Goal: Contribute content: Add original content to the website for others to see

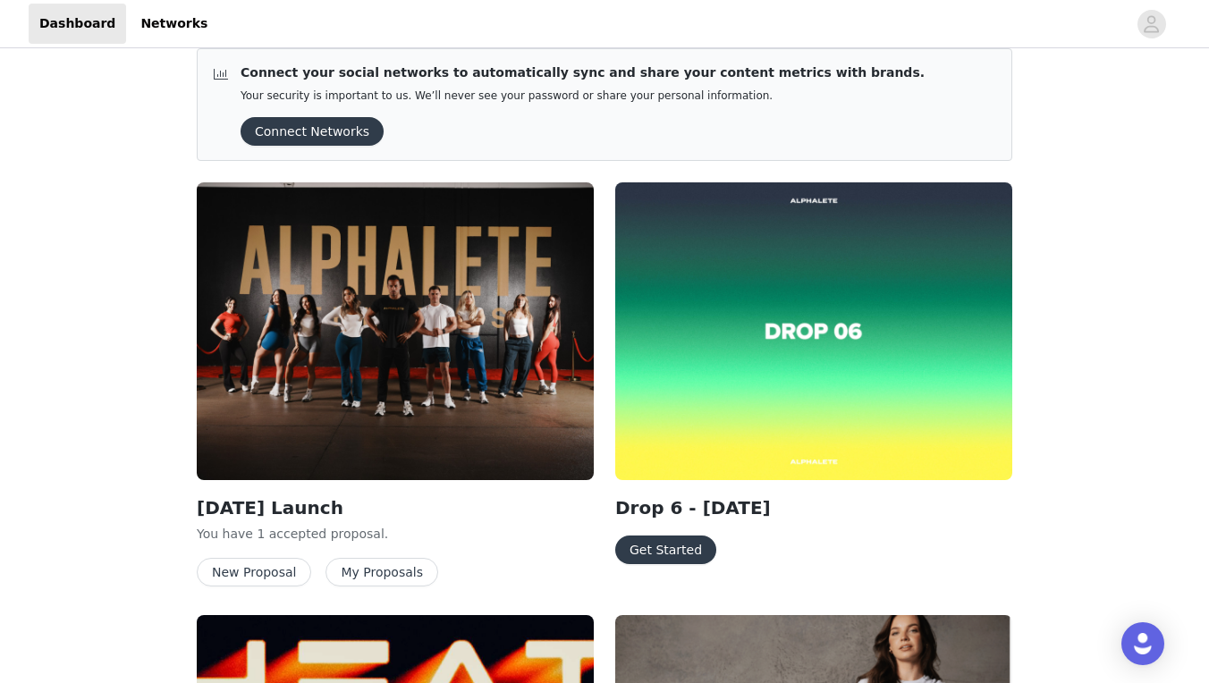
scroll to position [16, 0]
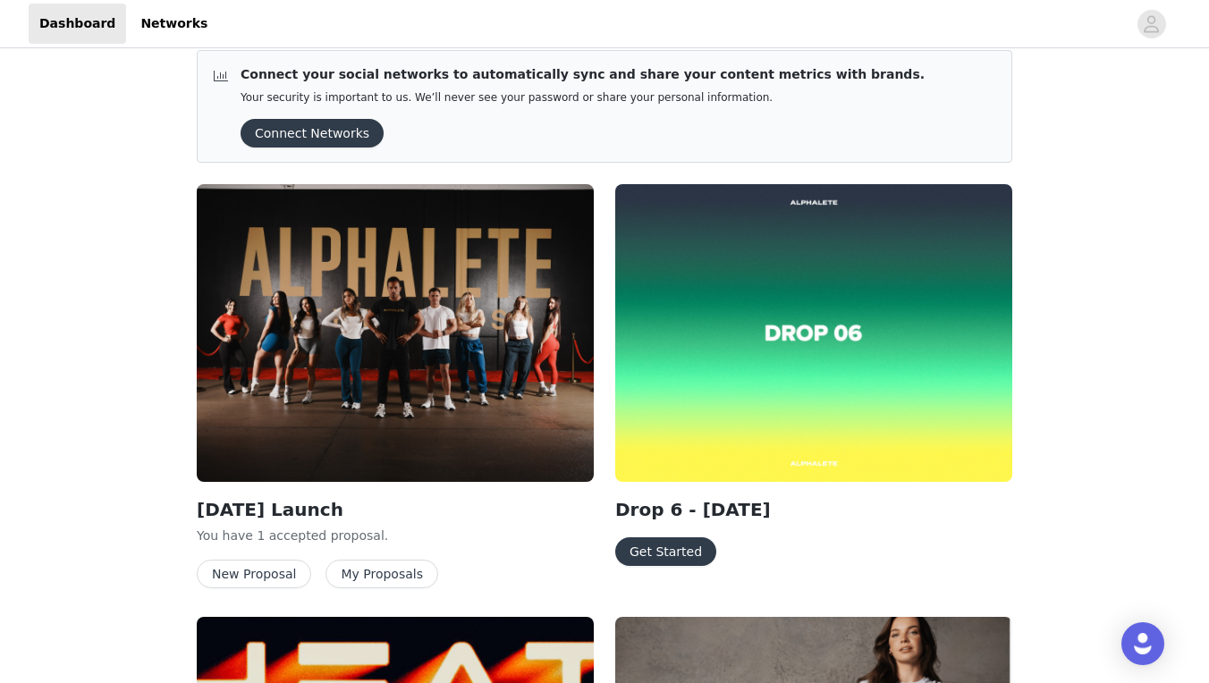
click at [653, 533] on div "Drop 6 - [DATE] Get Started" at bounding box center [813, 531] width 397 height 70
click at [644, 549] on button "Get Started" at bounding box center [665, 552] width 101 height 29
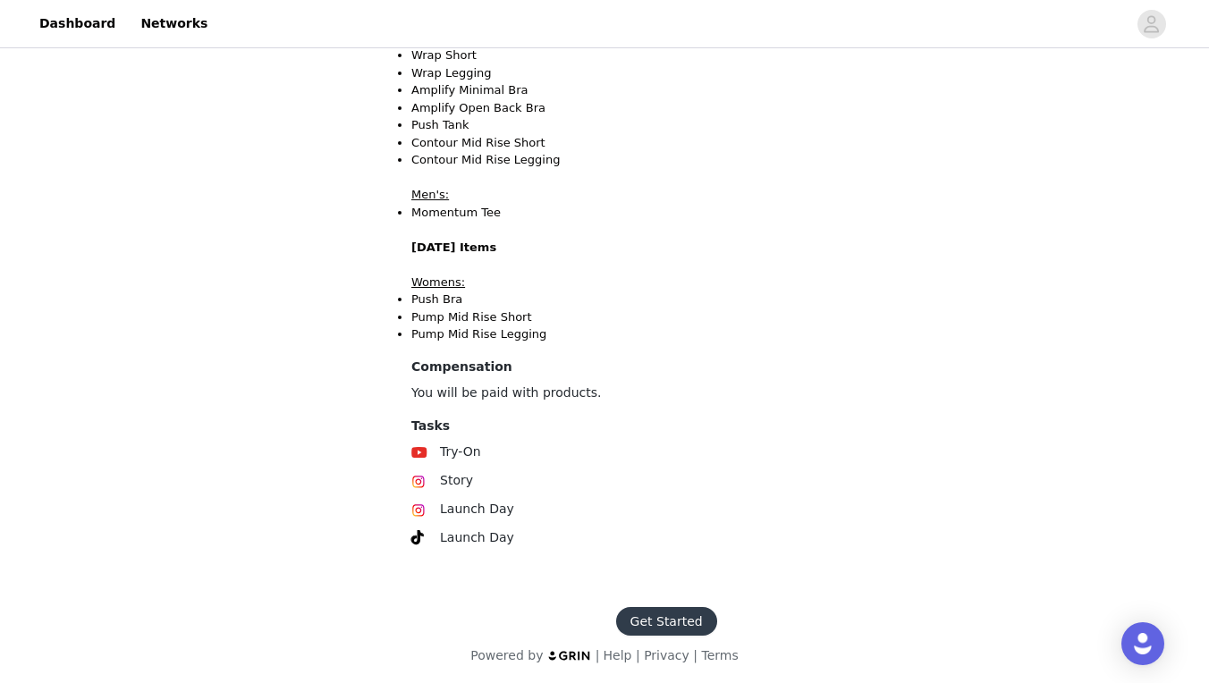
scroll to position [530, 0]
click at [648, 619] on button "Get Started" at bounding box center [666, 622] width 101 height 29
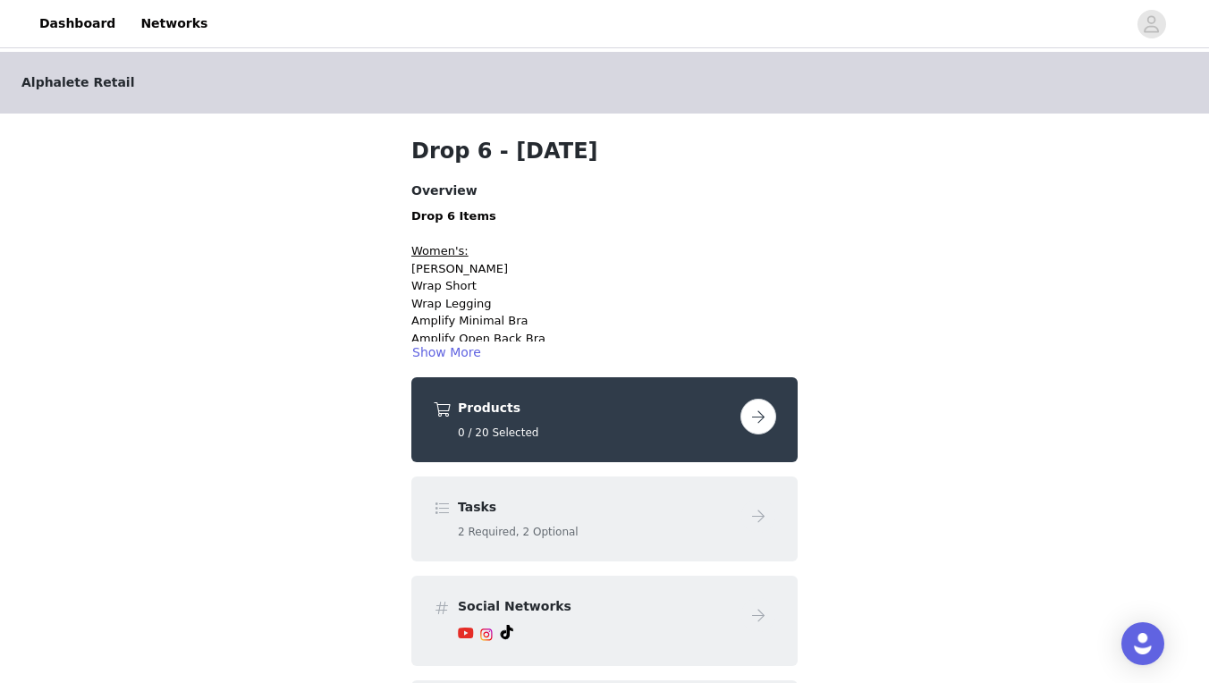
click at [605, 432] on h5 "0 / 20 Selected" at bounding box center [596, 433] width 276 height 16
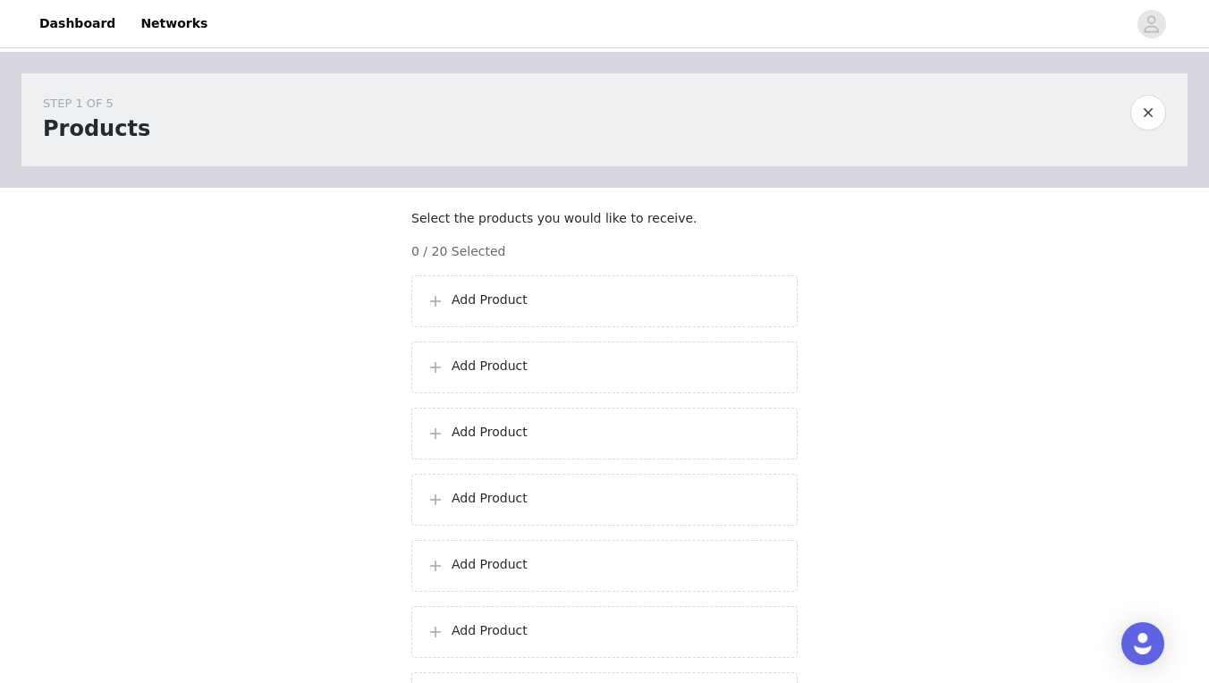
click at [610, 301] on div "Add Product" at bounding box center [604, 302] width 386 height 52
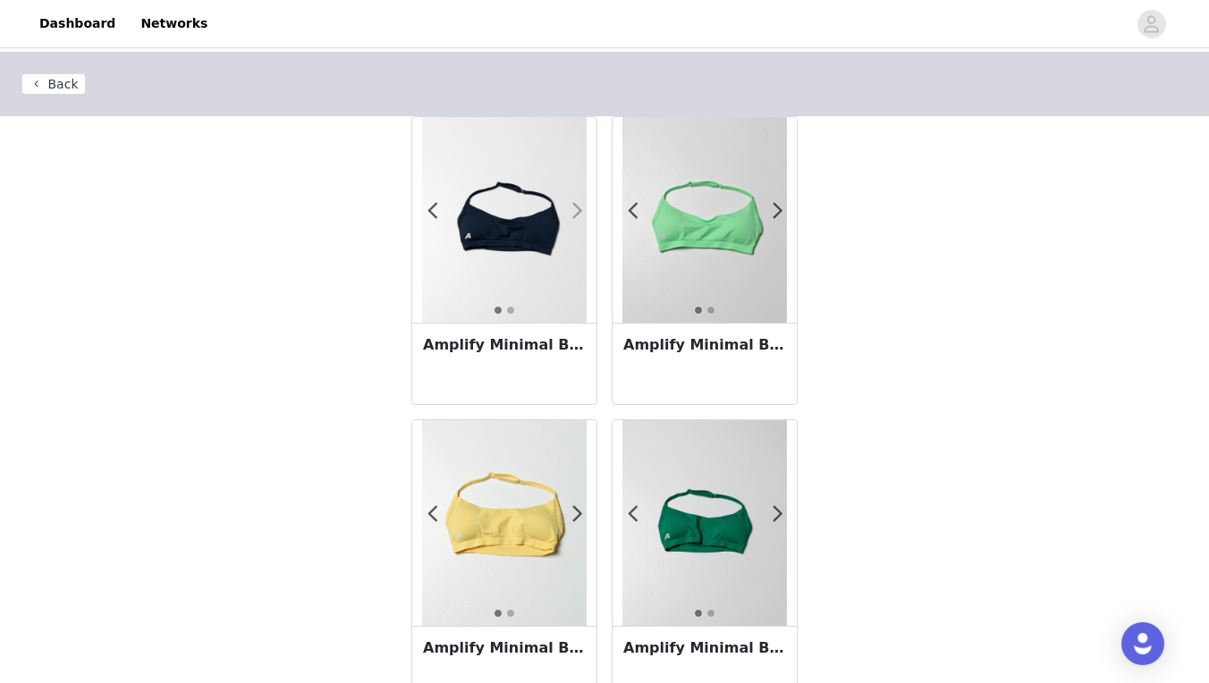
click at [576, 211] on span at bounding box center [577, 211] width 40 height 0
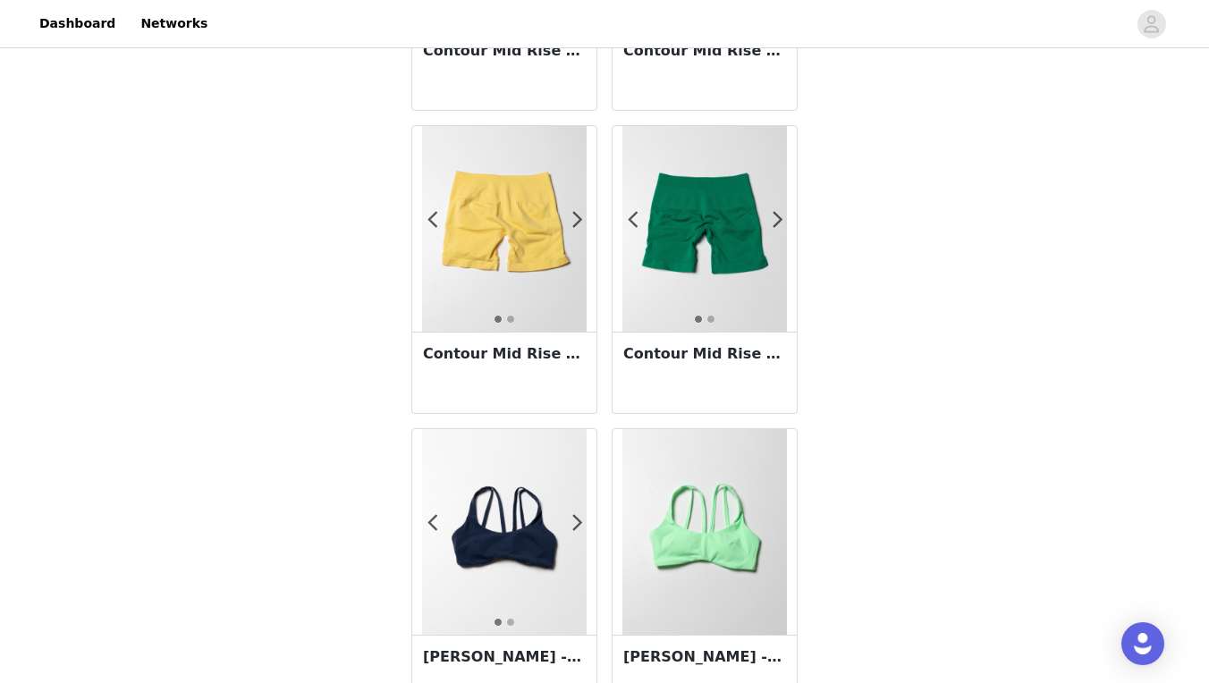
scroll to position [2720, 0]
click at [574, 220] on span at bounding box center [577, 220] width 40 height 0
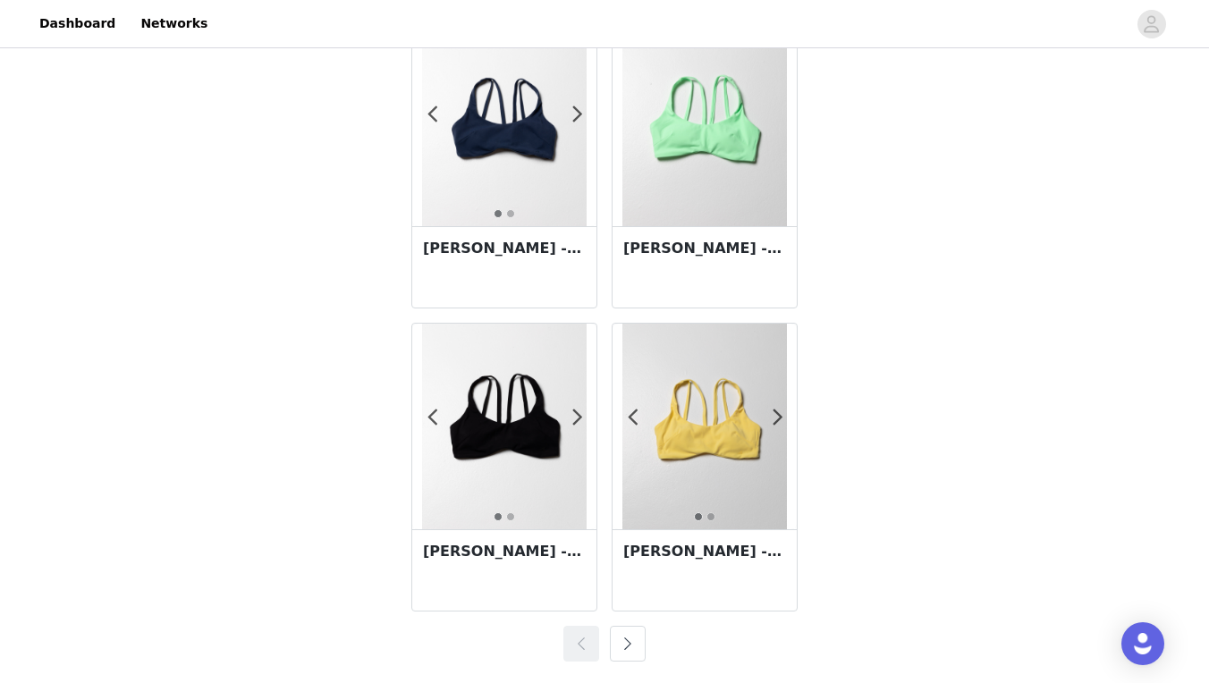
scroll to position [3129, 0]
click at [631, 647] on button "button" at bounding box center [628, 644] width 36 height 36
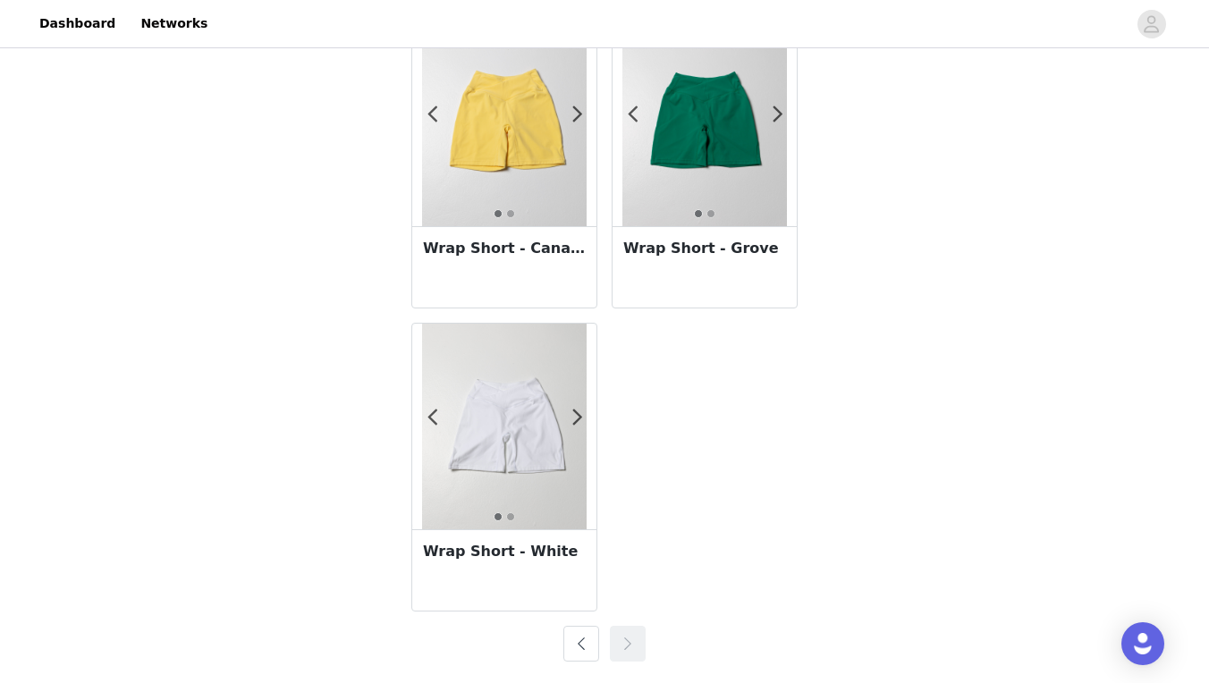
scroll to position [2523, 0]
click at [489, 417] on img at bounding box center [504, 427] width 165 height 206
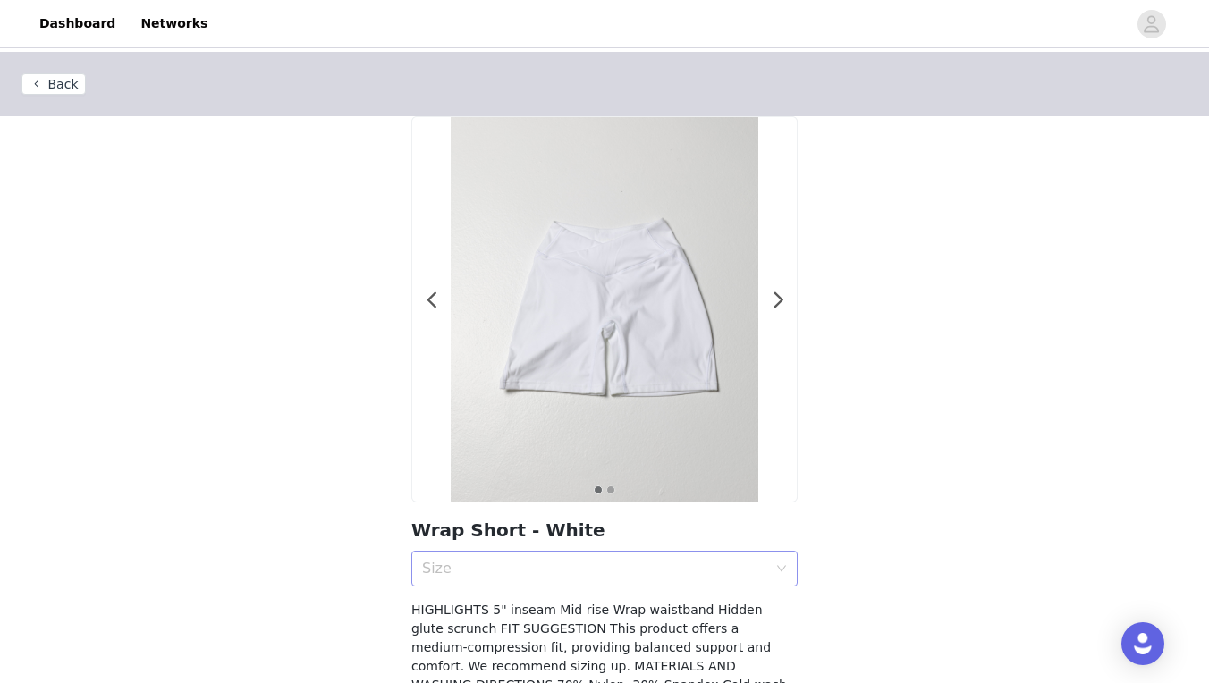
click at [664, 555] on div "Size" at bounding box center [598, 569] width 353 height 34
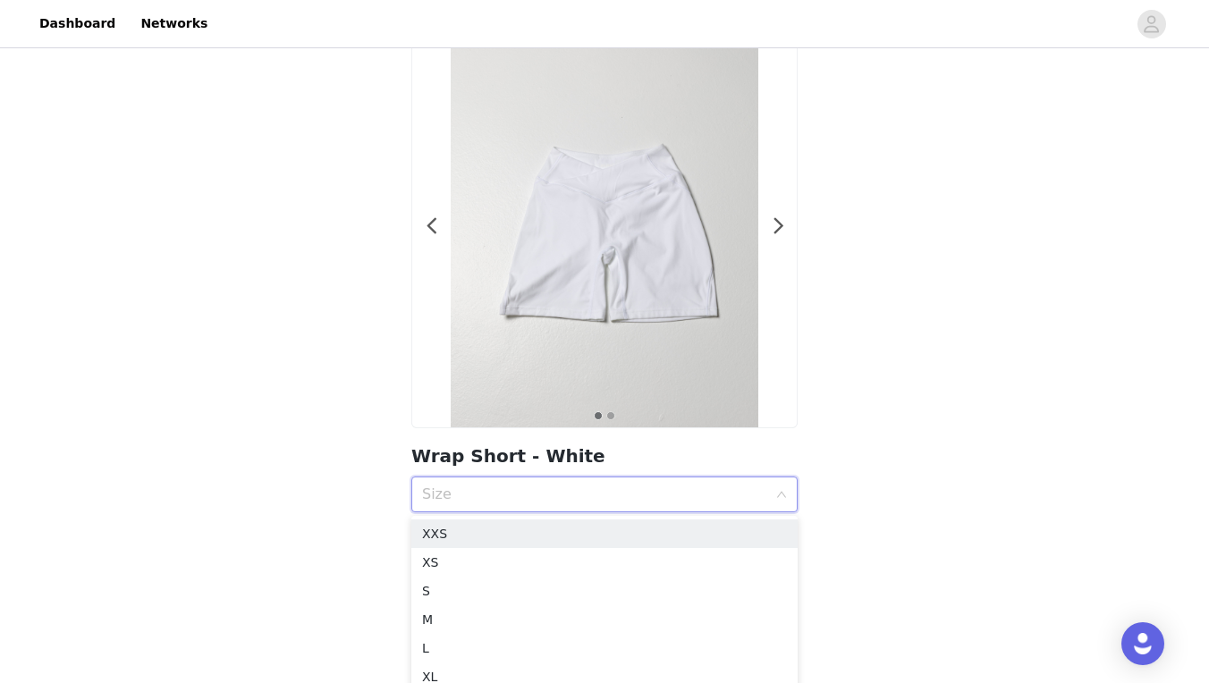
scroll to position [82, 0]
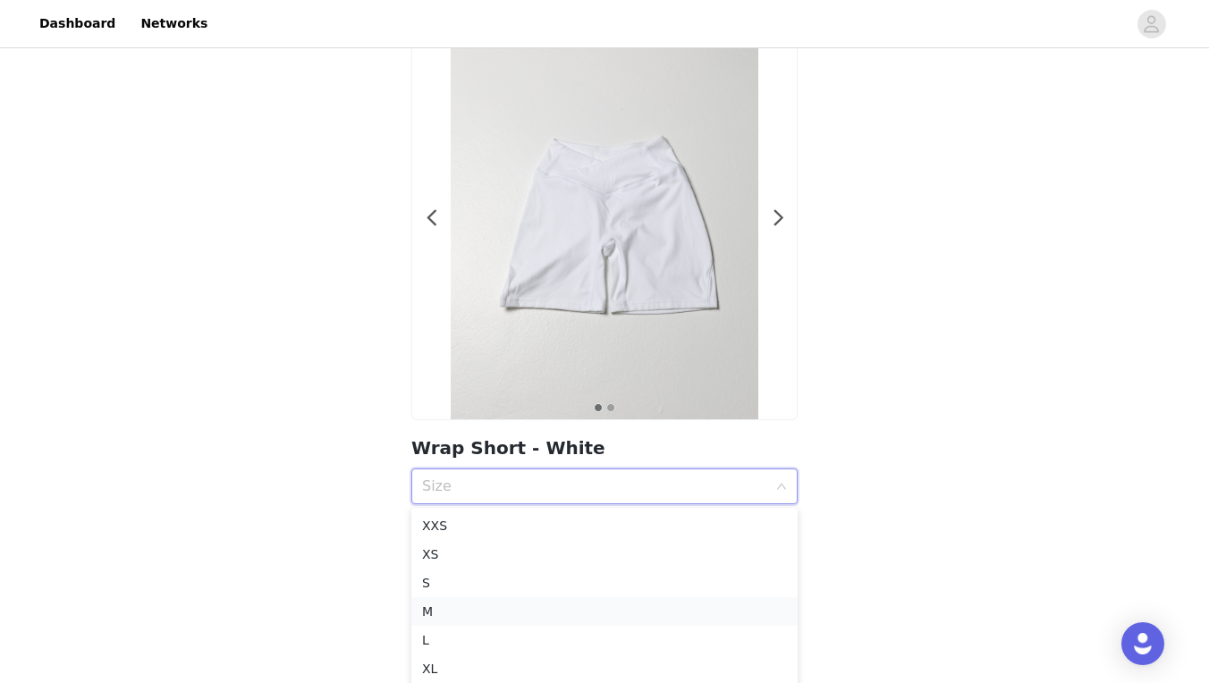
click at [518, 602] on div "M" at bounding box center [604, 612] width 365 height 20
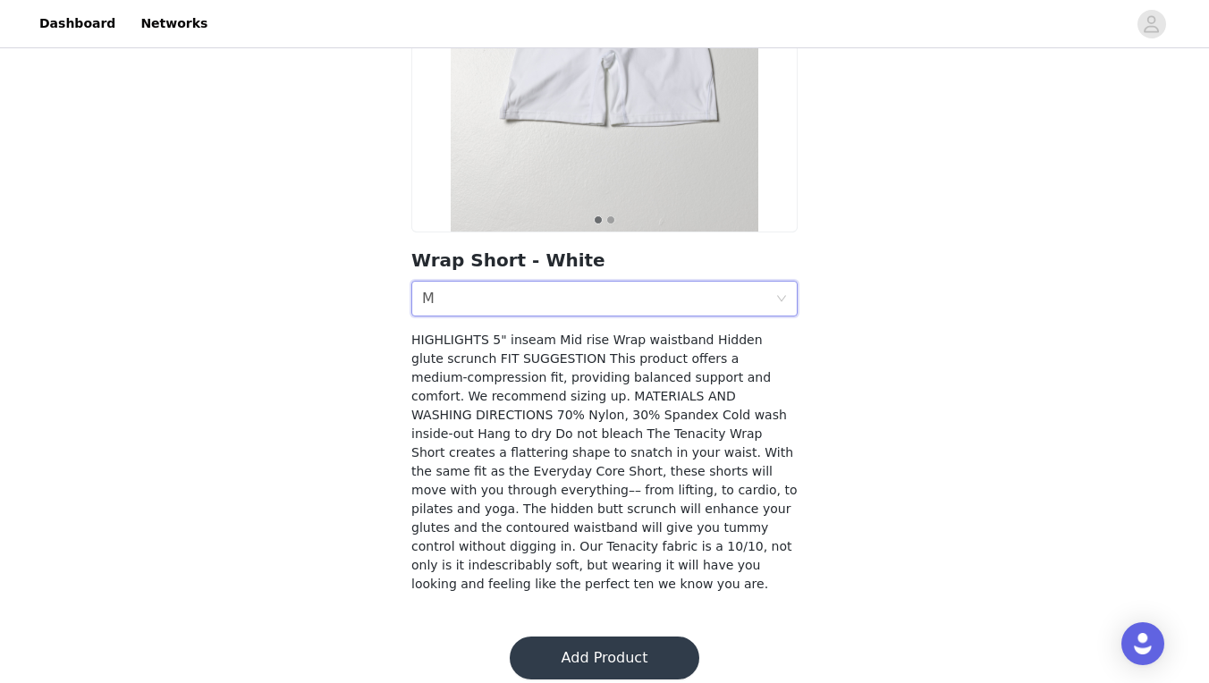
scroll to position [269, 0]
click at [612, 665] on footer "Add Product" at bounding box center [604, 659] width 233 height 86
click at [592, 638] on button "Add Product" at bounding box center [605, 659] width 190 height 43
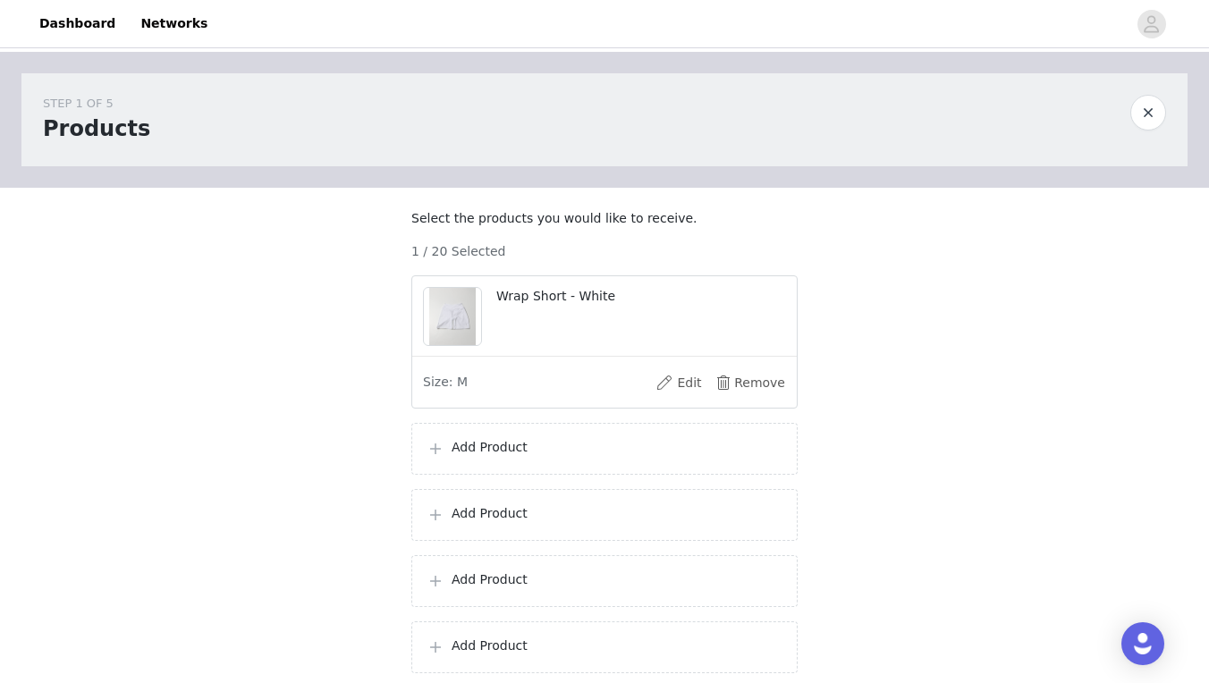
scroll to position [72, 0]
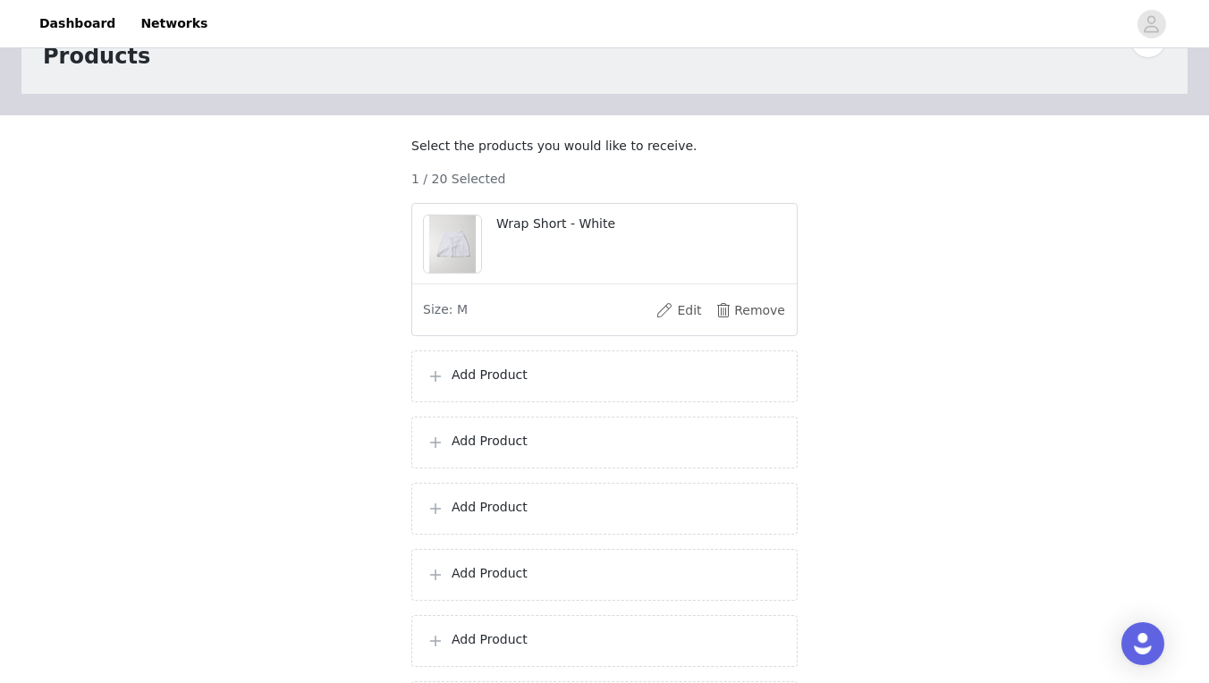
click at [534, 387] on div "Add Product" at bounding box center [605, 376] width 356 height 21
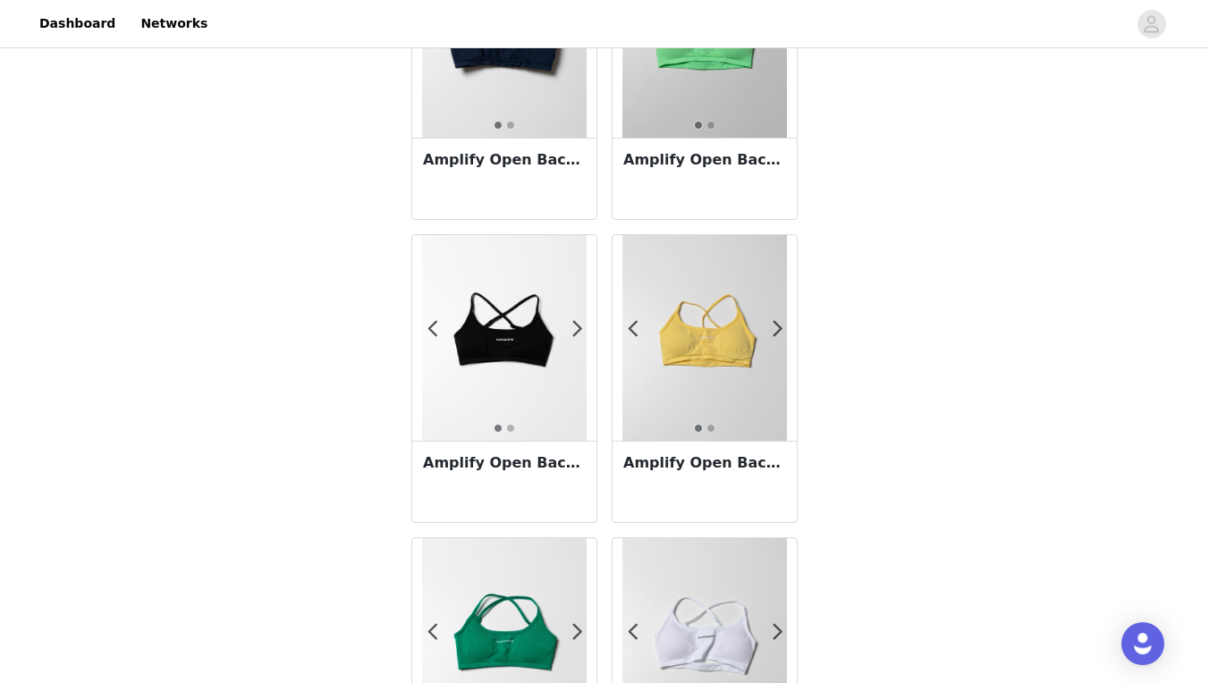
scroll to position [1086, 0]
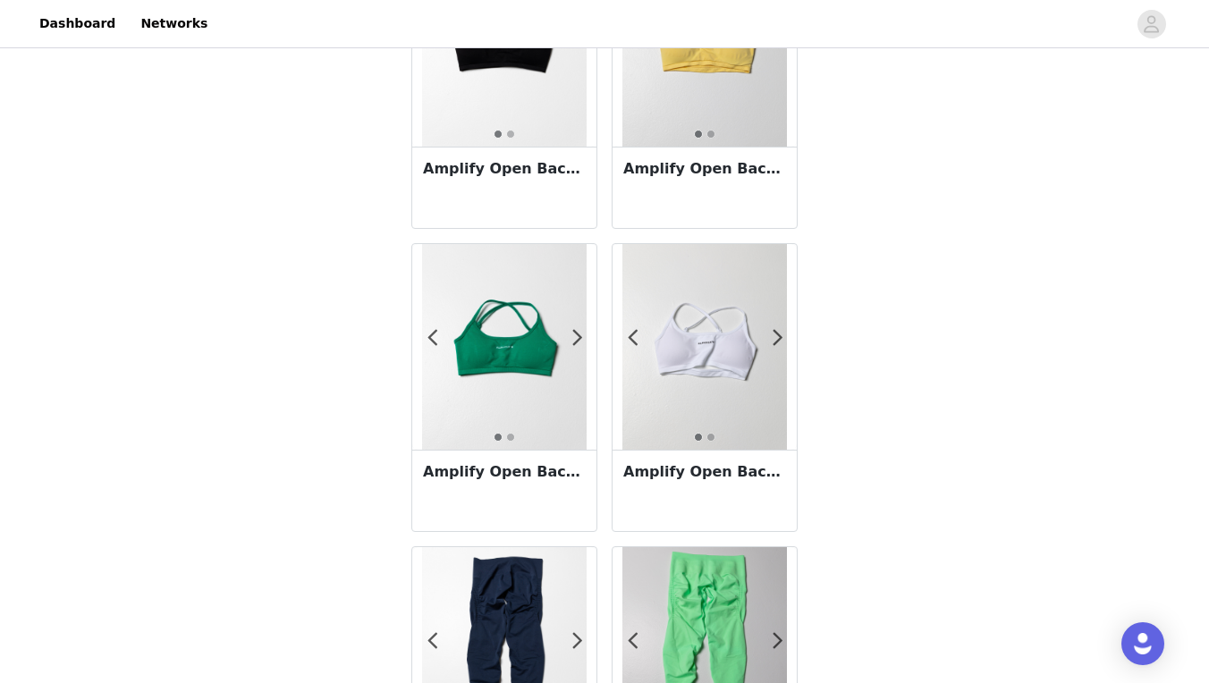
click at [718, 400] on img at bounding box center [705, 347] width 165 height 206
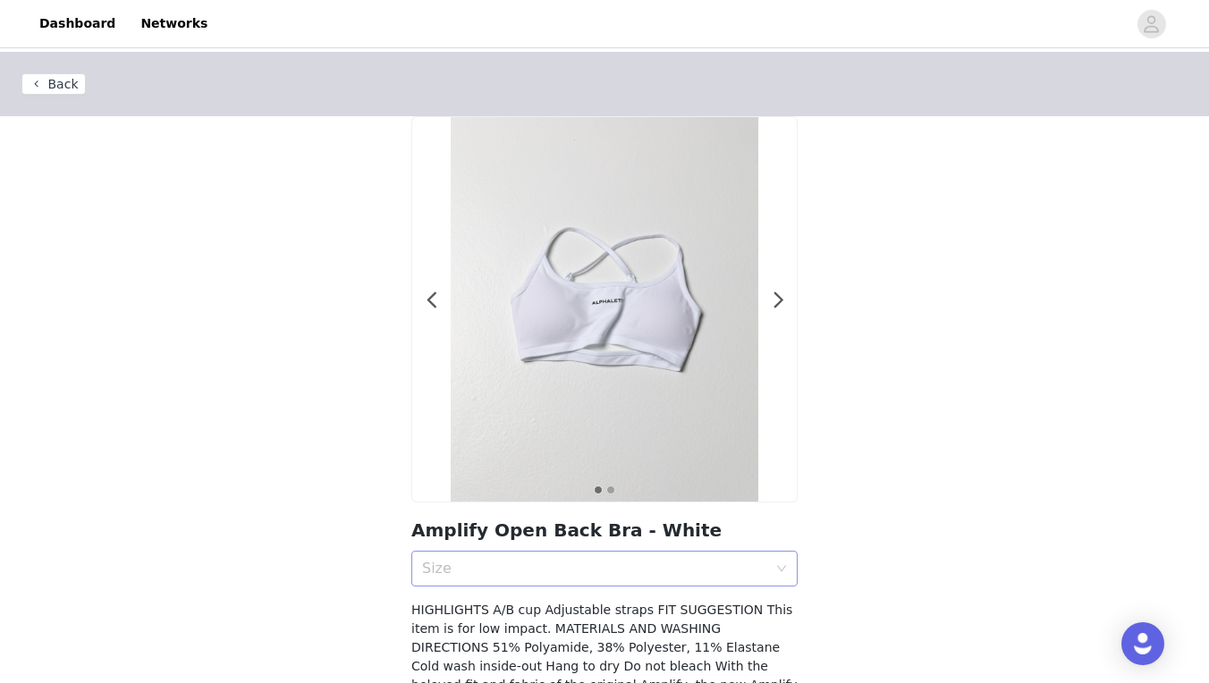
click at [614, 563] on div "Size" at bounding box center [594, 569] width 345 height 18
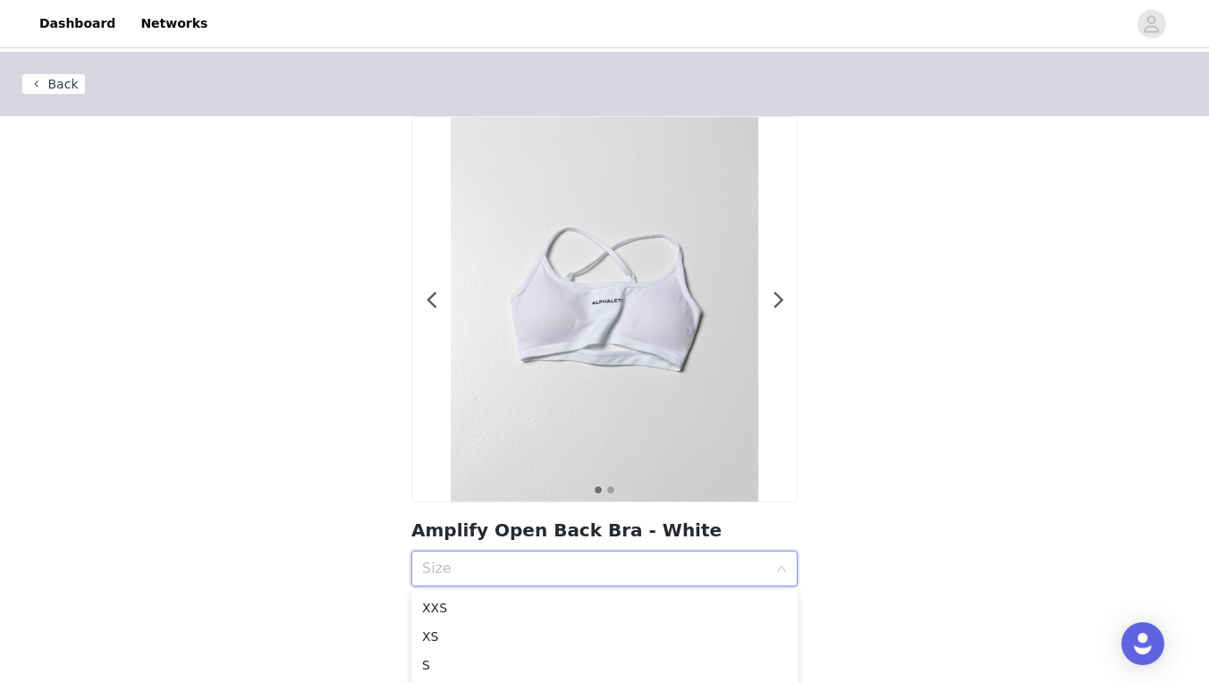
click at [597, 489] on button "1" at bounding box center [598, 490] width 9 height 9
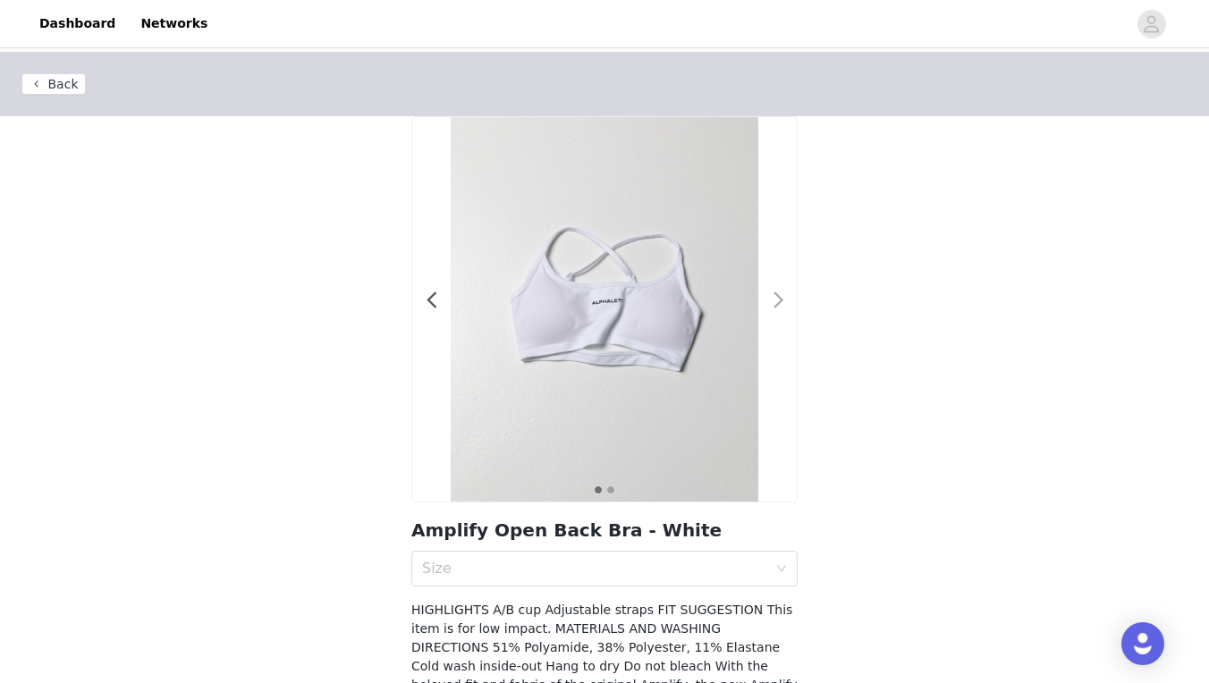
click at [781, 301] on span at bounding box center [779, 301] width 40 height 0
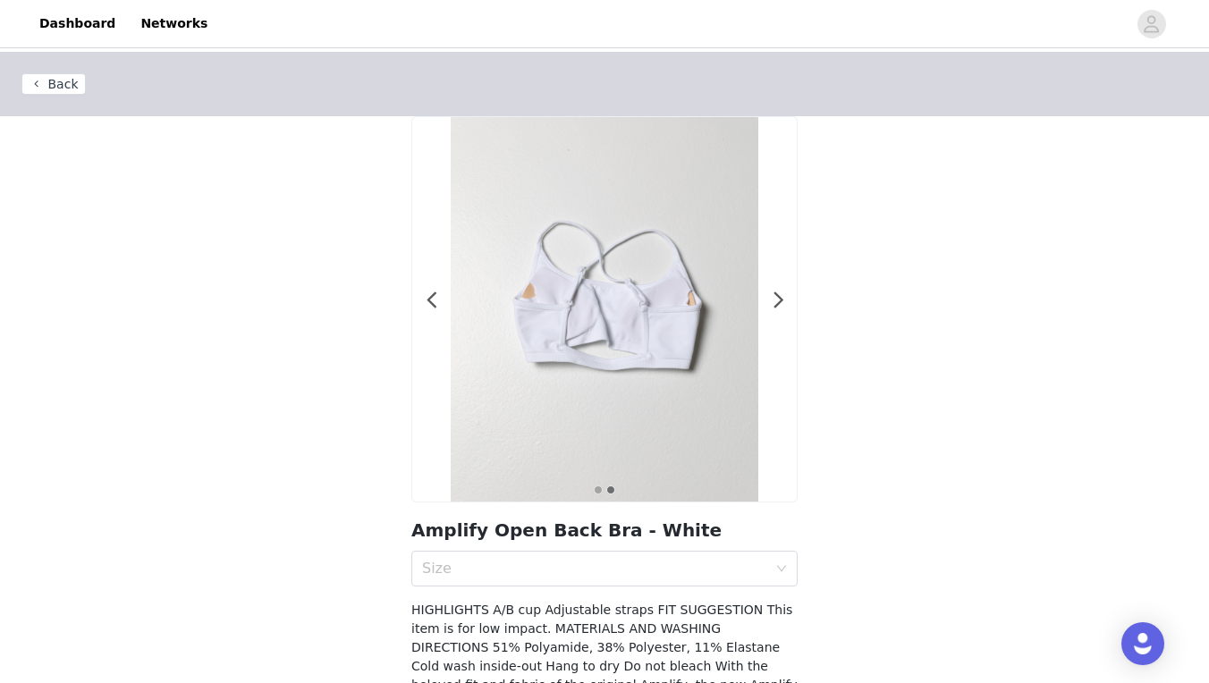
scroll to position [176, 0]
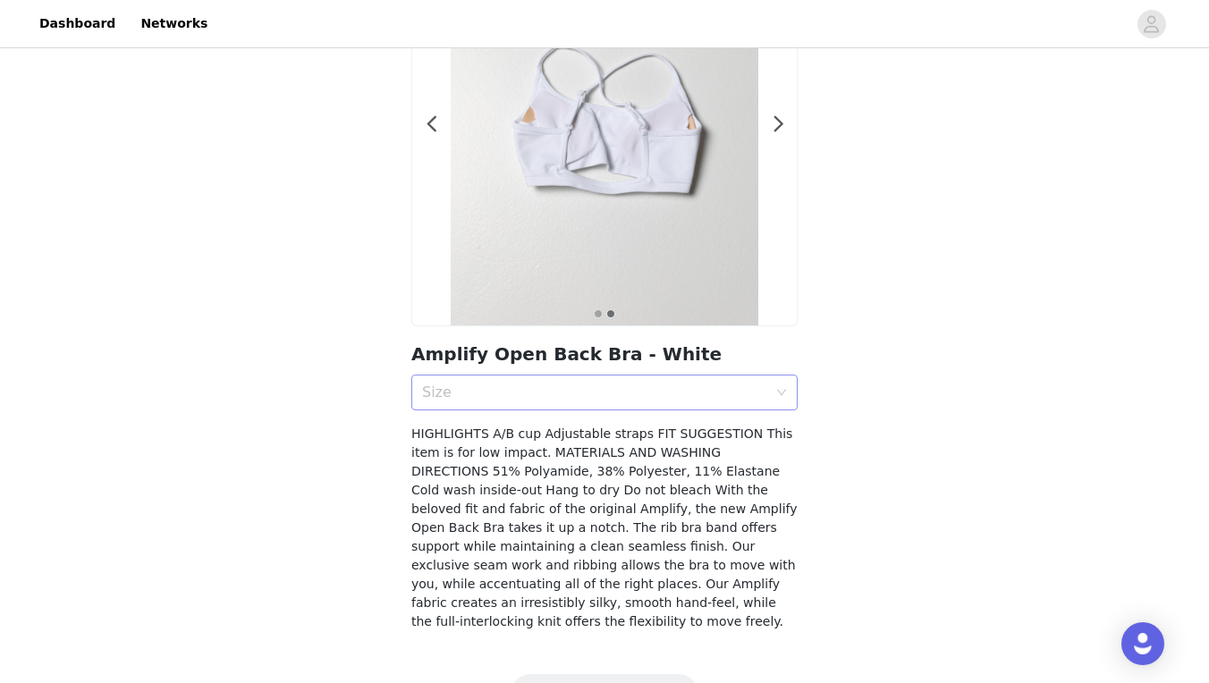
click at [697, 388] on div "Size" at bounding box center [594, 393] width 345 height 18
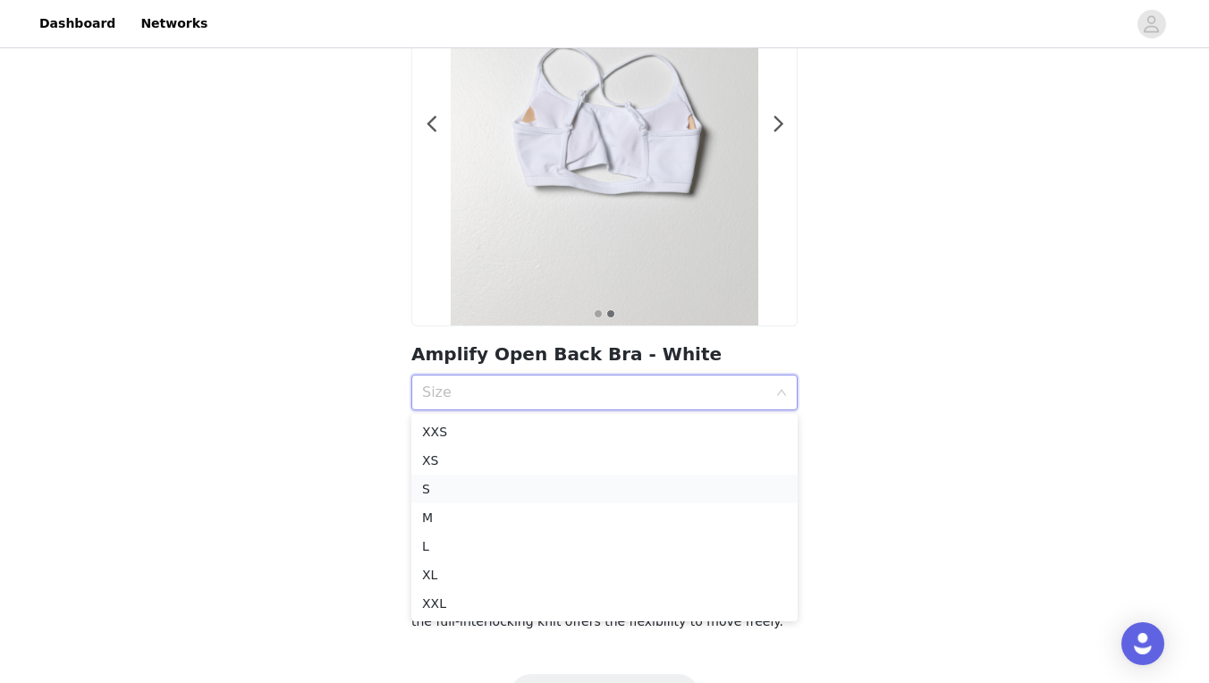
click at [488, 496] on div "S" at bounding box center [604, 489] width 365 height 20
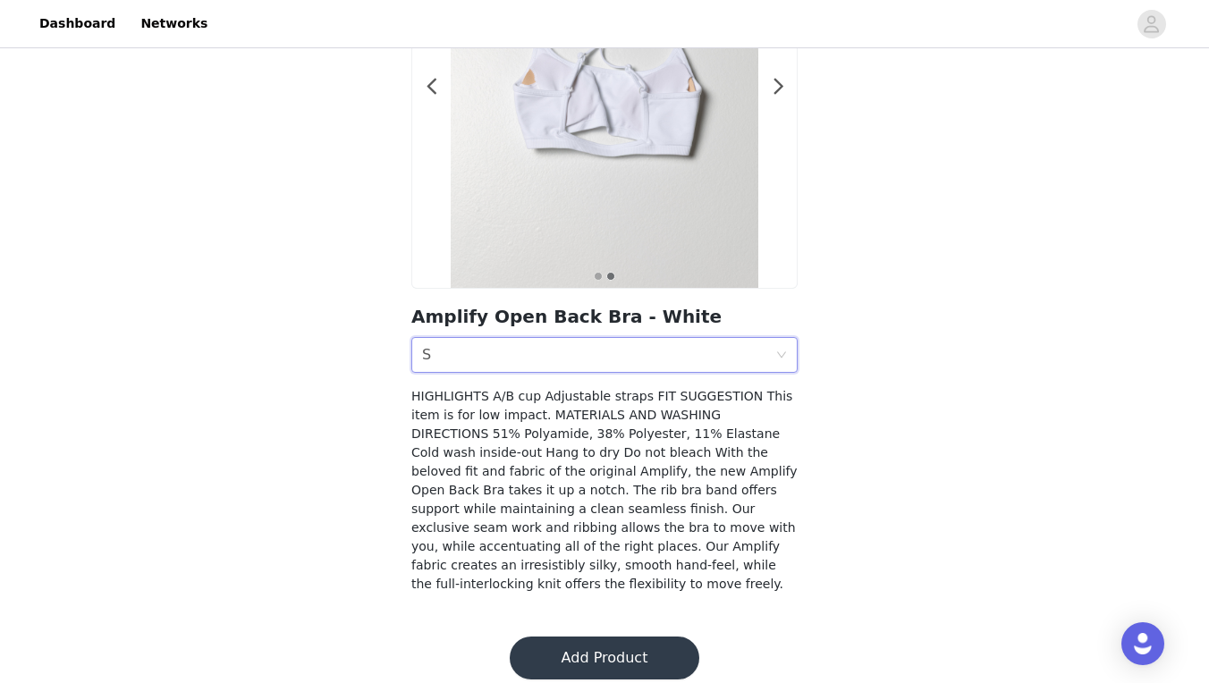
scroll to position [213, 0]
click at [598, 648] on button "Add Product" at bounding box center [605, 659] width 190 height 43
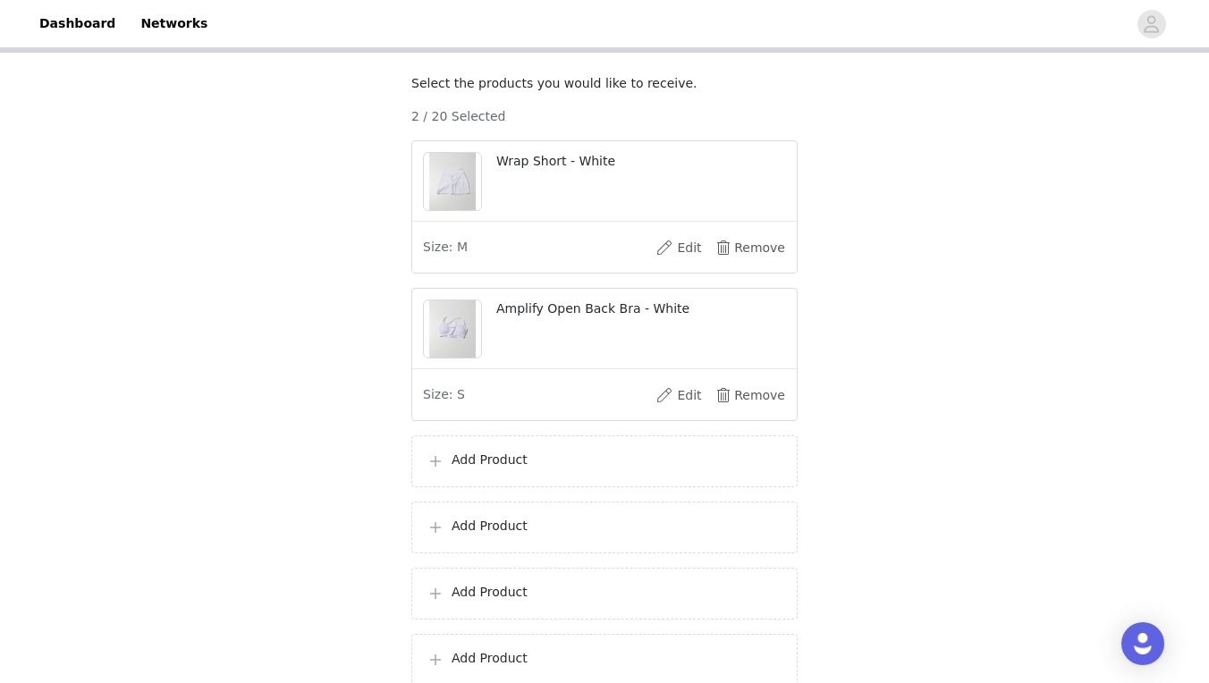
scroll to position [283, 0]
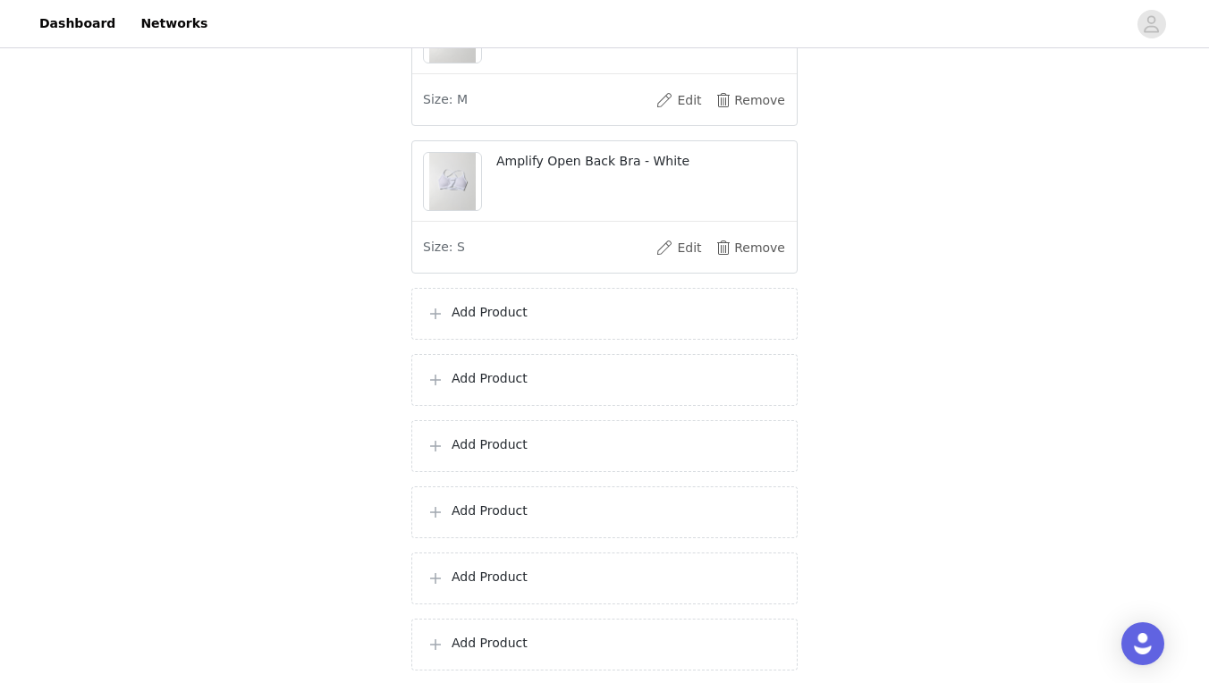
click at [534, 322] on p "Add Product" at bounding box center [617, 312] width 331 height 19
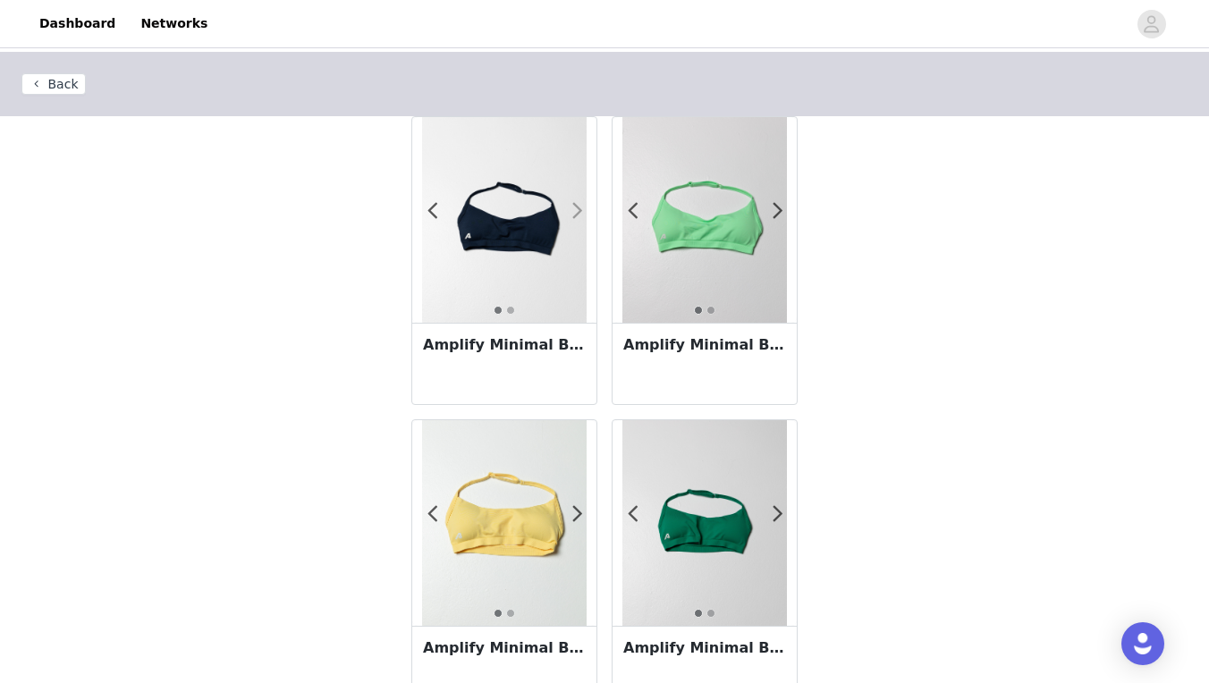
click at [580, 211] on span at bounding box center [577, 211] width 40 height 0
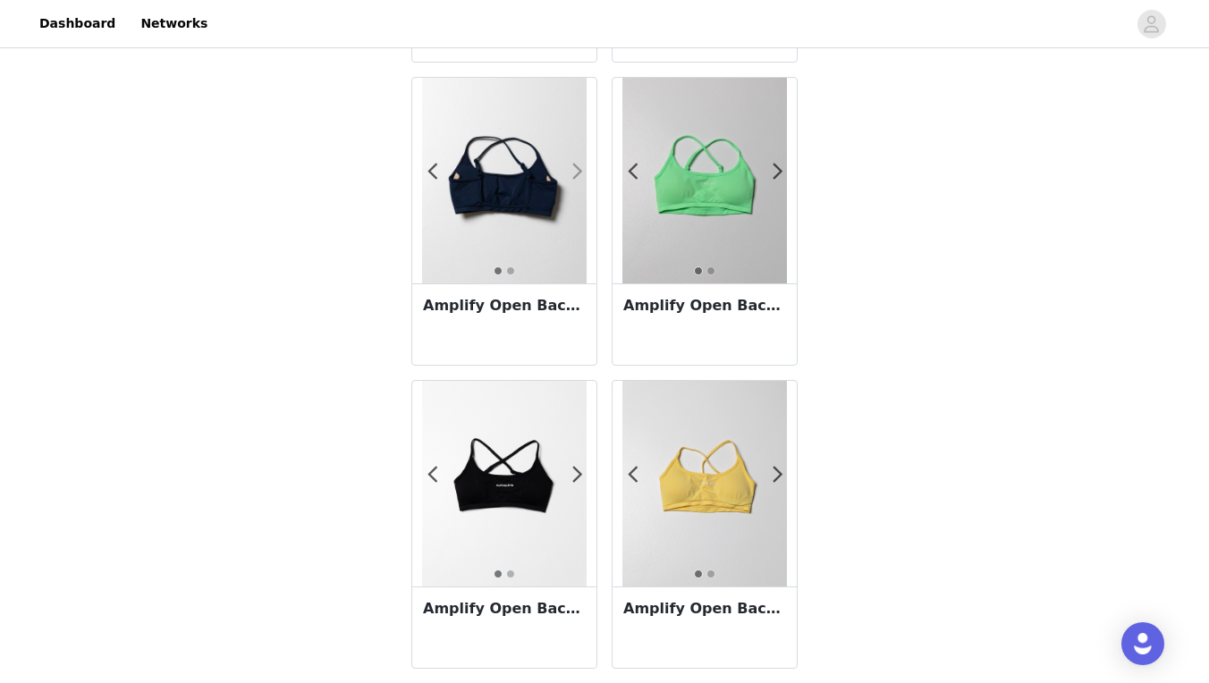
click at [581, 172] on span at bounding box center [577, 172] width 40 height 0
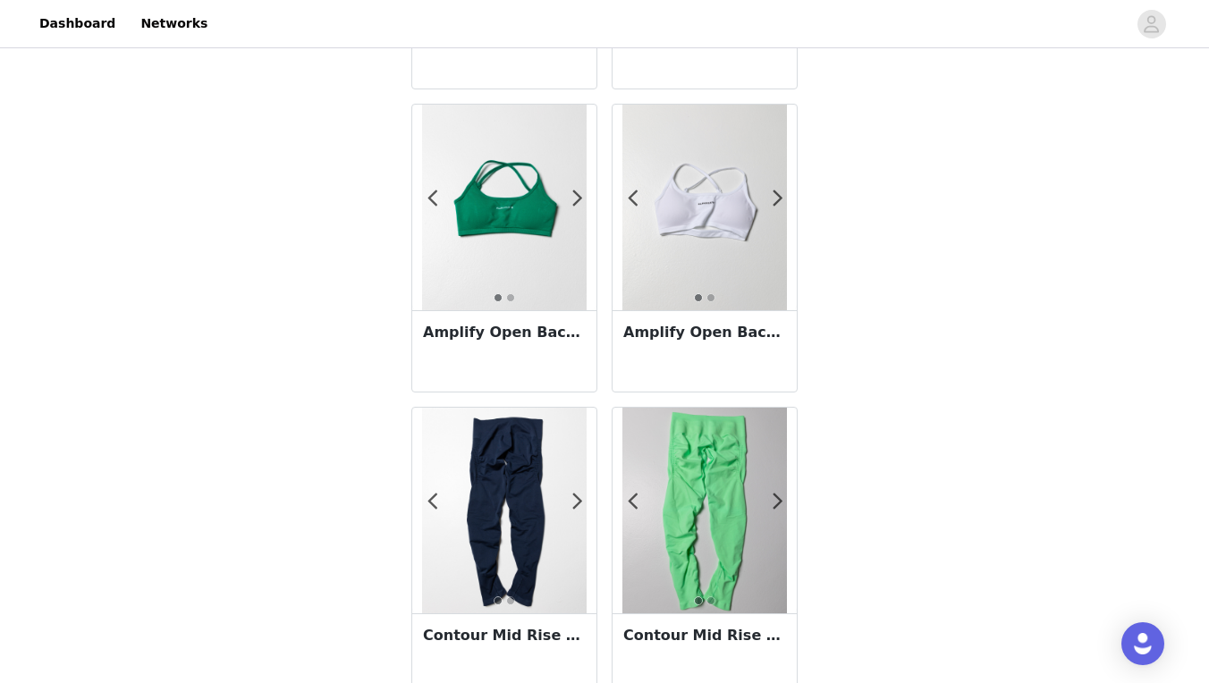
scroll to position [1238, 0]
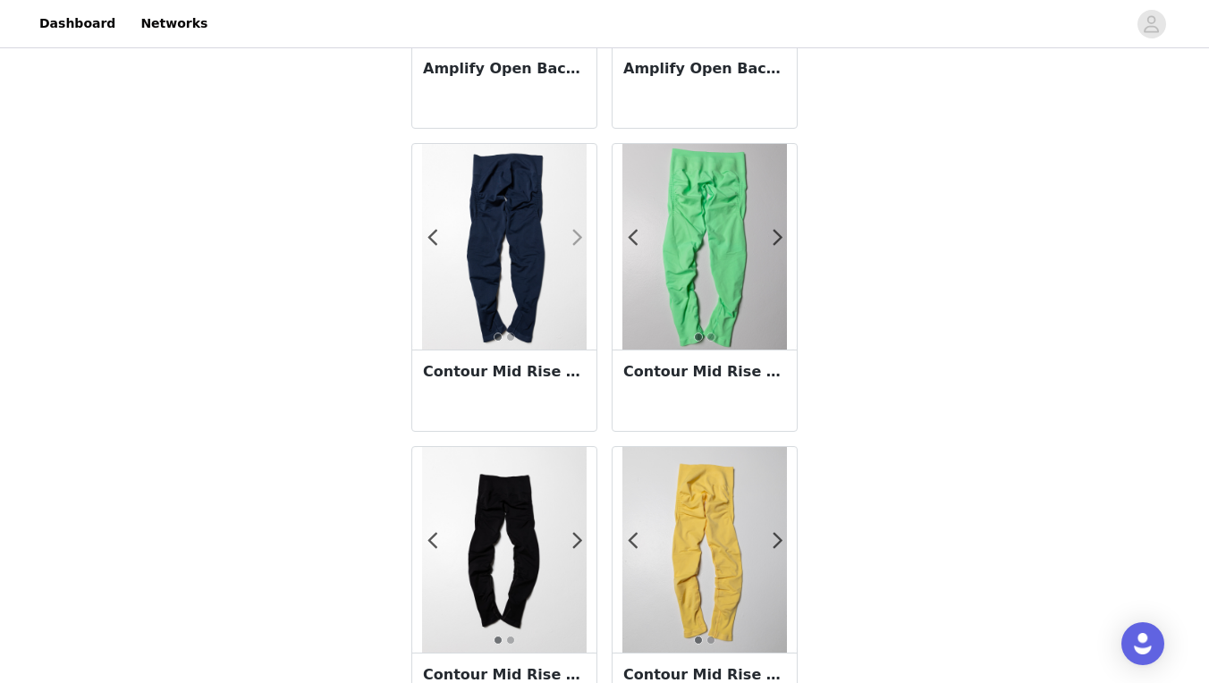
click at [576, 238] on span at bounding box center [577, 238] width 40 height 0
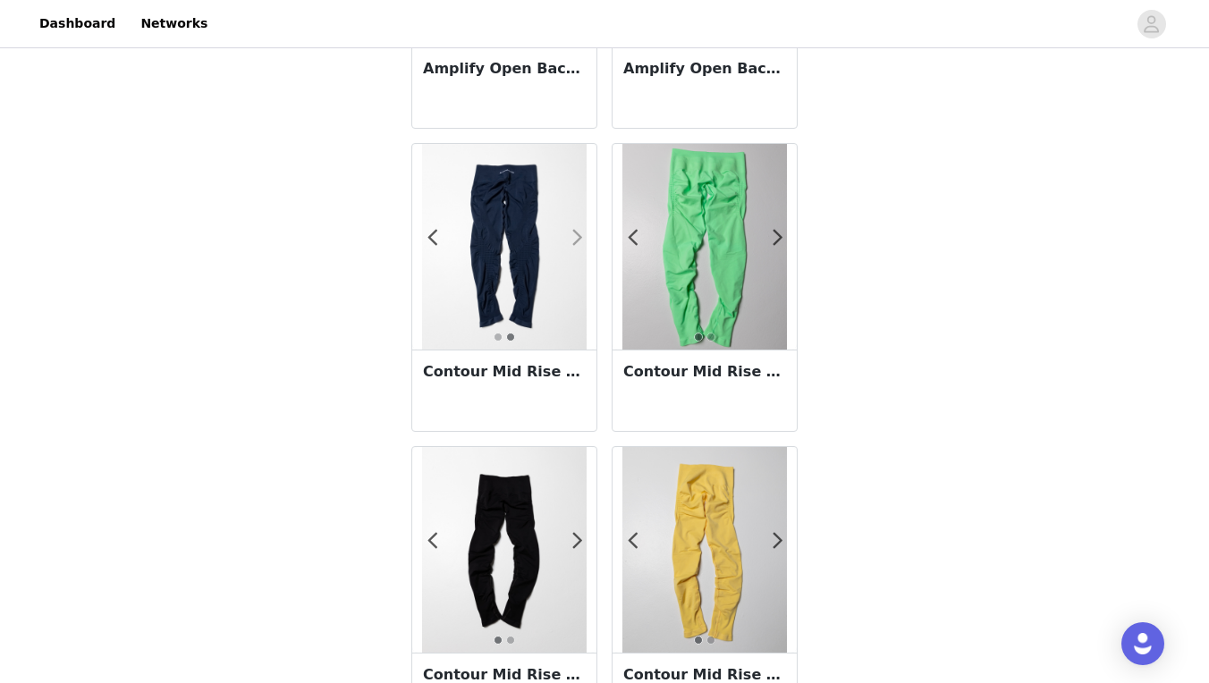
click at [576, 238] on span at bounding box center [577, 238] width 40 height 0
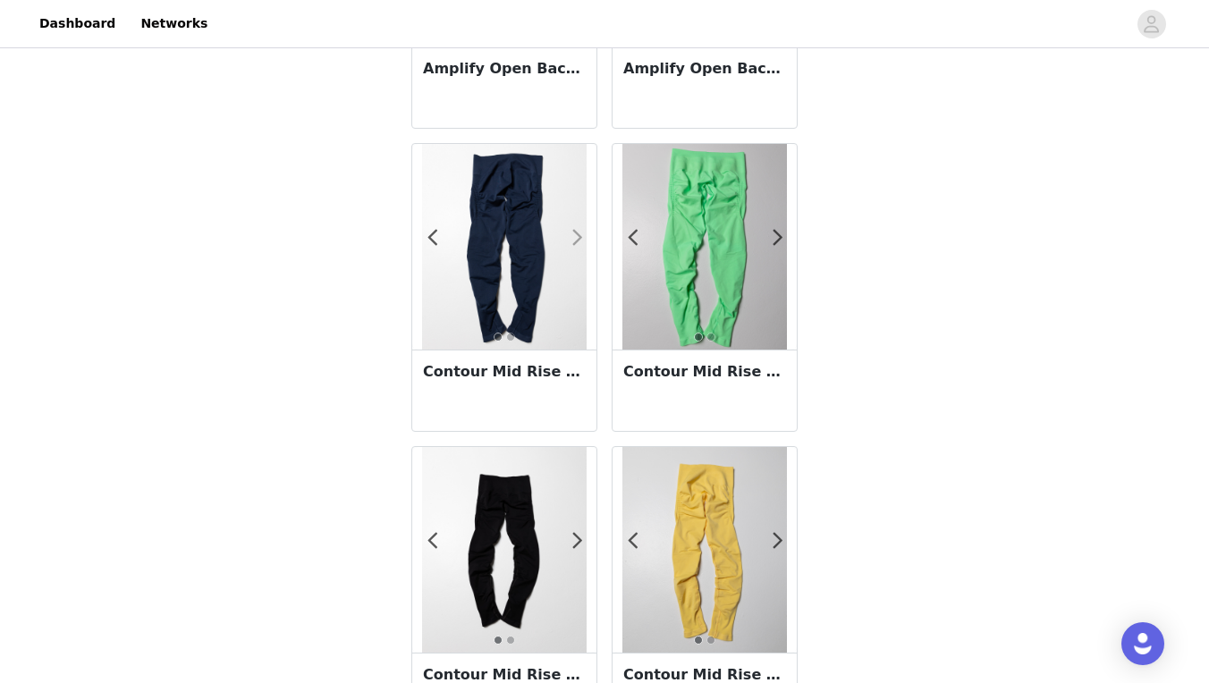
click at [578, 238] on span at bounding box center [577, 238] width 40 height 0
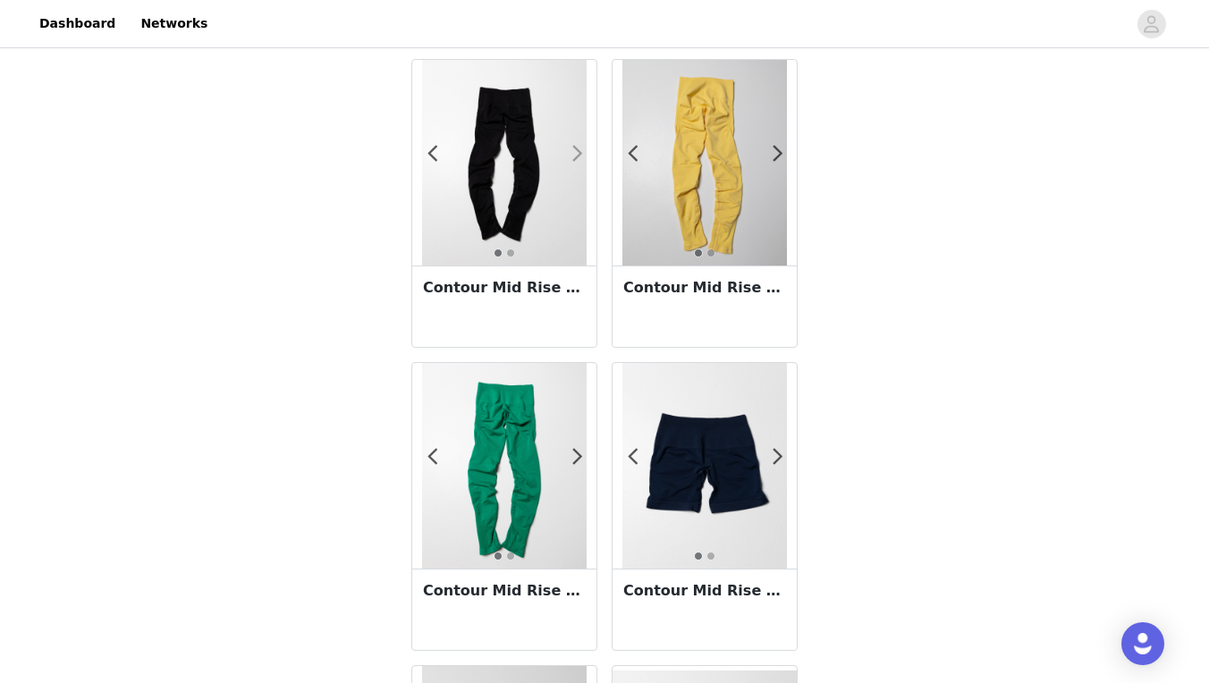
click at [581, 154] on span at bounding box center [577, 154] width 40 height 0
click at [580, 154] on span at bounding box center [577, 154] width 40 height 0
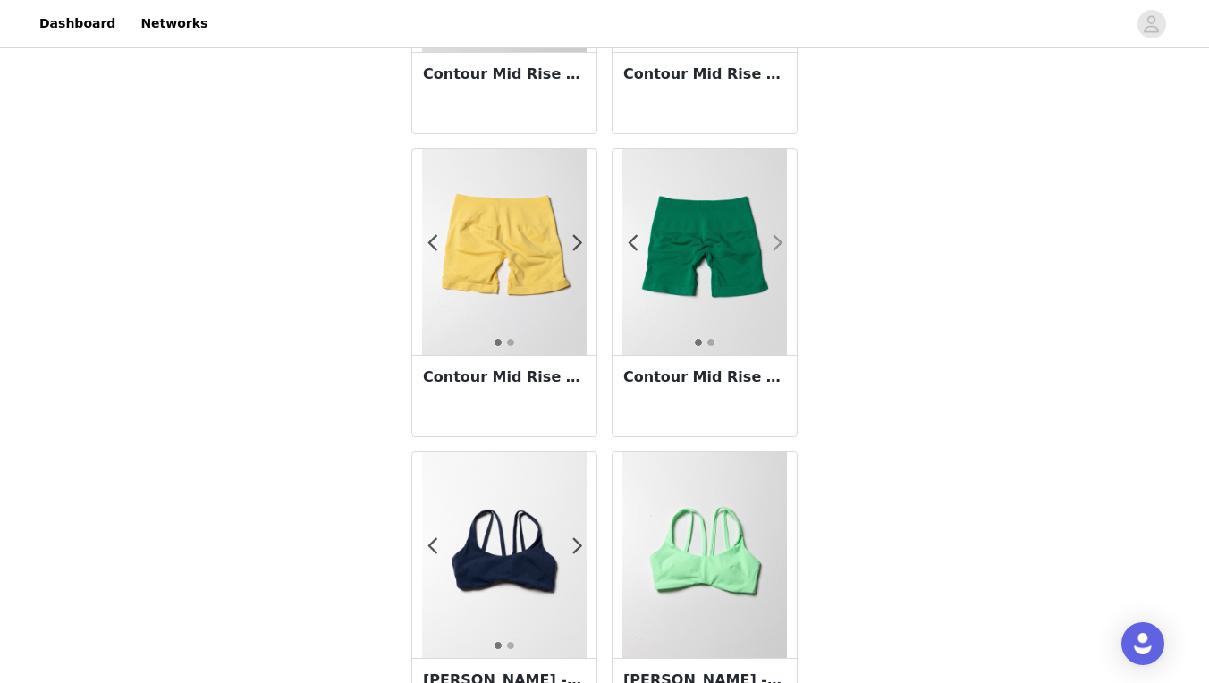
click at [775, 243] on span at bounding box center [778, 243] width 40 height 0
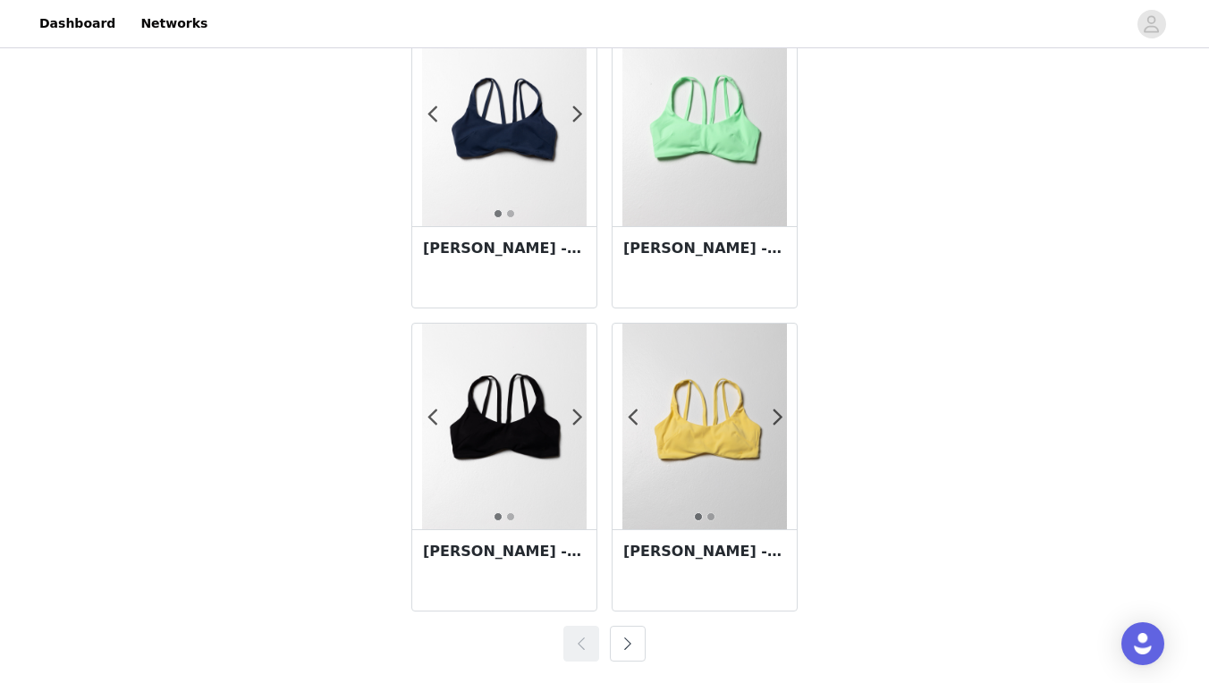
scroll to position [3129, 0]
click at [624, 649] on button "button" at bounding box center [628, 644] width 36 height 36
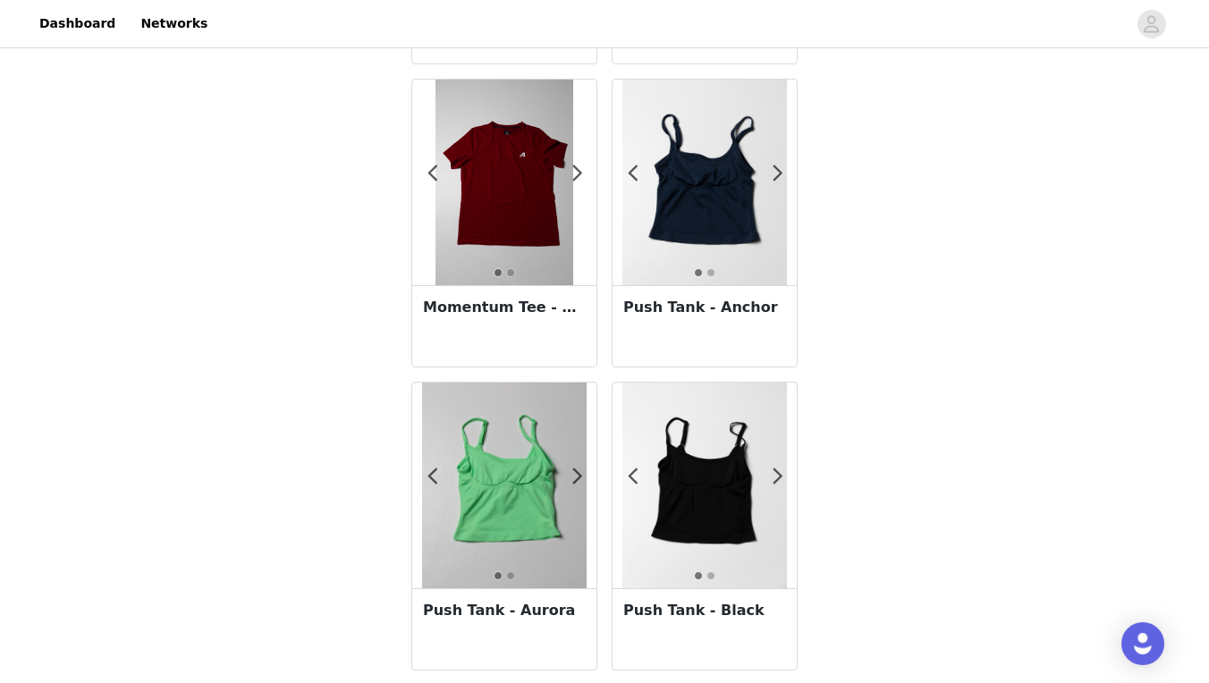
scroll to position [345, 0]
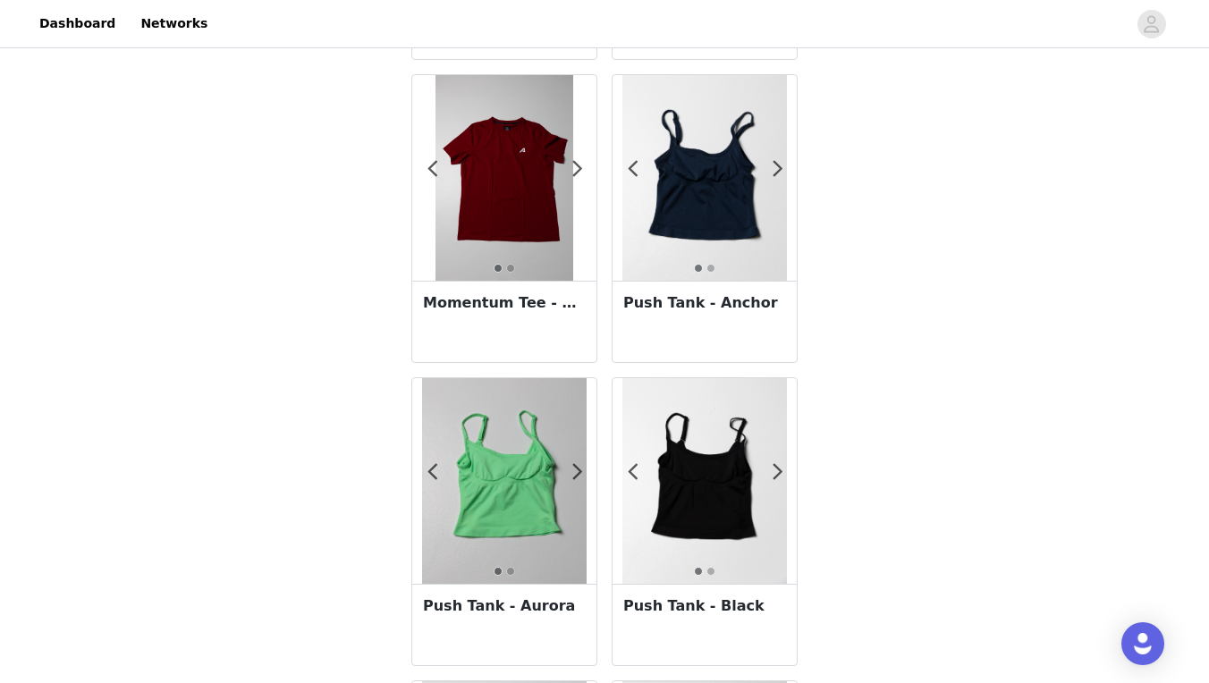
click at [732, 311] on h3 "Push Tank - Anchor" at bounding box center [704, 303] width 163 height 21
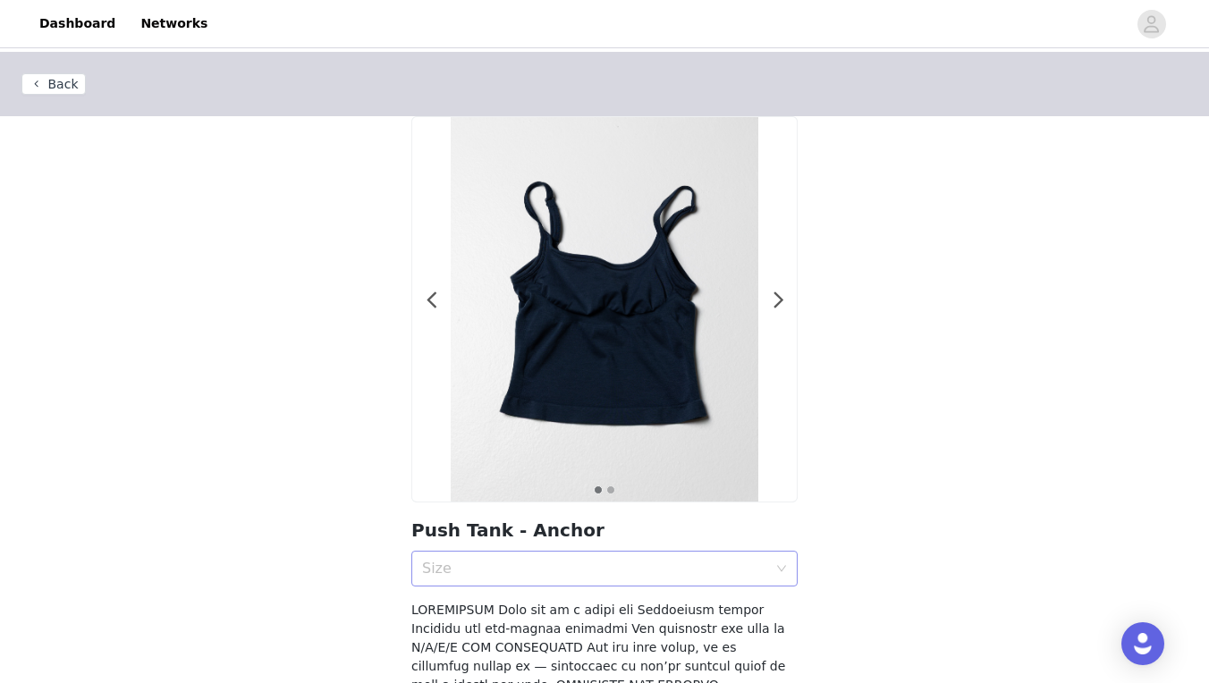
click at [621, 560] on div "Size" at bounding box center [594, 569] width 345 height 18
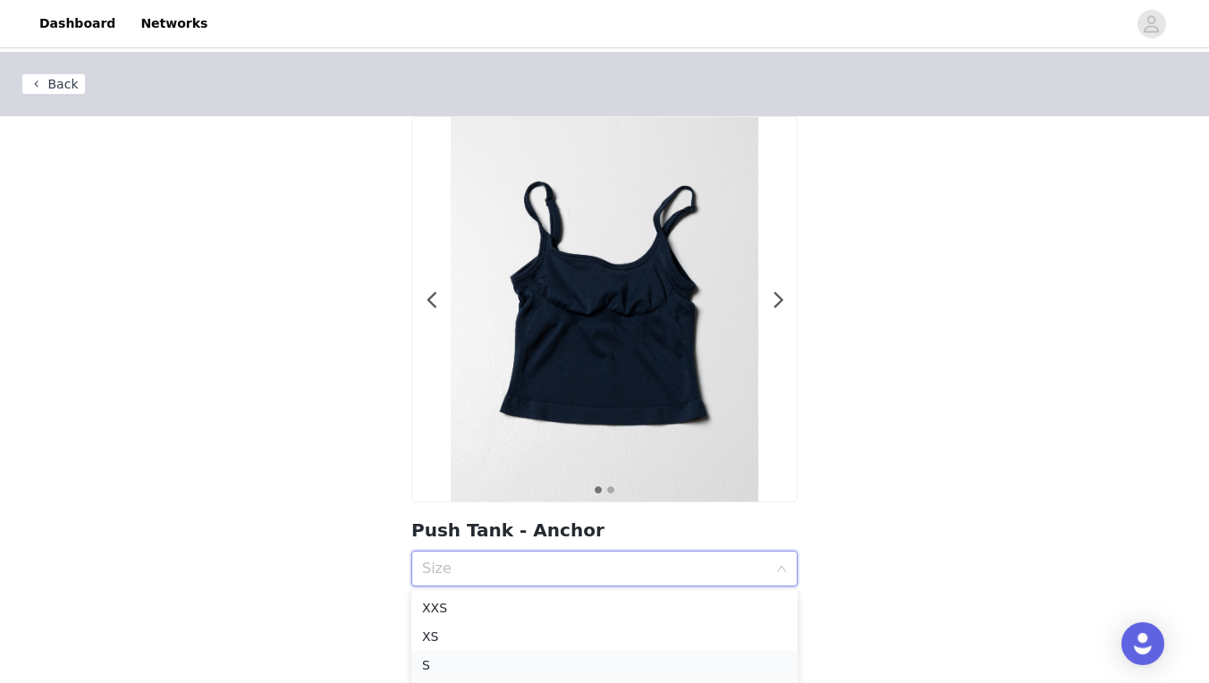
click at [535, 668] on div "S" at bounding box center [604, 666] width 365 height 20
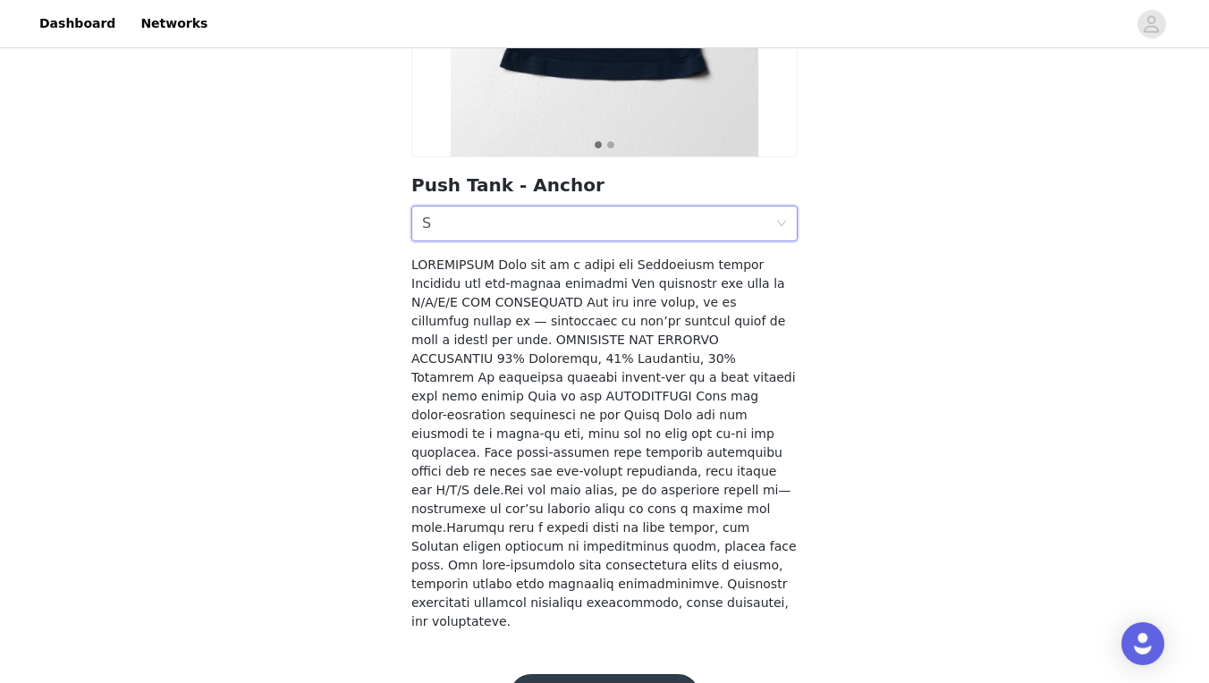
scroll to position [344, 0]
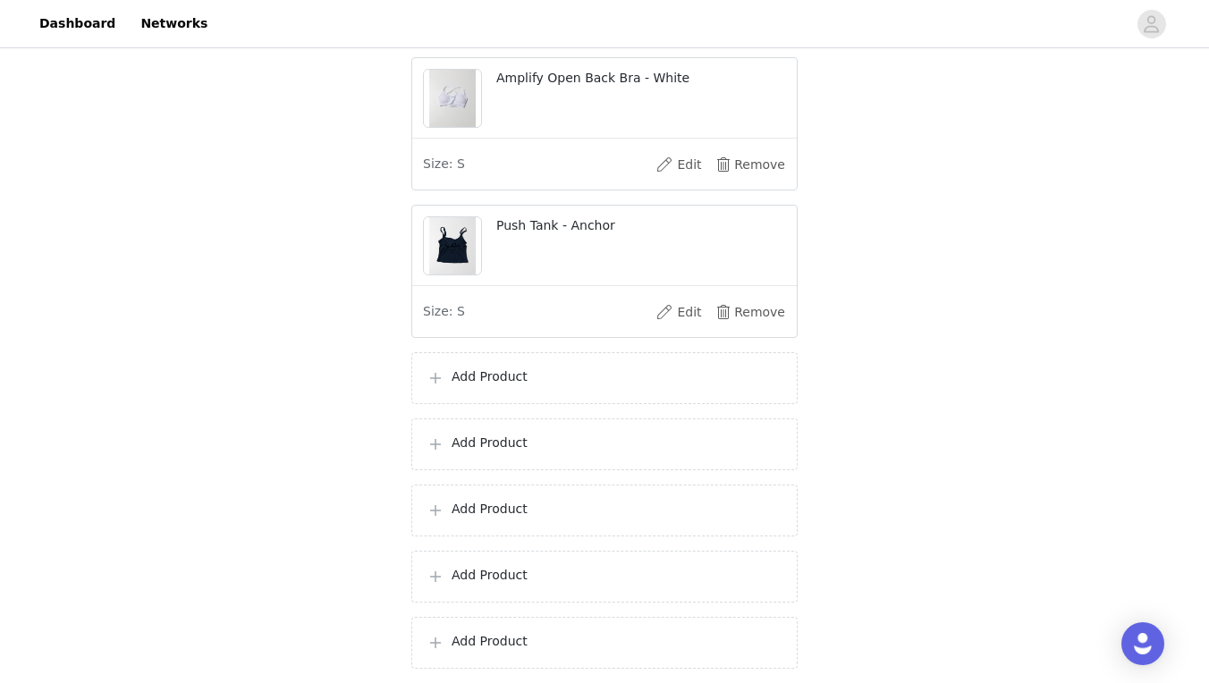
scroll to position [377, 0]
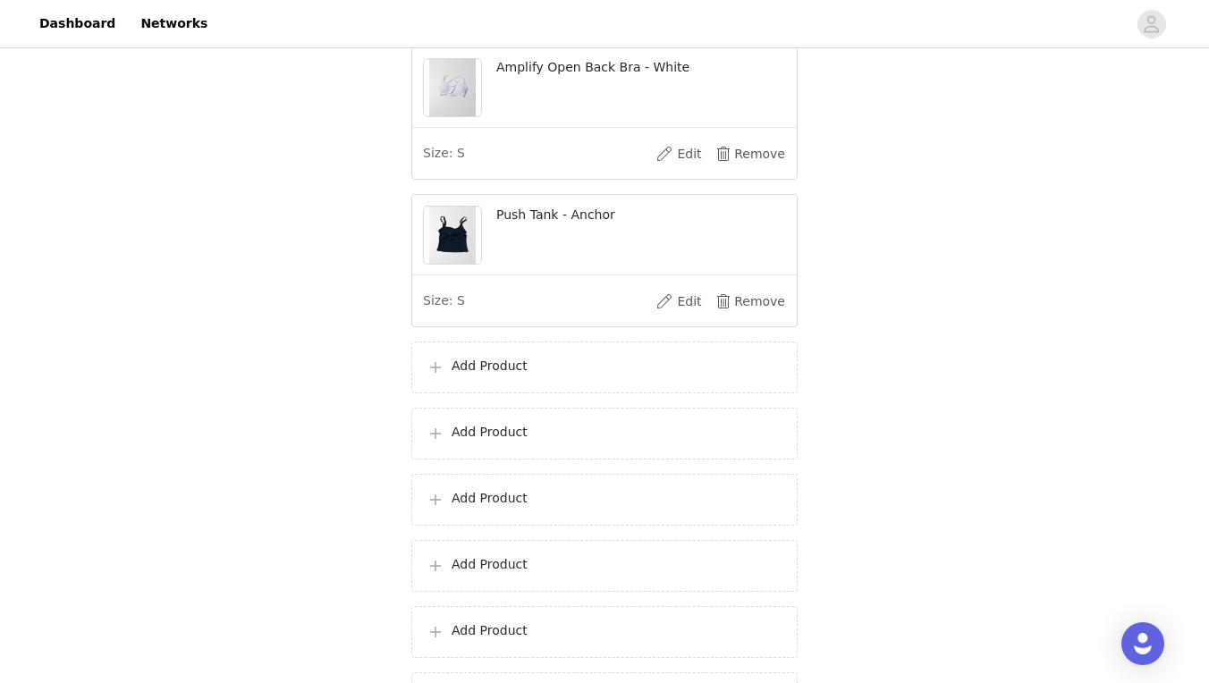
click at [531, 376] on p "Add Product" at bounding box center [617, 366] width 331 height 19
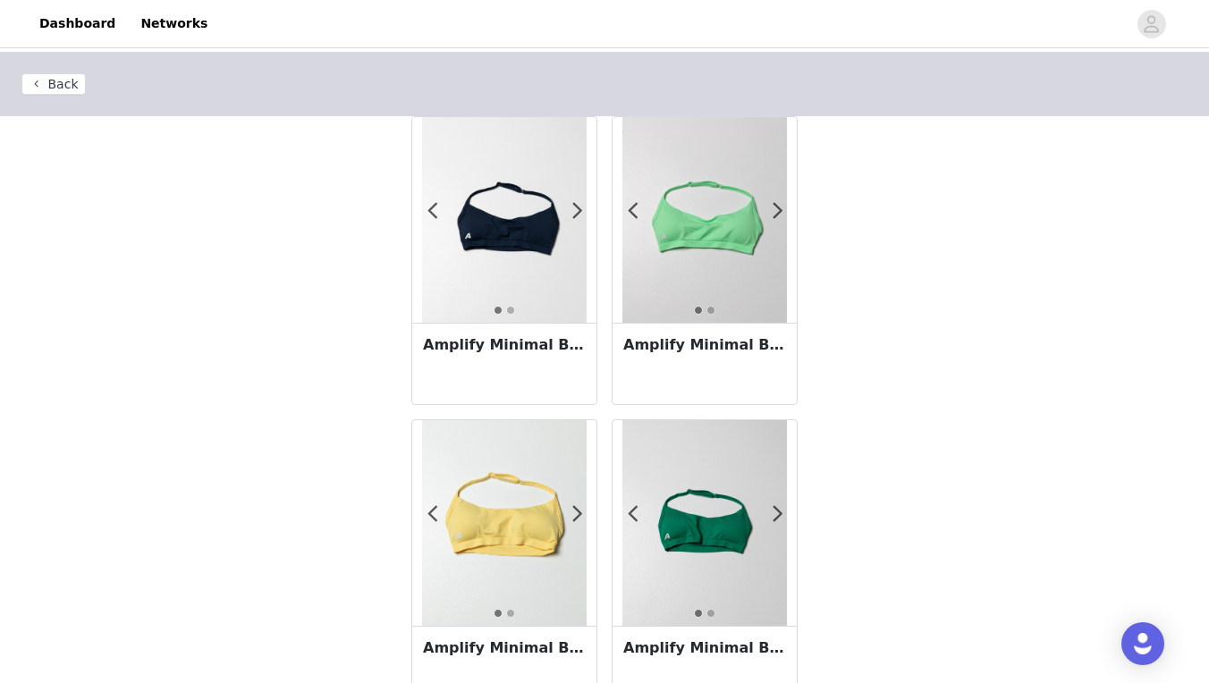
click at [532, 347] on h3 "Amplify Minimal Bra - Anchor" at bounding box center [504, 345] width 163 height 21
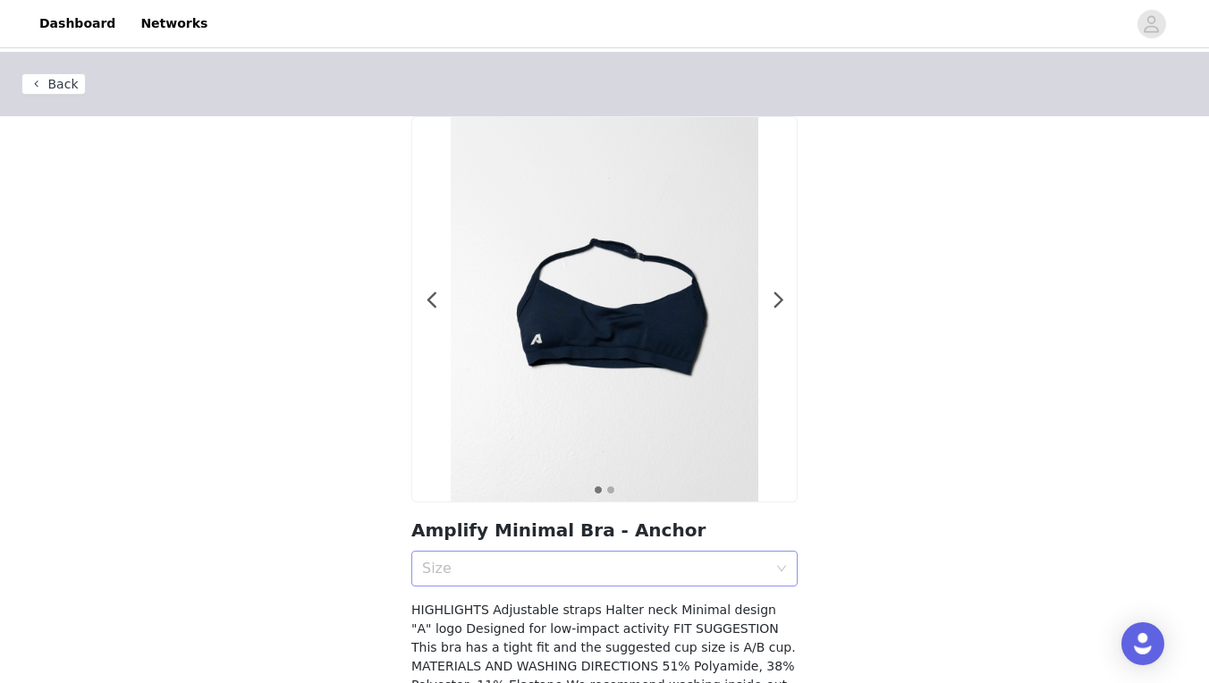
click at [656, 572] on div "Size" at bounding box center [594, 569] width 345 height 18
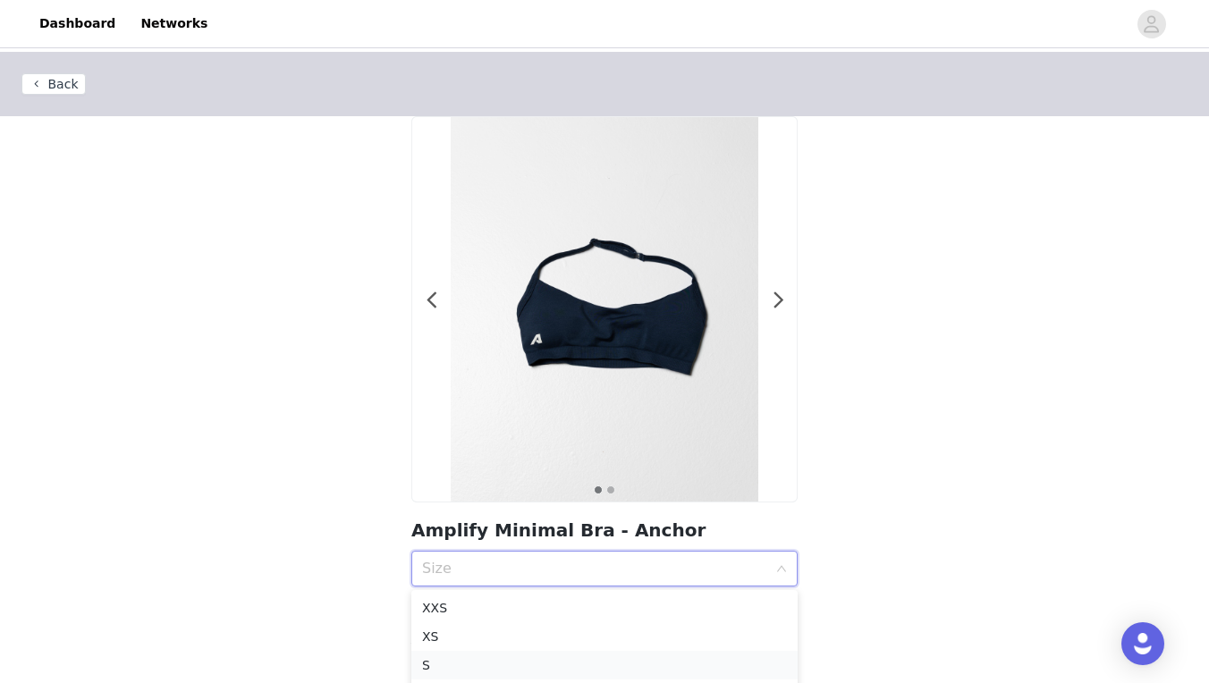
click at [458, 666] on div "S" at bounding box center [604, 666] width 365 height 20
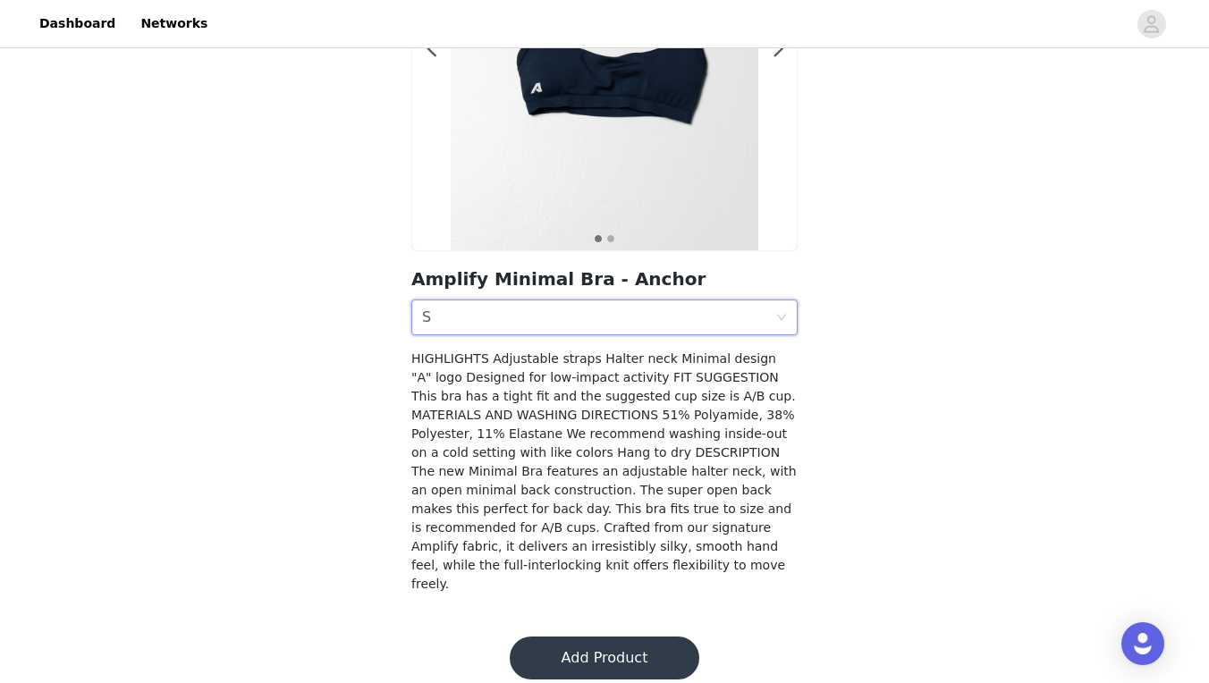
scroll to position [250, 0]
click at [583, 657] on button "Add Product" at bounding box center [605, 659] width 190 height 43
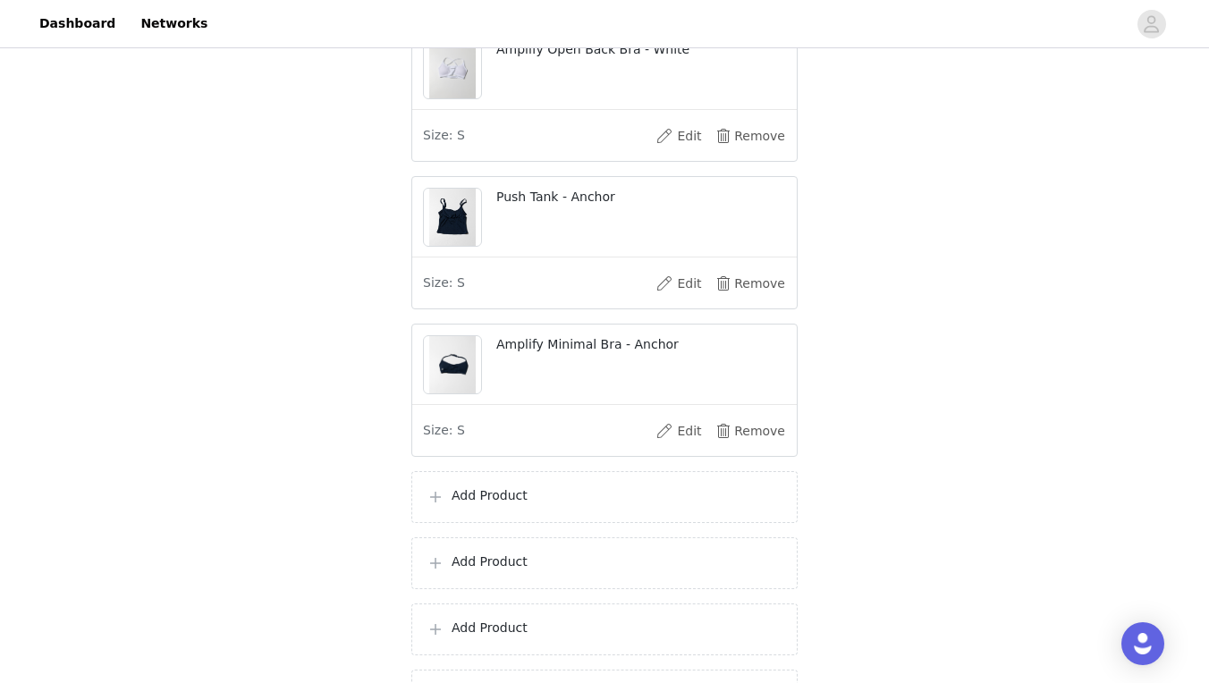
scroll to position [395, 0]
click at [519, 522] on div "Add Product" at bounding box center [604, 497] width 386 height 52
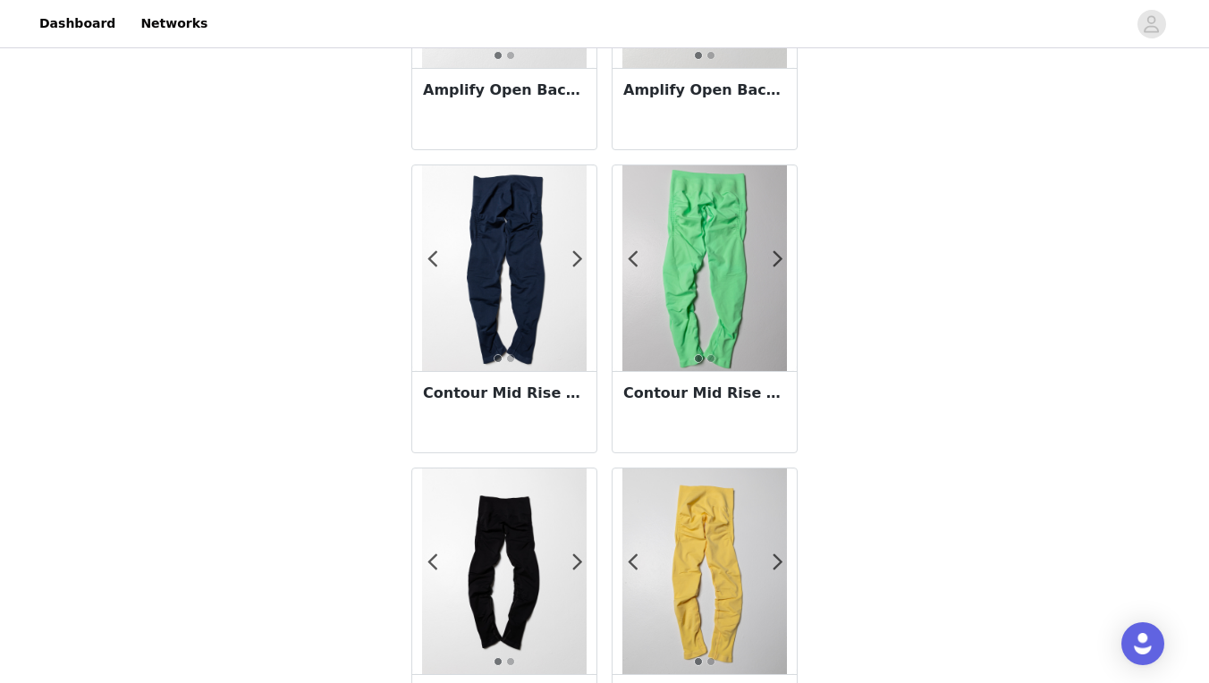
scroll to position [1468, 0]
click at [548, 395] on h3 "Contour Mid Rise Legging - Anchor" at bounding box center [504, 393] width 163 height 21
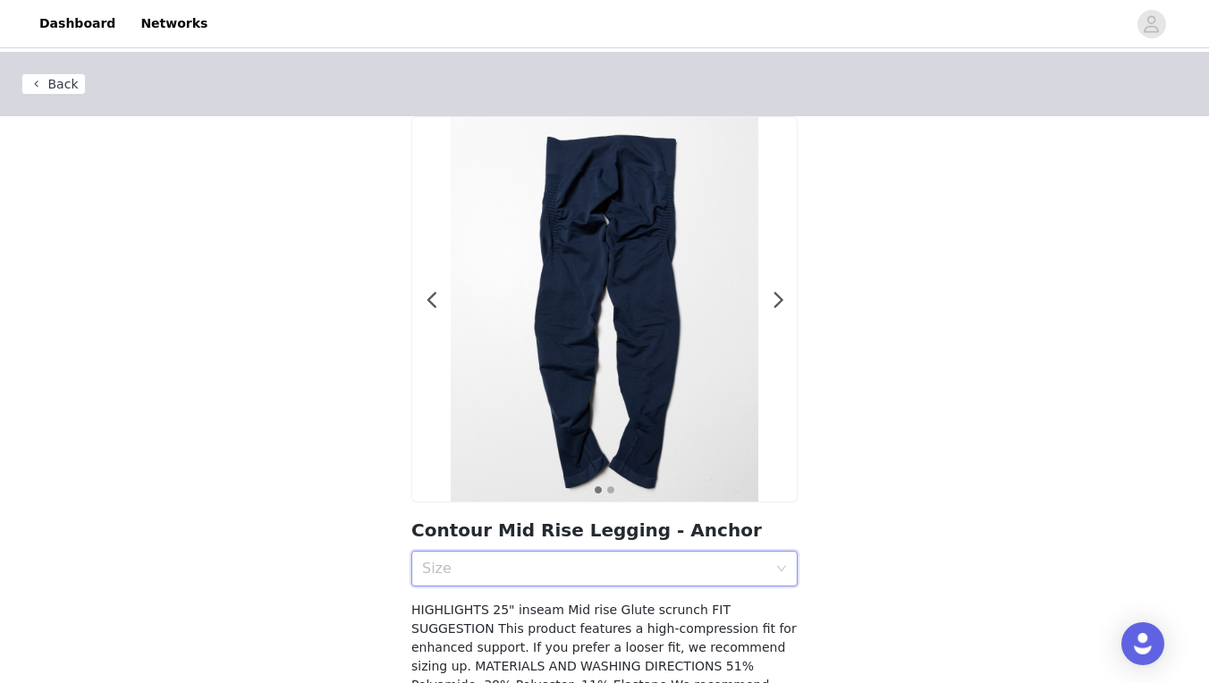
click at [658, 559] on div "Size" at bounding box center [598, 569] width 353 height 34
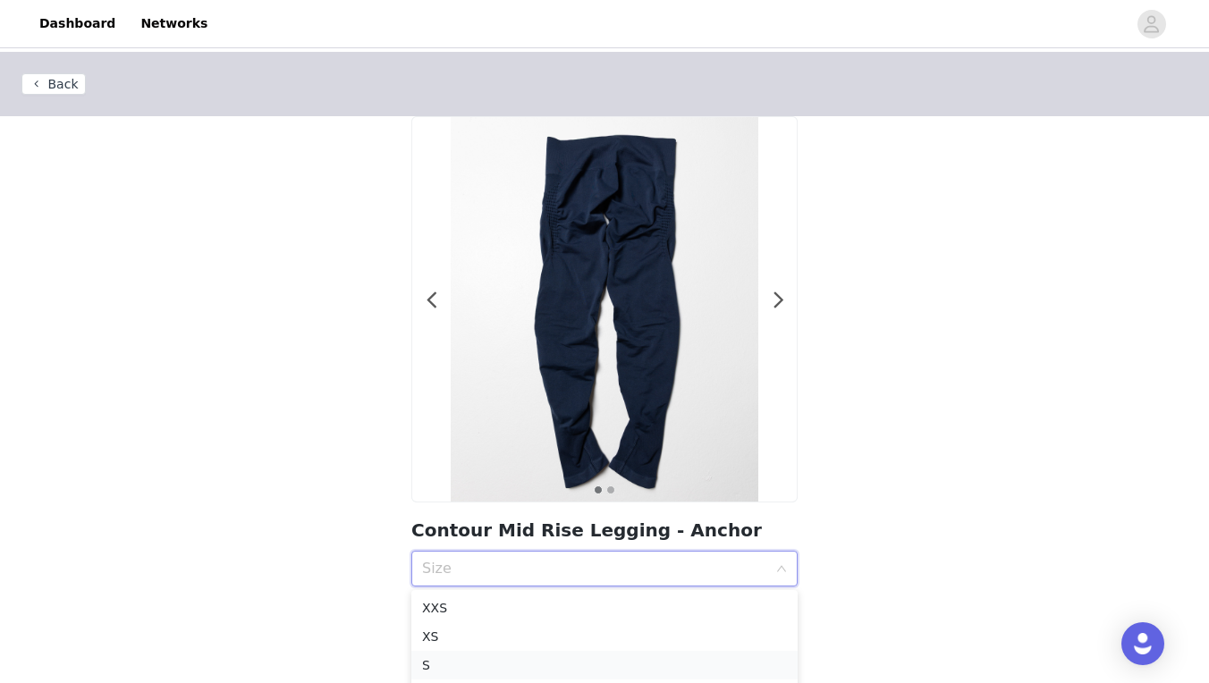
click at [528, 656] on div "S" at bounding box center [604, 666] width 365 height 20
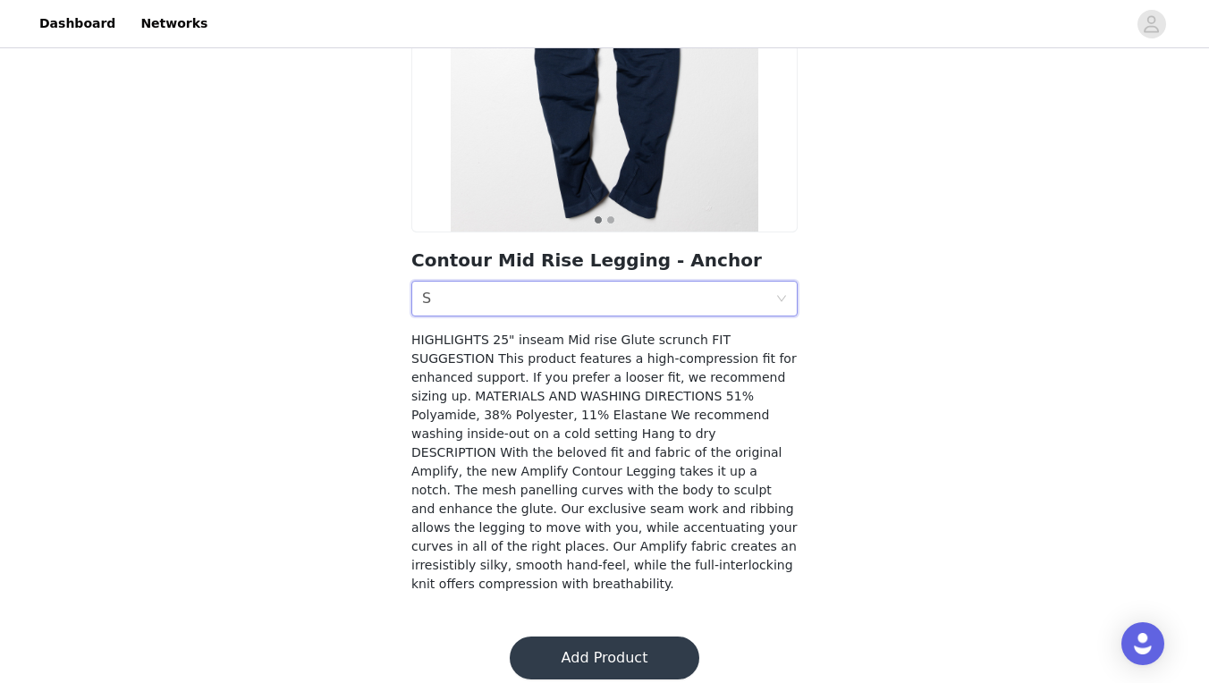
scroll to position [269, 0]
click at [586, 657] on button "Add Product" at bounding box center [605, 659] width 190 height 43
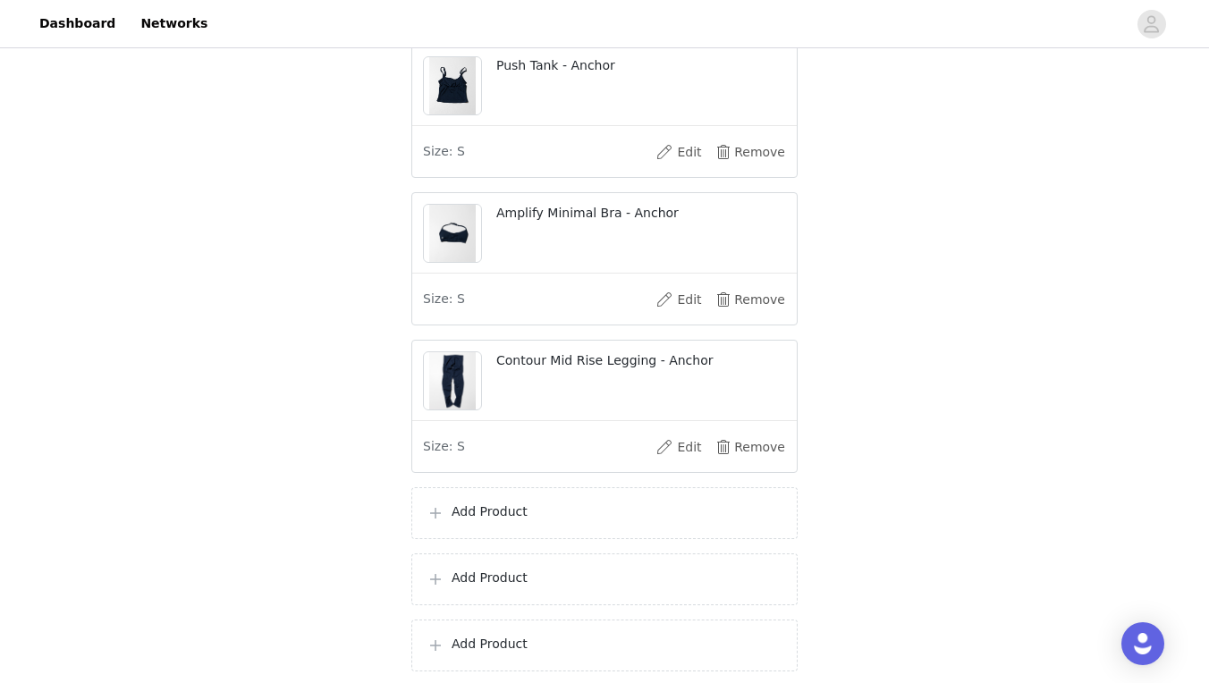
scroll to position [531, 0]
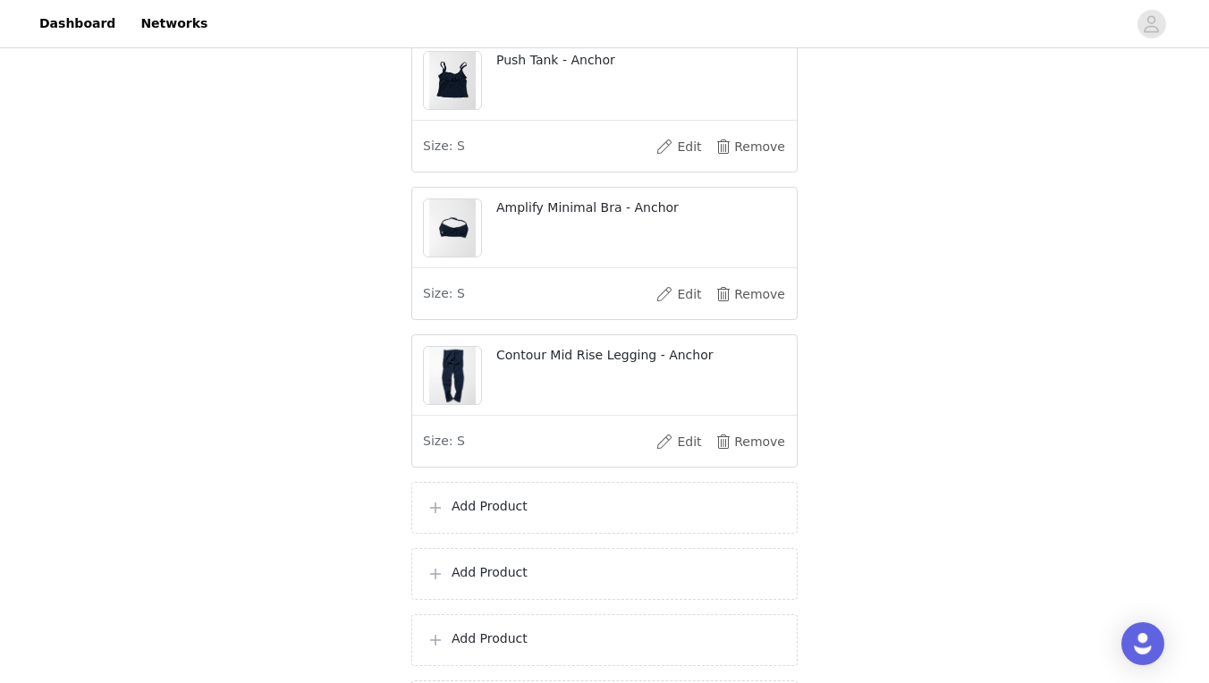
click at [527, 534] on div "Add Product" at bounding box center [604, 508] width 386 height 52
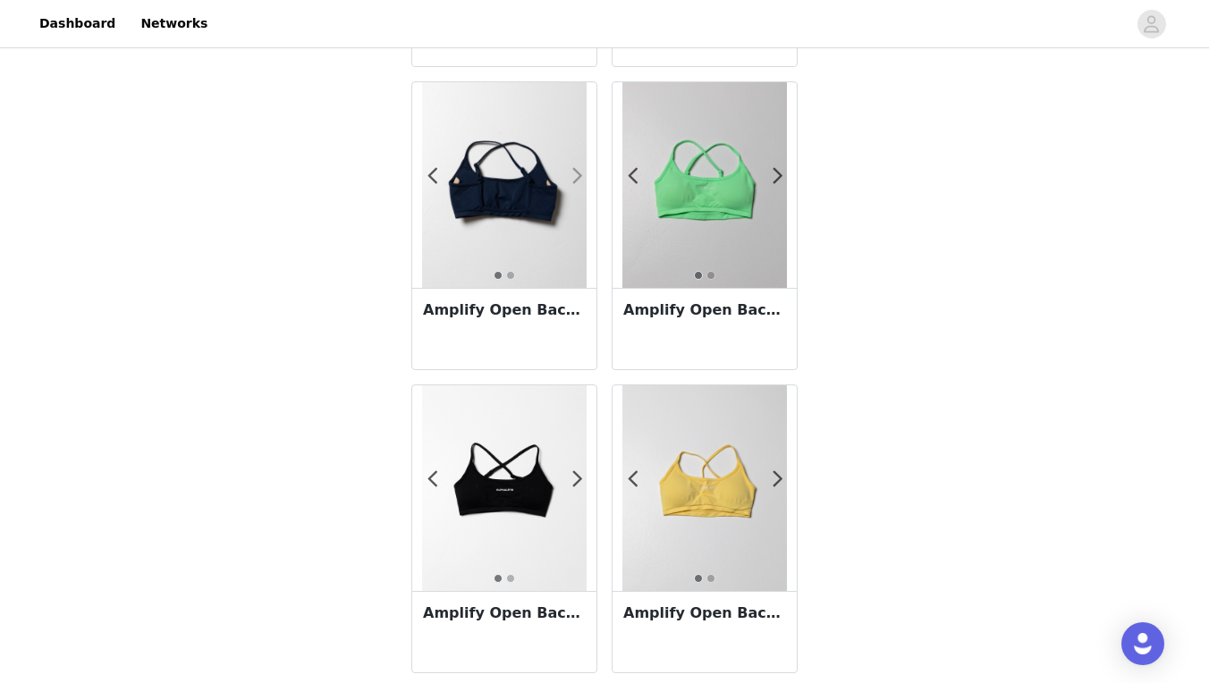
click at [581, 176] on span at bounding box center [577, 176] width 40 height 0
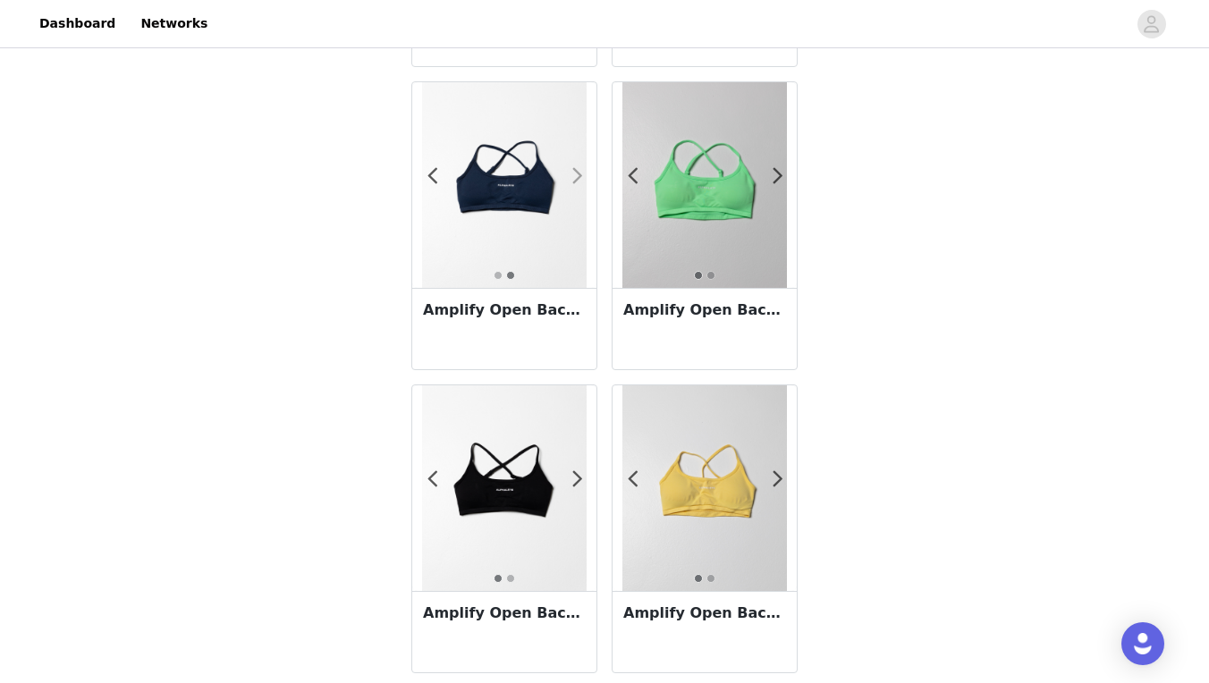
click at [580, 176] on span at bounding box center [577, 176] width 40 height 0
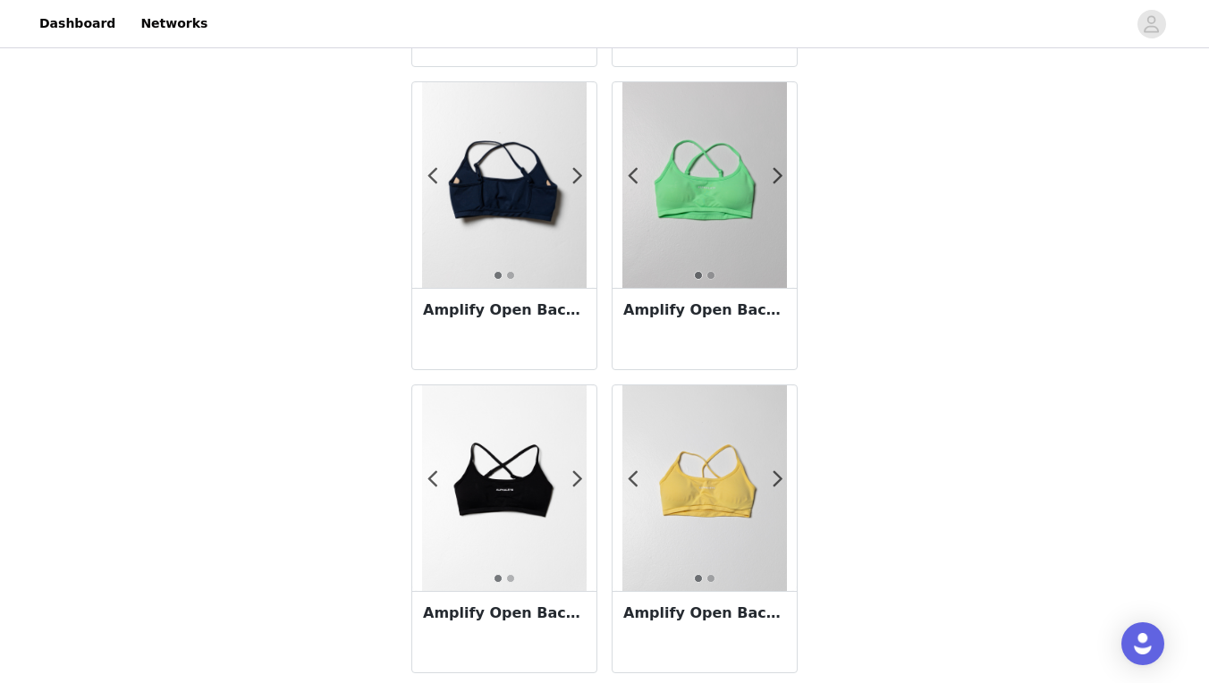
click at [503, 191] on img at bounding box center [504, 185] width 165 height 206
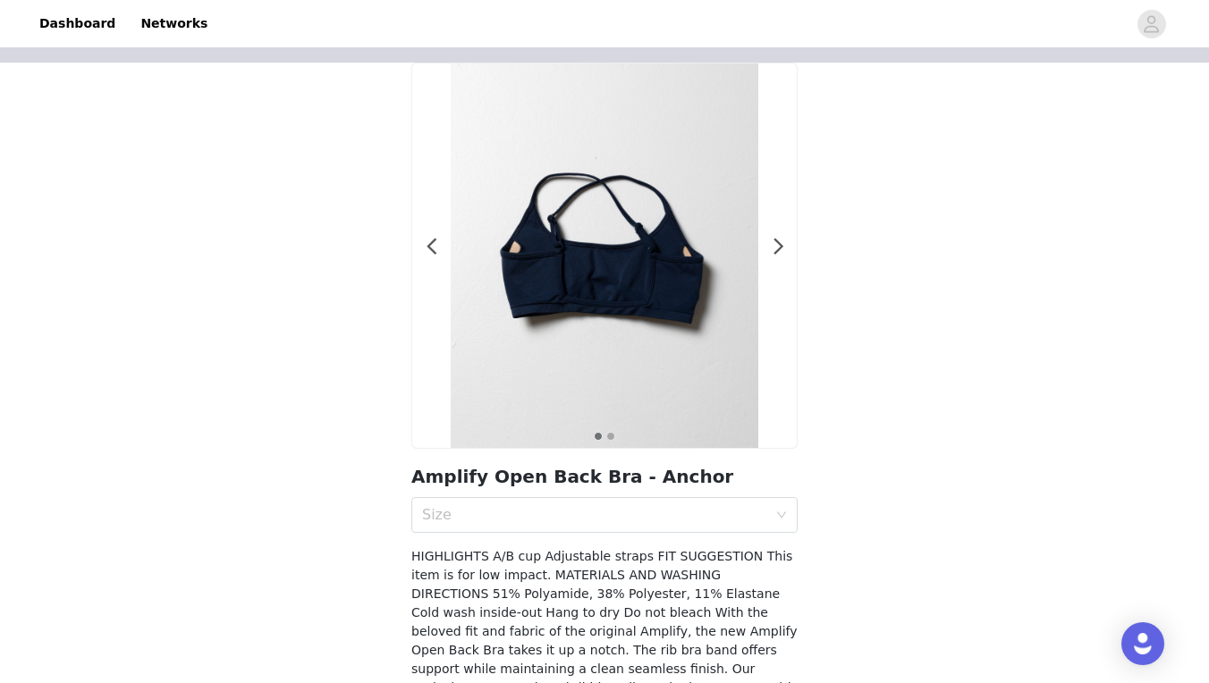
scroll to position [59, 0]
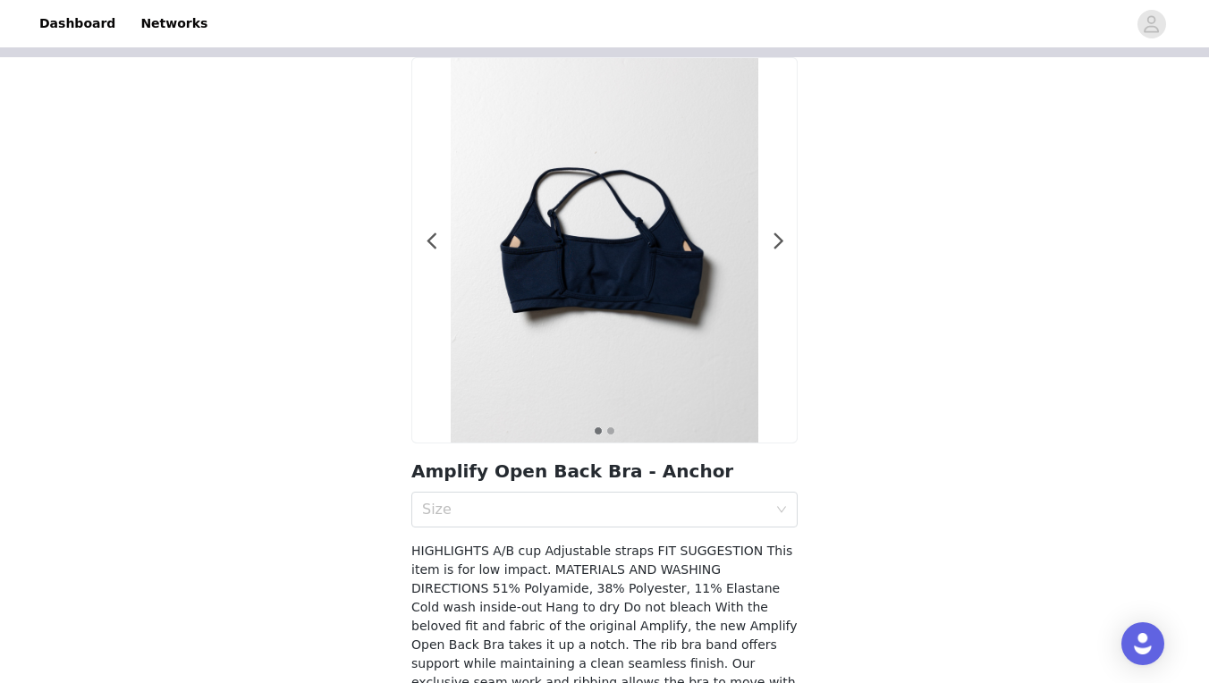
click at [639, 540] on section "1 2 Amplify Open Back Bra - Anchor Size HIGHLIGHTS A/B cup Adjustable straps FI…" at bounding box center [604, 413] width 429 height 713
click at [639, 522] on div "Size" at bounding box center [598, 510] width 353 height 34
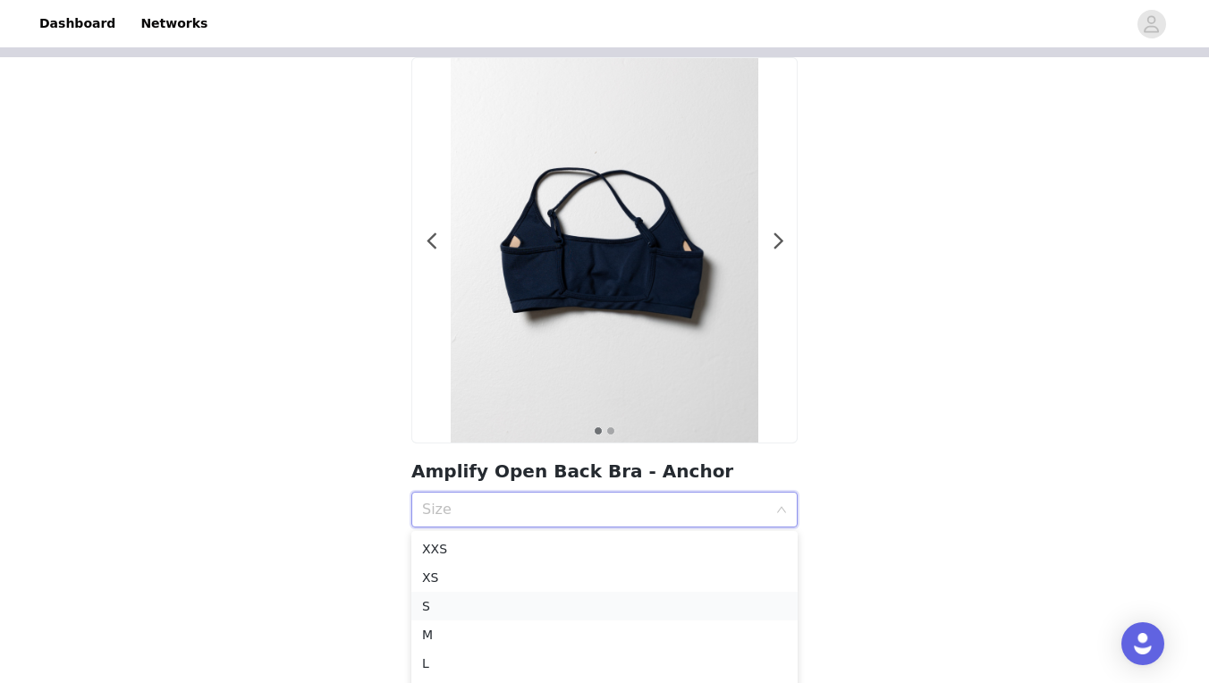
click at [468, 606] on div "S" at bounding box center [604, 607] width 365 height 20
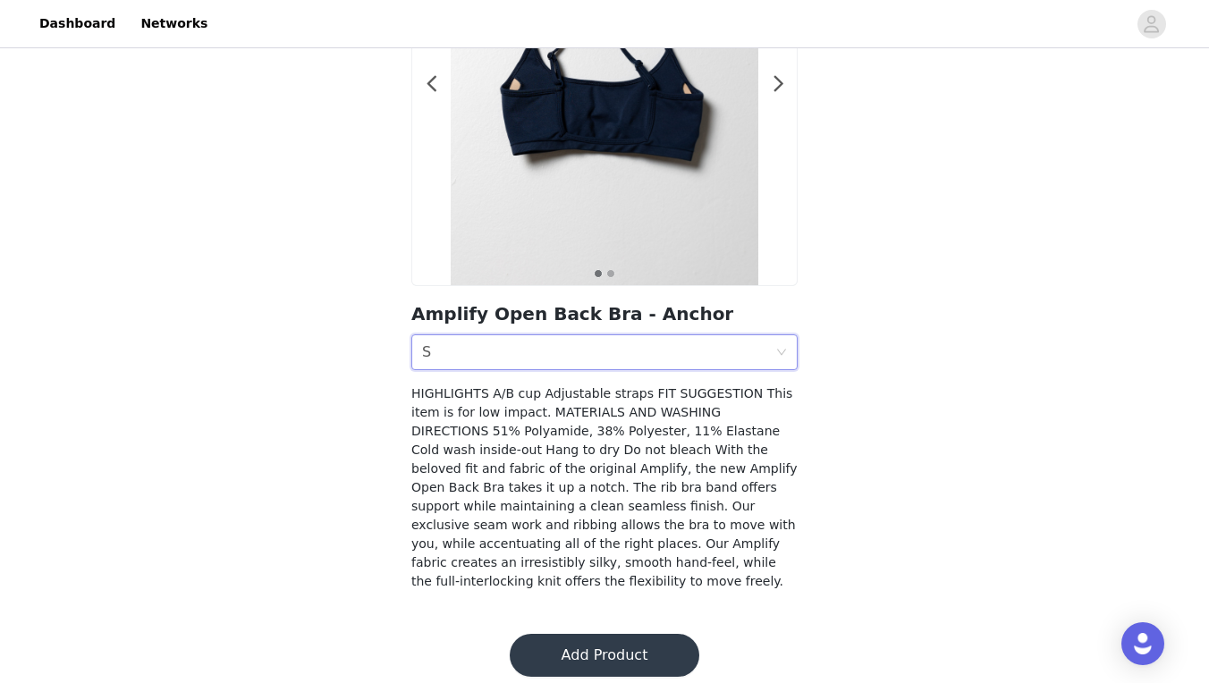
scroll to position [214, 0]
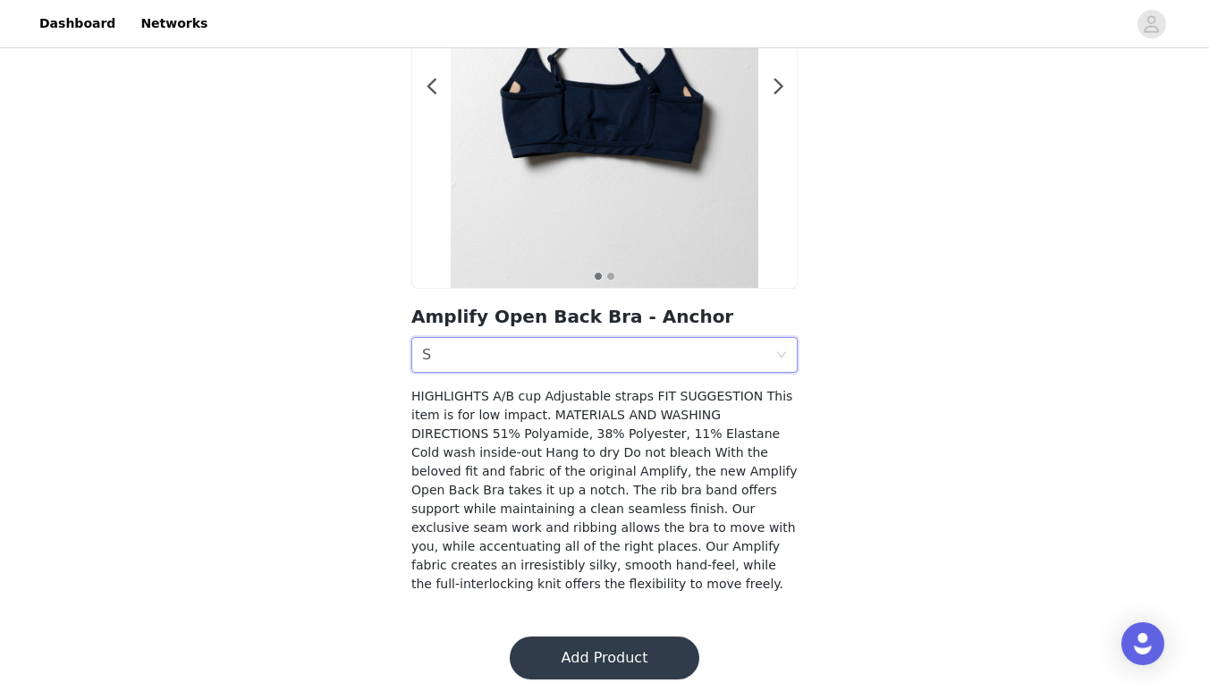
click at [586, 644] on button "Add Product" at bounding box center [605, 658] width 190 height 43
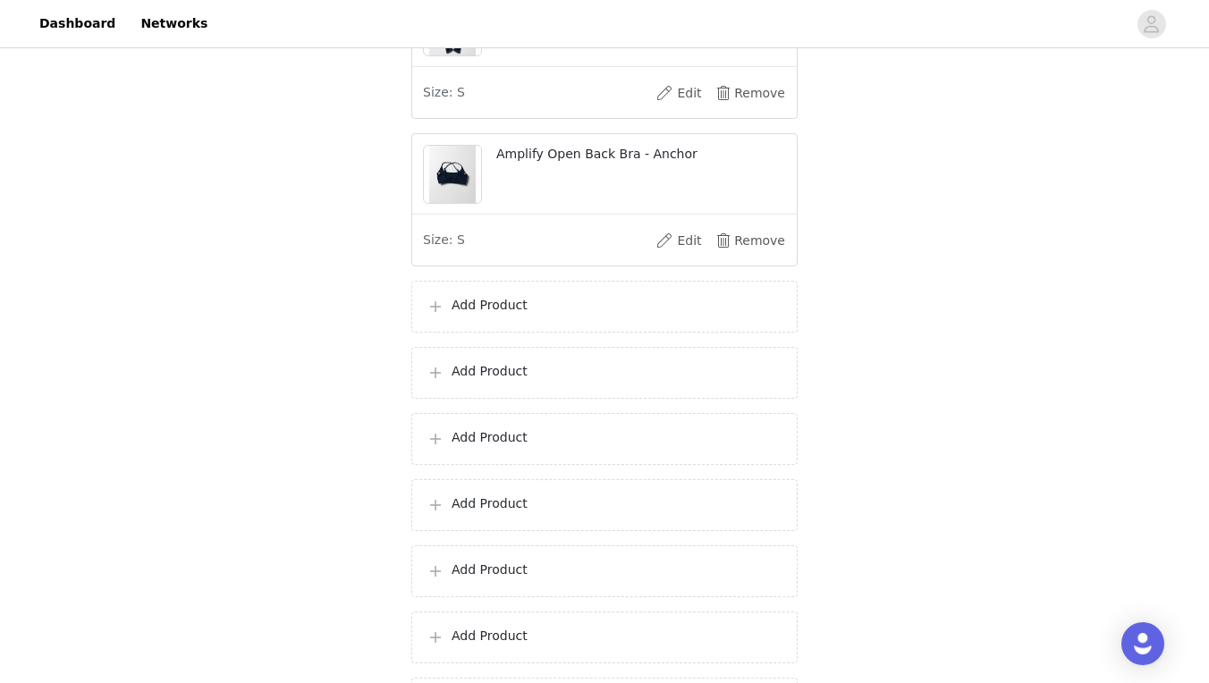
click at [515, 315] on p "Add Product" at bounding box center [617, 305] width 331 height 19
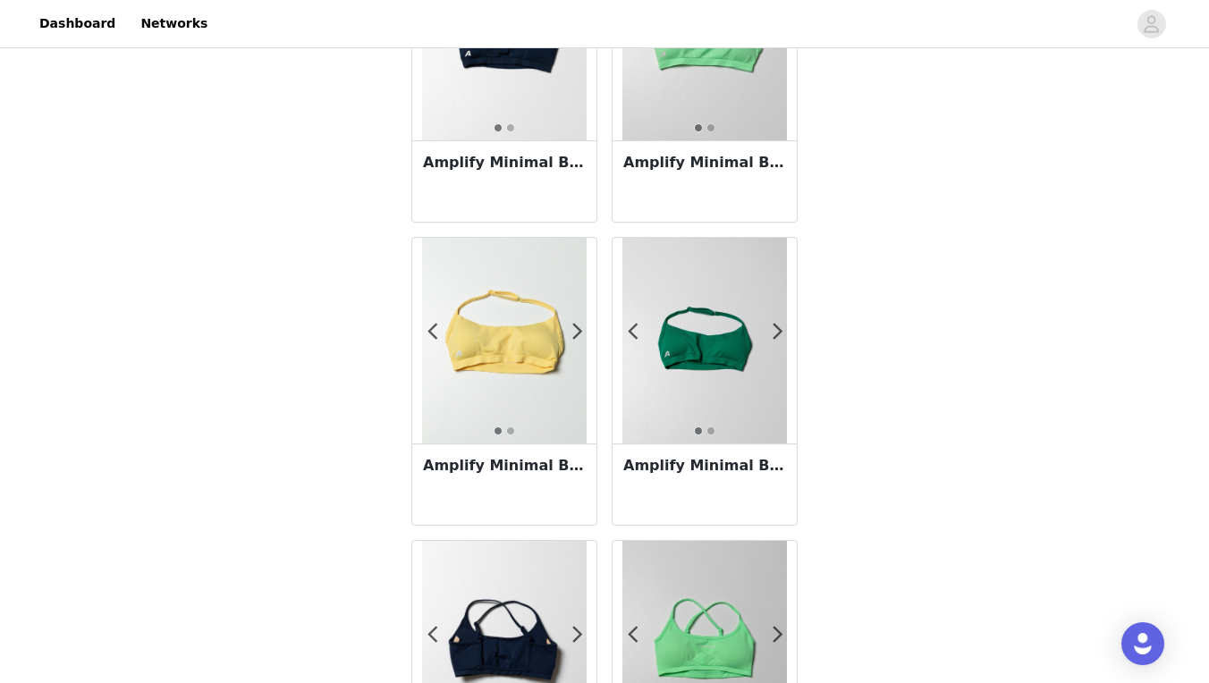
click at [536, 468] on h3 "Amplify Minimal Bra - Canary" at bounding box center [504, 465] width 163 height 21
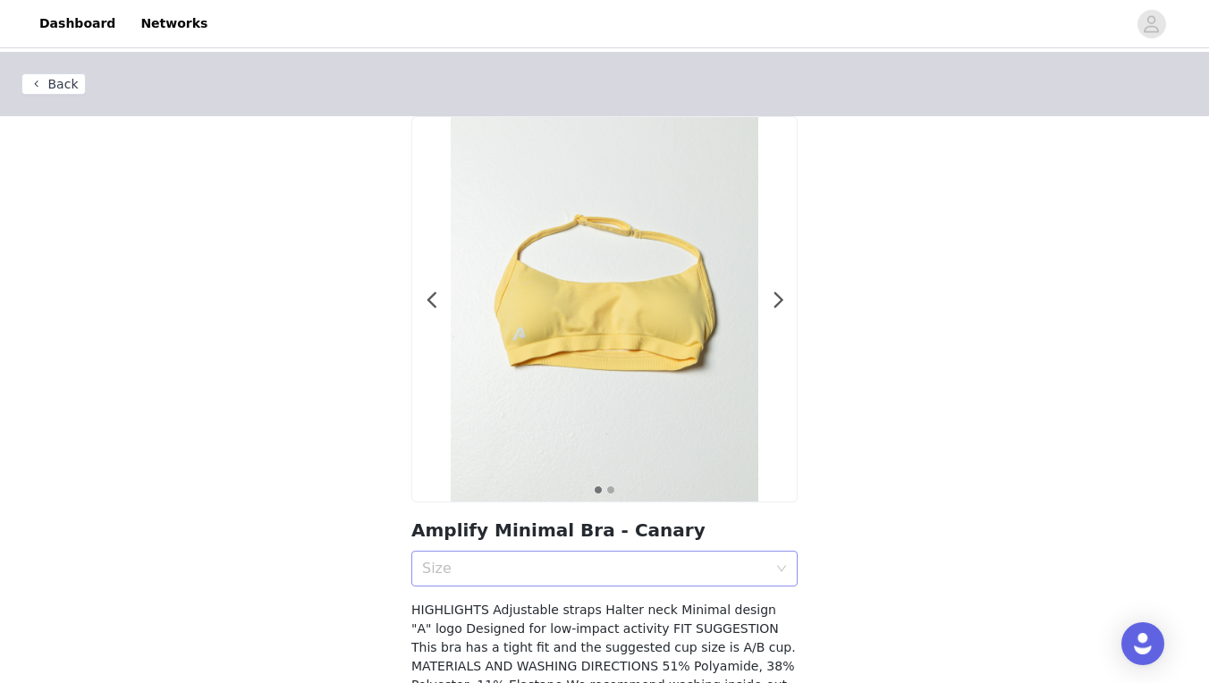
click at [634, 576] on div "Size" at bounding box center [594, 569] width 345 height 18
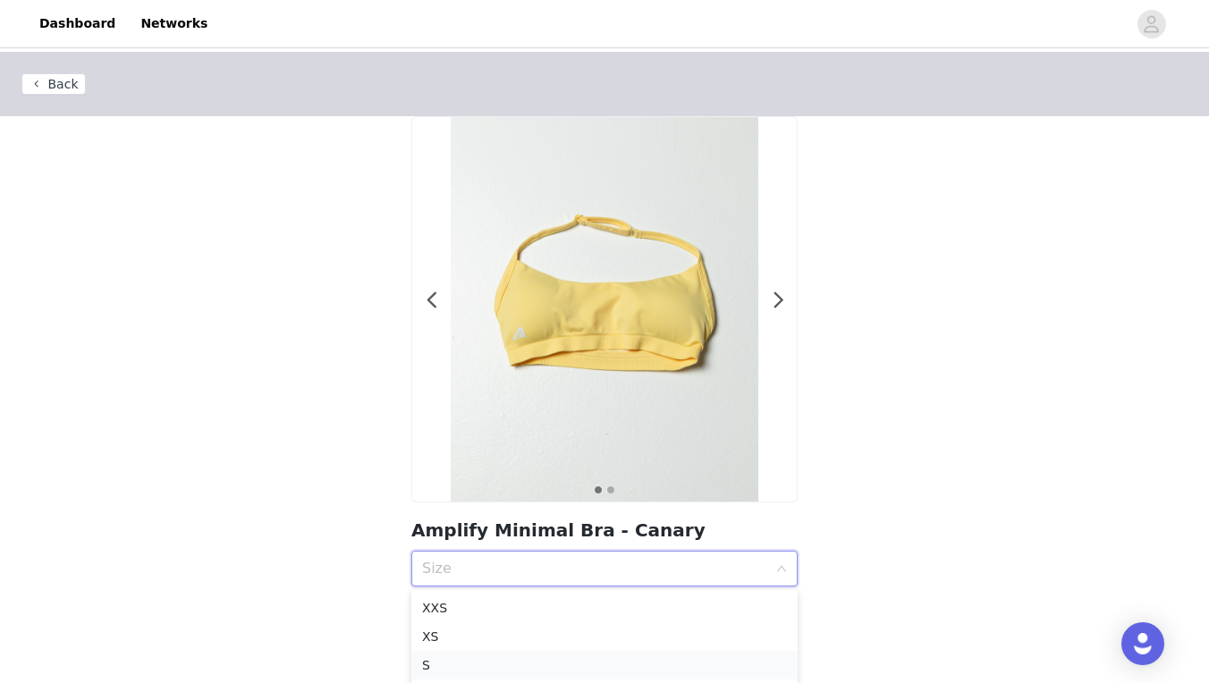
click at [521, 661] on div "S" at bounding box center [604, 666] width 365 height 20
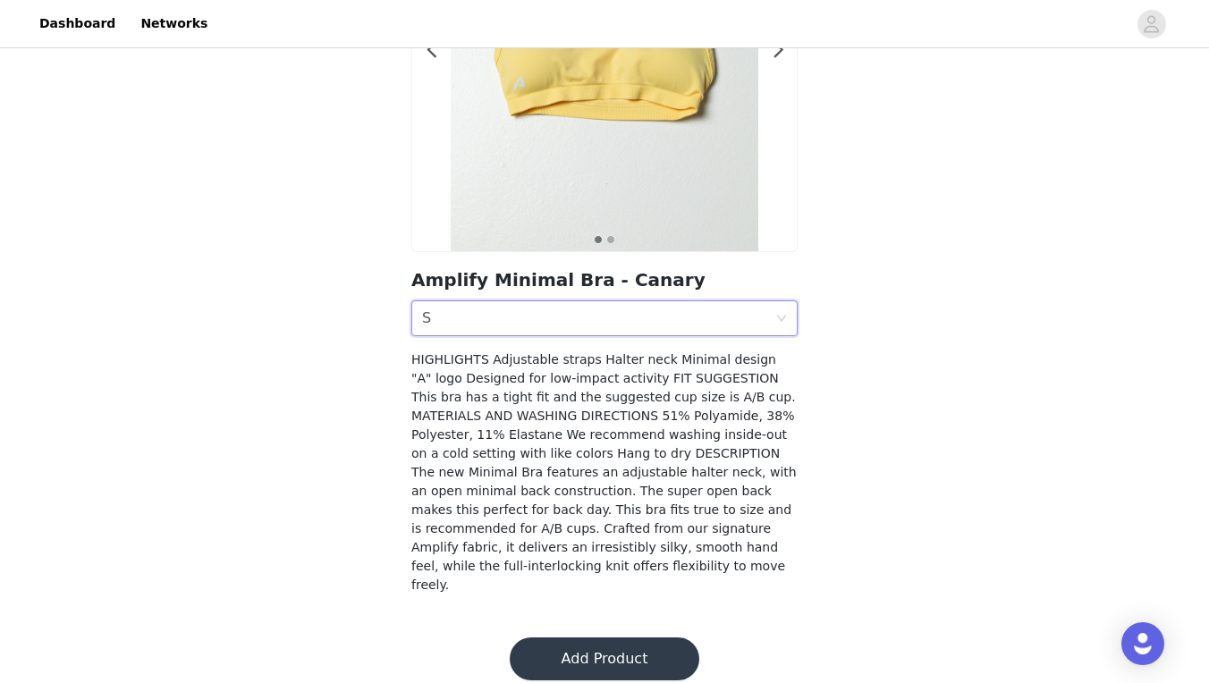
click at [559, 641] on button "Add Product" at bounding box center [605, 659] width 190 height 43
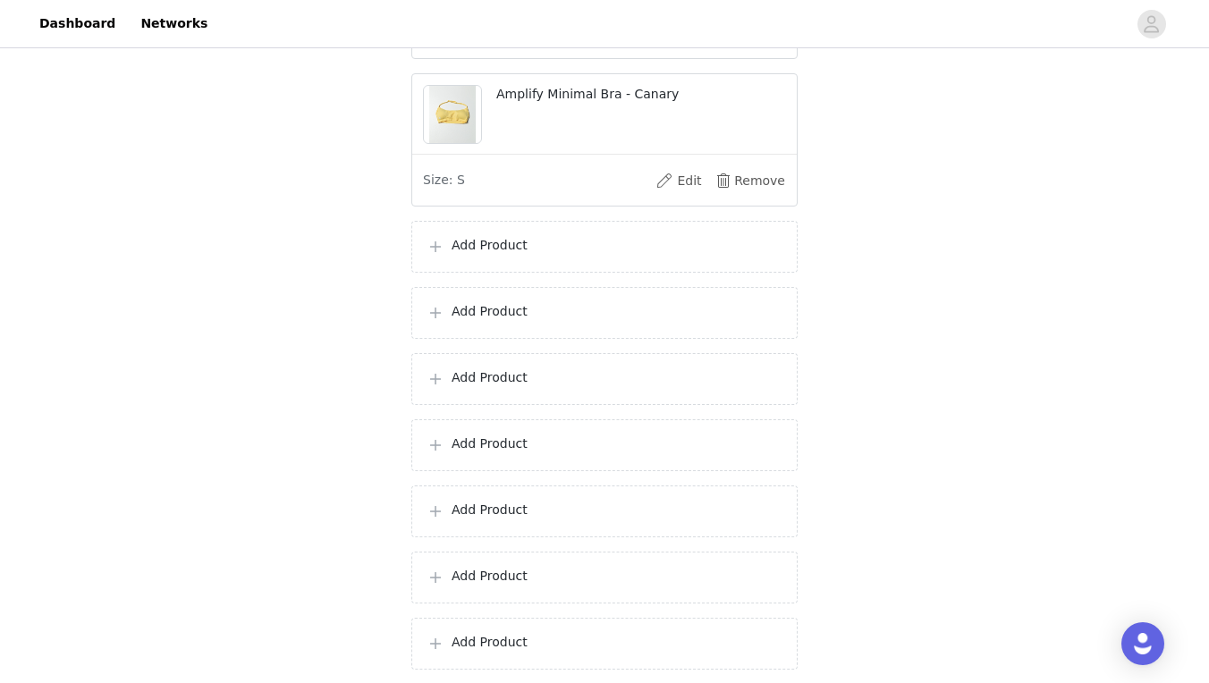
click at [524, 373] on div "Add Product" at bounding box center [604, 379] width 386 height 52
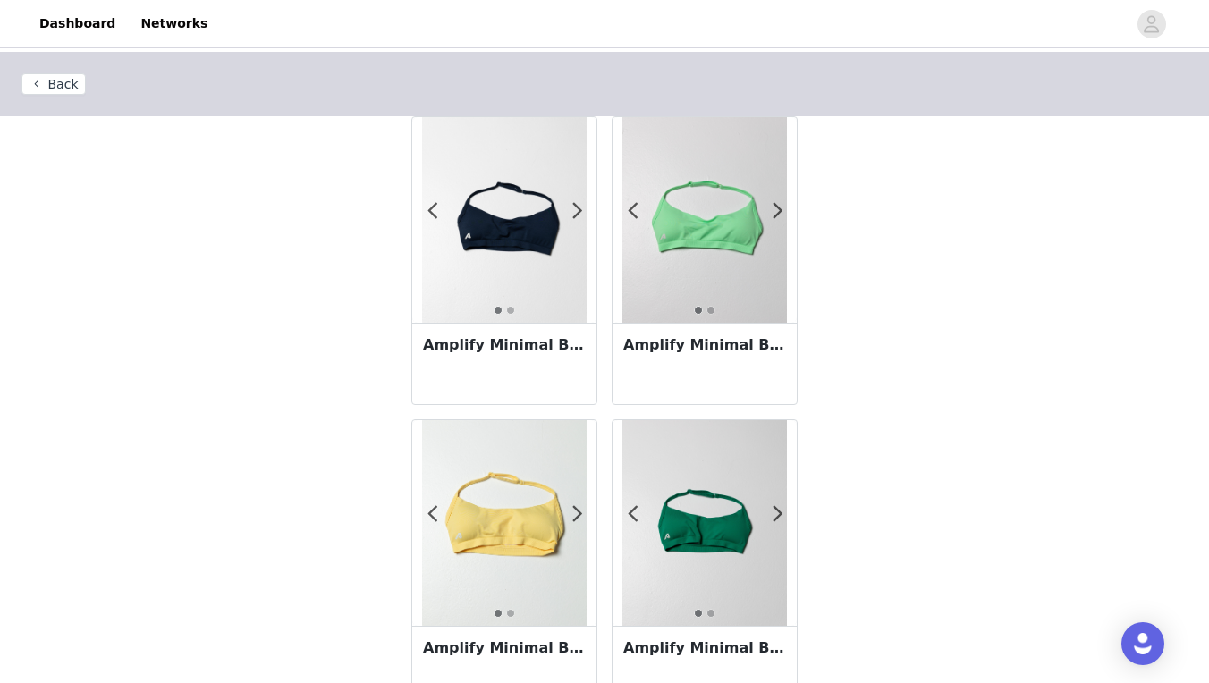
click at [58, 81] on button "Back" at bounding box center [53, 83] width 64 height 21
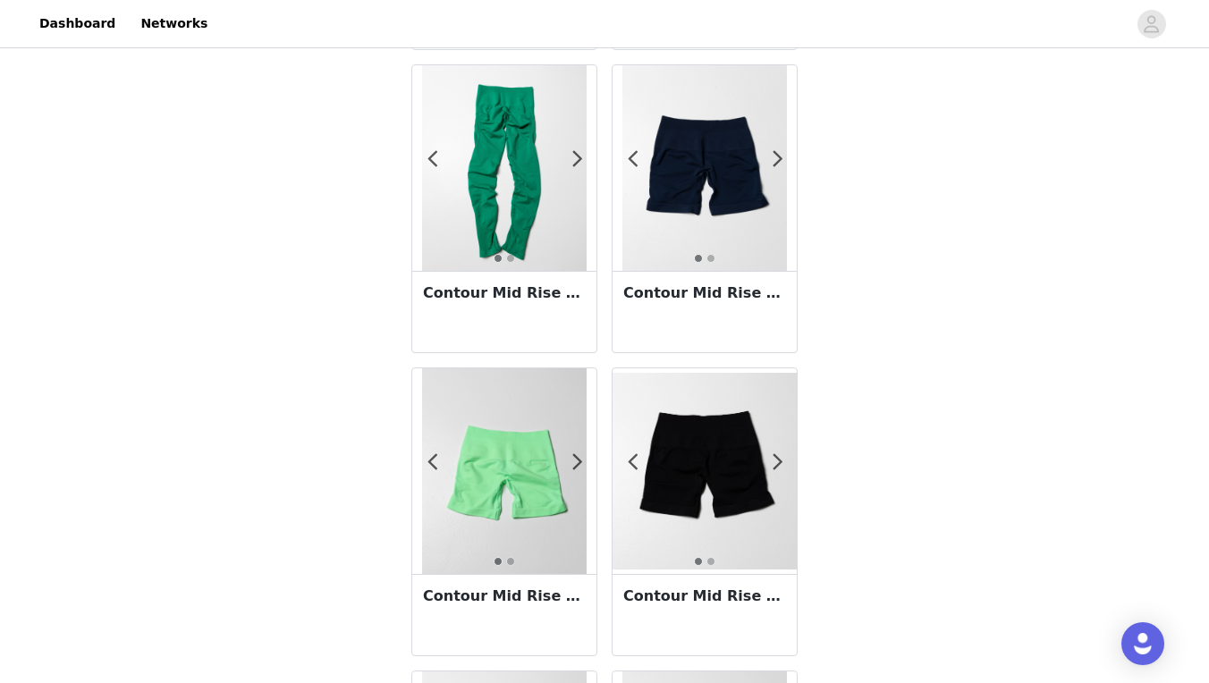
click at [759, 299] on h3 "Contour Mid Rise Short 5" - Anchor" at bounding box center [704, 293] width 163 height 21
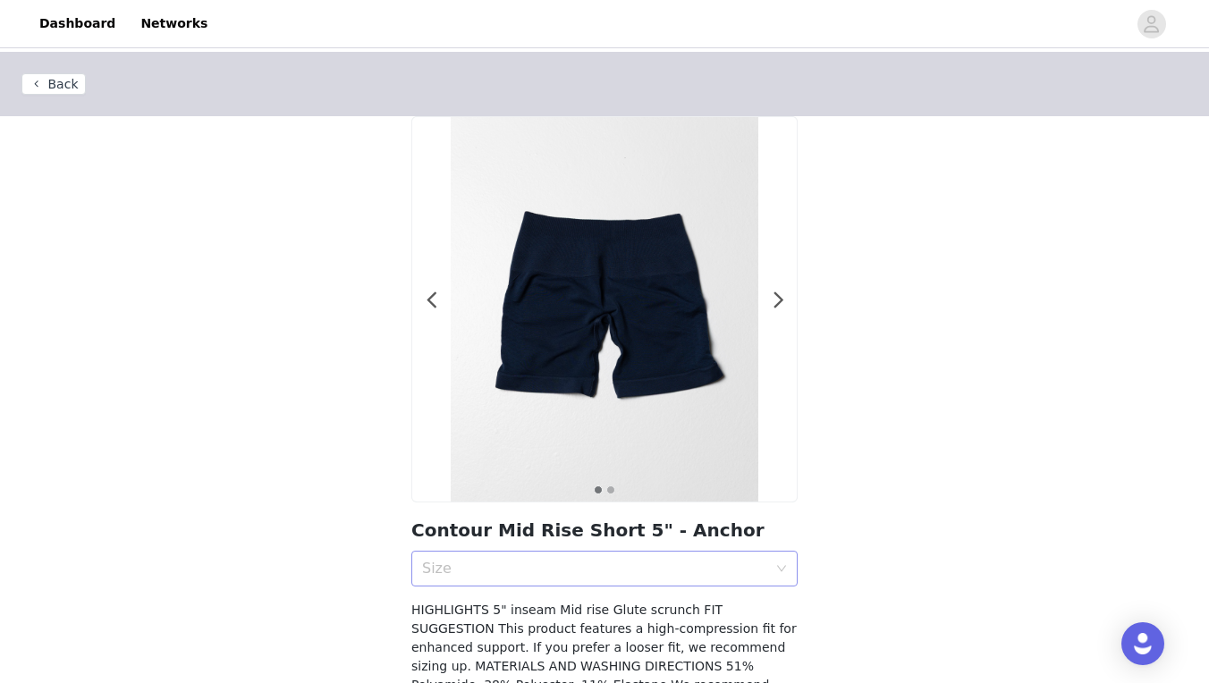
click at [657, 575] on div "Size" at bounding box center [594, 569] width 345 height 18
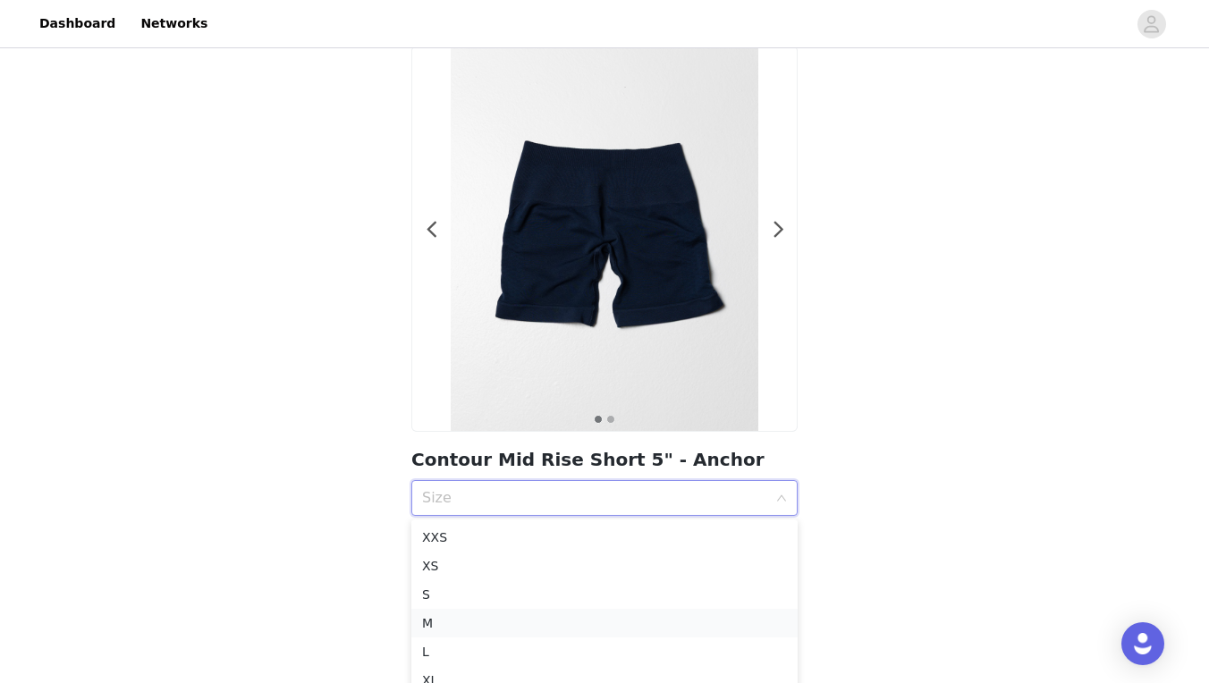
click at [491, 627] on div "M" at bounding box center [604, 624] width 365 height 20
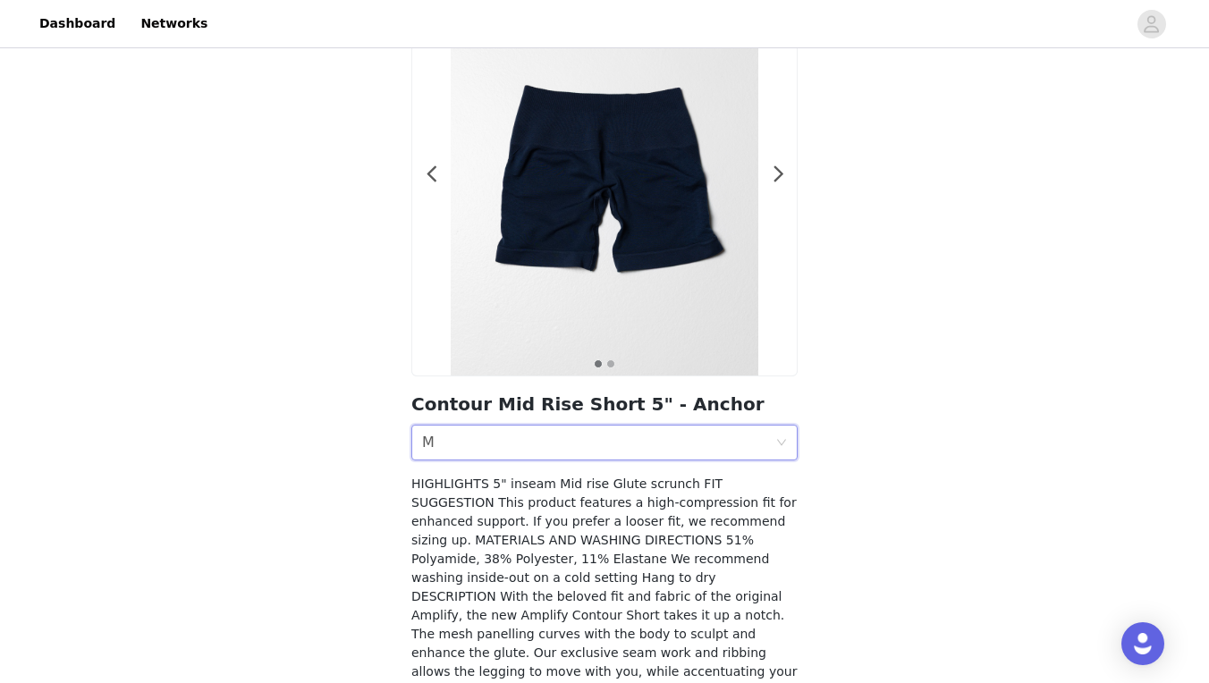
click at [687, 447] on div "Size M" at bounding box center [598, 443] width 353 height 34
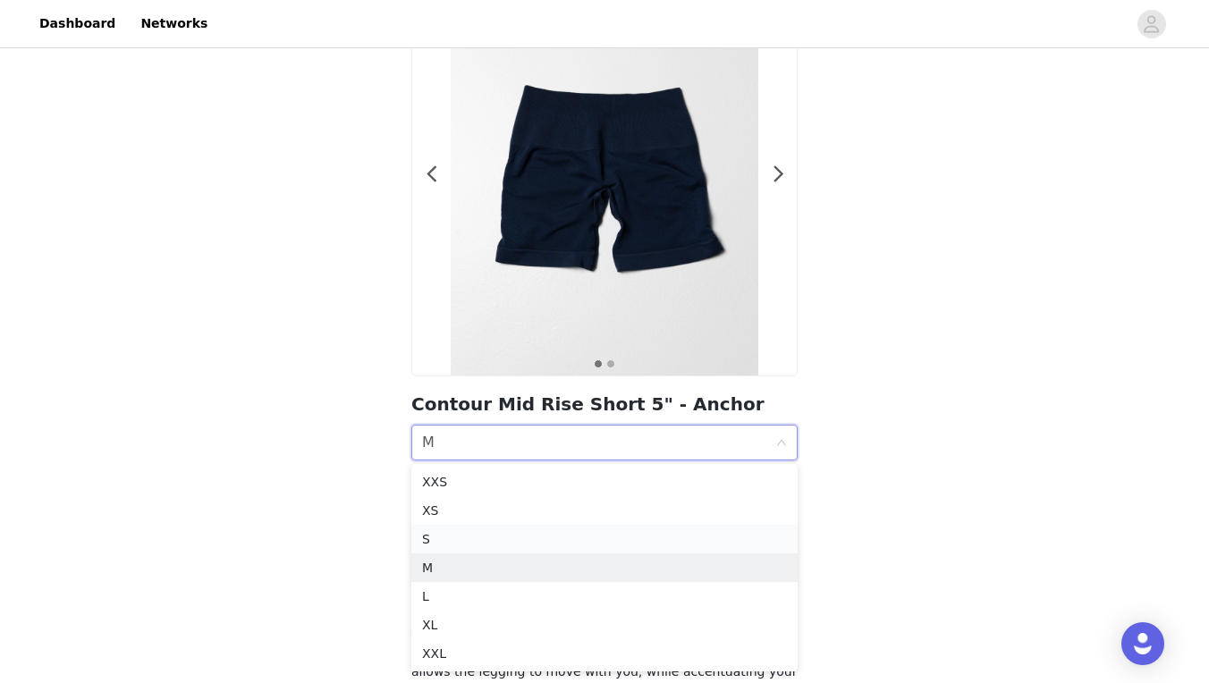
click at [476, 533] on div "S" at bounding box center [604, 540] width 365 height 20
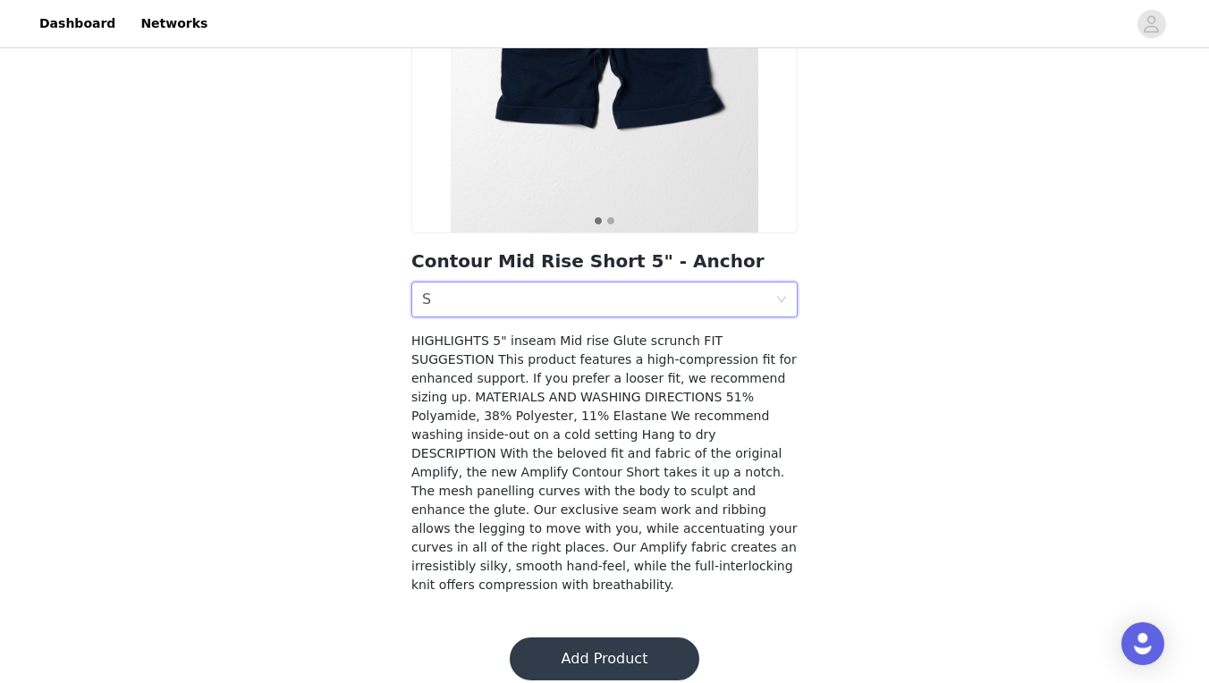
click at [585, 638] on button "Add Product" at bounding box center [605, 659] width 190 height 43
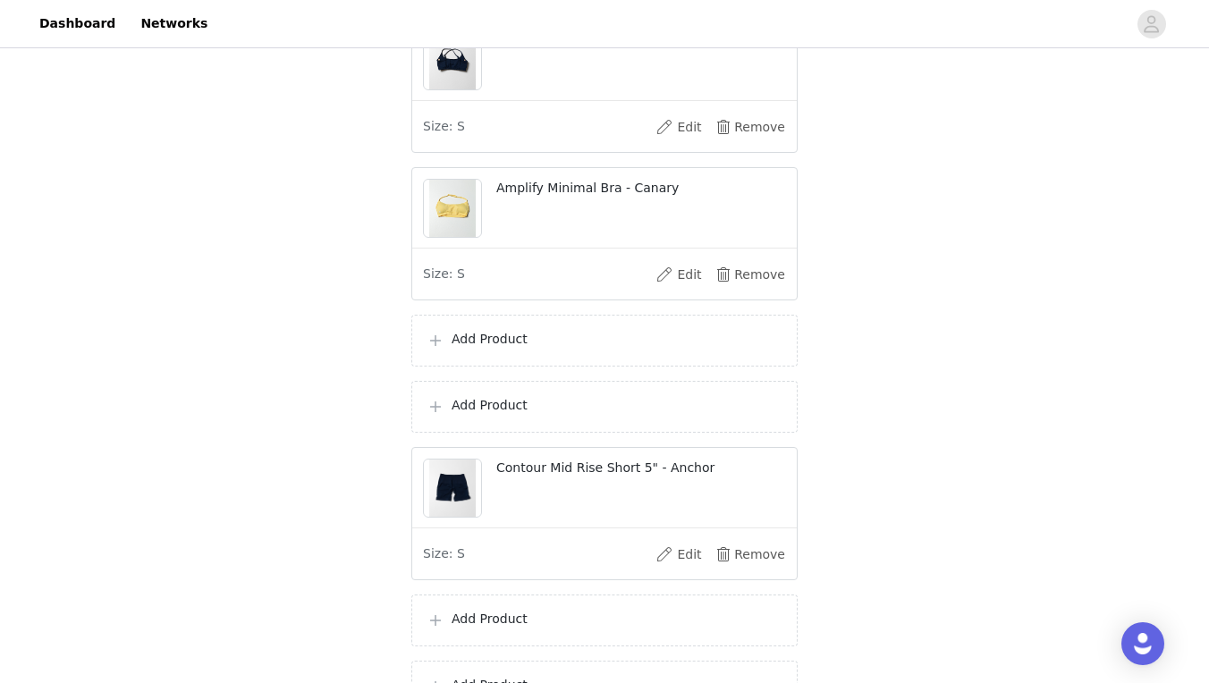
click at [535, 456] on section "Select the products you would like to receive. 8 / 20 Selected Wrap Short - Whi…" at bounding box center [604, 236] width 429 height 2084
click at [533, 349] on p "Add Product" at bounding box center [617, 339] width 331 height 19
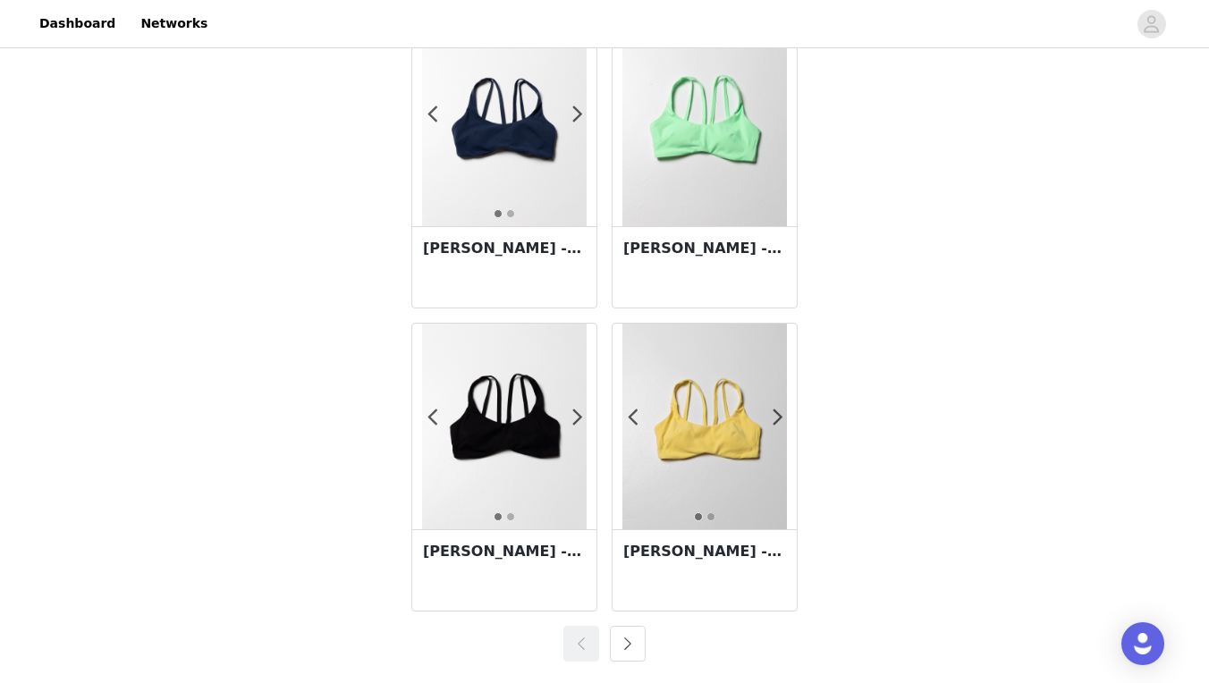
click at [626, 641] on button "button" at bounding box center [628, 644] width 36 height 36
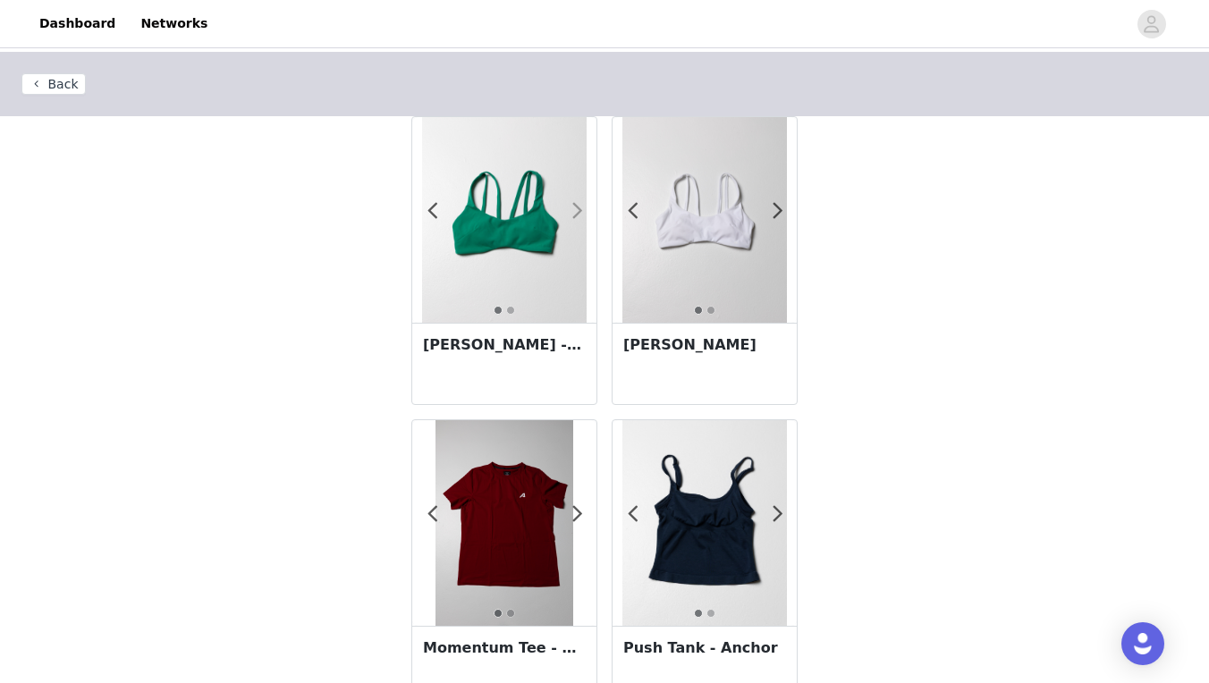
click at [579, 211] on span at bounding box center [577, 211] width 40 height 0
click at [775, 211] on span at bounding box center [778, 211] width 40 height 0
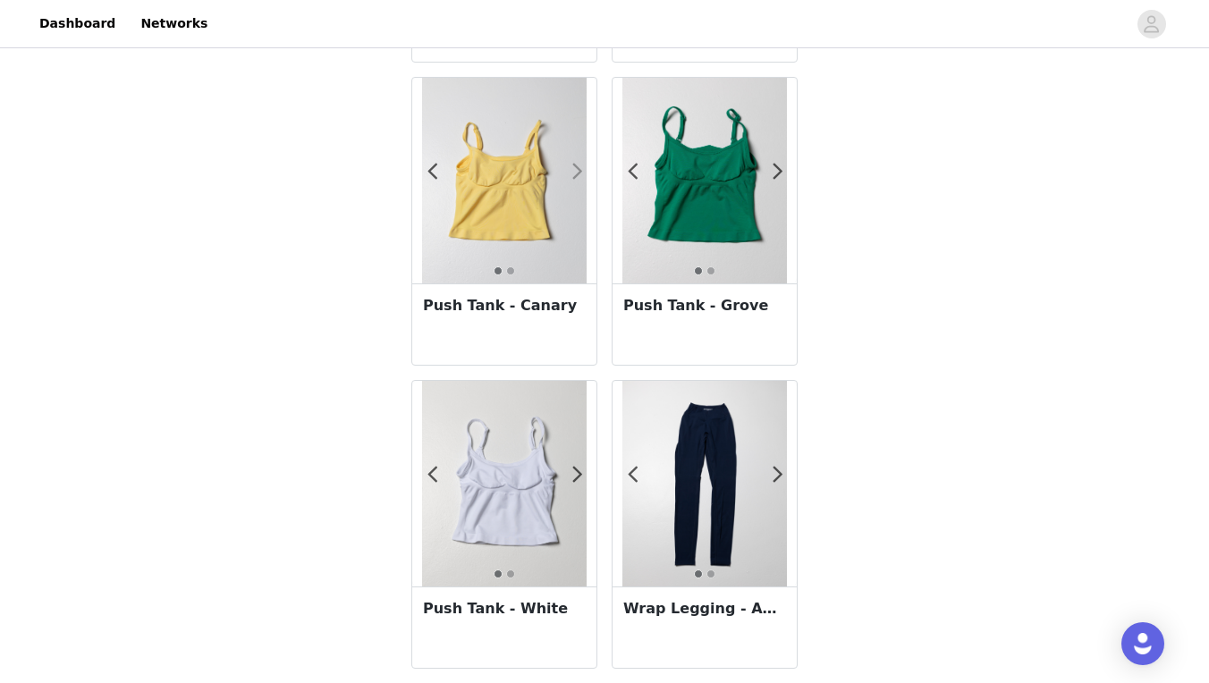
click at [580, 172] on span at bounding box center [577, 172] width 40 height 0
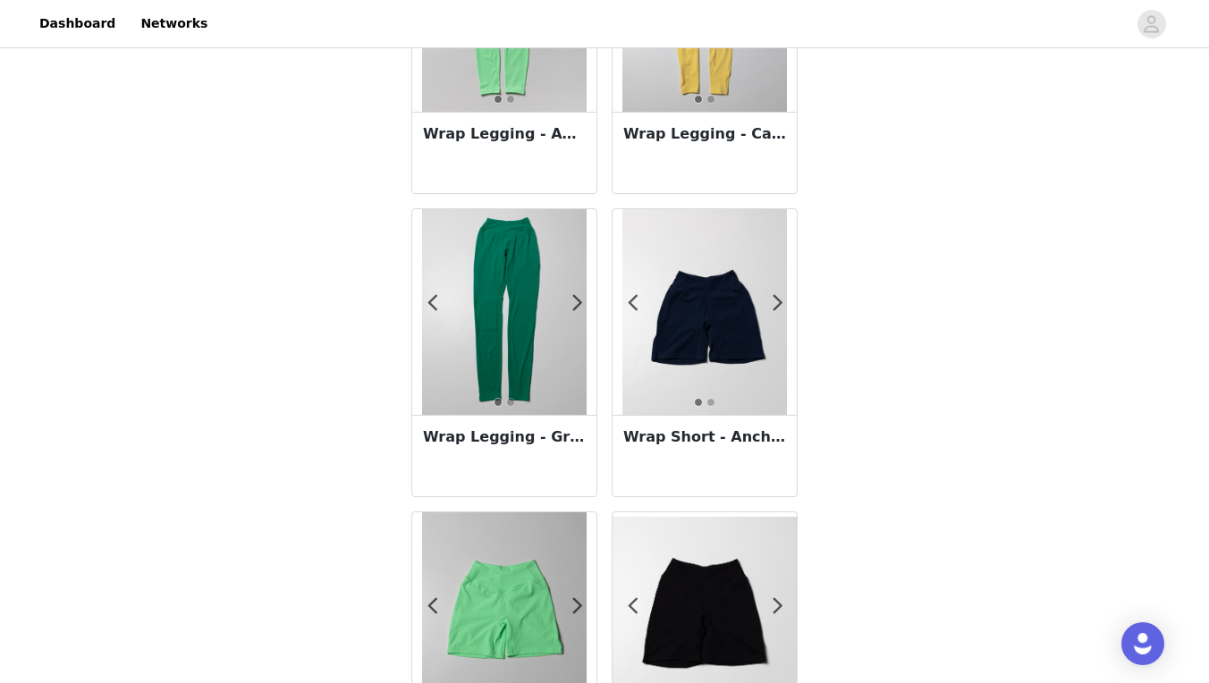
click at [753, 425] on div "Wrap Short - Anchor" at bounding box center [705, 455] width 184 height 81
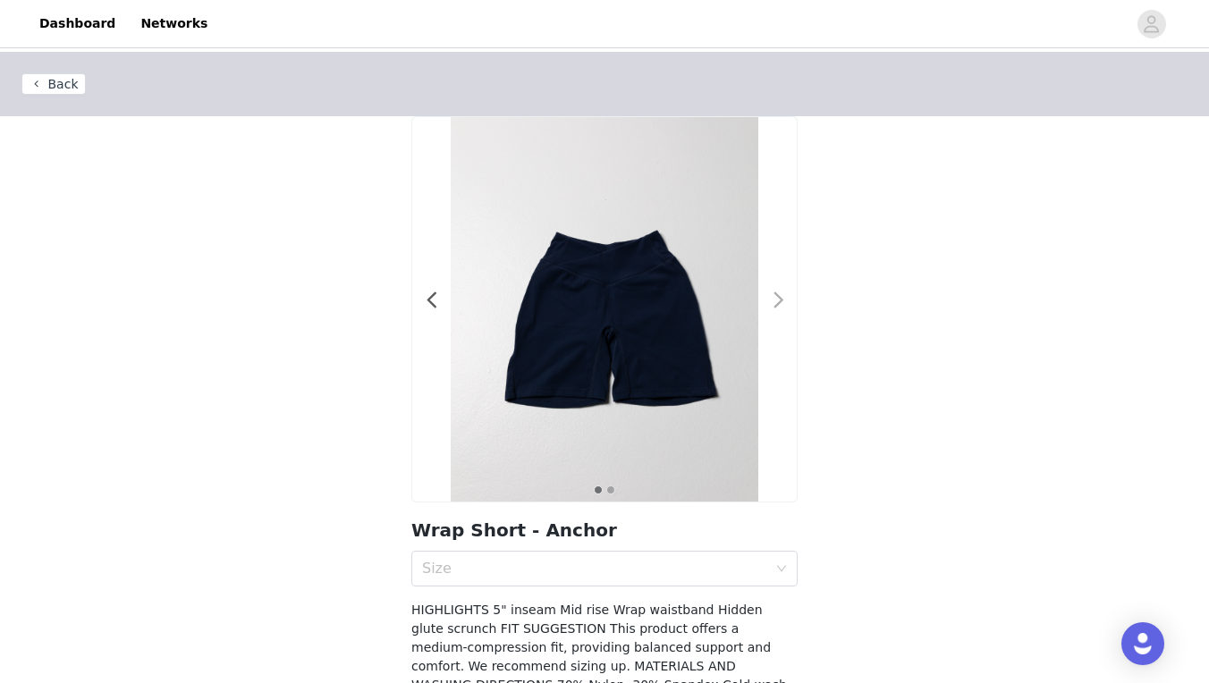
click at [776, 301] on span at bounding box center [779, 301] width 40 height 0
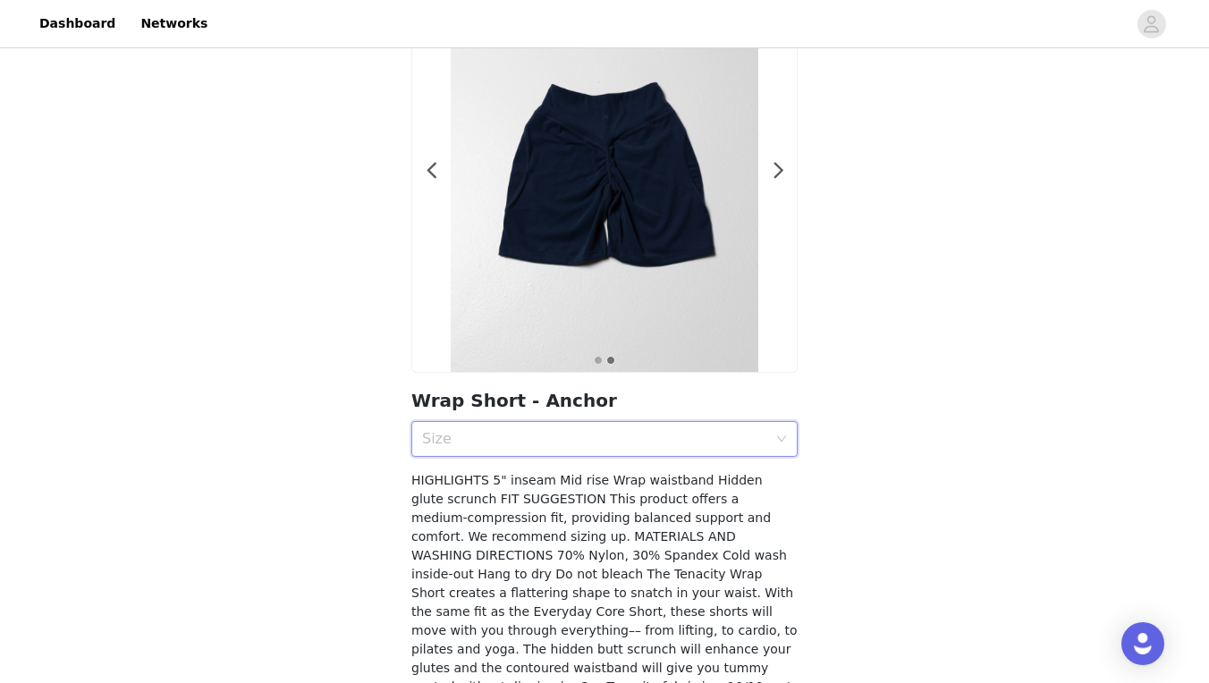
click at [686, 429] on div "Size" at bounding box center [598, 439] width 353 height 34
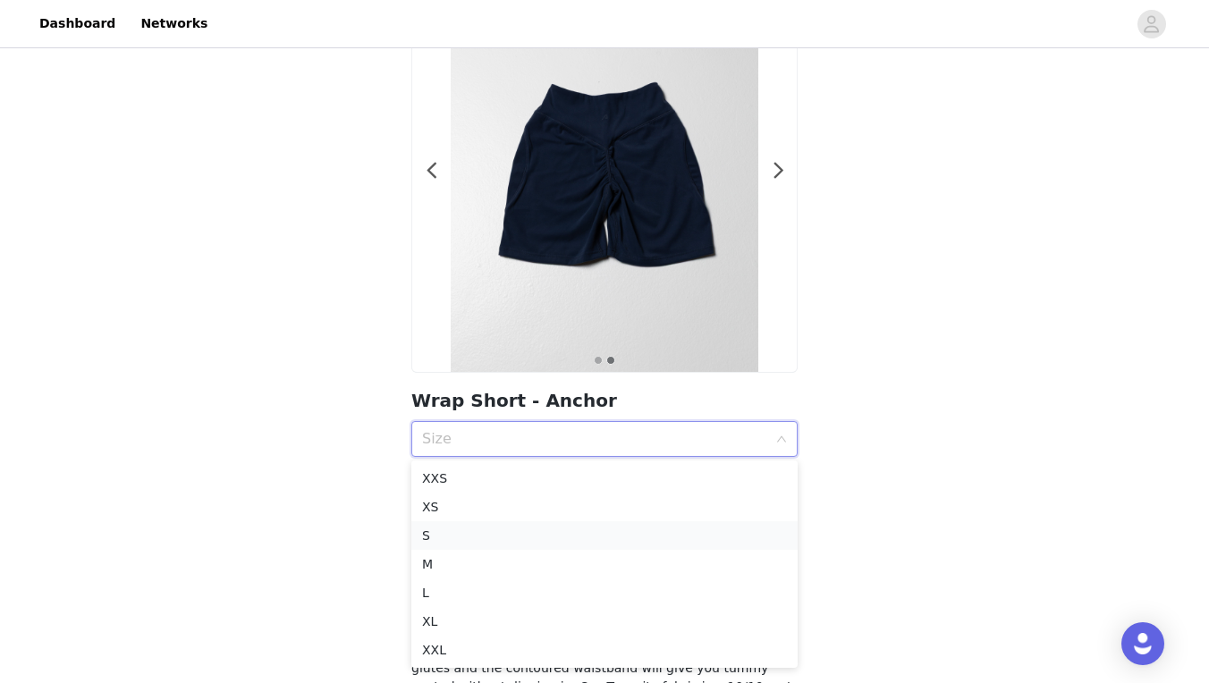
click at [522, 543] on div "S" at bounding box center [604, 536] width 365 height 20
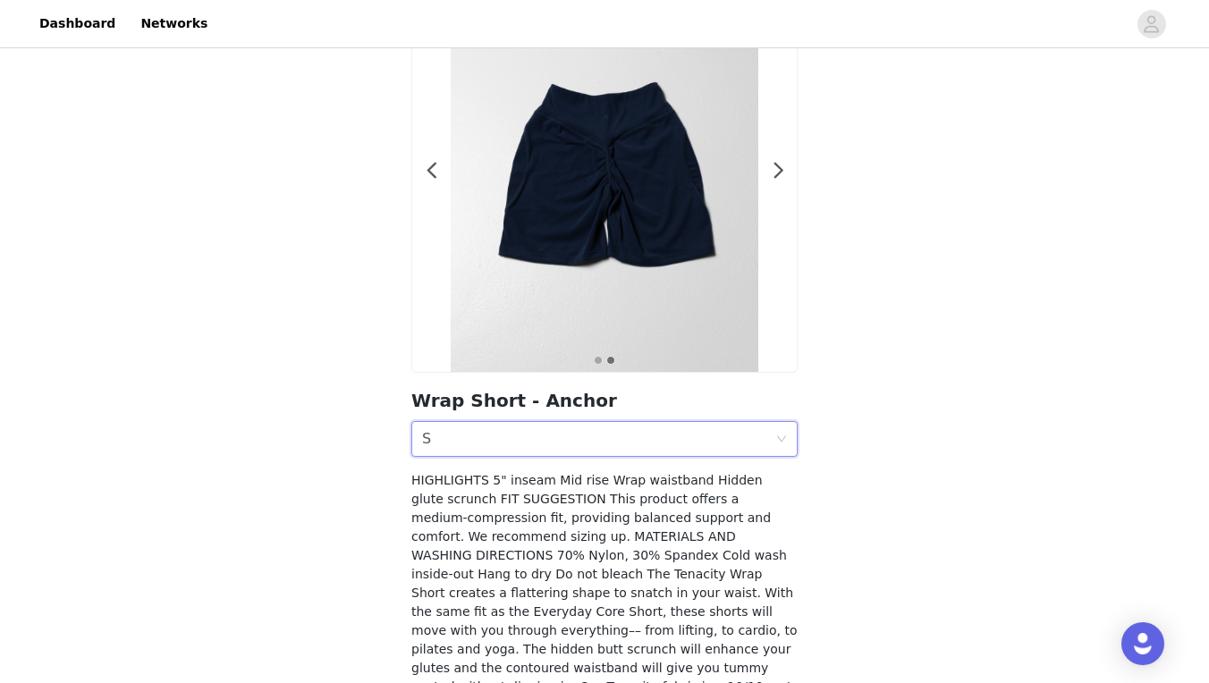
click at [584, 446] on div "Size S" at bounding box center [598, 439] width 353 height 34
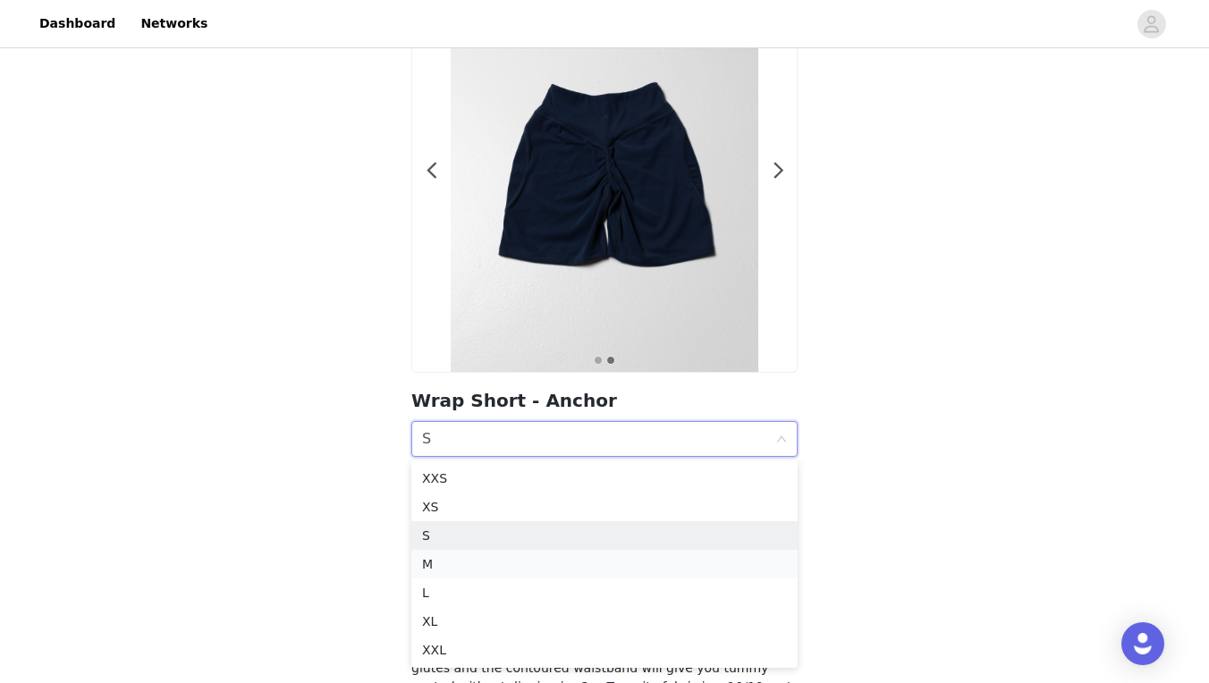
click at [521, 556] on div "M" at bounding box center [604, 565] width 365 height 20
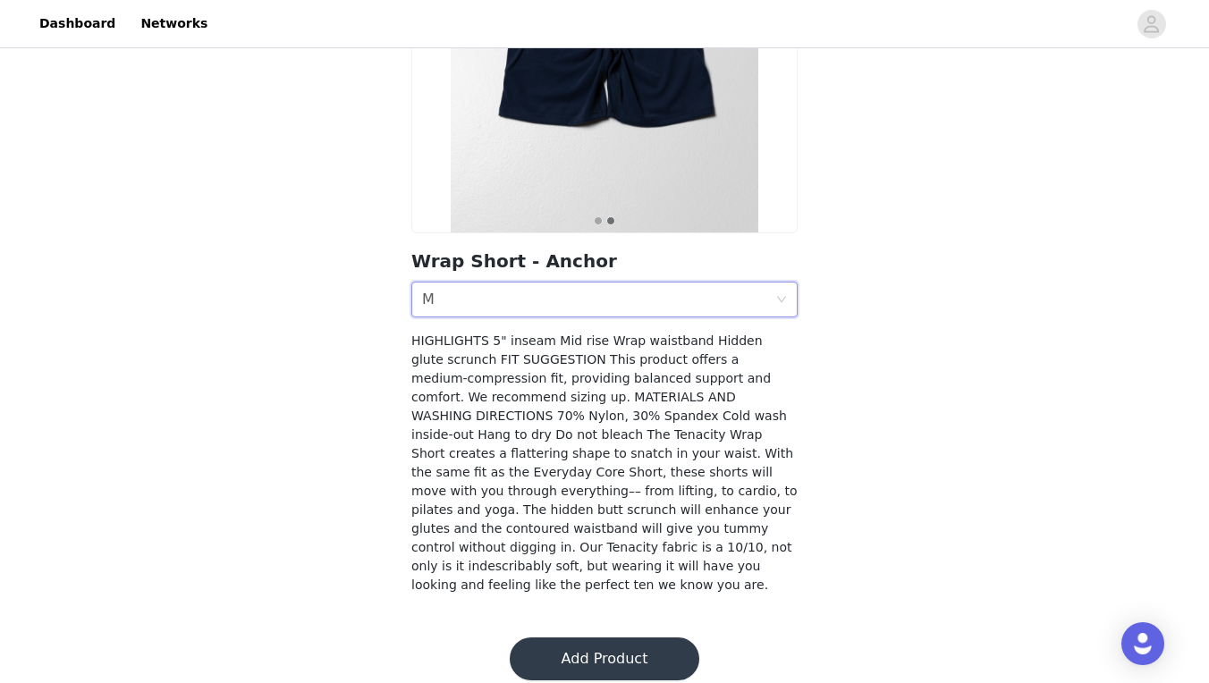
click at [576, 644] on button "Add Product" at bounding box center [605, 659] width 190 height 43
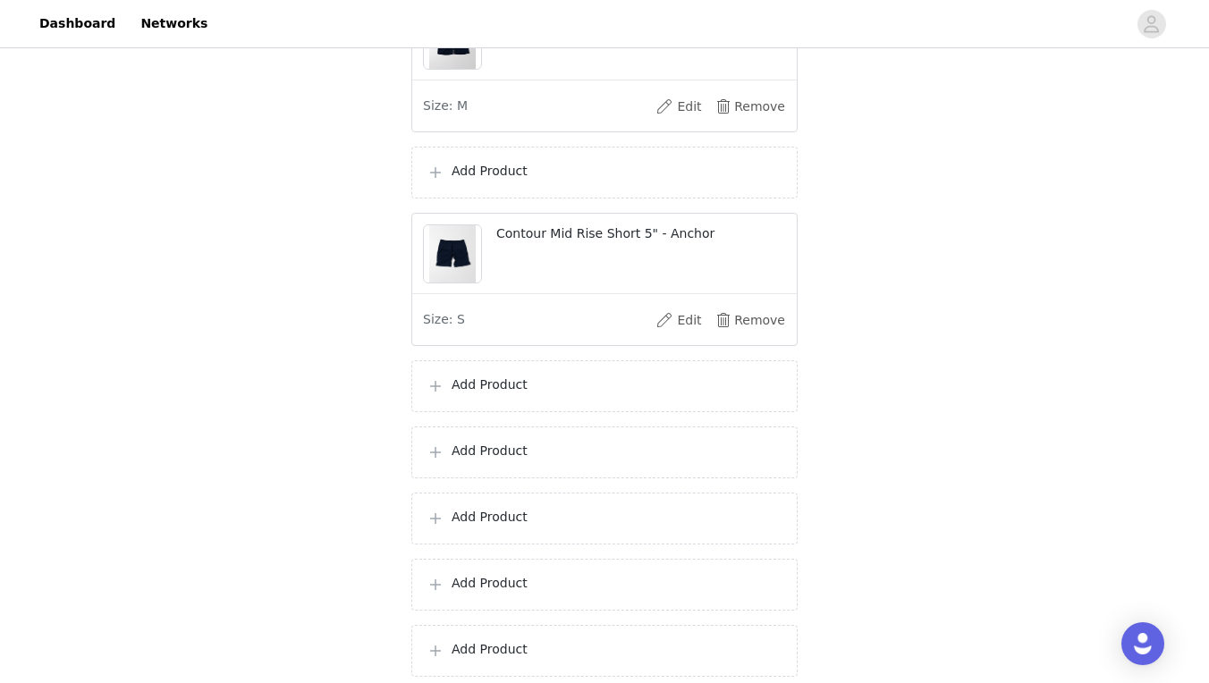
click at [555, 412] on div "Add Product" at bounding box center [604, 386] width 386 height 52
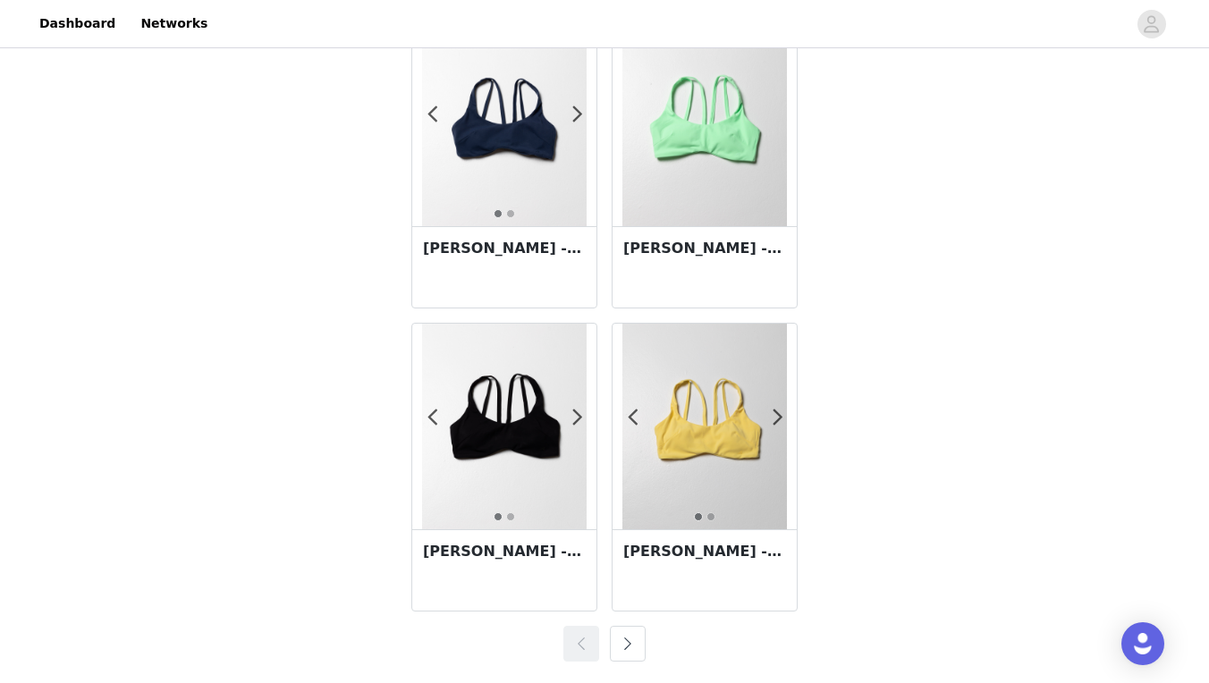
scroll to position [3129, 0]
click at [499, 272] on div "[PERSON_NAME] - Anchor" at bounding box center [504, 266] width 184 height 81
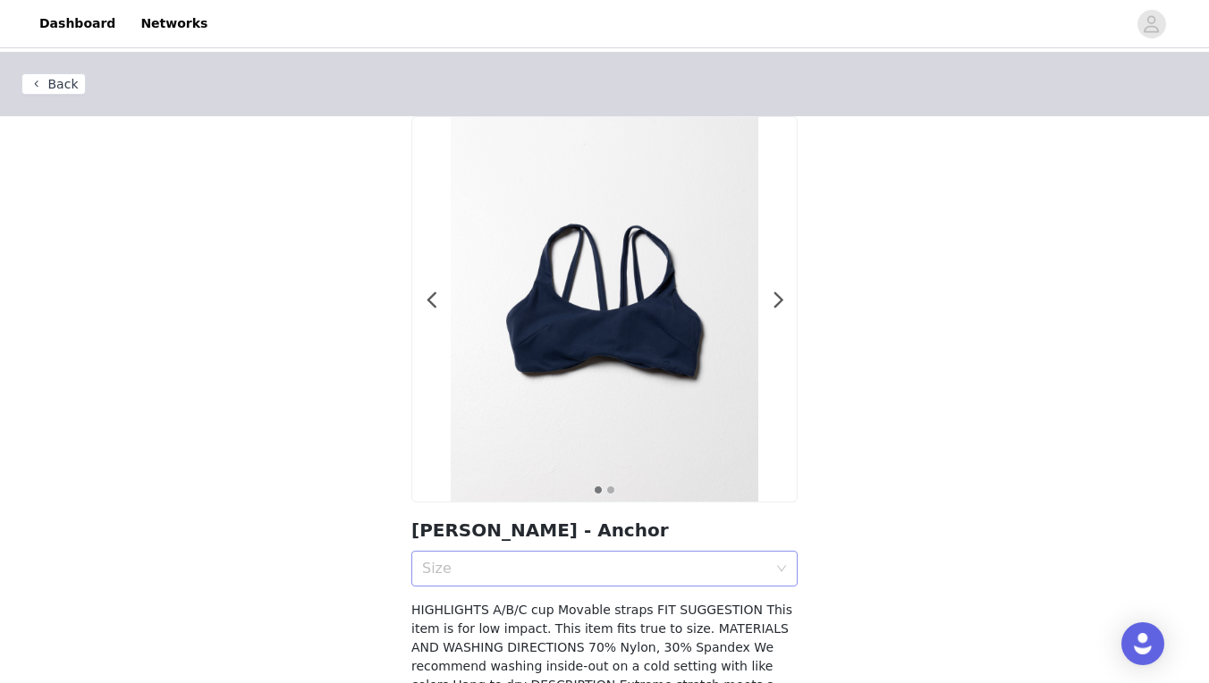
click at [605, 565] on div "Size" at bounding box center [594, 569] width 345 height 18
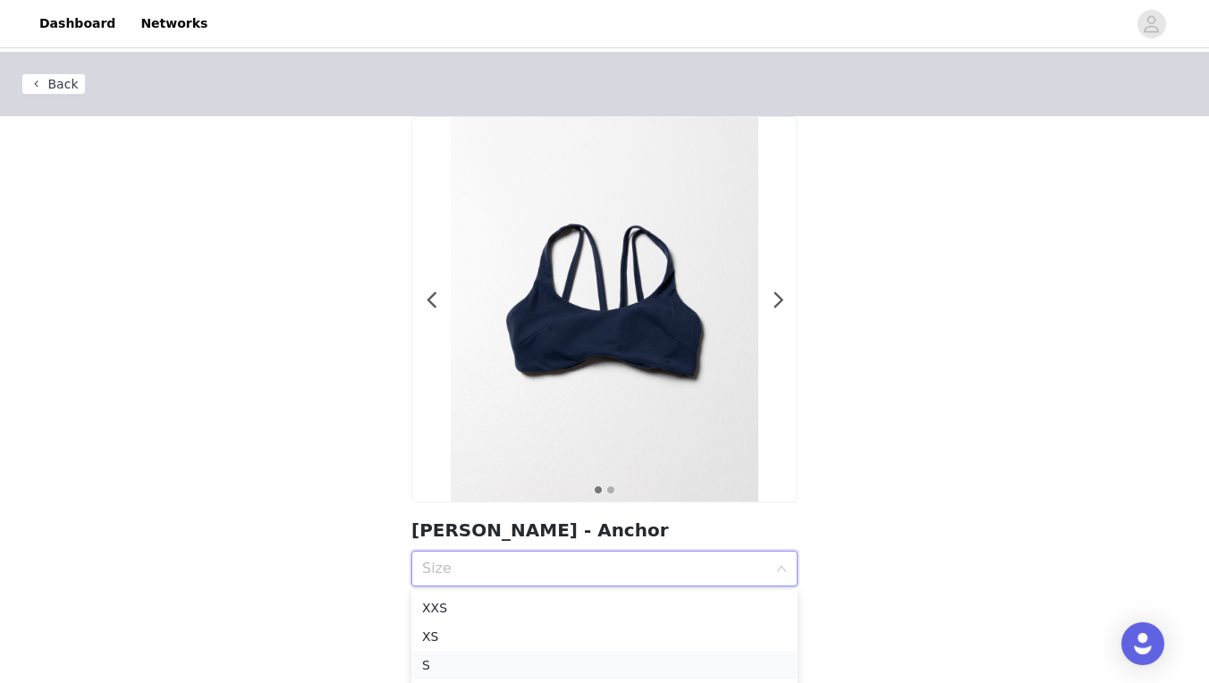
click at [533, 669] on div "S" at bounding box center [604, 666] width 365 height 20
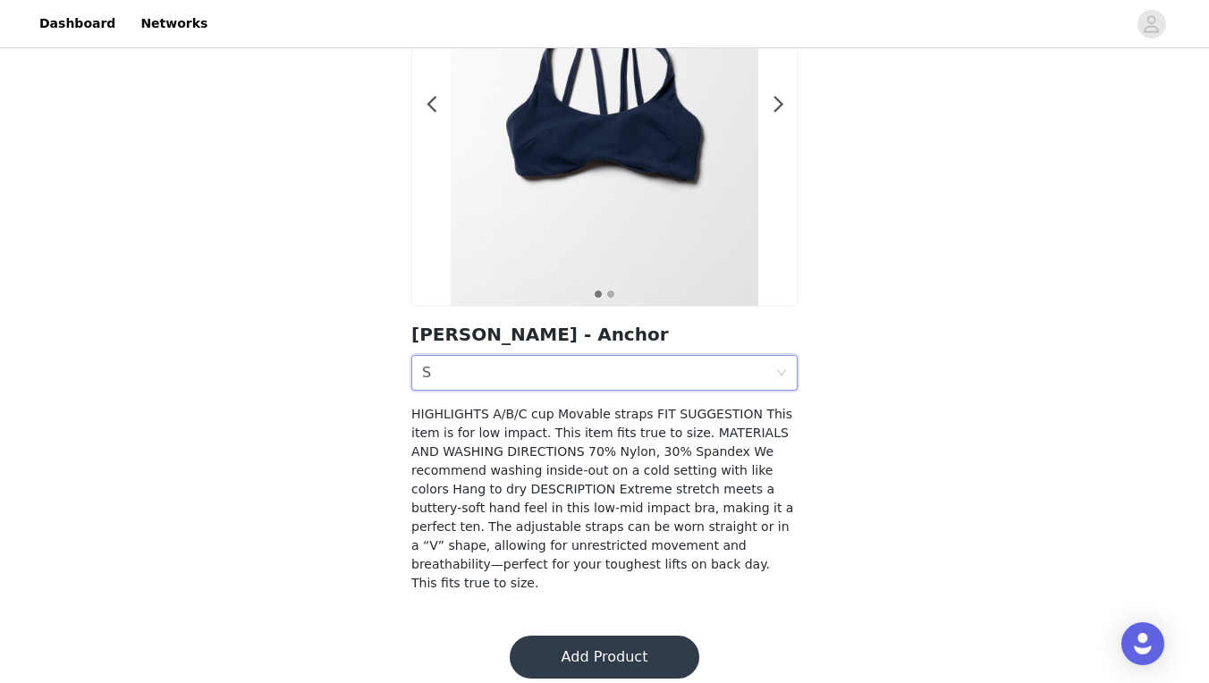
scroll to position [194, 0]
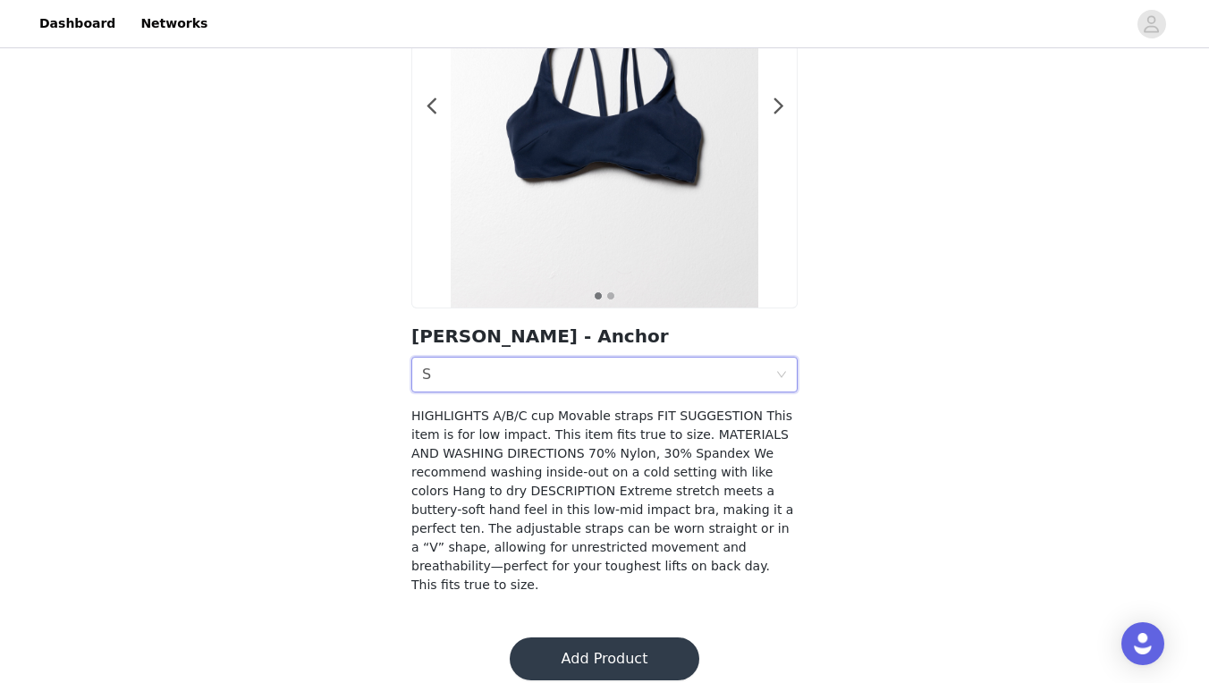
click at [591, 638] on button "Add Product" at bounding box center [605, 659] width 190 height 43
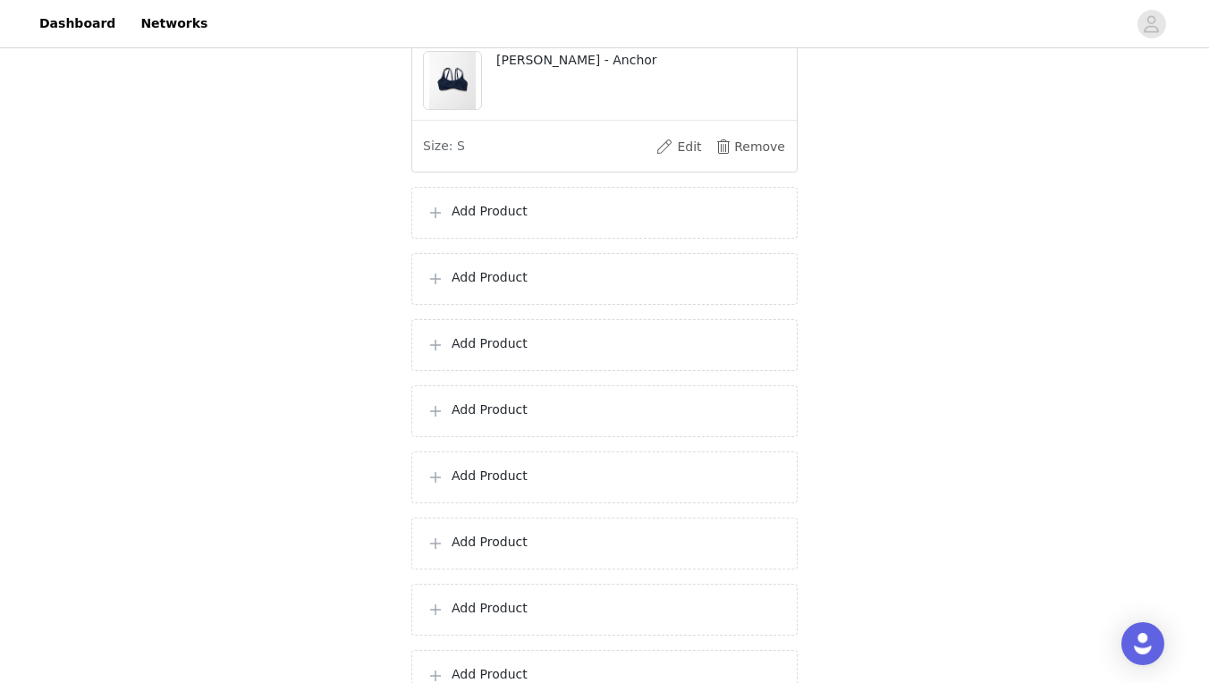
click at [519, 239] on div "Add Product" at bounding box center [604, 213] width 386 height 52
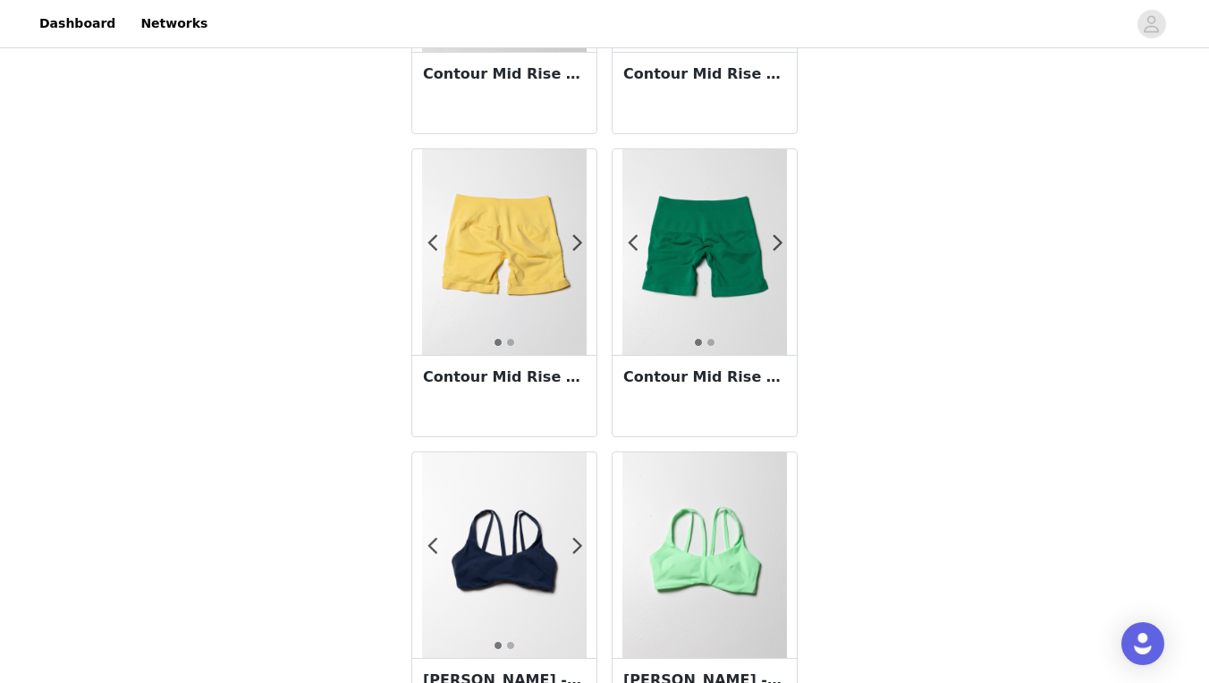
scroll to position [2731, 0]
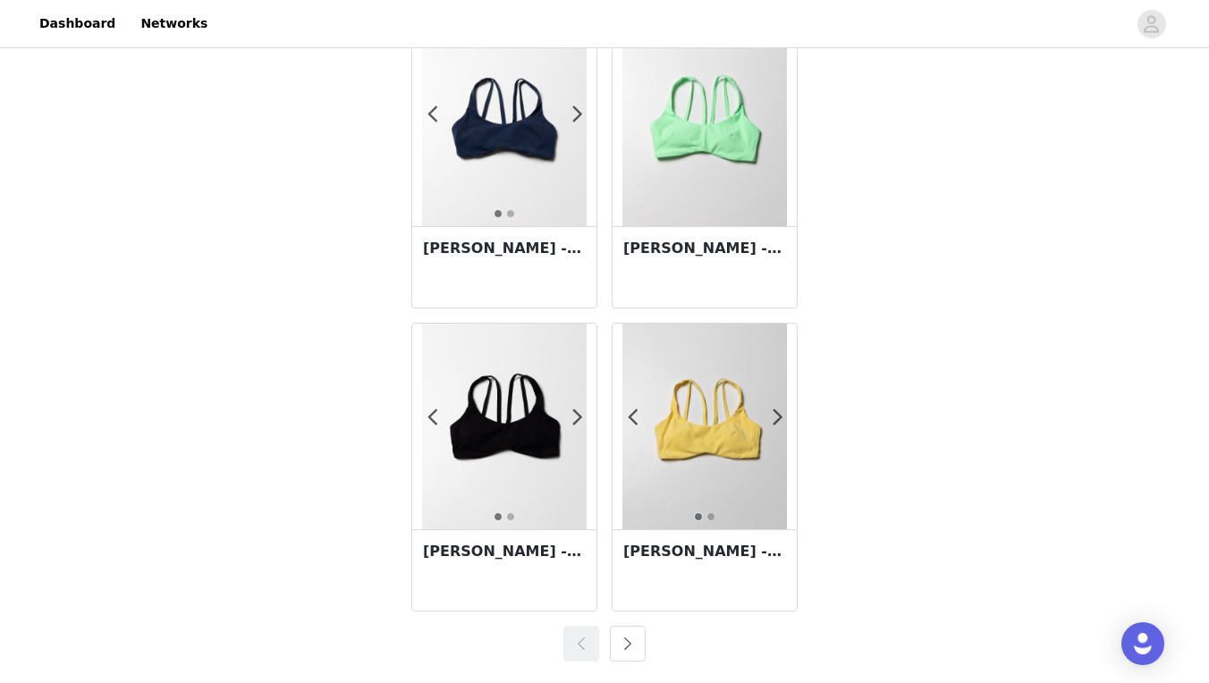
click at [626, 655] on button "button" at bounding box center [628, 644] width 36 height 36
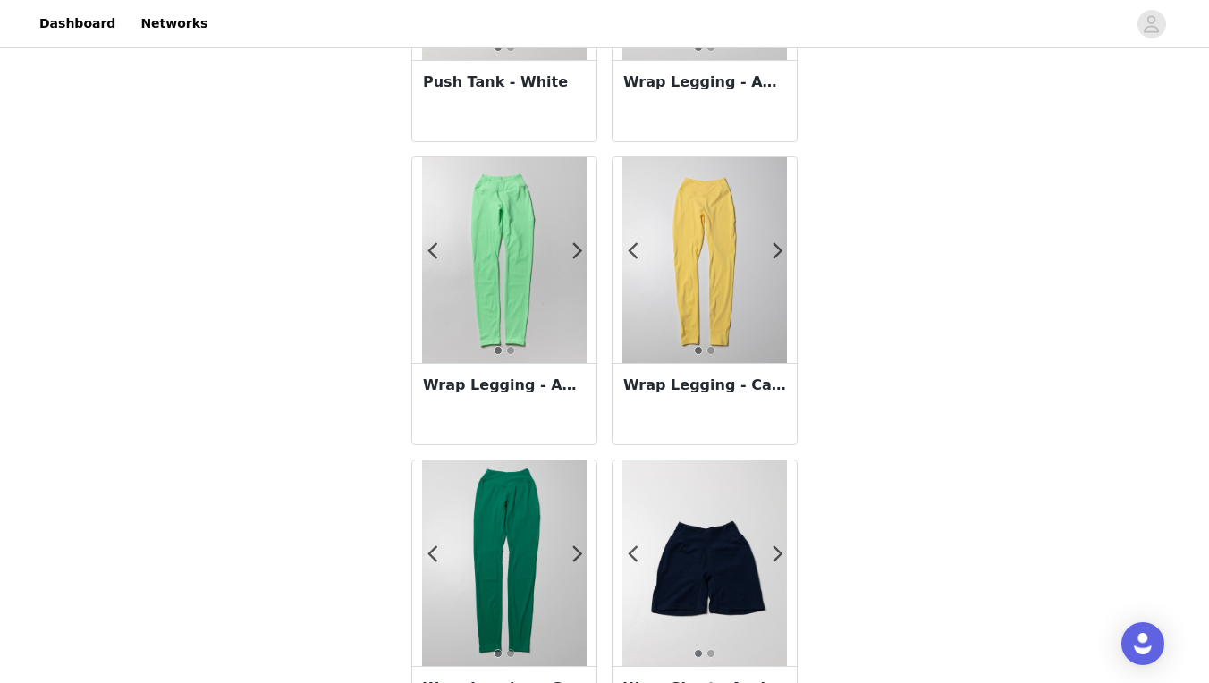
scroll to position [1631, 0]
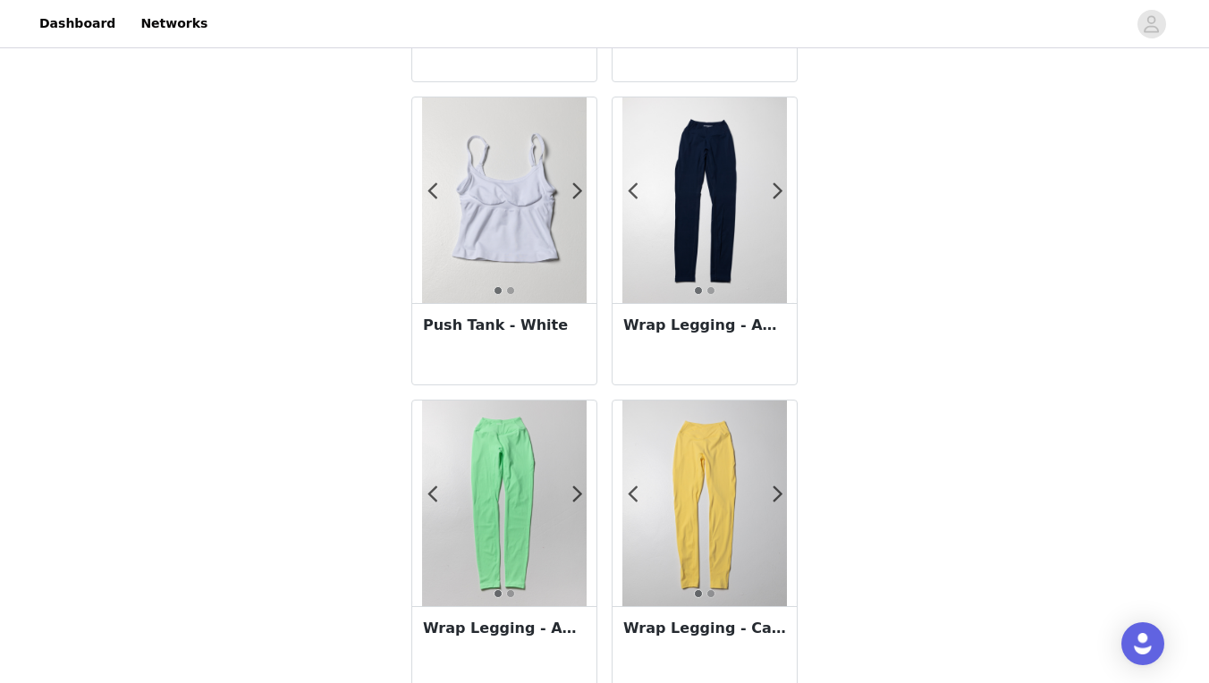
click at [725, 327] on h3 "Wrap Legging - Anchor" at bounding box center [704, 325] width 163 height 21
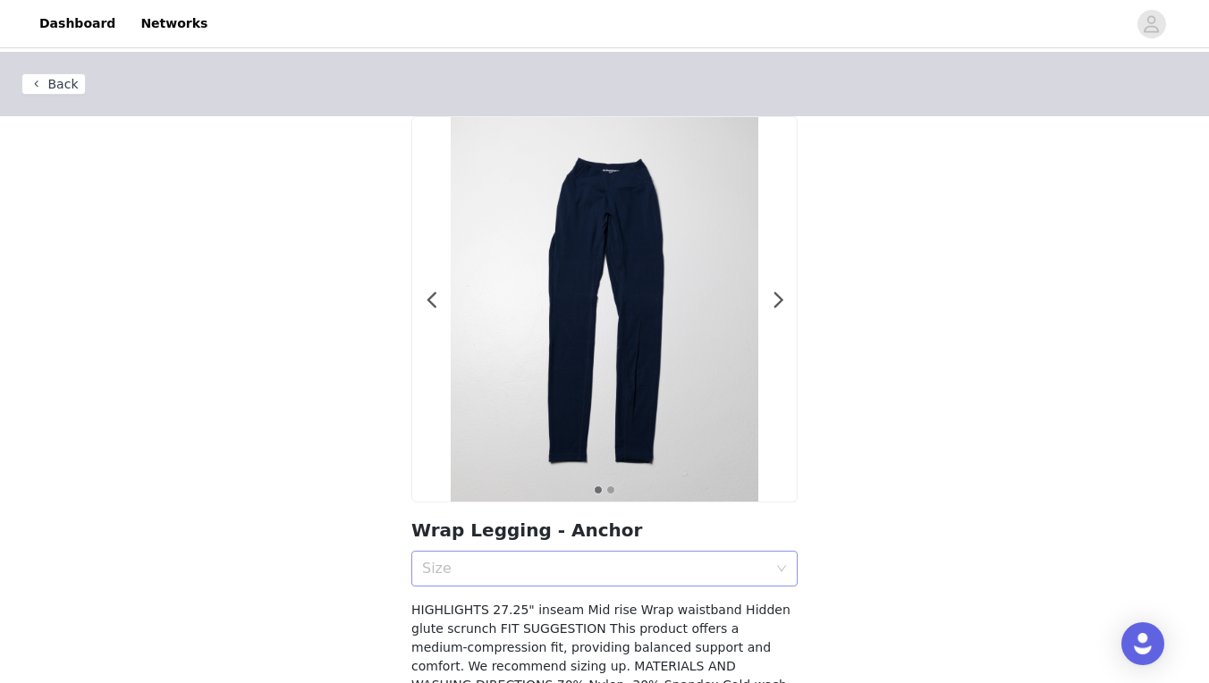
click at [717, 569] on div "Size" at bounding box center [594, 569] width 345 height 18
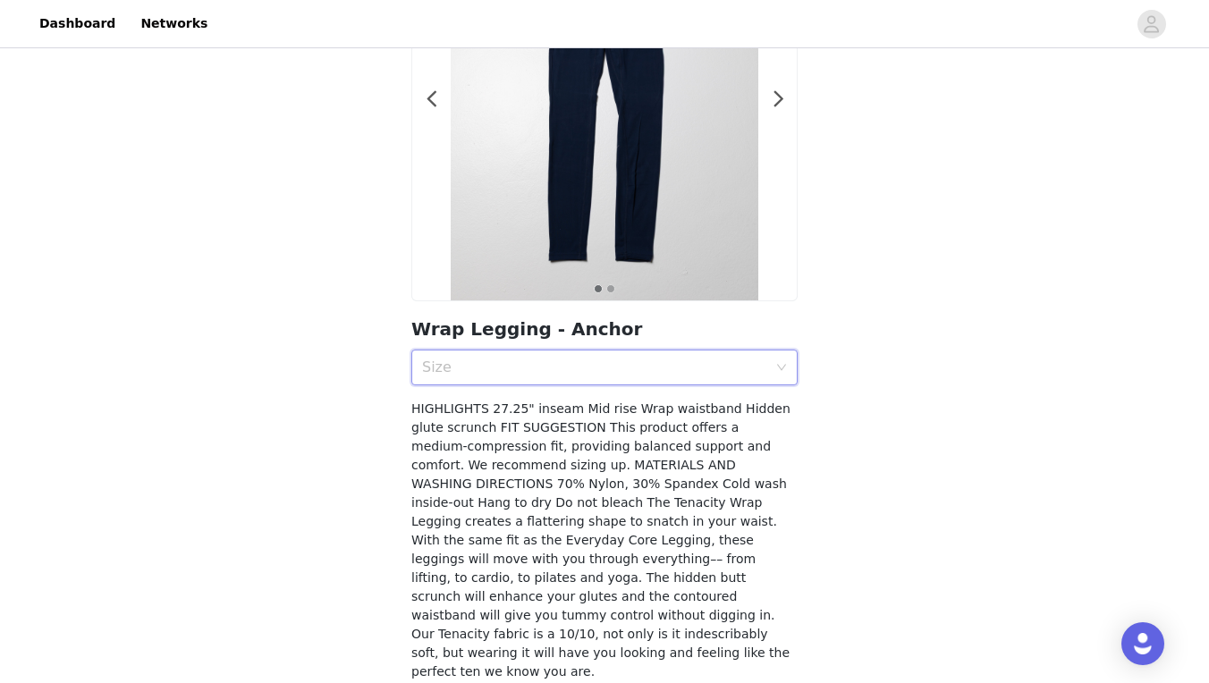
click at [582, 364] on div "Size" at bounding box center [594, 368] width 345 height 18
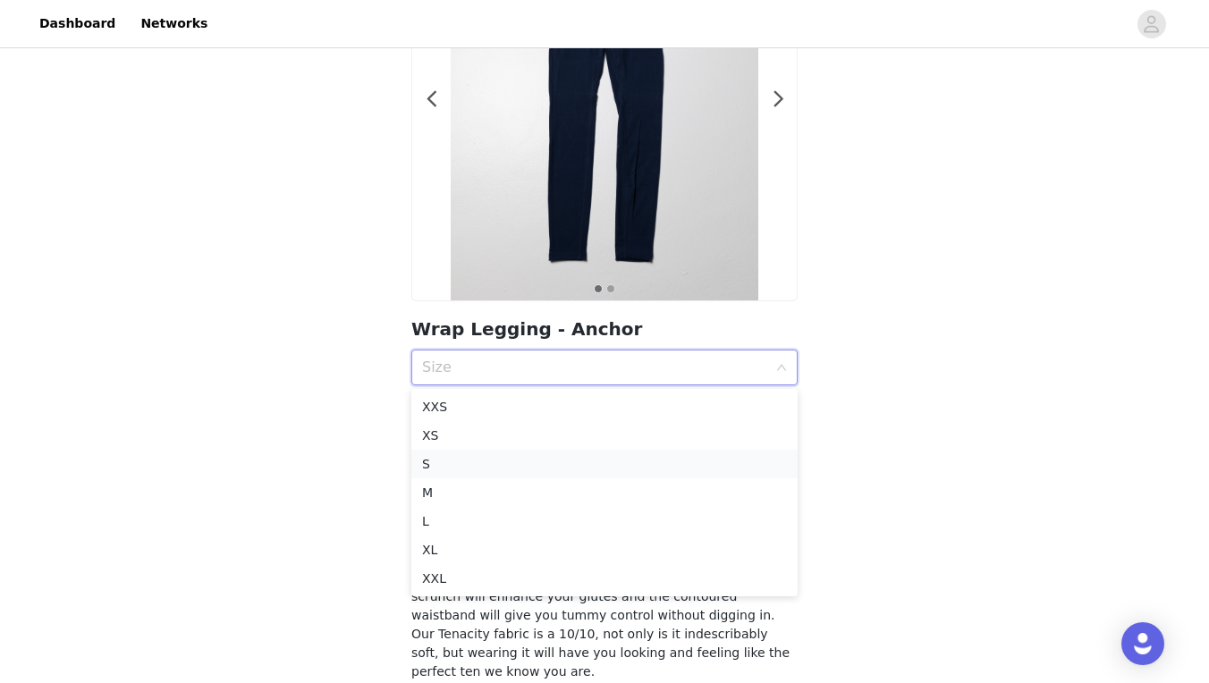
click at [507, 461] on div "S" at bounding box center [604, 464] width 365 height 20
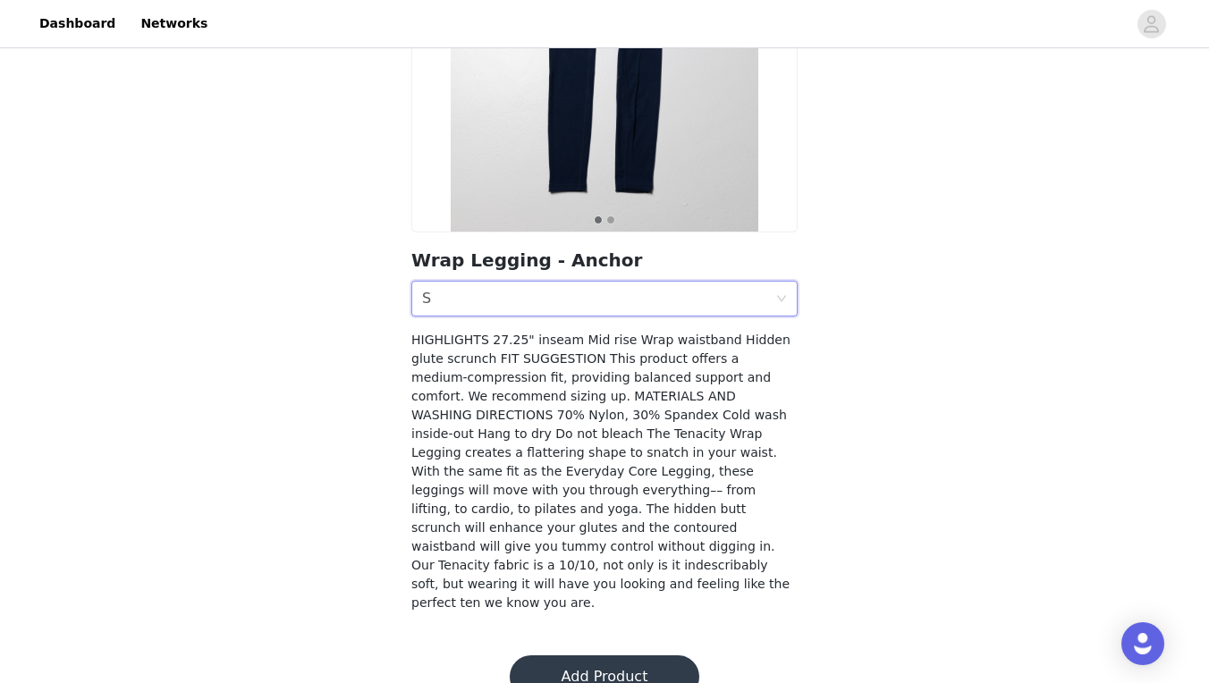
scroll to position [269, 0]
click at [628, 657] on button "Add Product" at bounding box center [605, 678] width 190 height 43
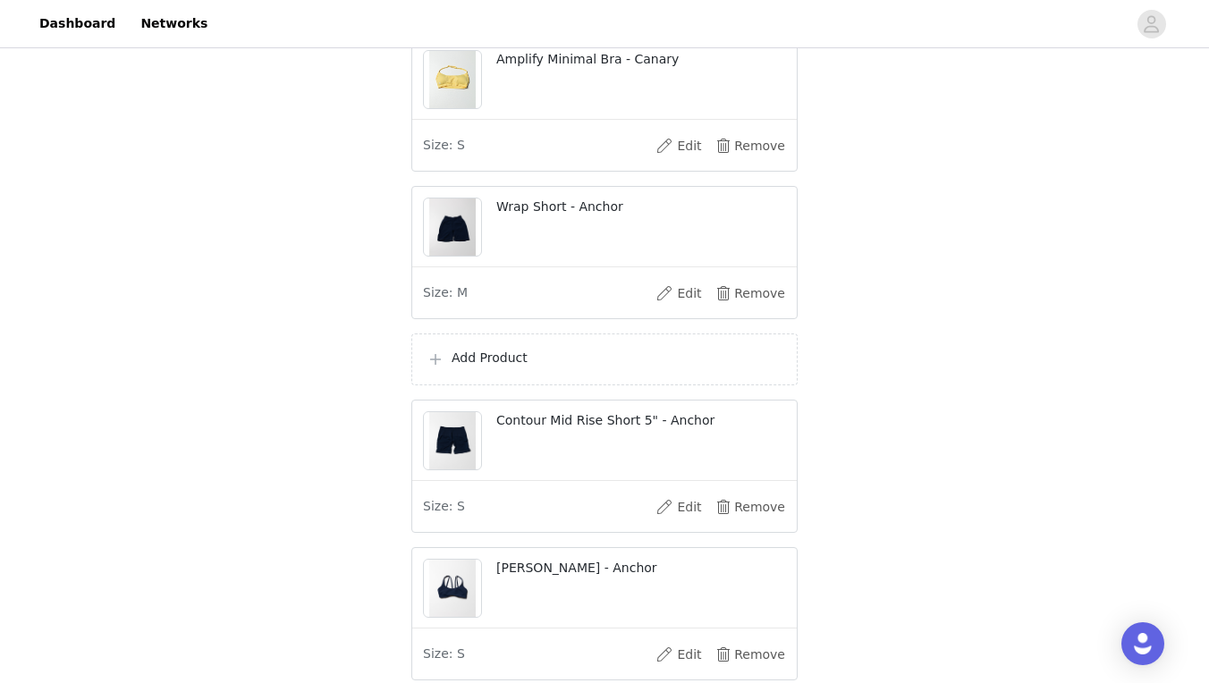
scroll to position [1142, 0]
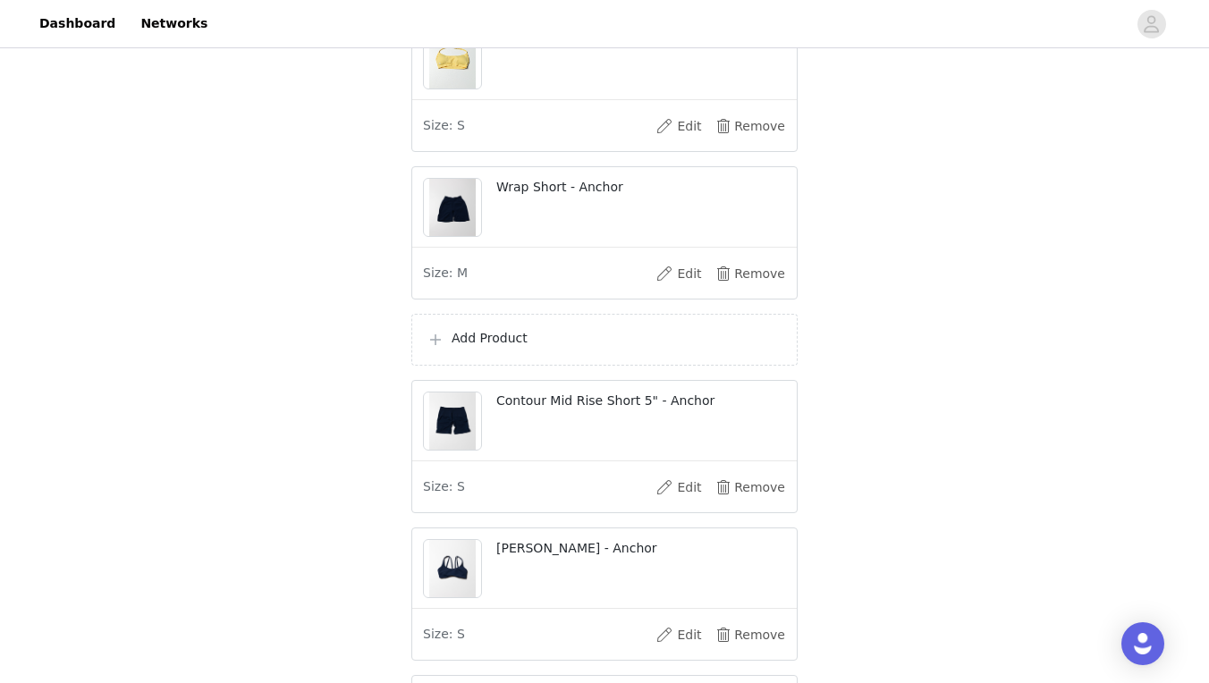
click at [500, 348] on p "Add Product" at bounding box center [617, 338] width 331 height 19
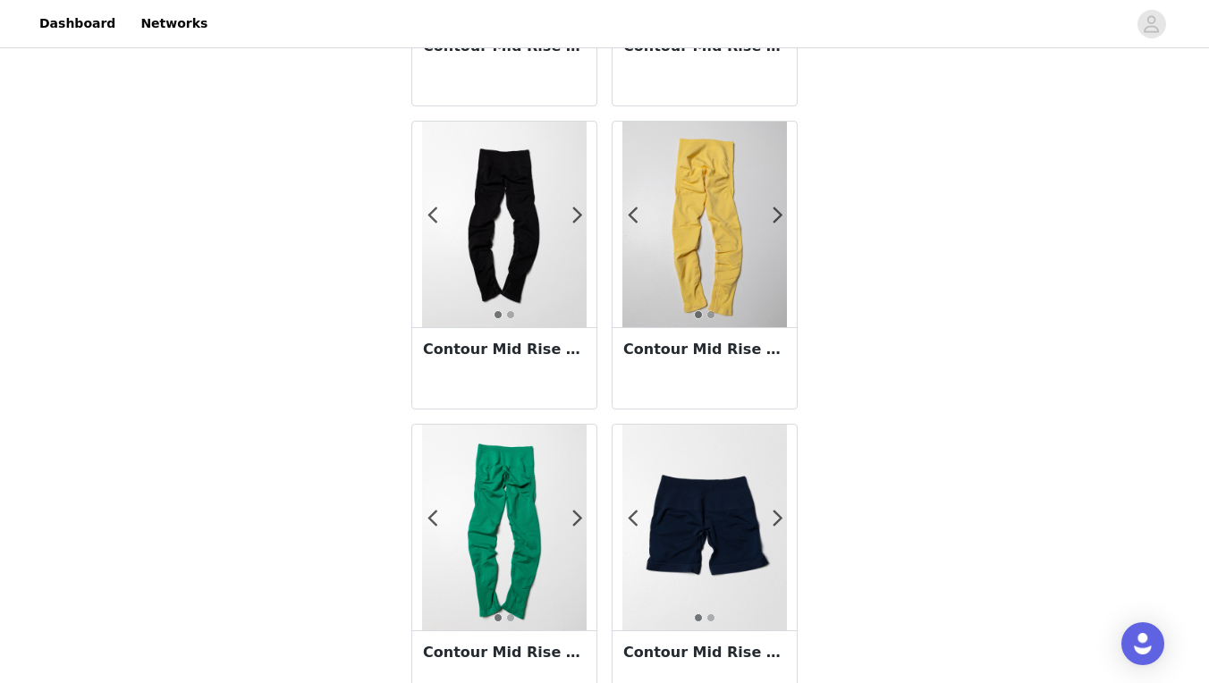
scroll to position [1819, 0]
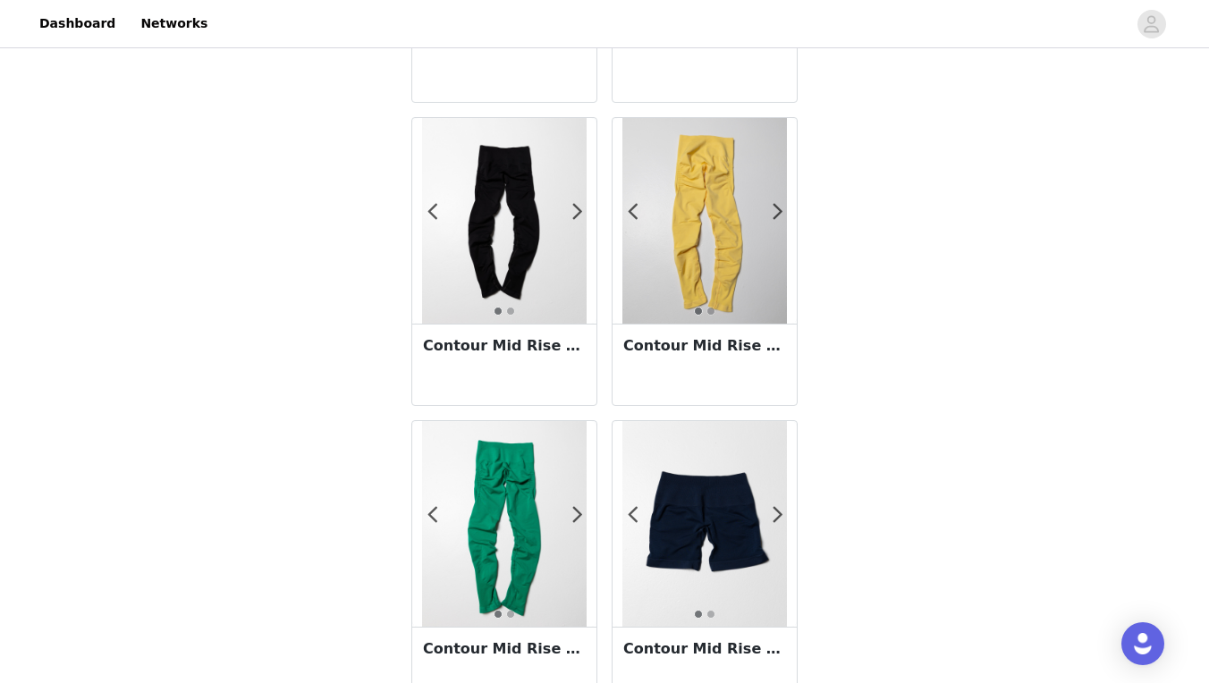
click at [513, 352] on h3 "Contour Mid Rise Legging - Black" at bounding box center [504, 345] width 163 height 21
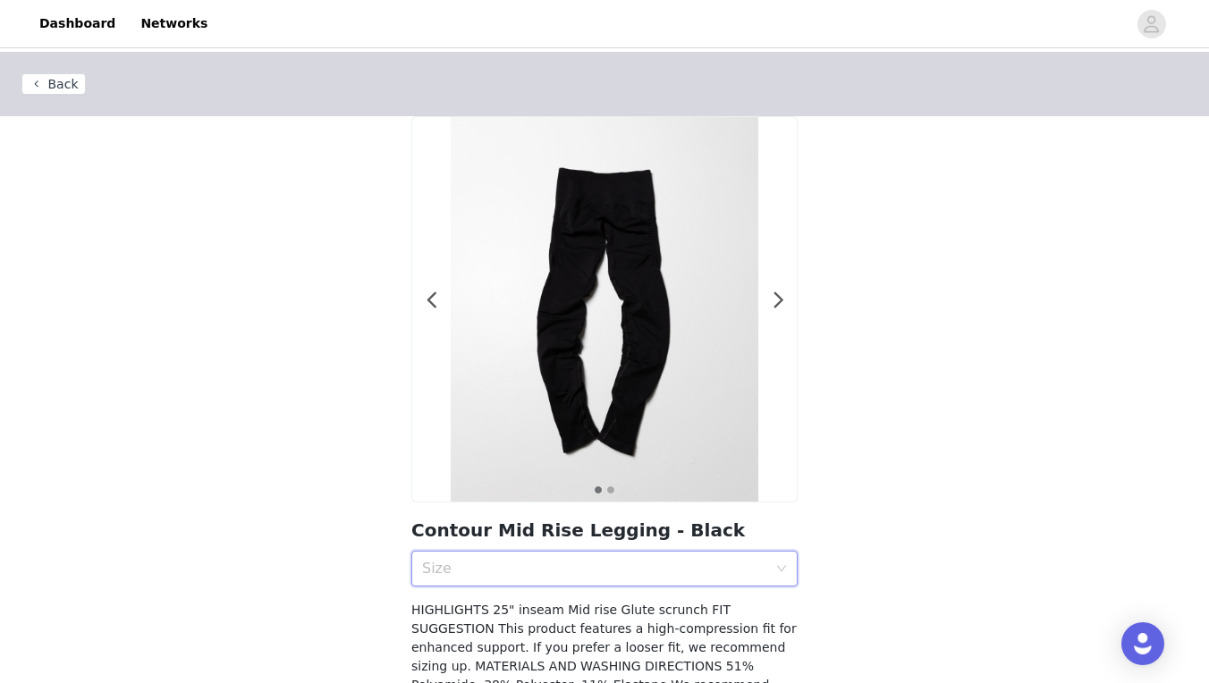
click at [721, 581] on div "Size" at bounding box center [598, 569] width 353 height 34
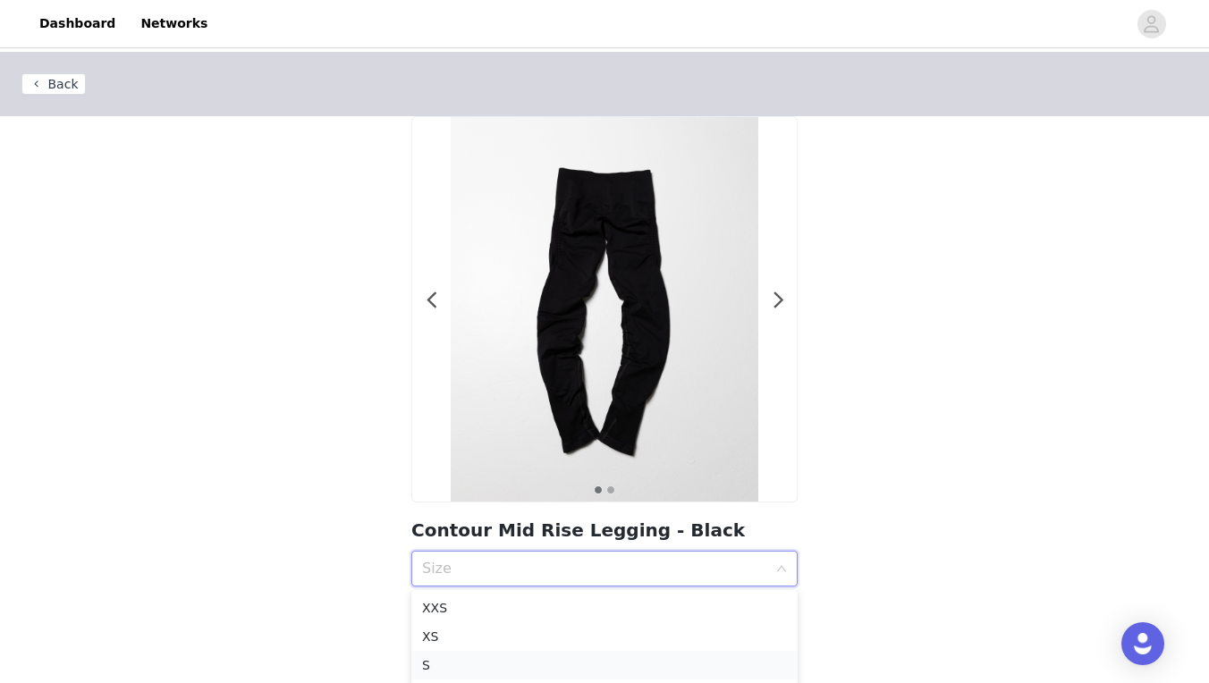
click at [510, 656] on div "S" at bounding box center [604, 666] width 365 height 20
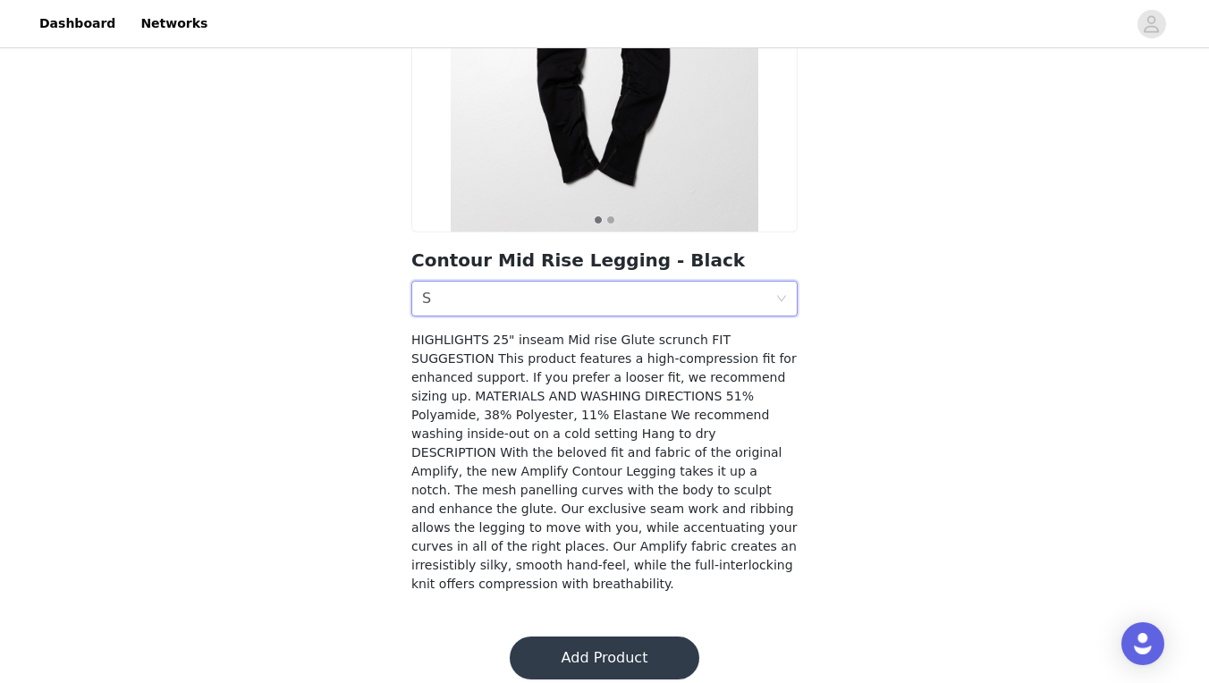
scroll to position [269, 0]
click at [593, 640] on button "Add Product" at bounding box center [605, 659] width 190 height 43
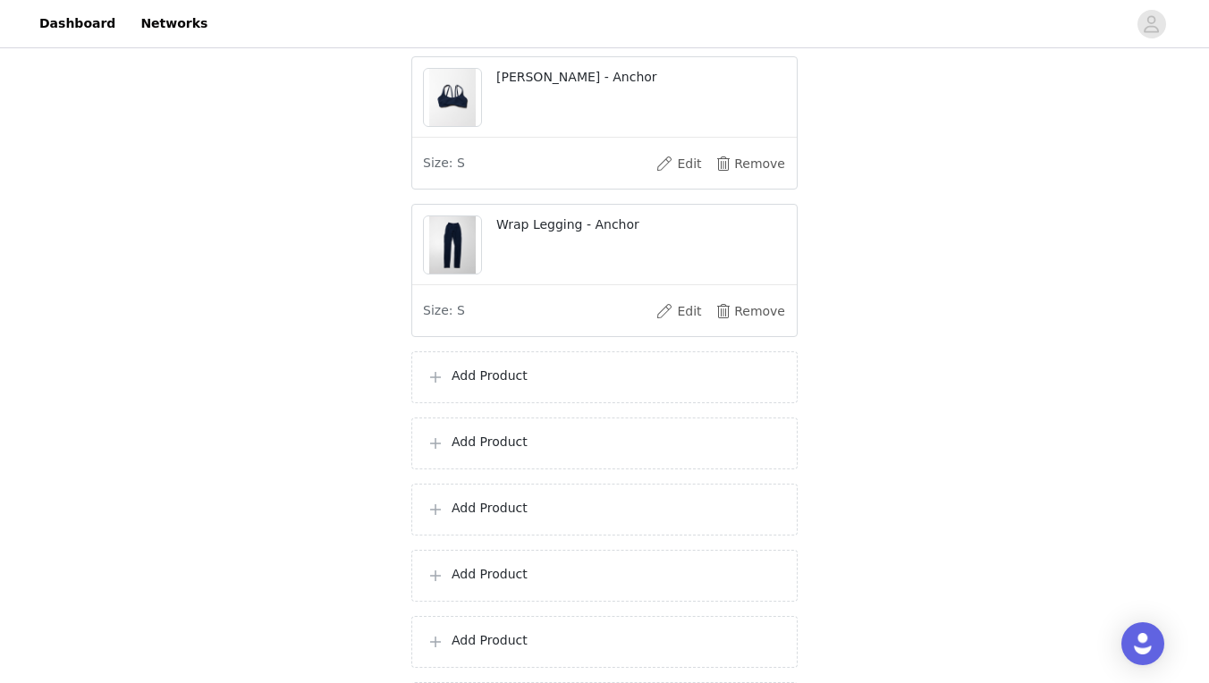
scroll to position [1703, 0]
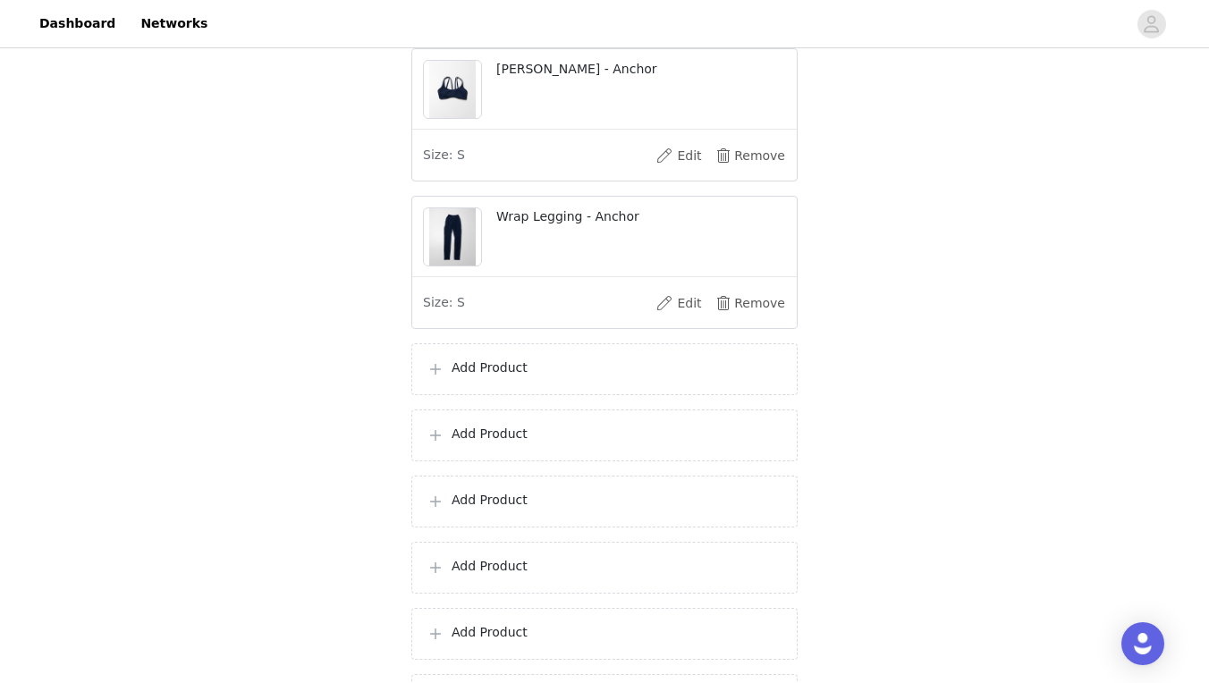
click at [557, 374] on div "Add Product" at bounding box center [604, 370] width 386 height 52
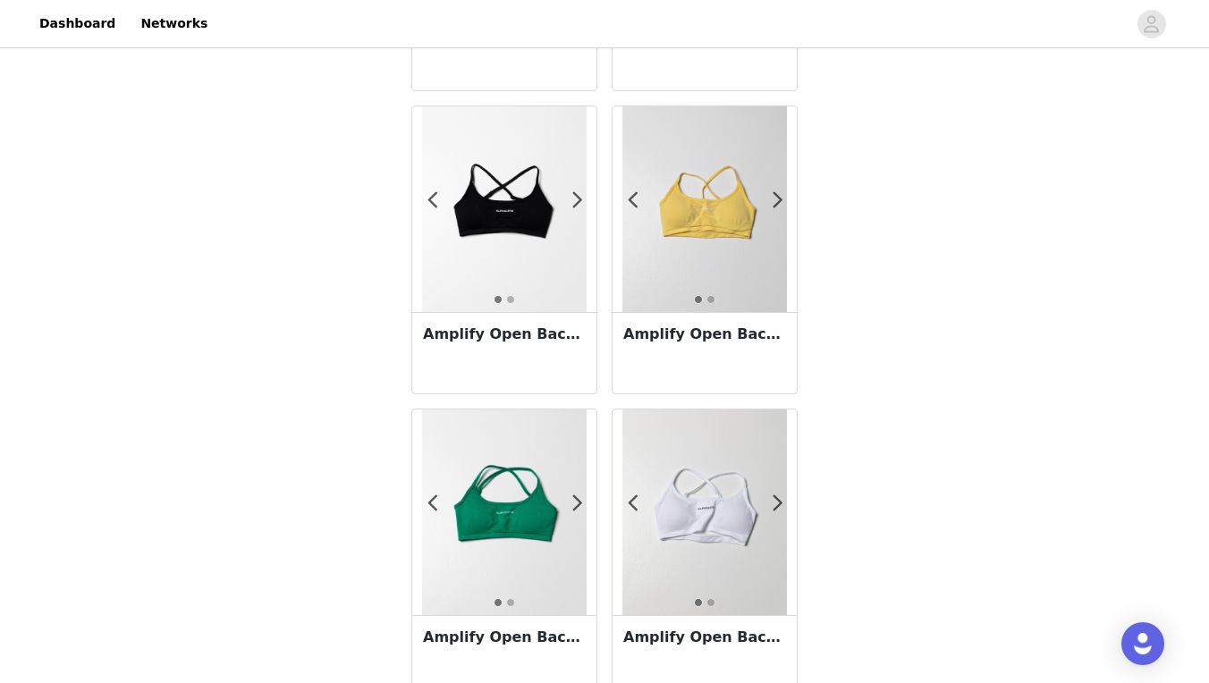
scroll to position [939, 0]
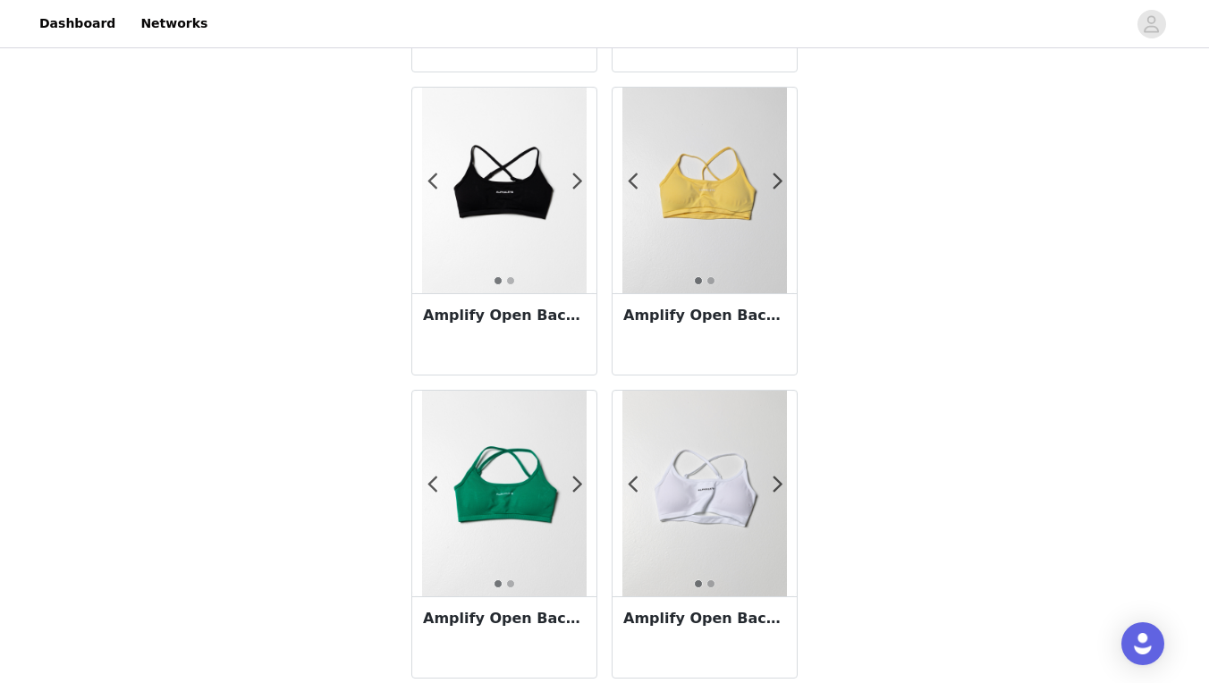
click at [535, 319] on h3 "Amplify Open Back Bra - Black" at bounding box center [504, 315] width 163 height 21
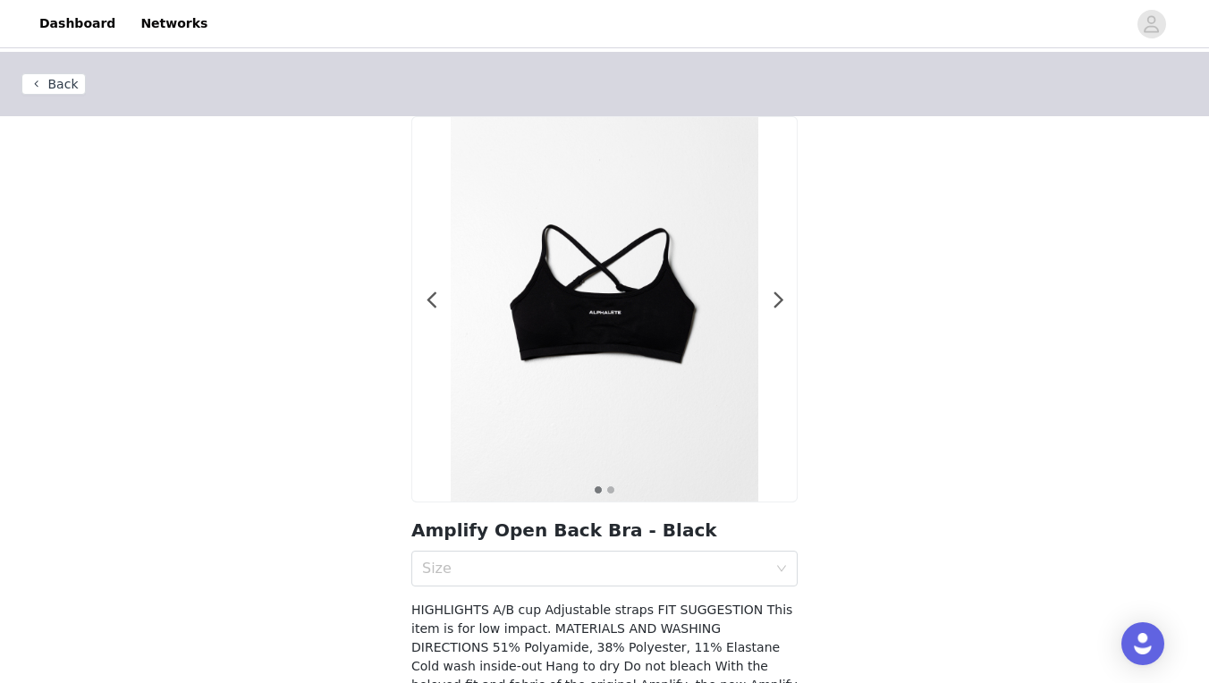
click at [623, 579] on div "Size" at bounding box center [598, 569] width 353 height 34
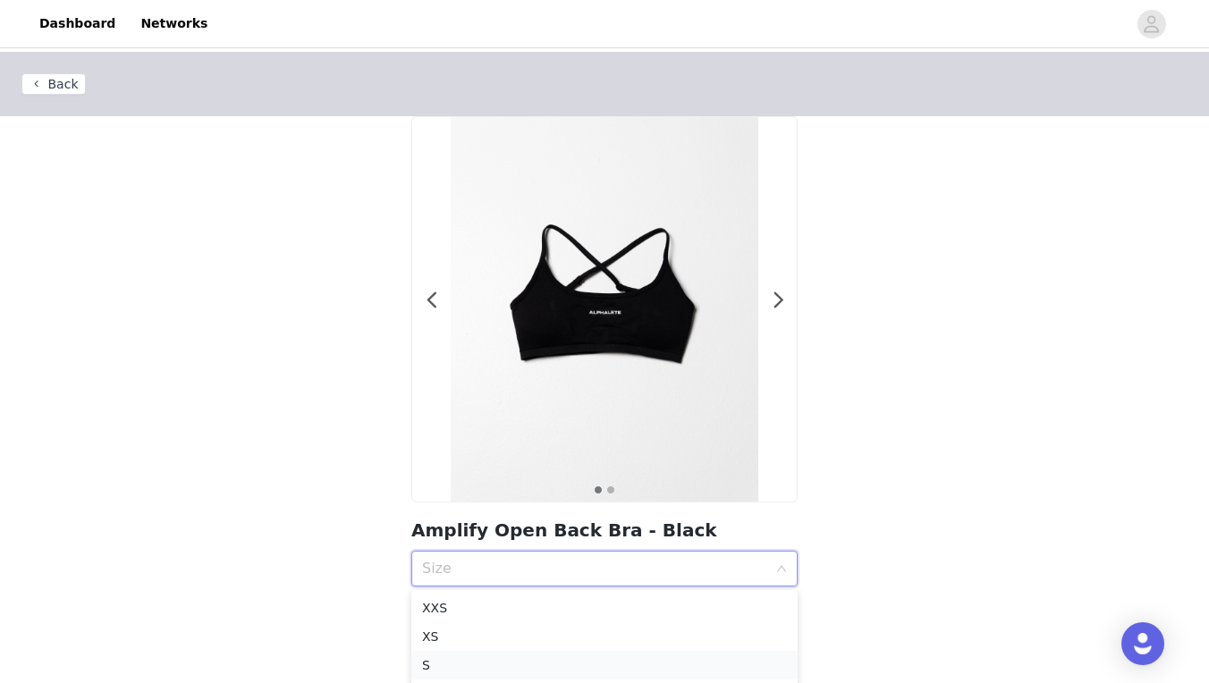
click at [530, 671] on div "S" at bounding box center [604, 666] width 365 height 20
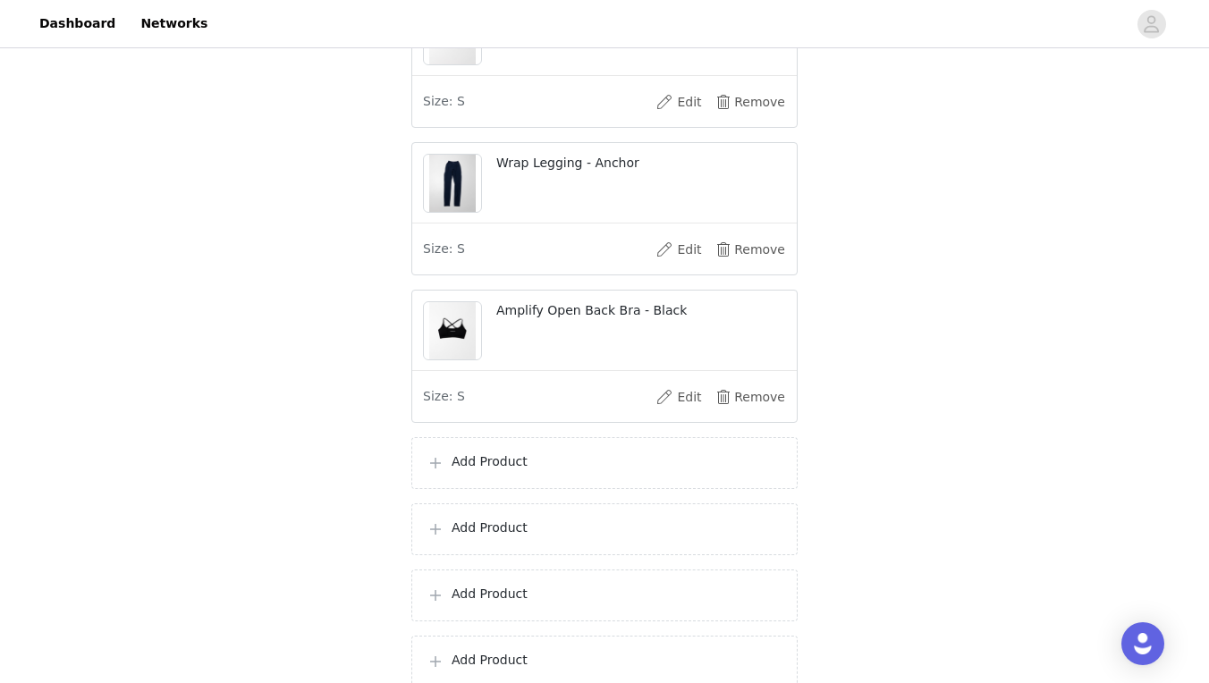
scroll to position [1734, 0]
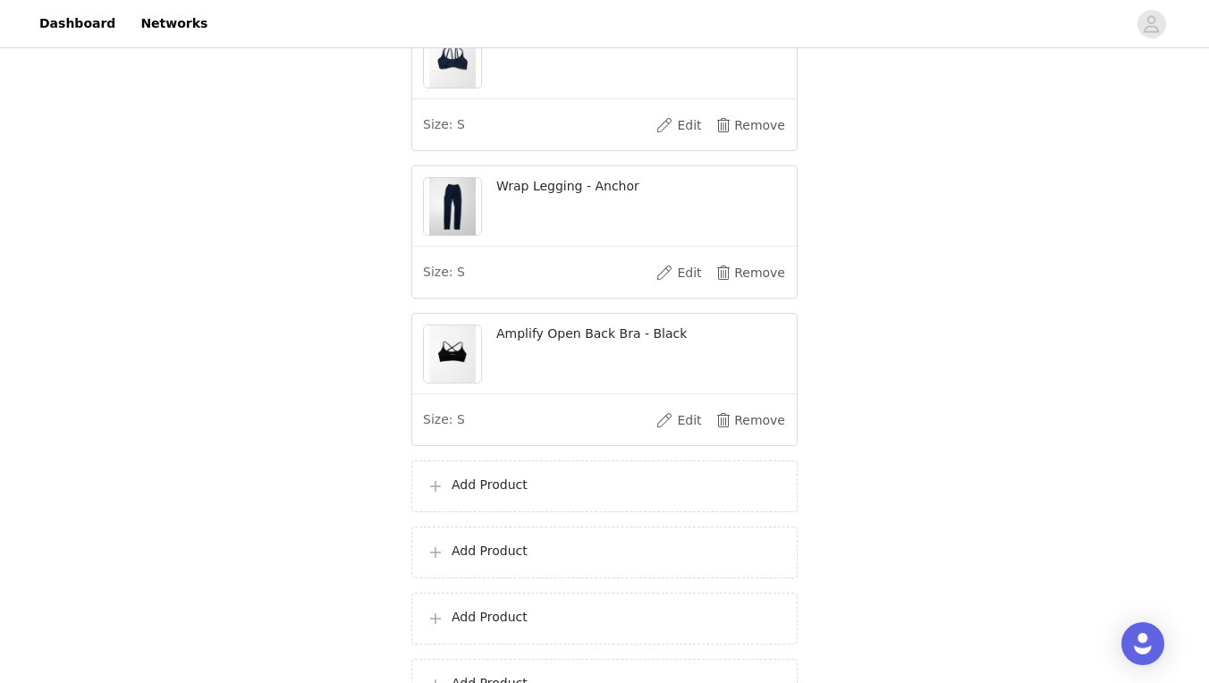
click at [527, 495] on p "Add Product" at bounding box center [617, 485] width 331 height 19
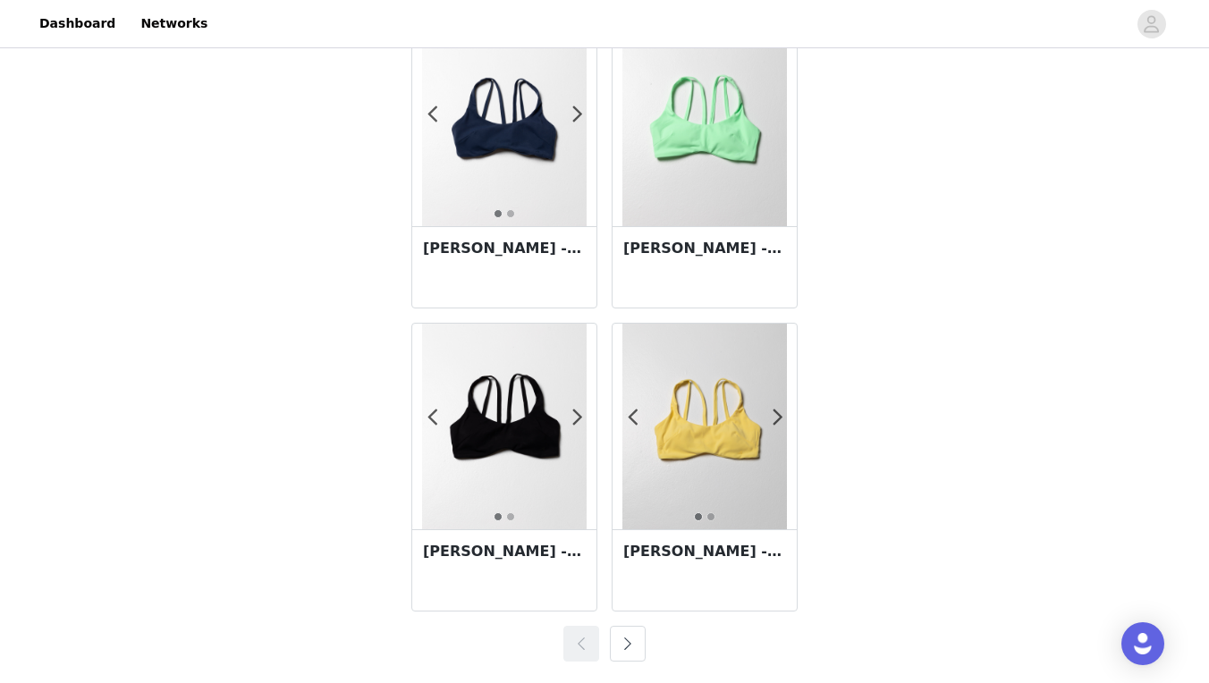
scroll to position [3129, 0]
click at [622, 649] on button "button" at bounding box center [628, 644] width 36 height 36
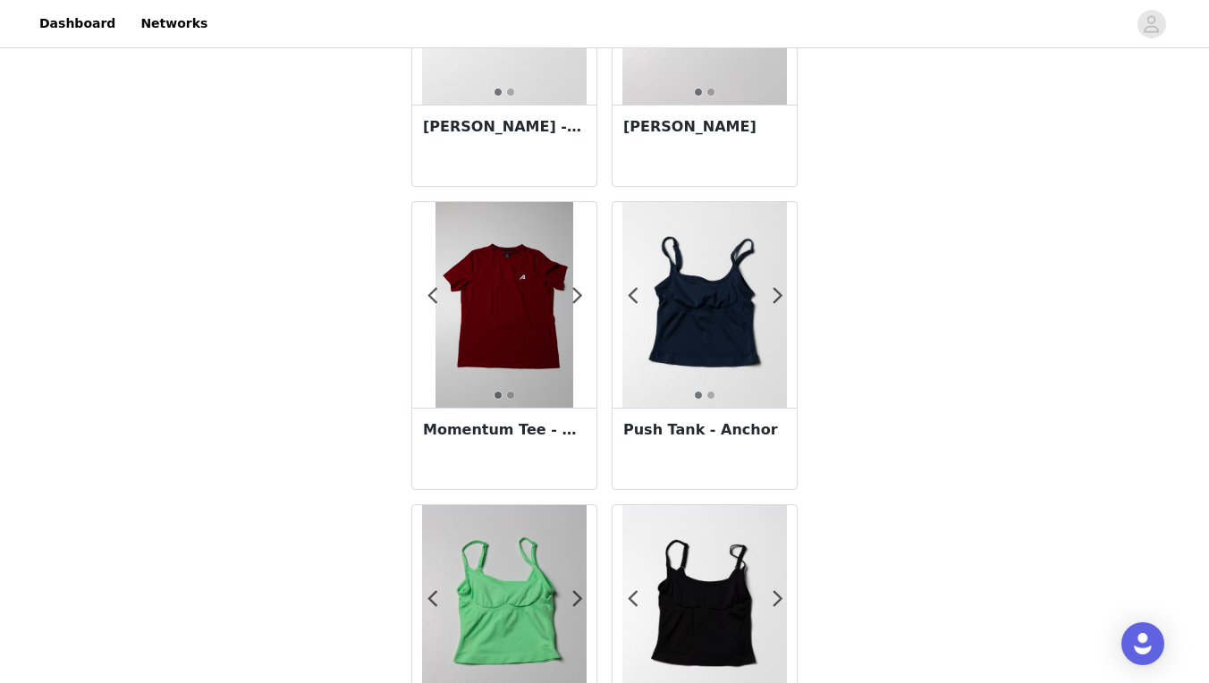
scroll to position [283, 0]
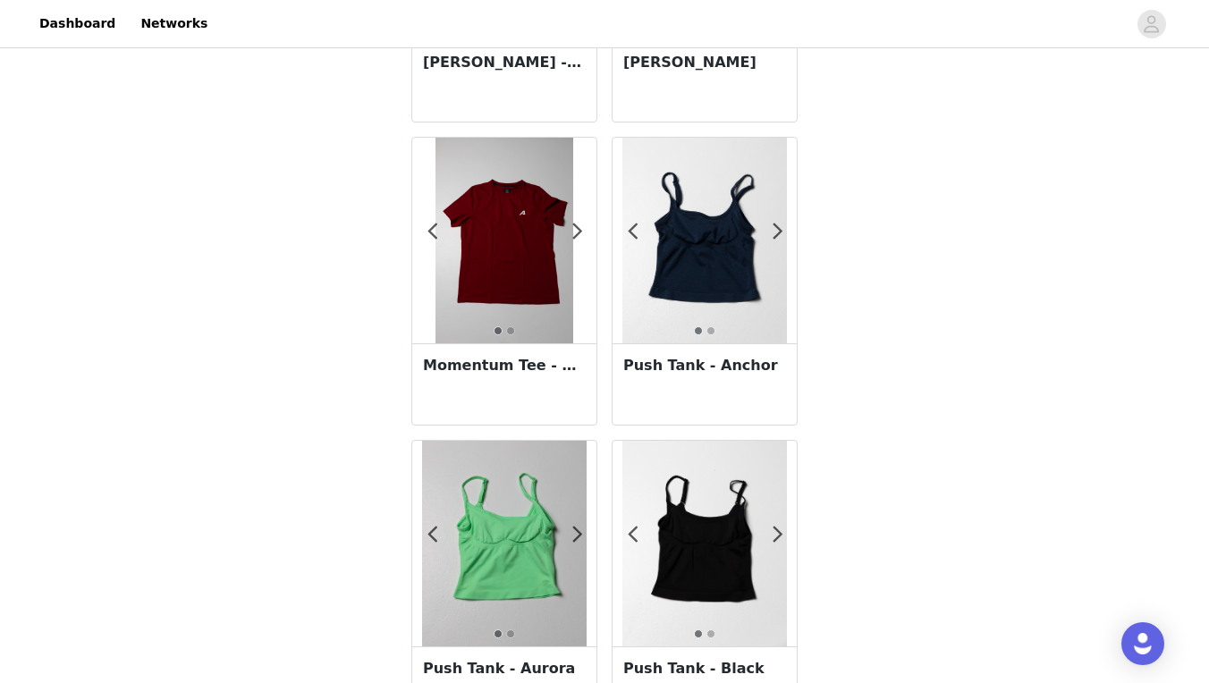
click at [707, 369] on h3 "Push Tank - Anchor" at bounding box center [704, 365] width 163 height 21
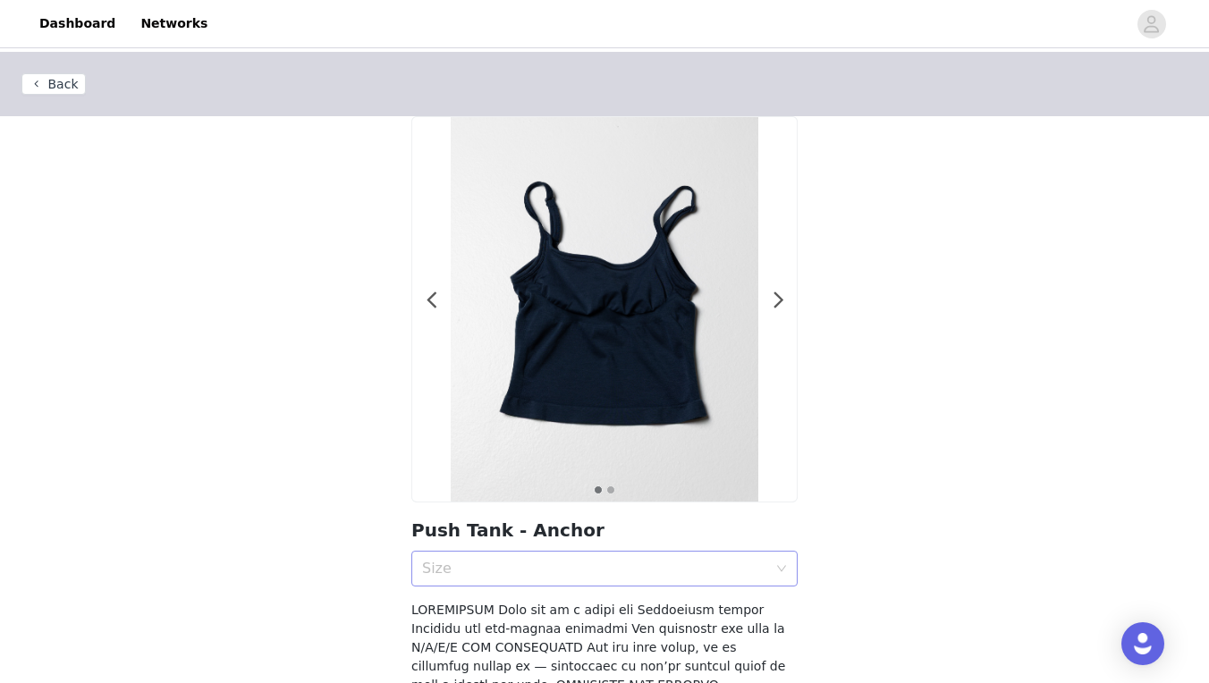
click at [686, 578] on div "Size" at bounding box center [598, 569] width 353 height 34
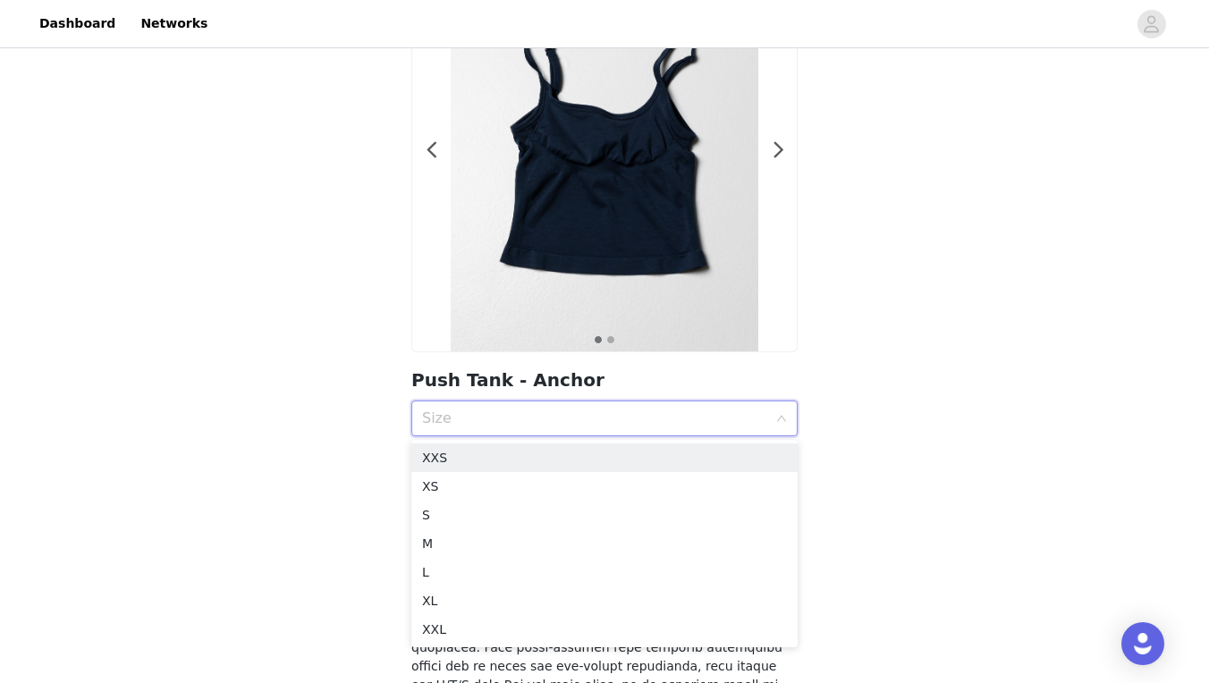
scroll to position [213, 0]
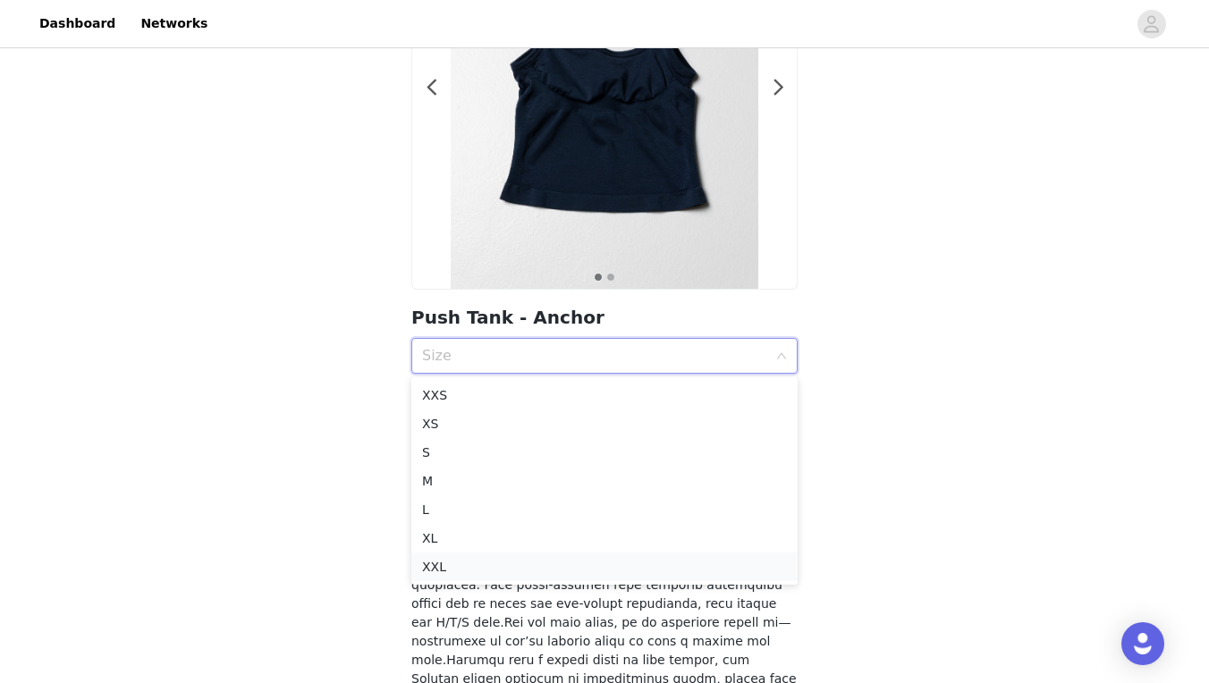
click at [491, 567] on div "XXL" at bounding box center [604, 567] width 365 height 20
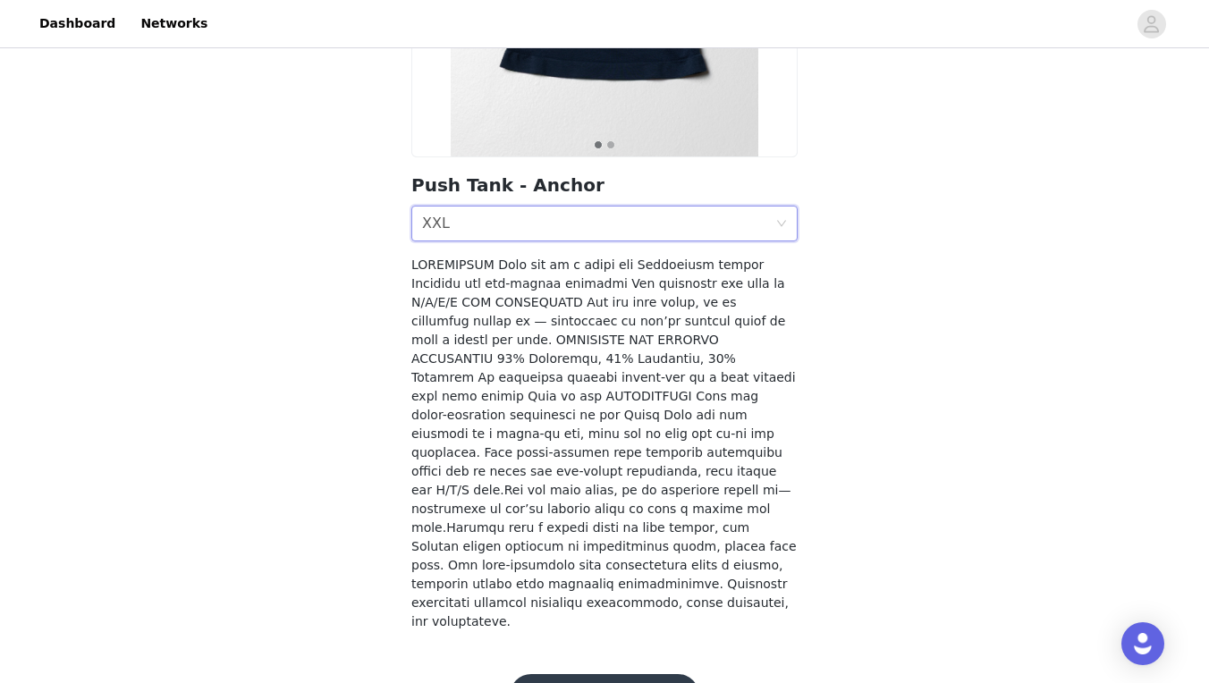
scroll to position [344, 0]
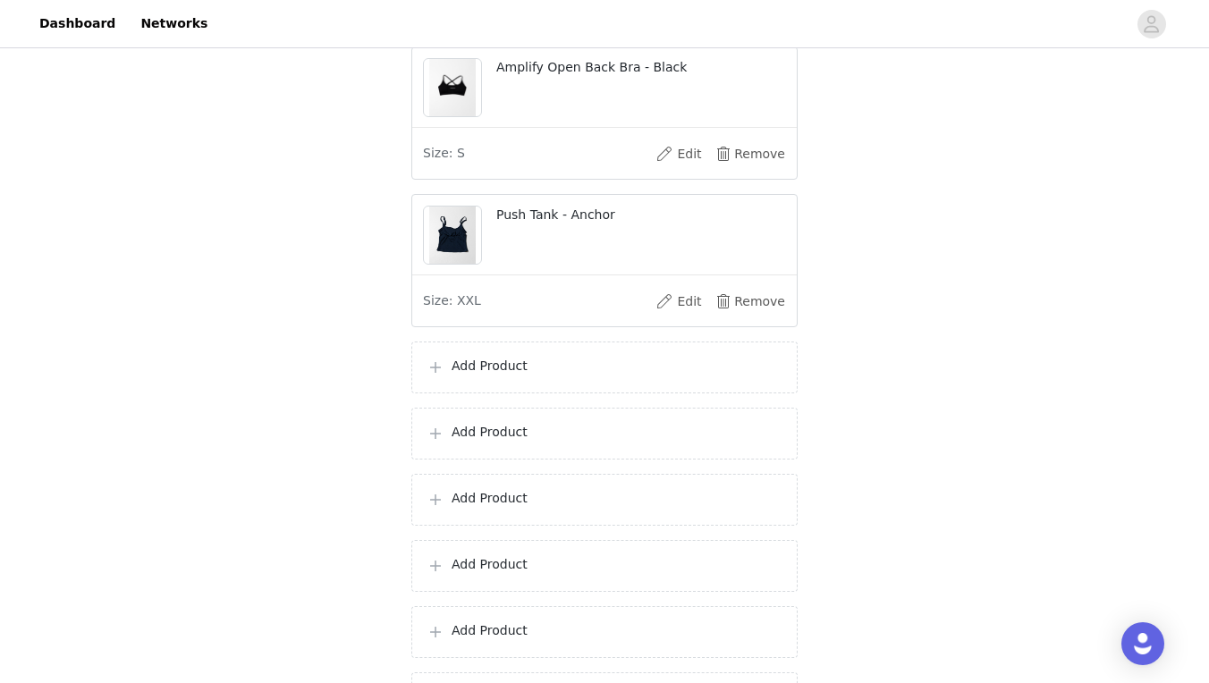
scroll to position [2088, 0]
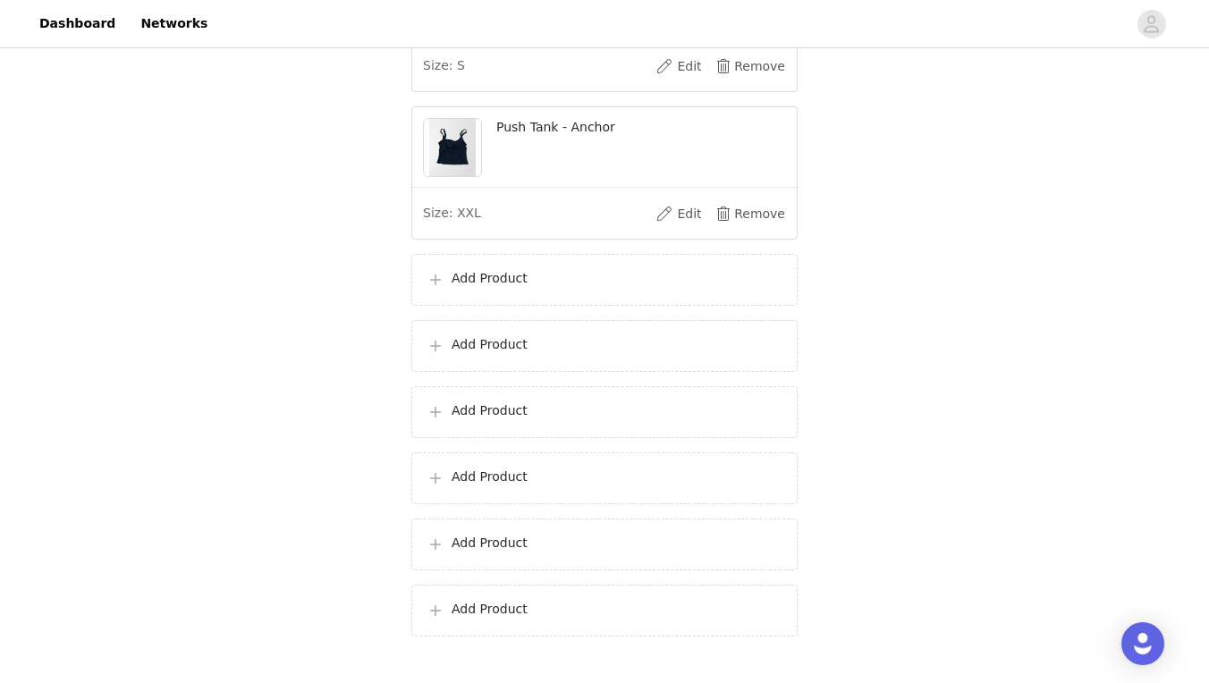
click at [546, 288] on p "Add Product" at bounding box center [617, 278] width 331 height 19
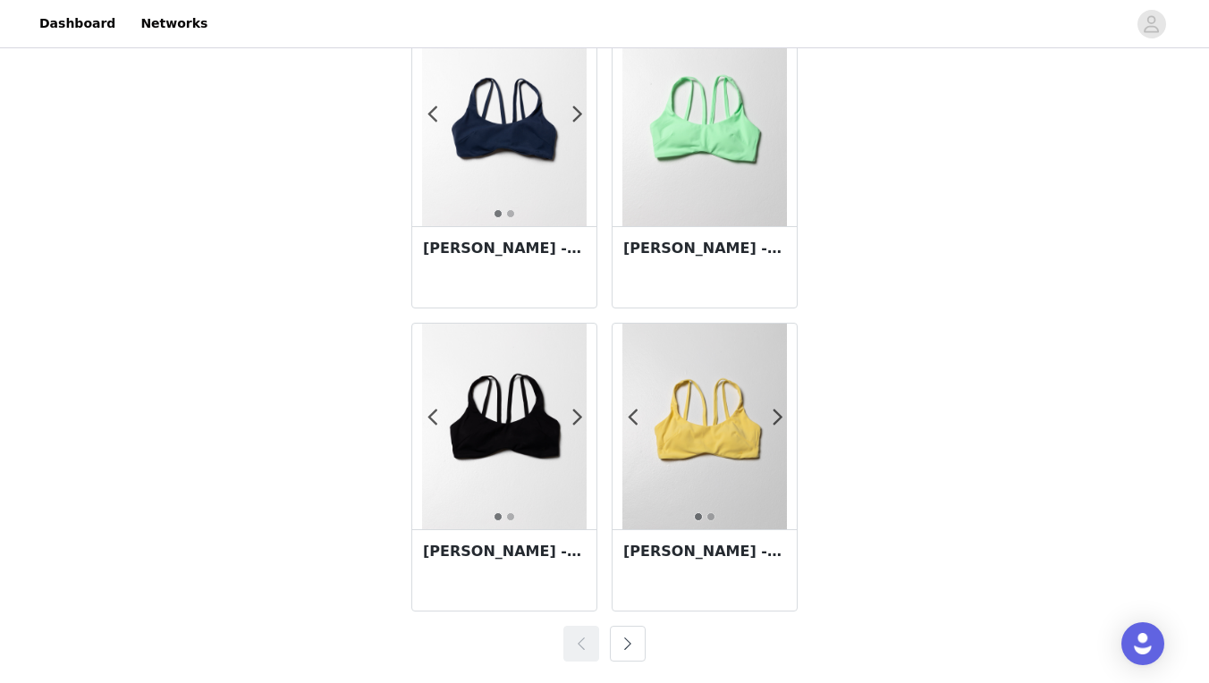
scroll to position [3129, 0]
click at [617, 639] on button "button" at bounding box center [628, 644] width 36 height 36
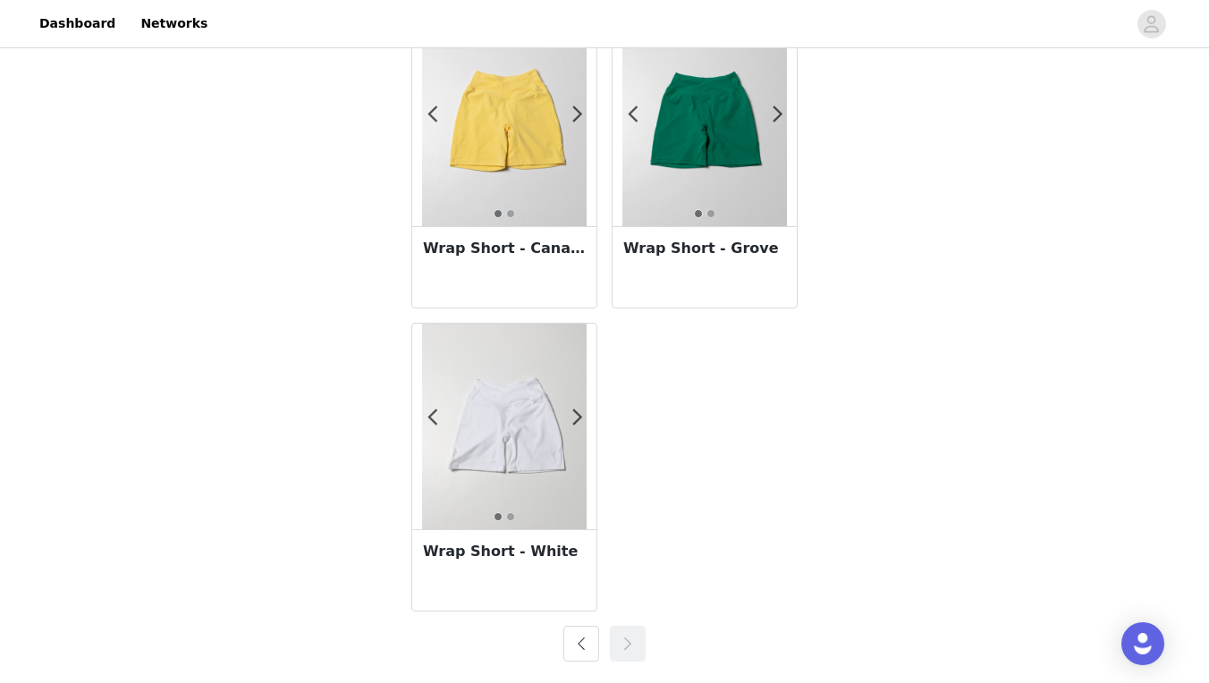
click at [580, 640] on button "button" at bounding box center [582, 644] width 36 height 36
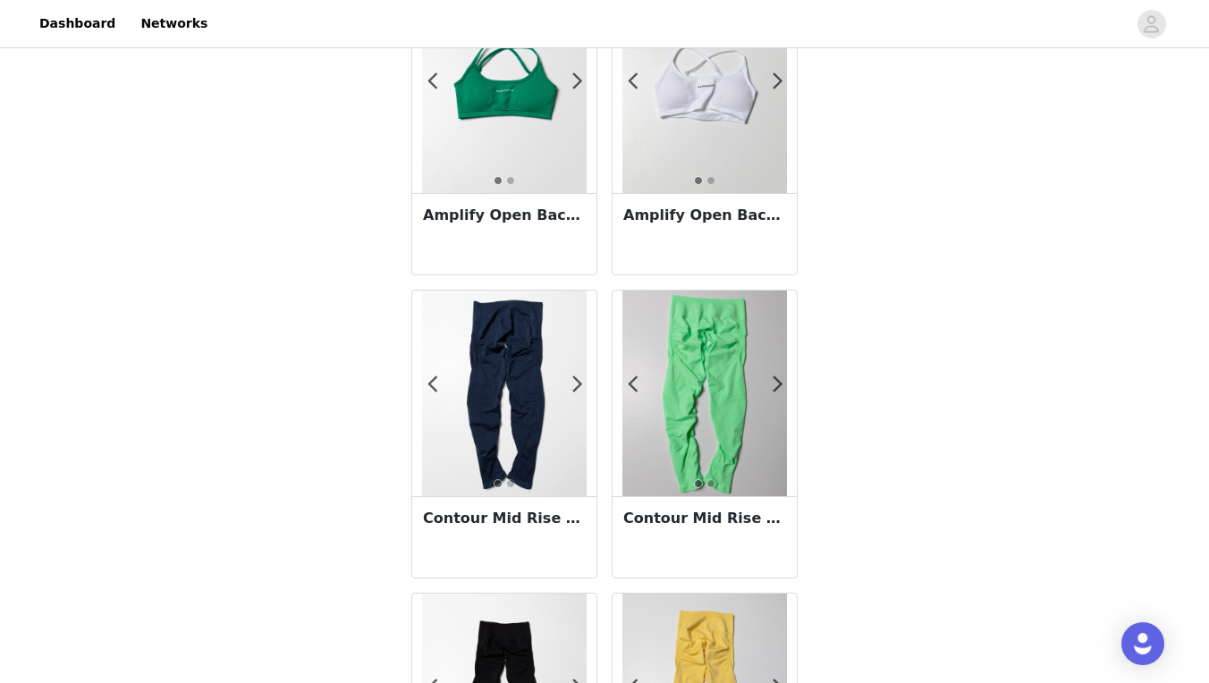
scroll to position [1390, 0]
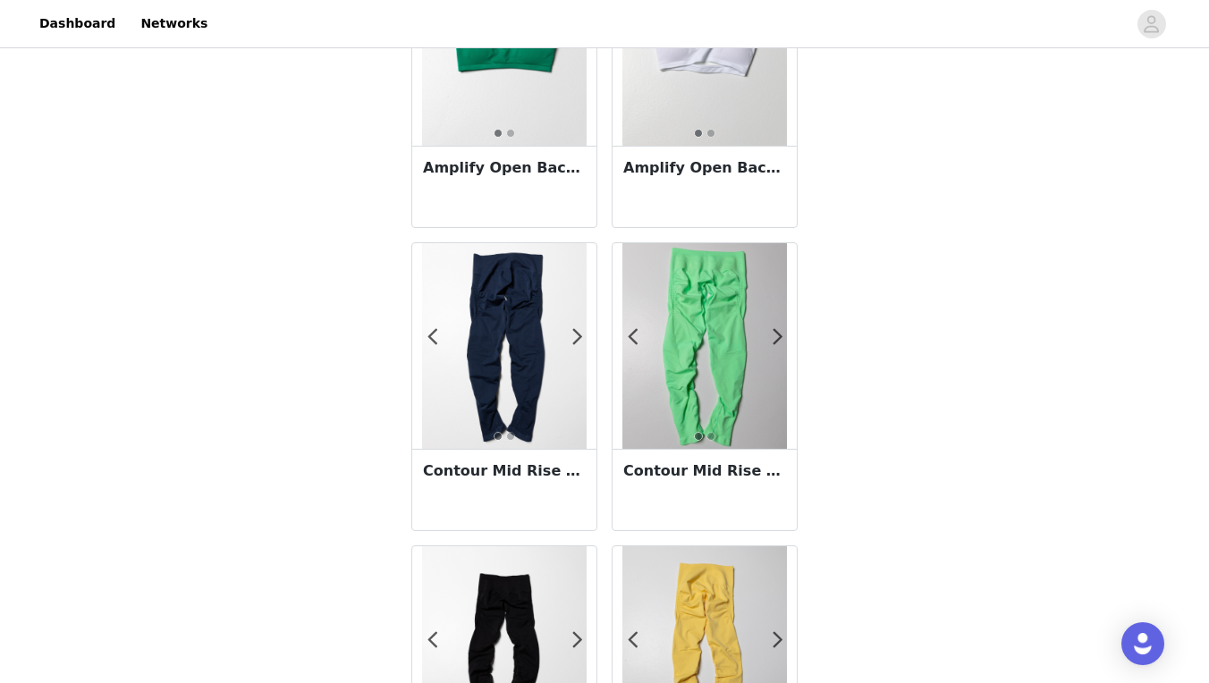
click at [492, 470] on h3 "Contour Mid Rise Legging - Anchor" at bounding box center [504, 471] width 163 height 21
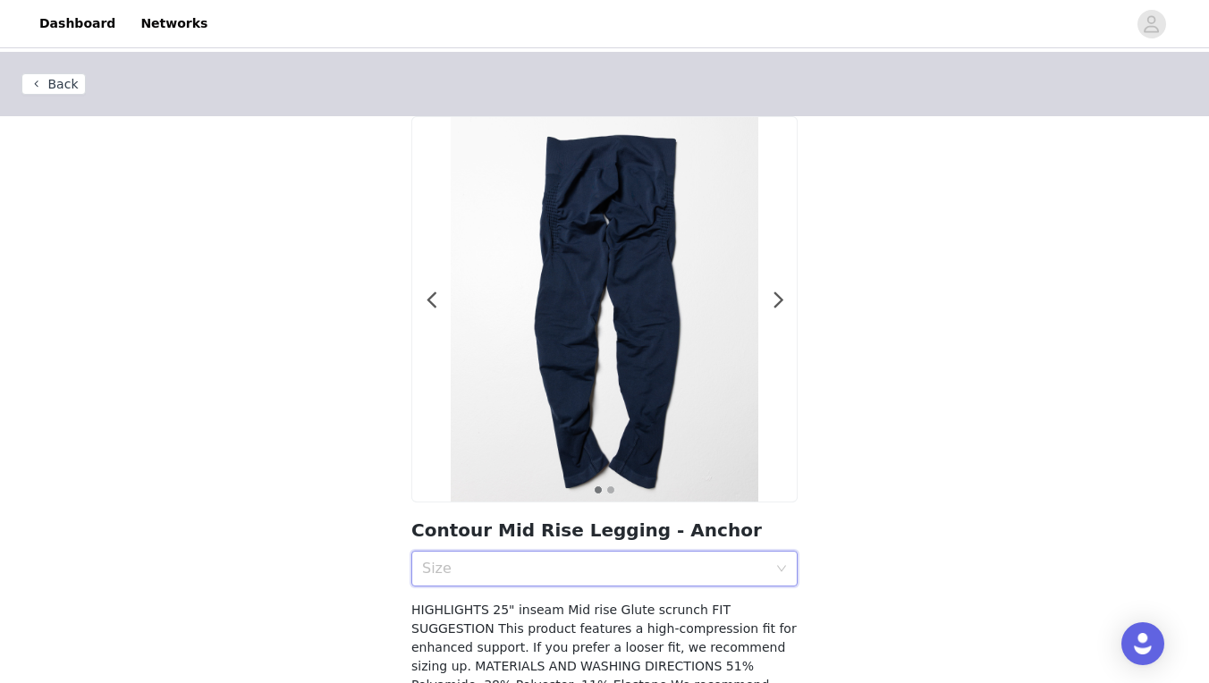
click at [658, 555] on div "Size" at bounding box center [598, 569] width 353 height 34
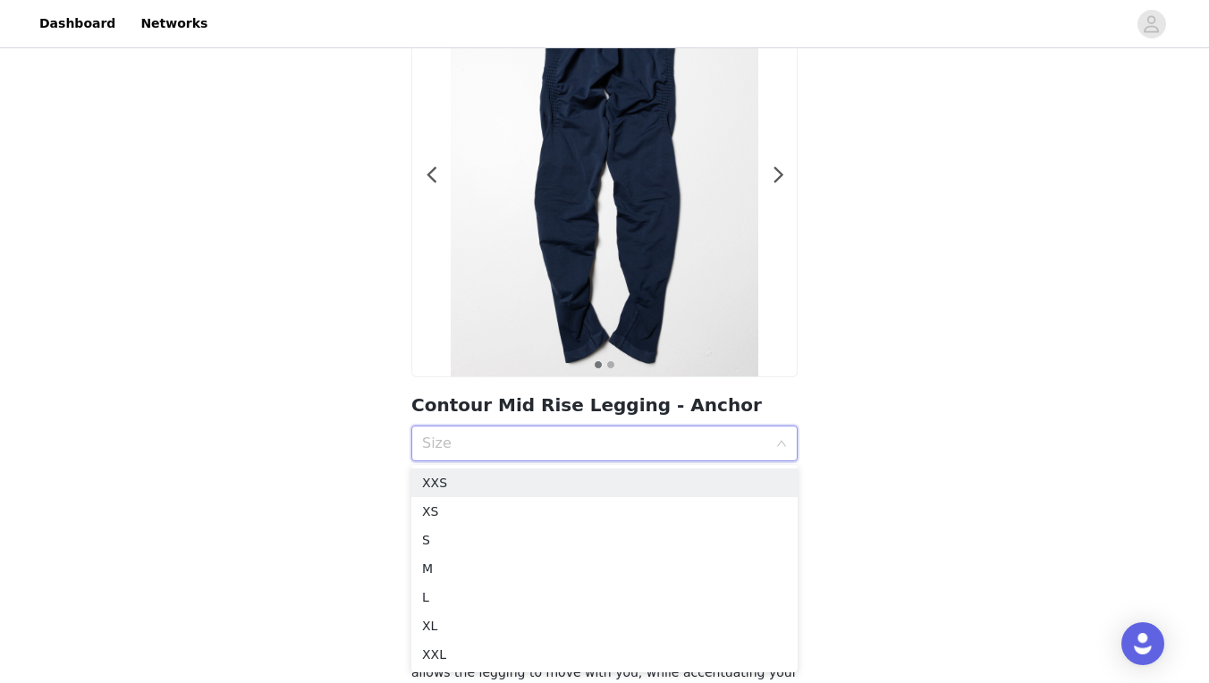
scroll to position [137, 0]
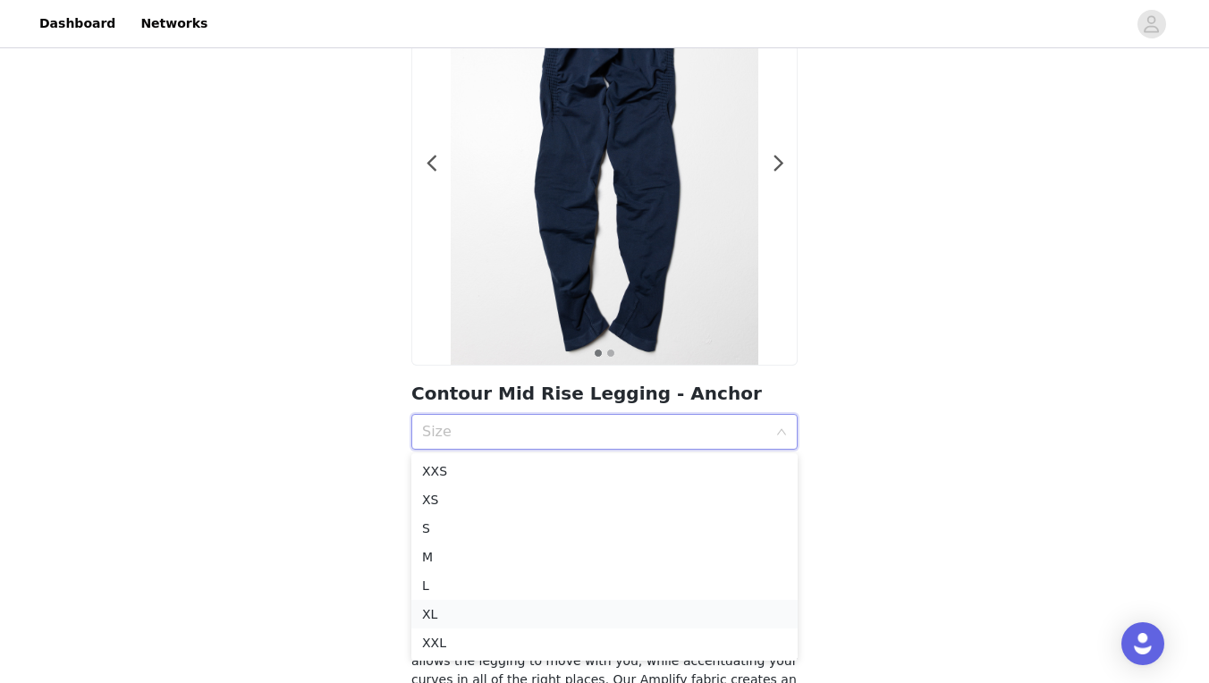
click at [551, 624] on li "XL" at bounding box center [604, 614] width 386 height 29
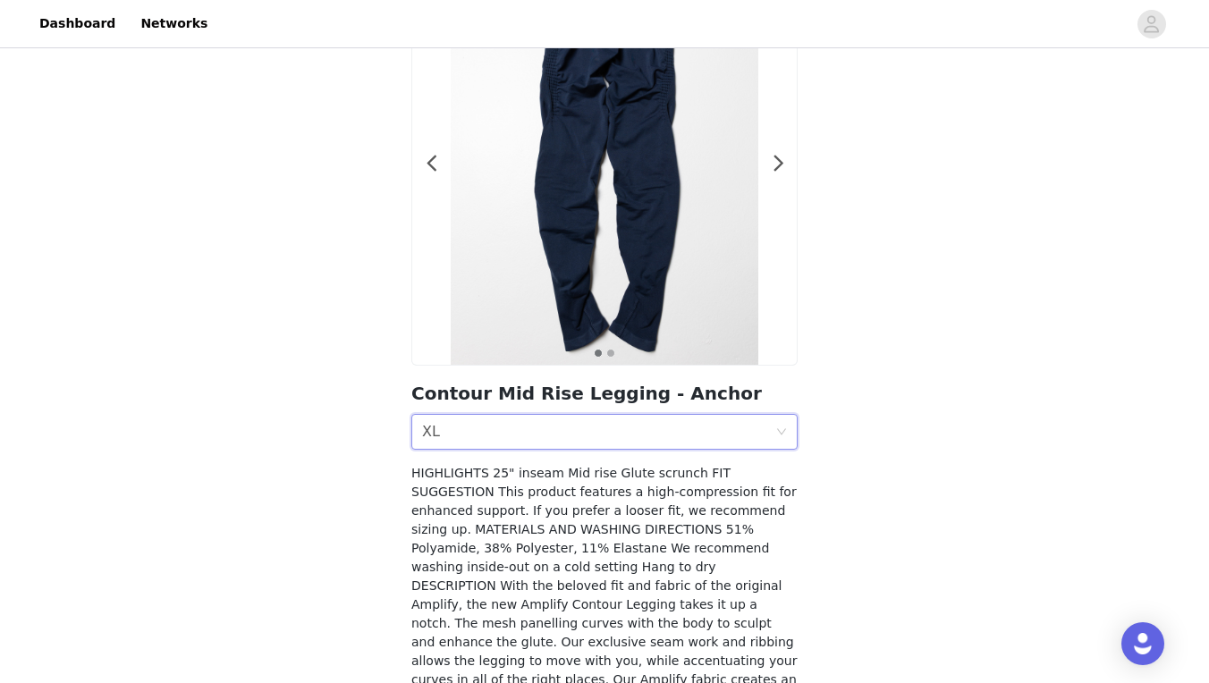
click at [580, 443] on div "Size XL" at bounding box center [598, 432] width 353 height 34
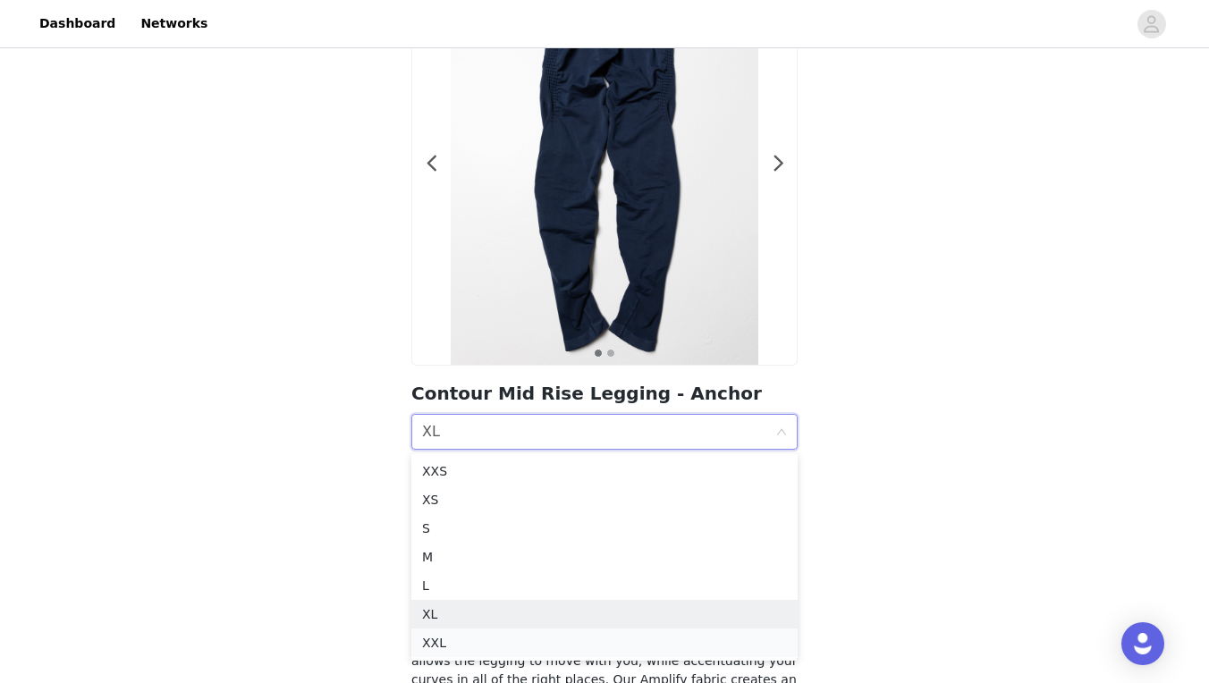
click at [484, 649] on div "XXL" at bounding box center [604, 643] width 365 height 20
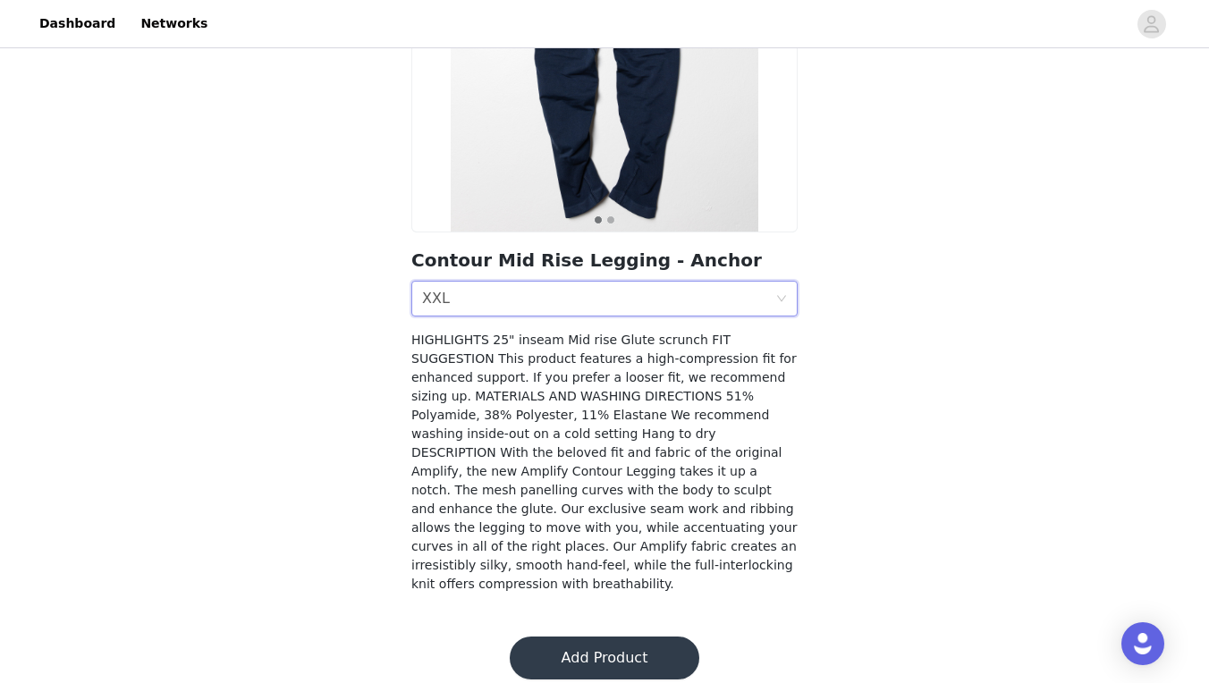
scroll to position [269, 0]
click at [587, 644] on button "Add Product" at bounding box center [605, 659] width 190 height 43
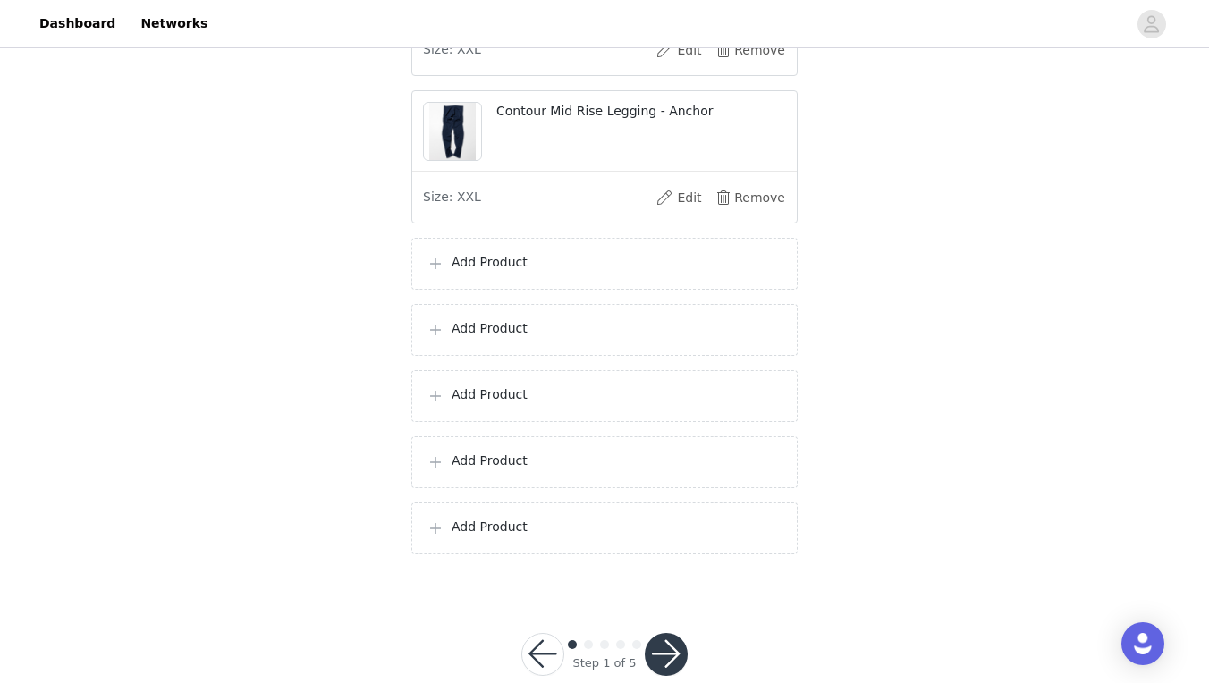
scroll to position [2253, 0]
click at [559, 263] on div "Add Product" at bounding box center [604, 262] width 386 height 52
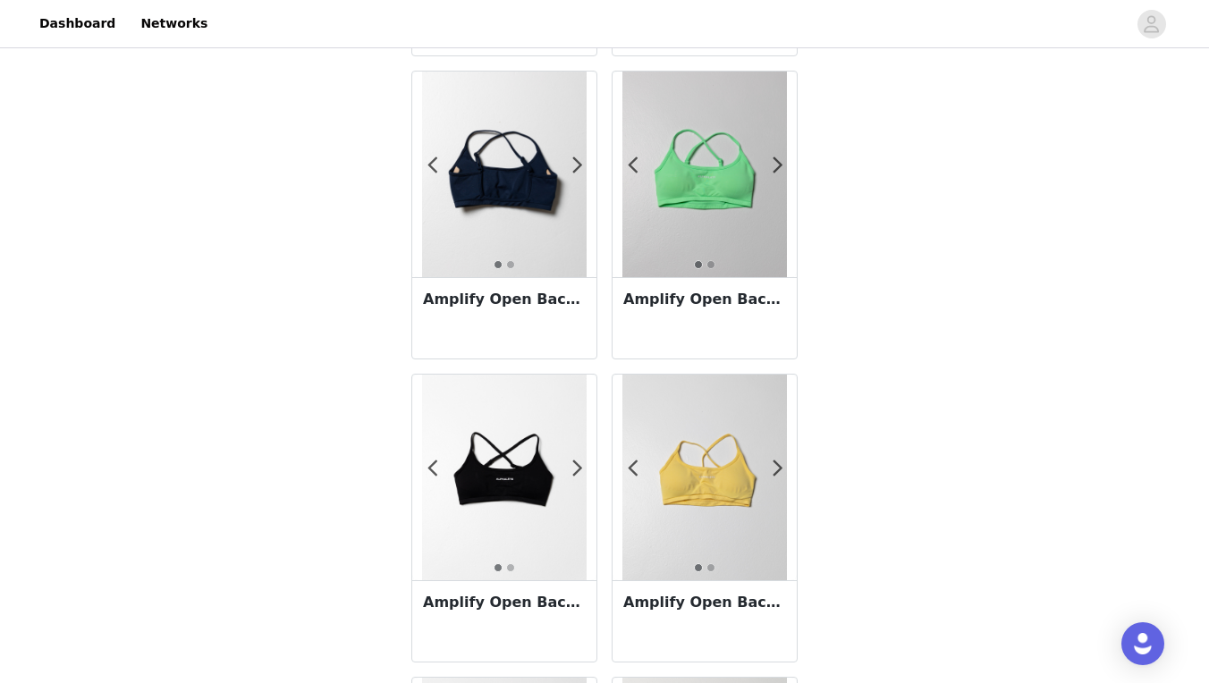
scroll to position [632, 0]
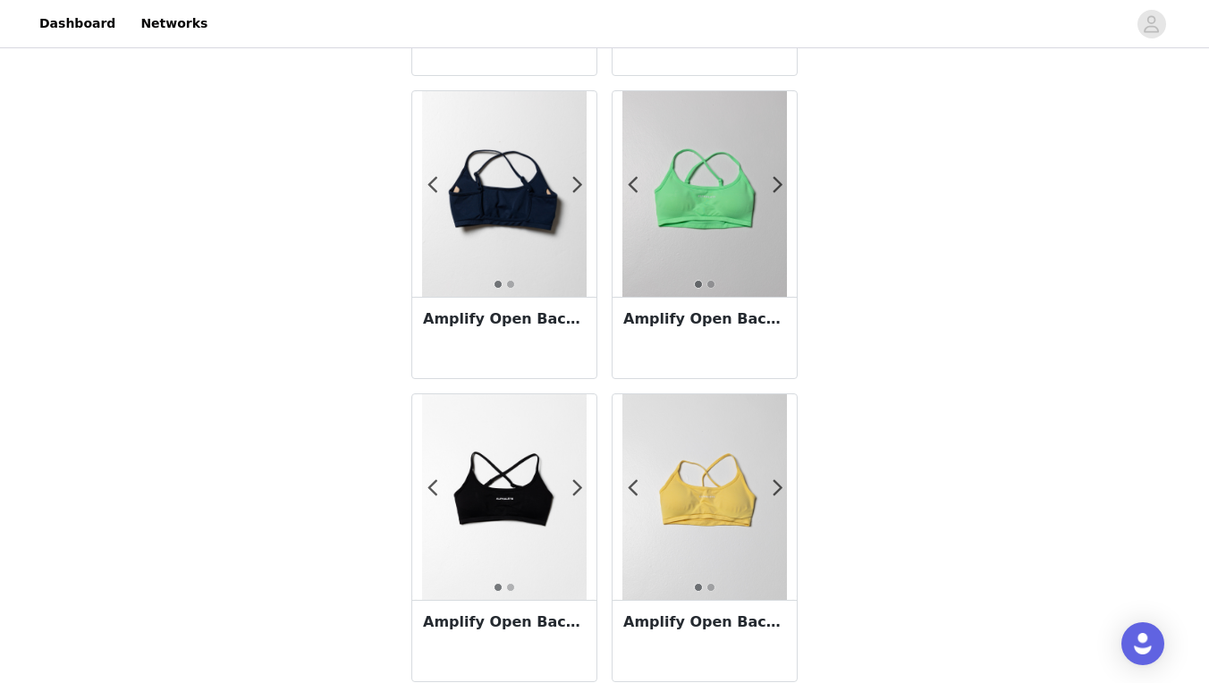
click at [538, 331] on div "Amplify Open Back Bra - Anchor" at bounding box center [504, 337] width 184 height 81
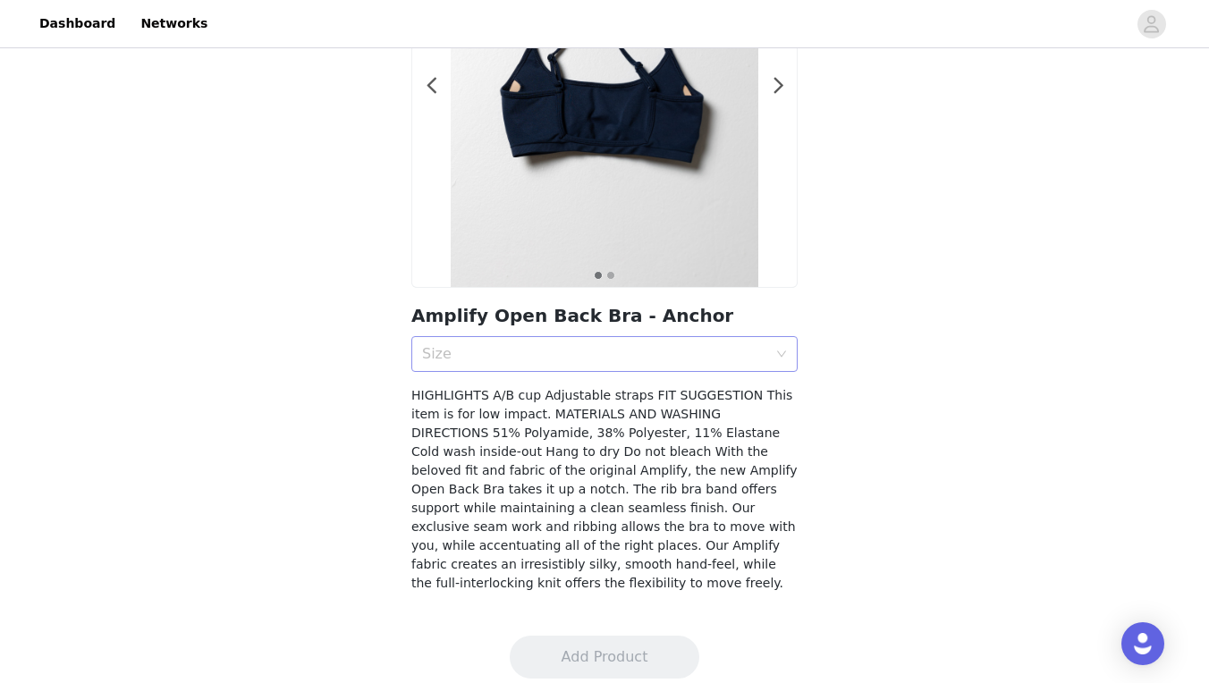
scroll to position [213, 0]
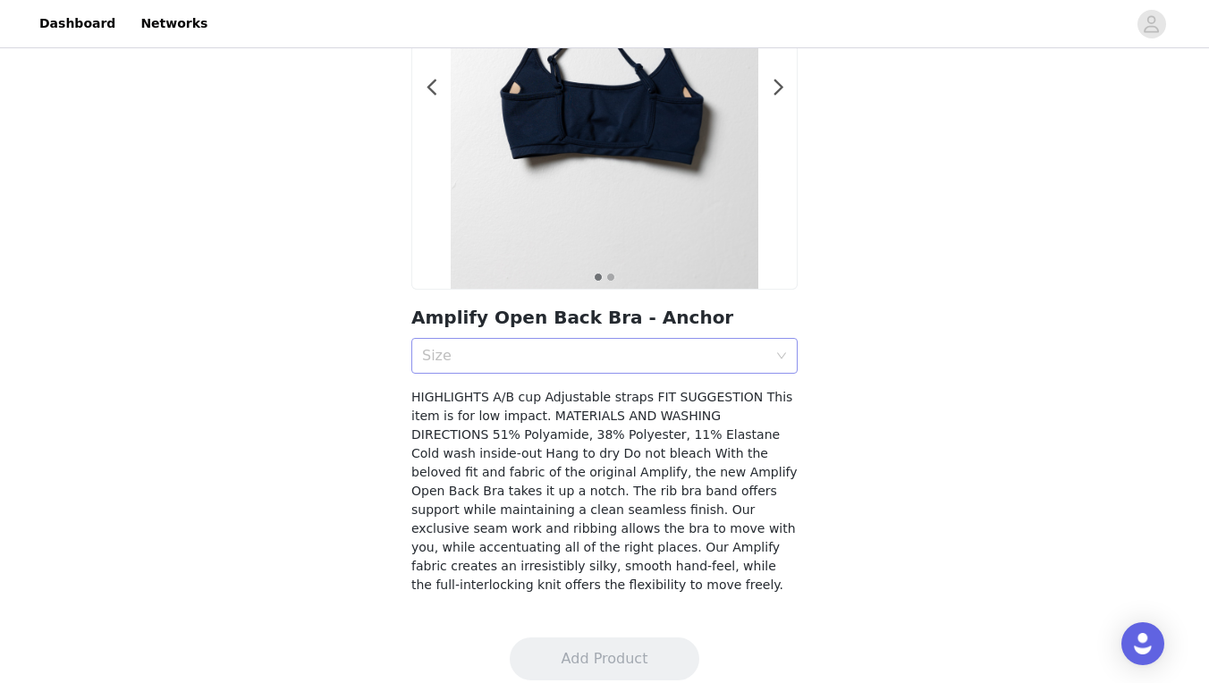
click at [699, 358] on div "Size" at bounding box center [594, 356] width 345 height 18
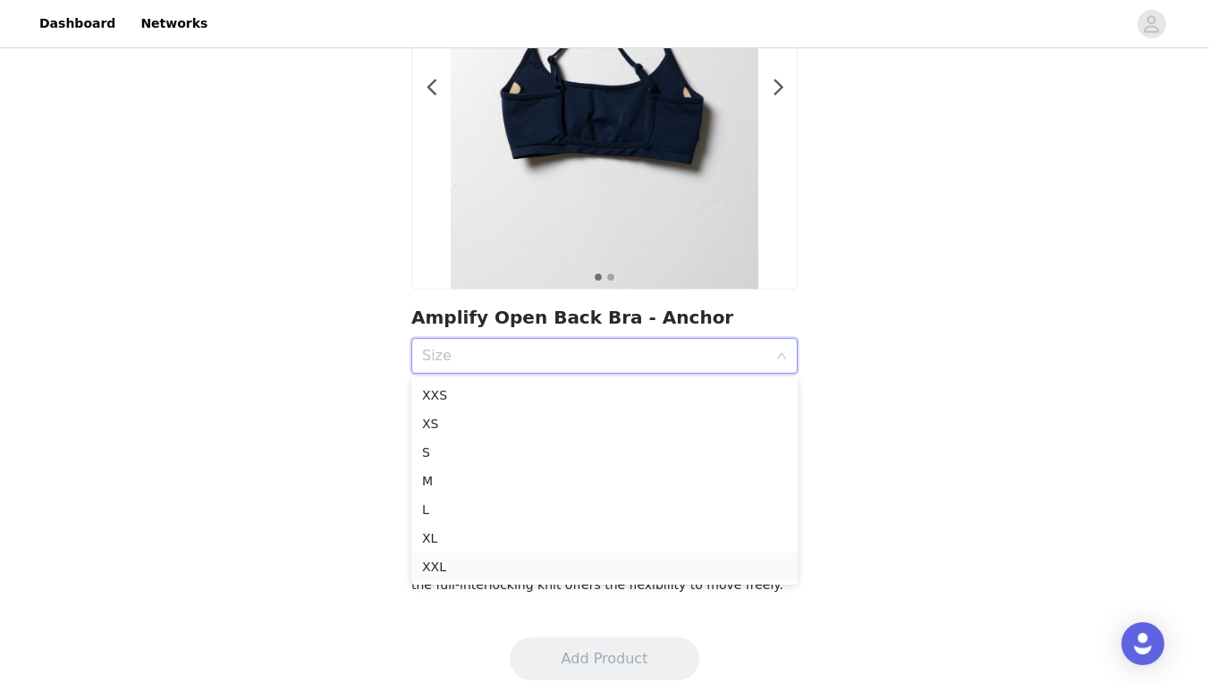
click at [541, 564] on div "XXL" at bounding box center [604, 567] width 365 height 20
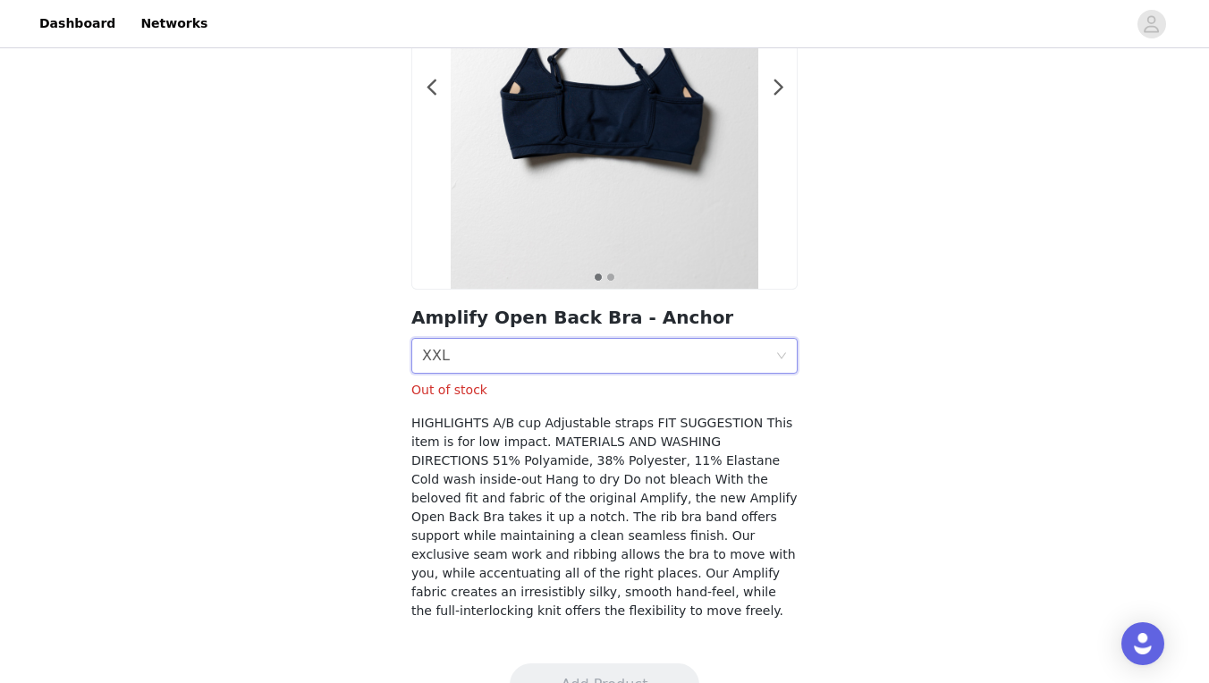
click at [540, 349] on div "Size XXL" at bounding box center [598, 356] width 353 height 34
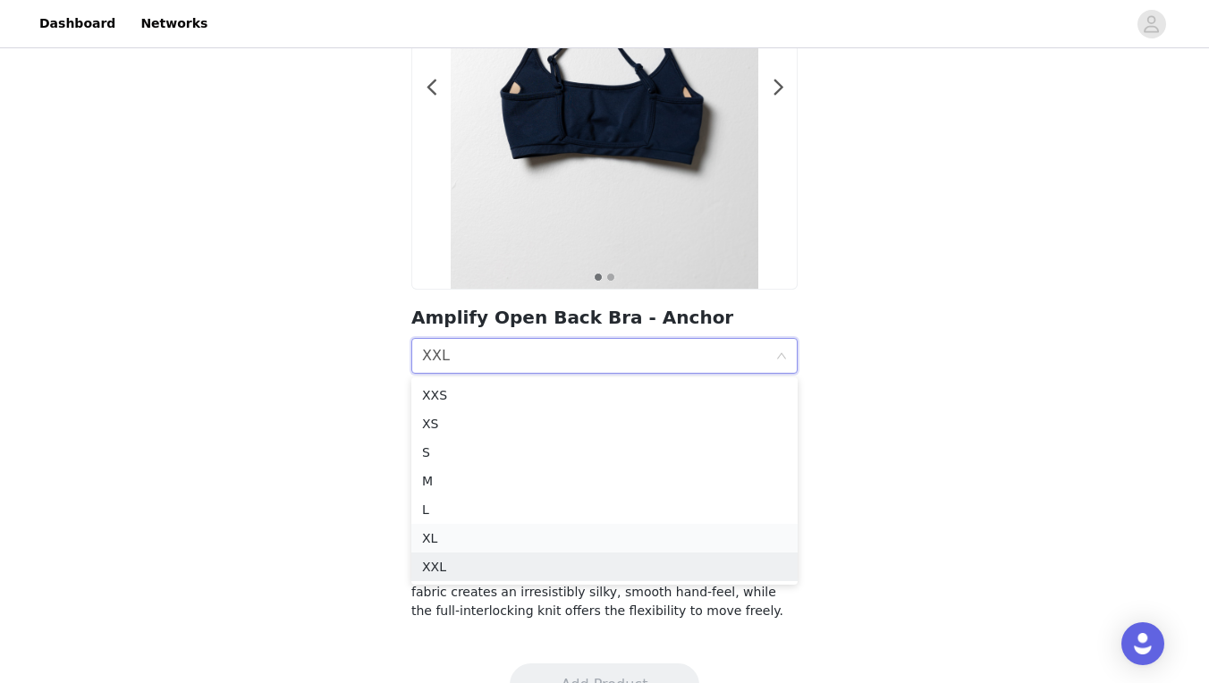
click at [455, 532] on div "XL" at bounding box center [604, 539] width 365 height 20
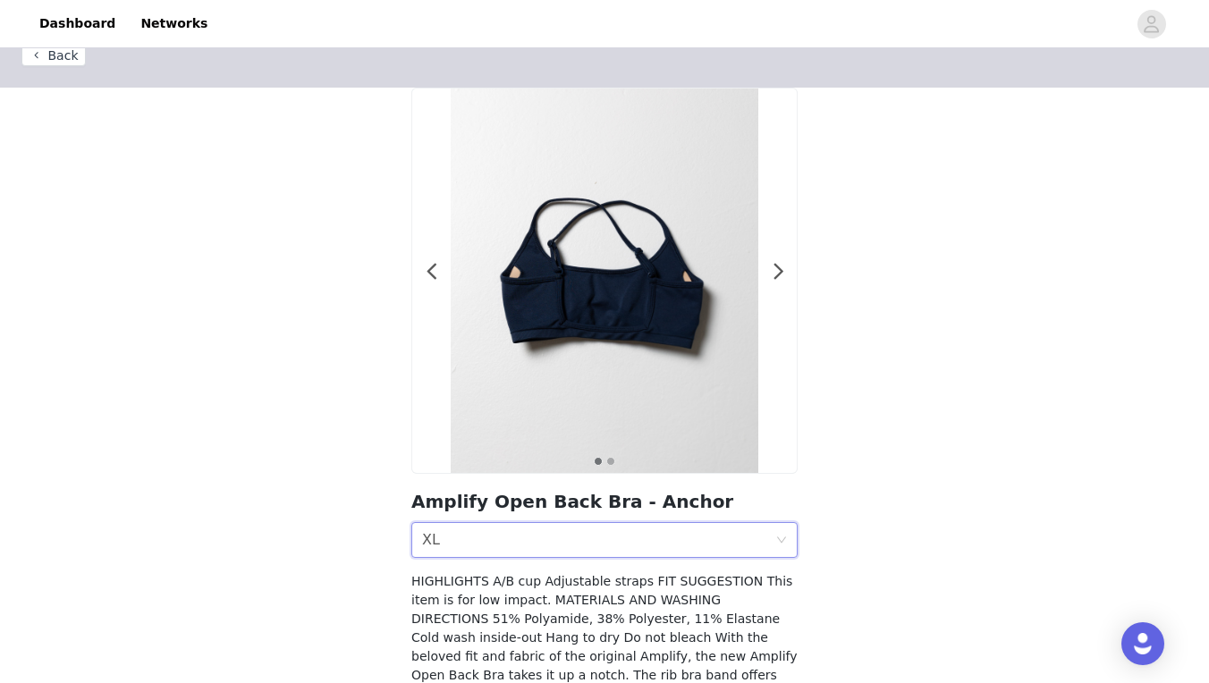
scroll to position [3, 0]
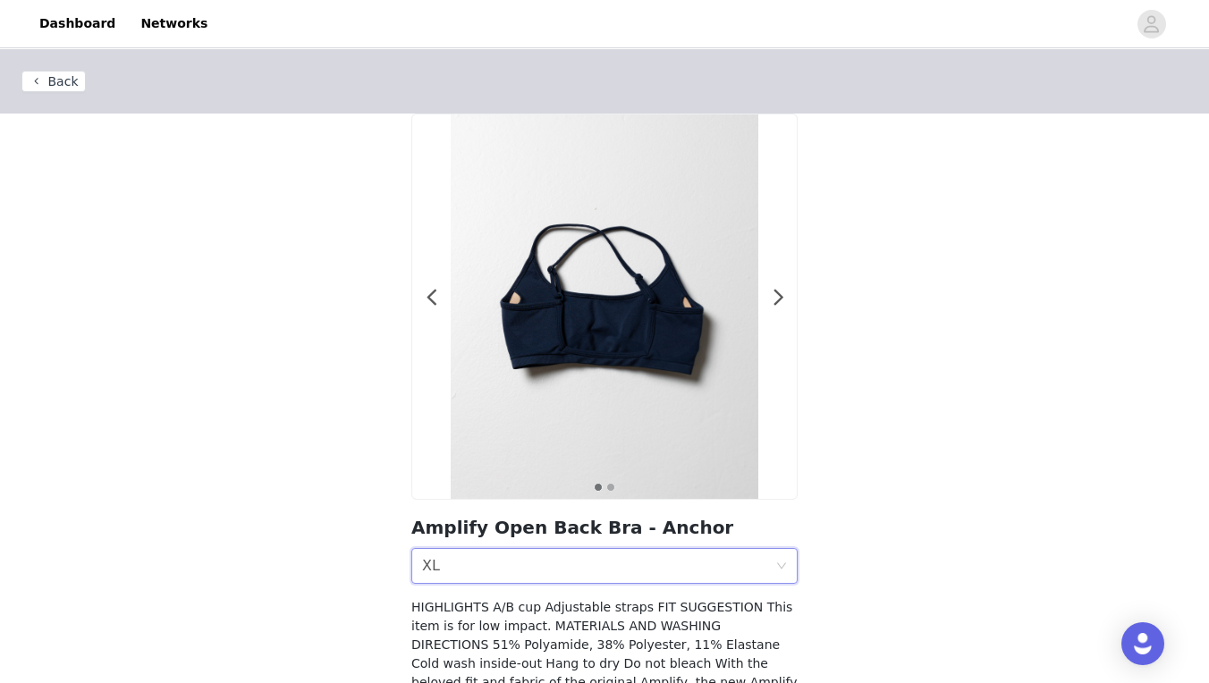
click at [59, 85] on button "Back" at bounding box center [53, 81] width 64 height 21
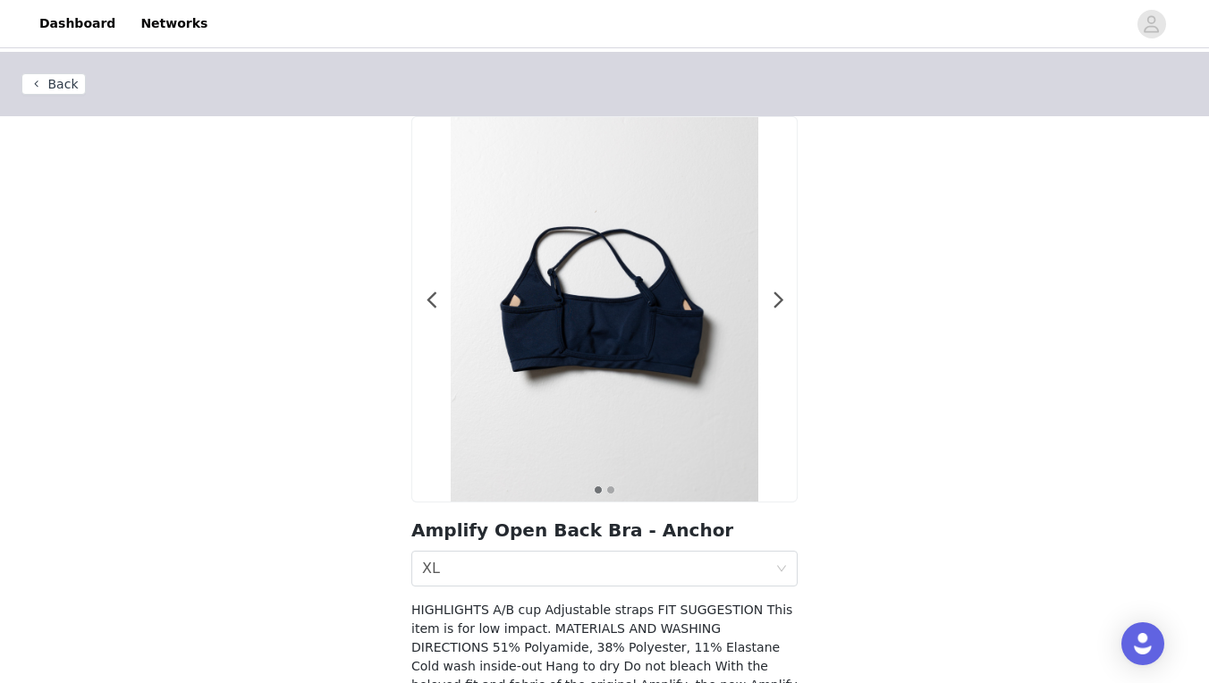
click at [55, 82] on button "Back" at bounding box center [53, 83] width 64 height 21
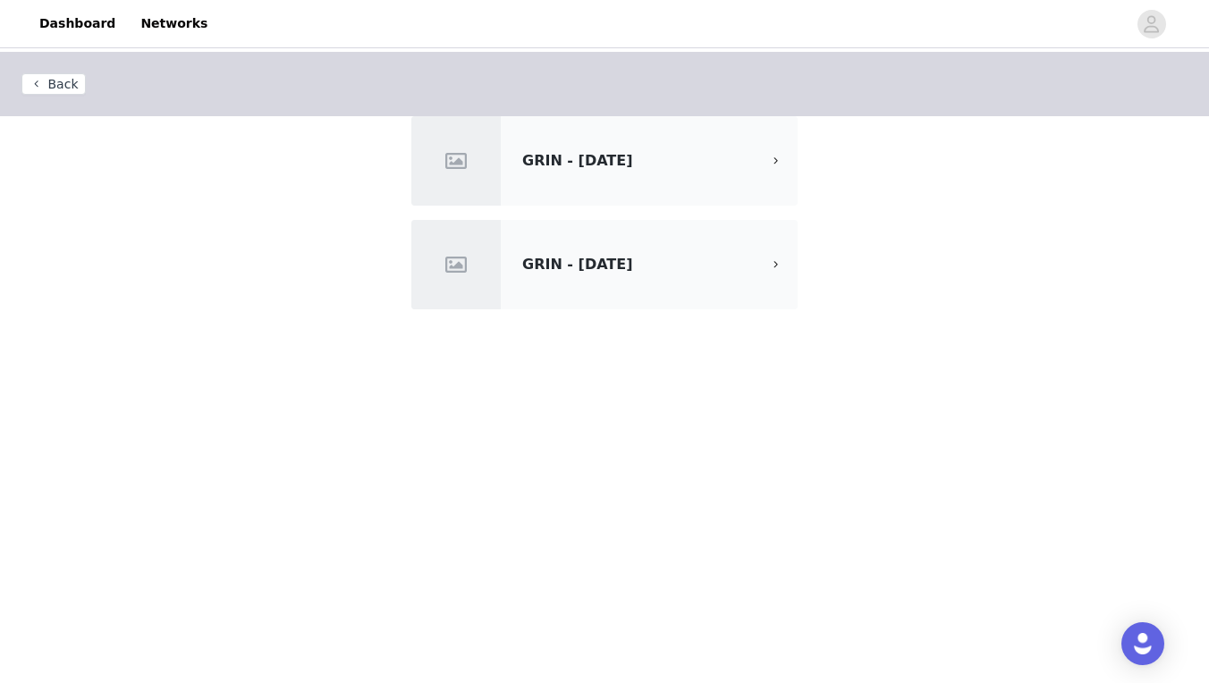
click at [632, 266] on span "GRIN - [DATE]" at bounding box center [577, 264] width 110 height 17
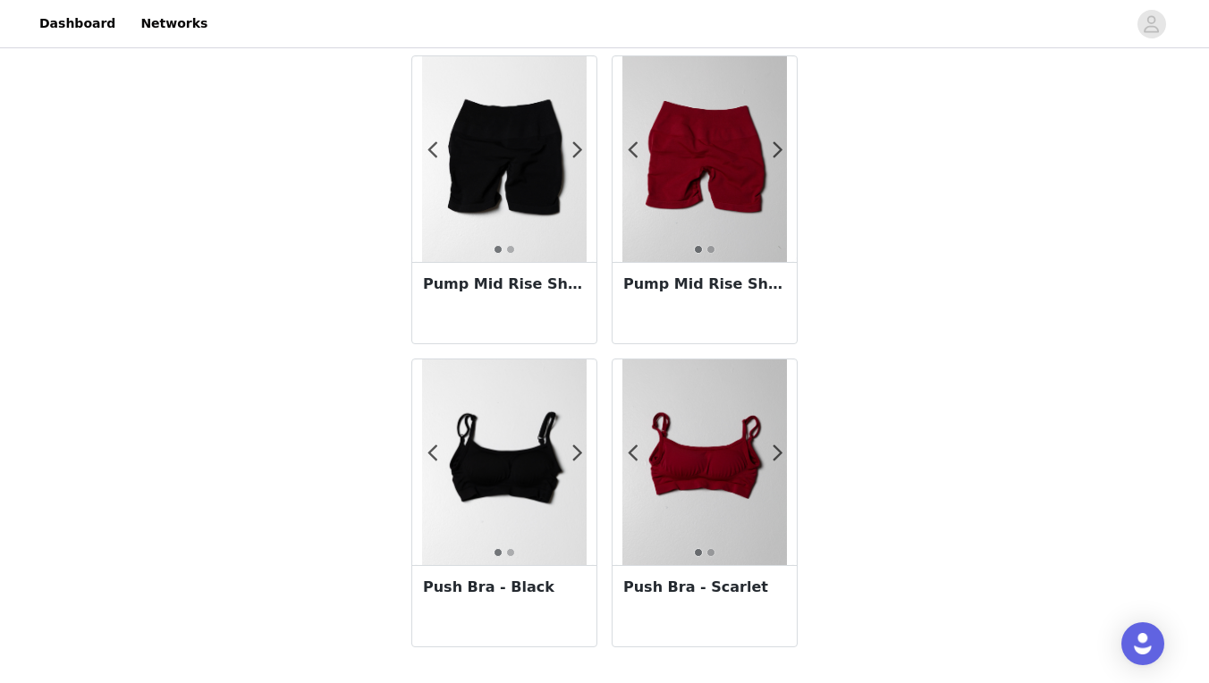
scroll to position [364, 0]
click at [773, 454] on span at bounding box center [778, 454] width 40 height 0
click at [629, 454] on span at bounding box center [633, 454] width 40 height 0
click at [717, 297] on div "Pump Mid Rise Short - Scarlet" at bounding box center [705, 302] width 184 height 81
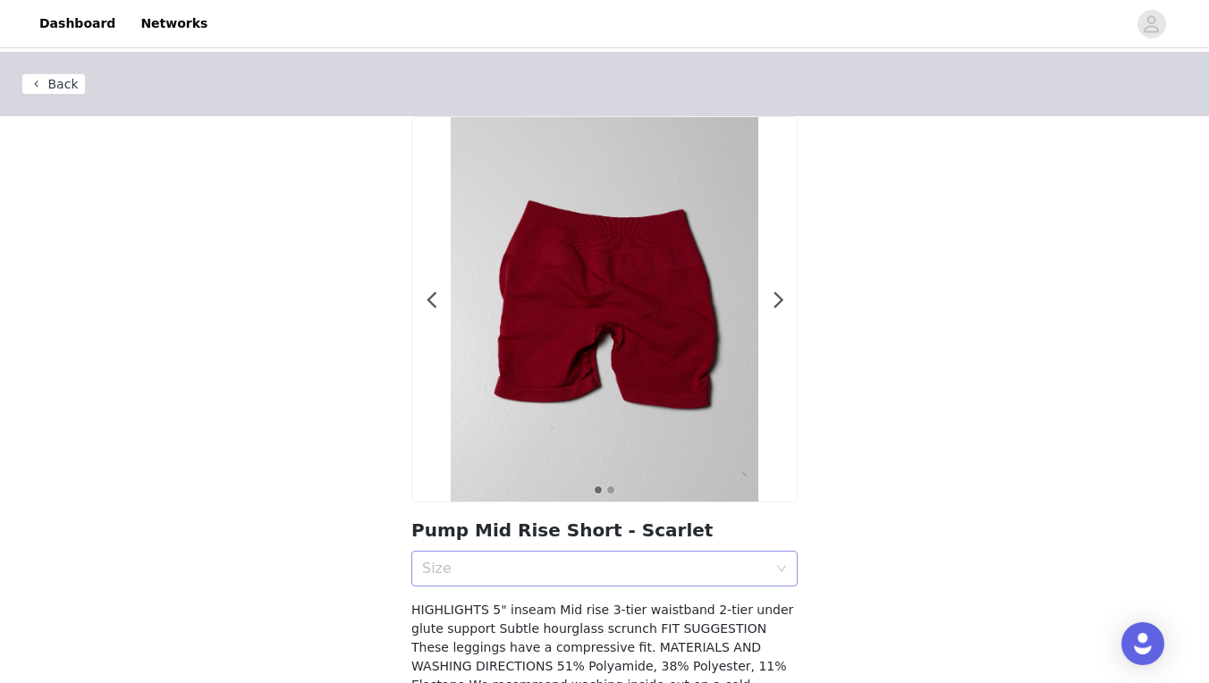
click at [657, 578] on div "Size" at bounding box center [598, 569] width 353 height 34
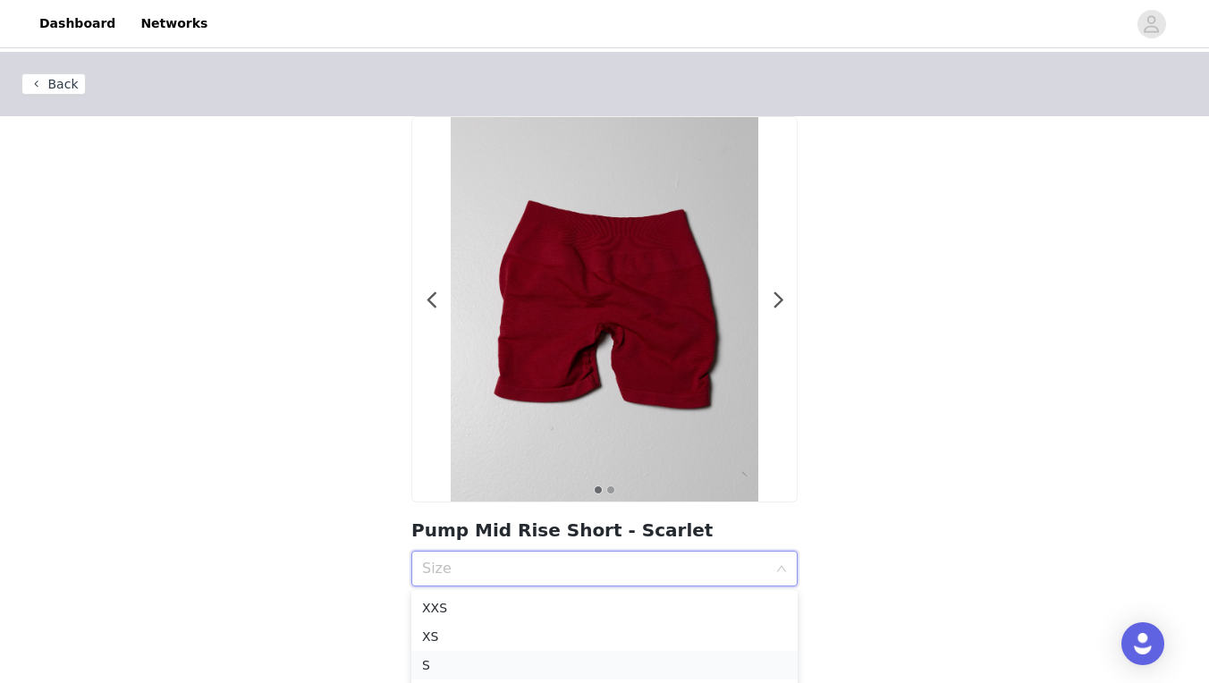
click at [505, 664] on div "S" at bounding box center [604, 666] width 365 height 20
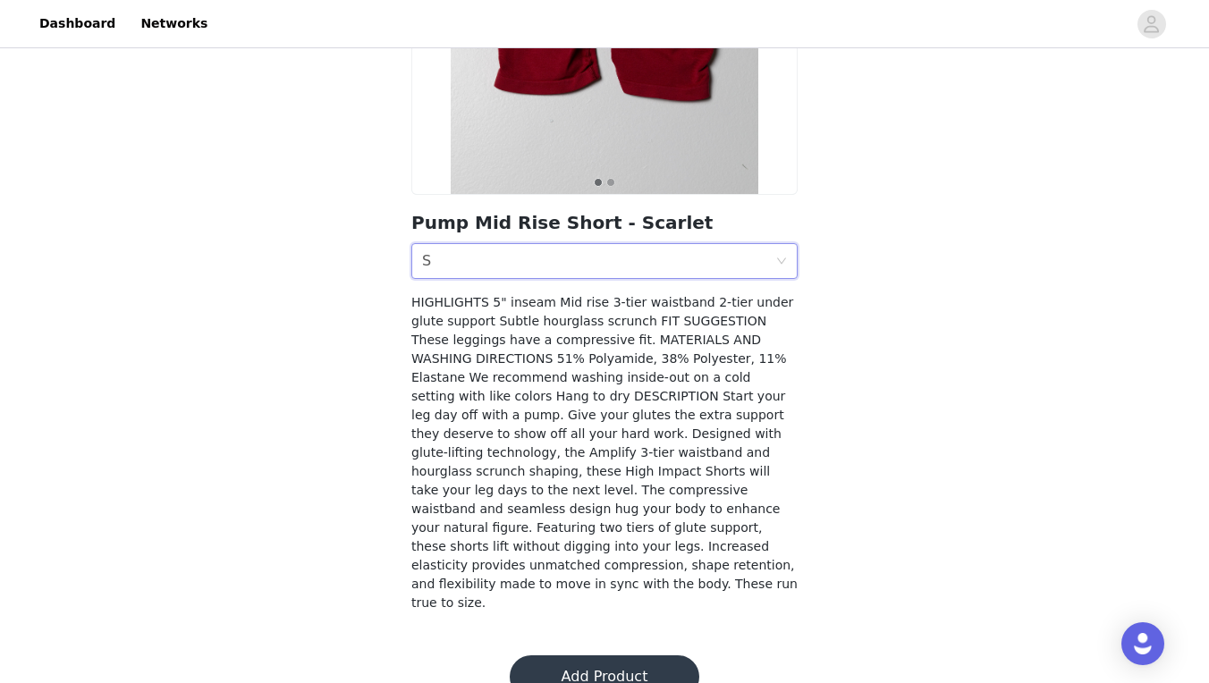
scroll to position [307, 0]
click at [598, 657] on button "Add Product" at bounding box center [605, 678] width 190 height 43
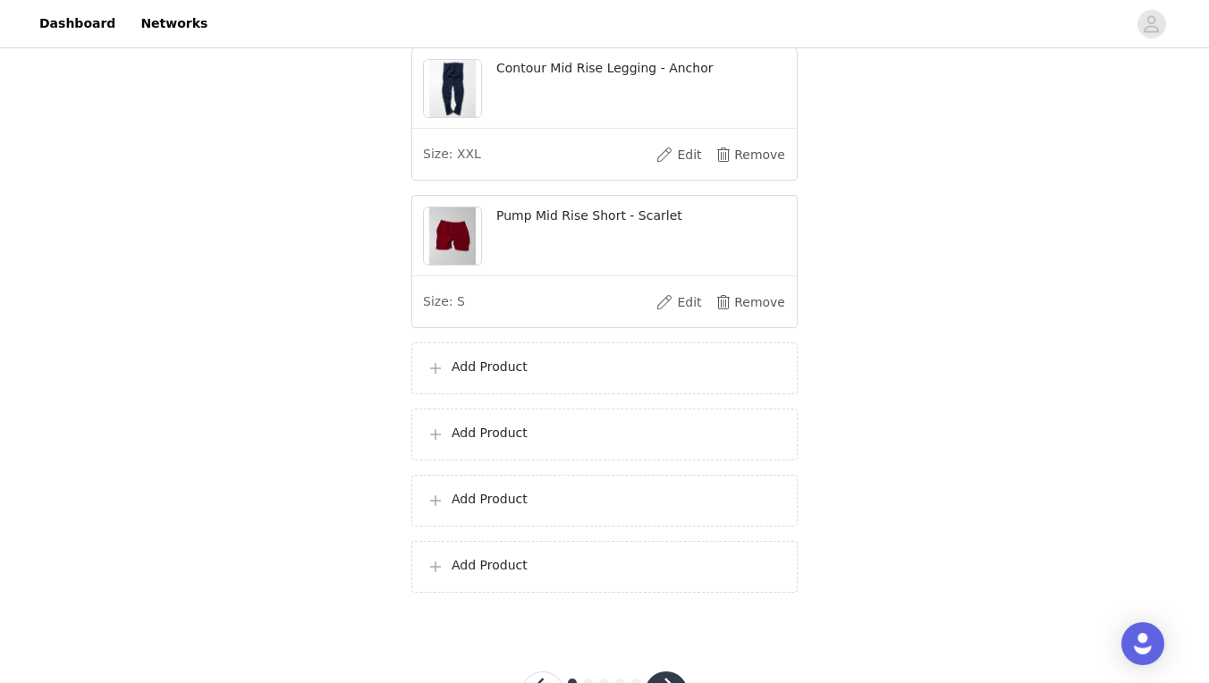
scroll to position [2304, 0]
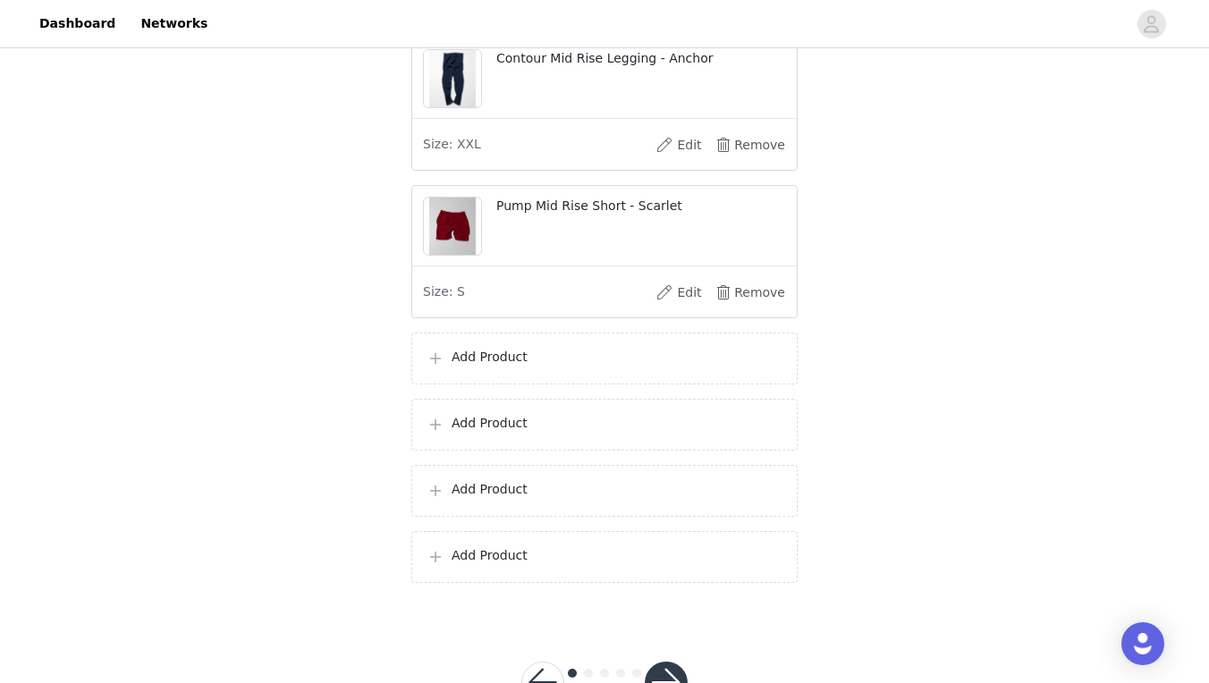
click at [592, 367] on p "Add Product" at bounding box center [617, 357] width 331 height 19
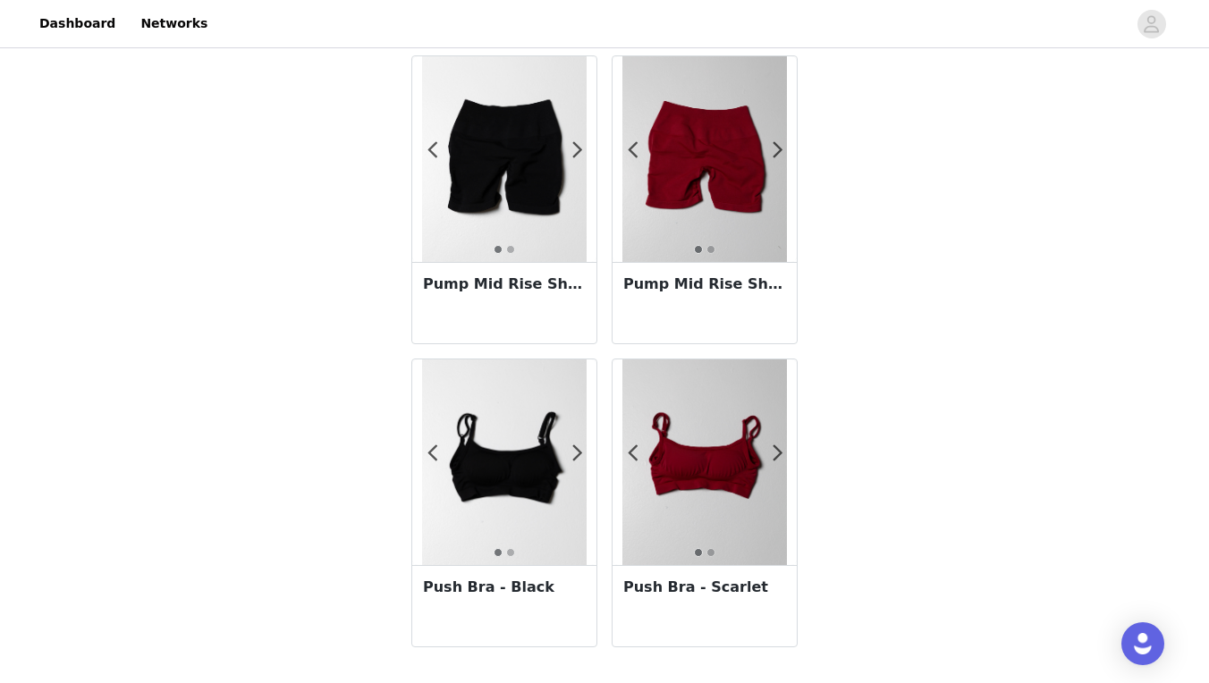
scroll to position [364, 0]
click at [751, 600] on div "Push Bra - Scarlet" at bounding box center [705, 605] width 184 height 81
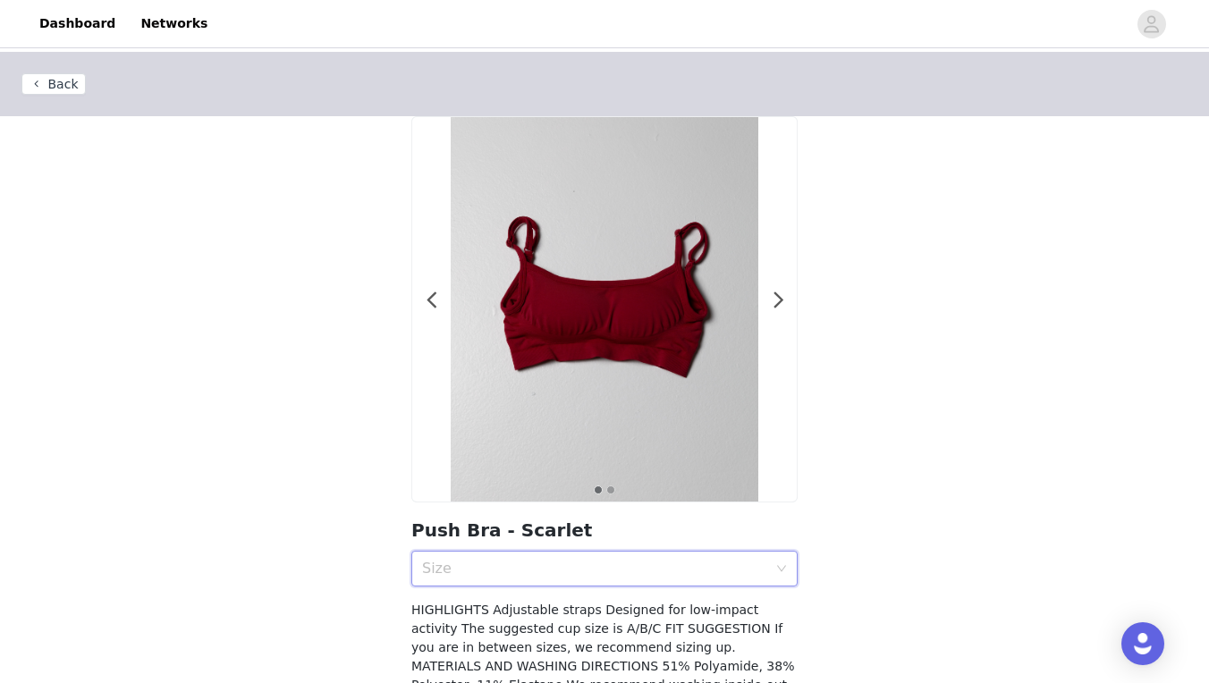
click at [630, 578] on div "Size" at bounding box center [598, 569] width 353 height 34
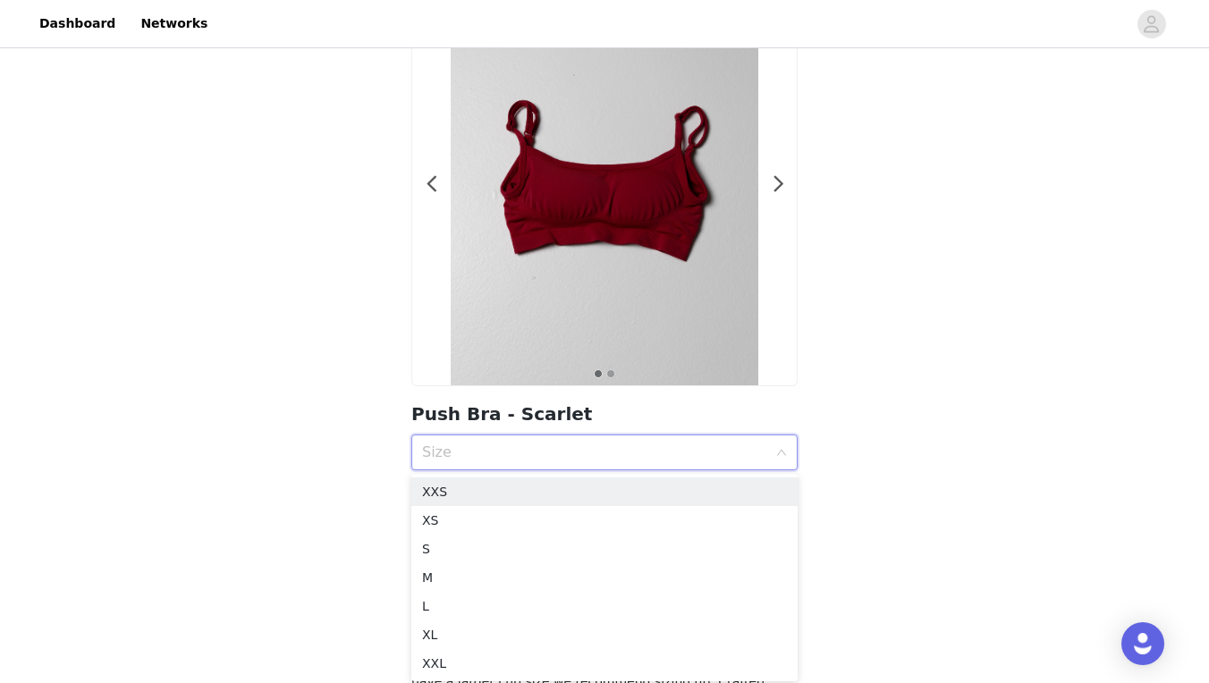
scroll to position [130, 0]
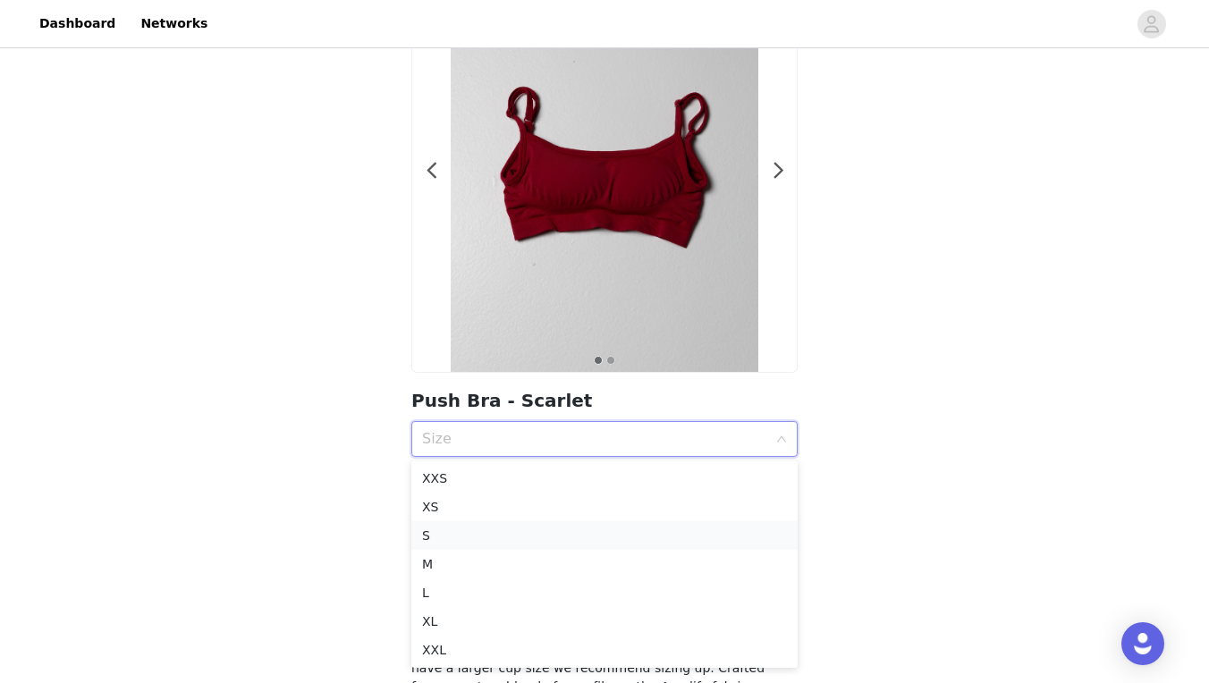
click at [547, 530] on div "S" at bounding box center [604, 536] width 365 height 20
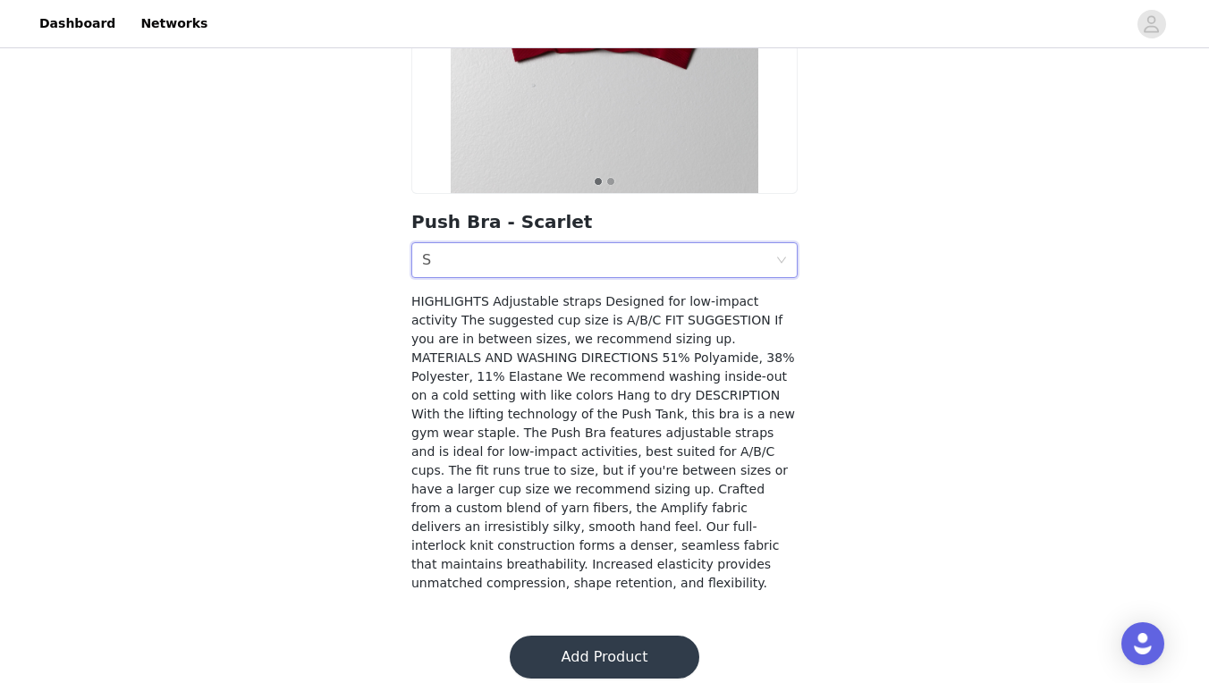
scroll to position [307, 0]
click at [614, 654] on button "Add Product" at bounding box center [605, 659] width 190 height 43
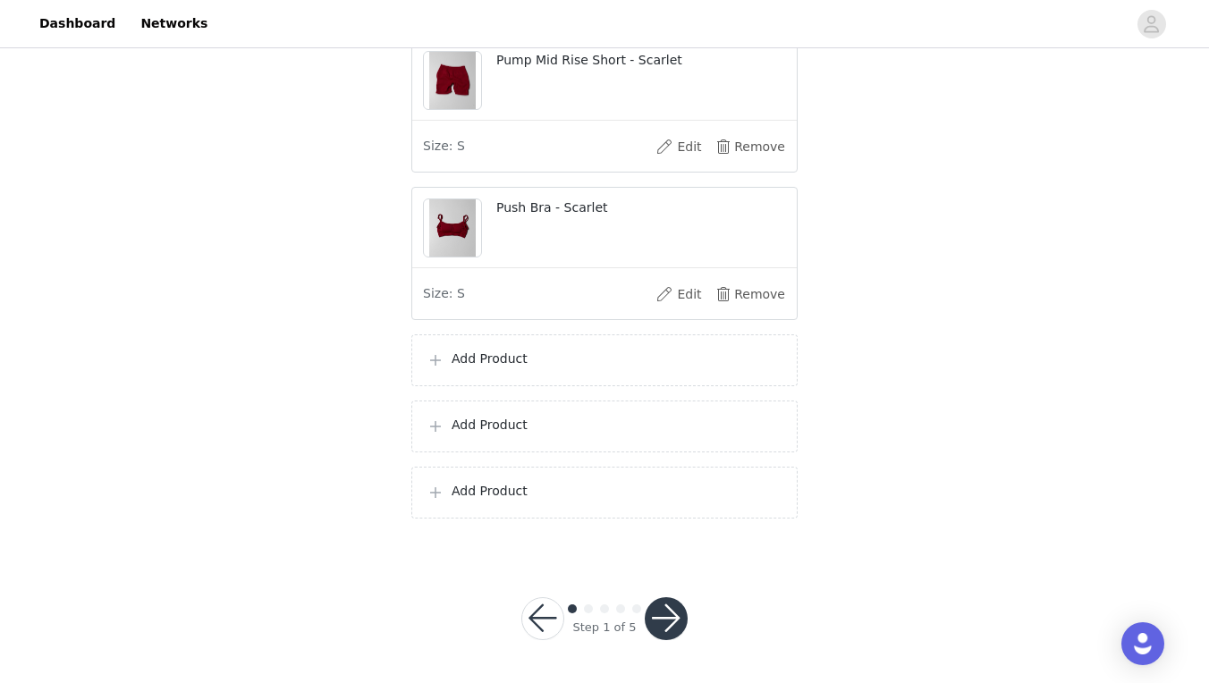
scroll to position [2468, 0]
click at [559, 364] on p "Add Product" at bounding box center [617, 359] width 331 height 19
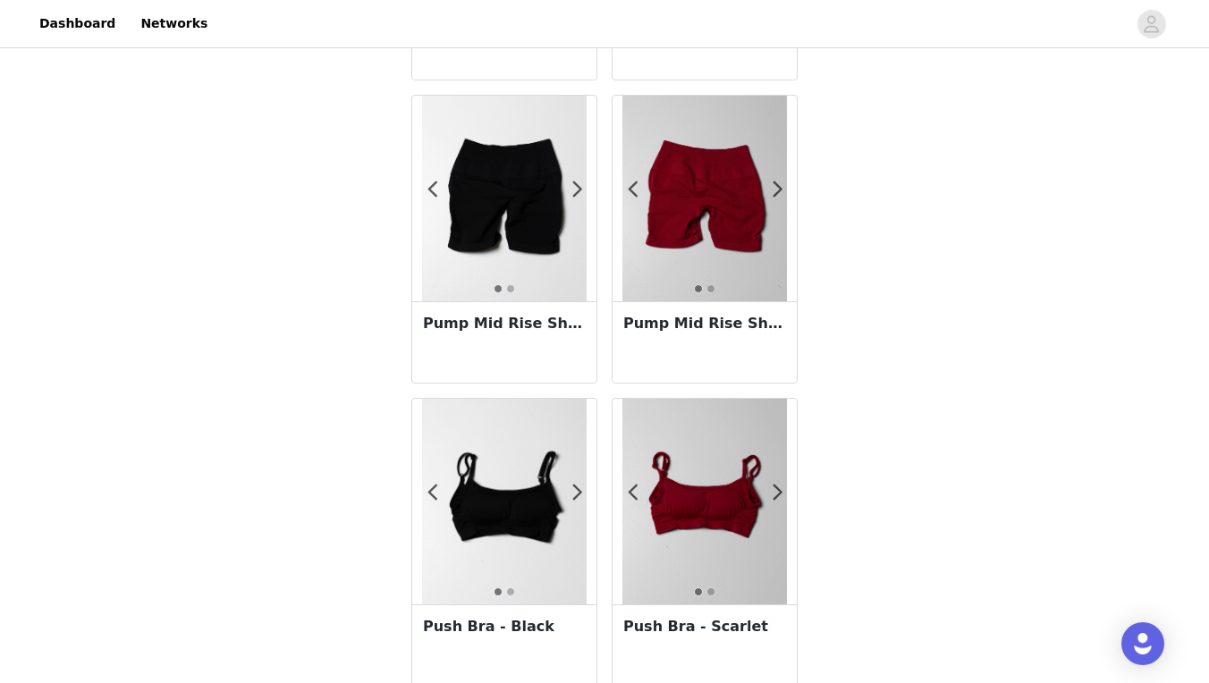
scroll to position [325, 0]
click at [529, 327] on h3 "Pump Mid Rise Short - Black w/o Logo" at bounding box center [504, 323] width 163 height 21
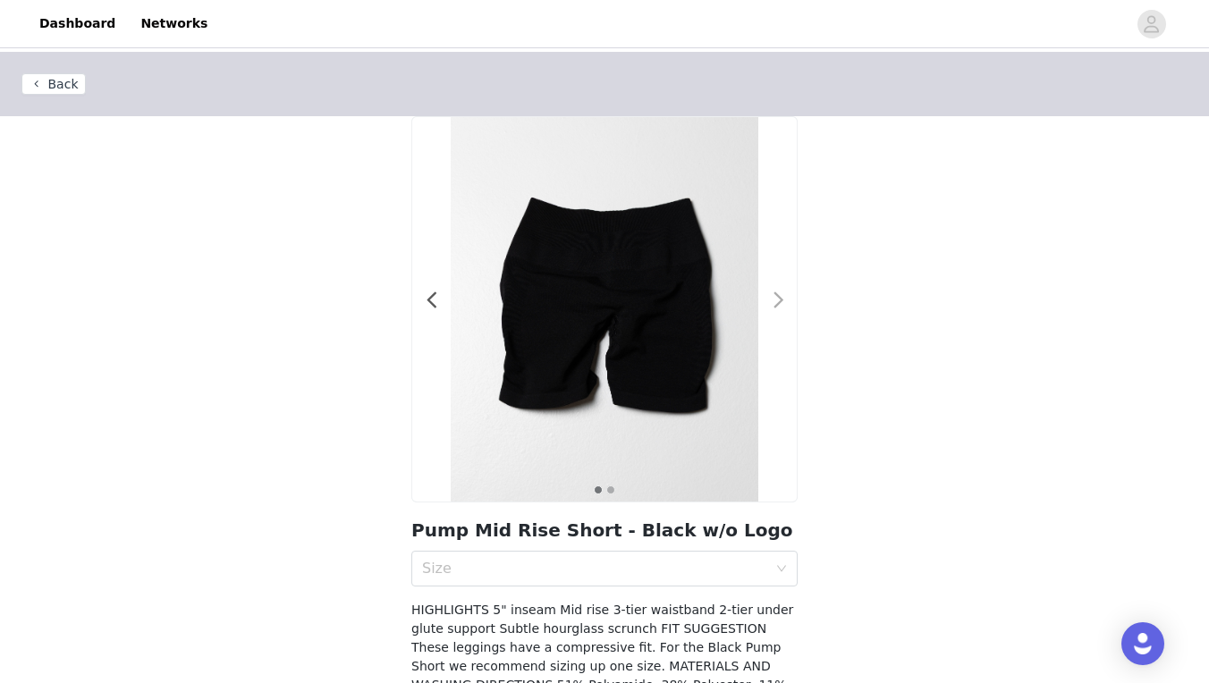
click at [784, 301] on span at bounding box center [779, 301] width 40 height 0
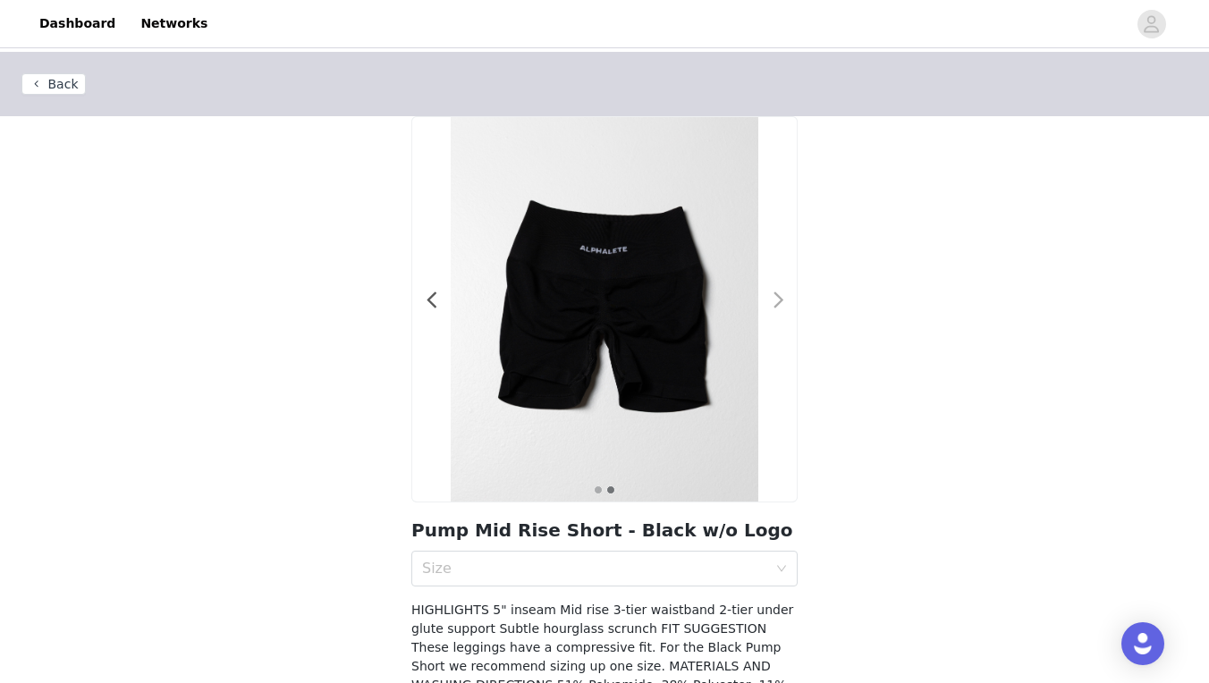
click at [784, 301] on span at bounding box center [779, 301] width 40 height 0
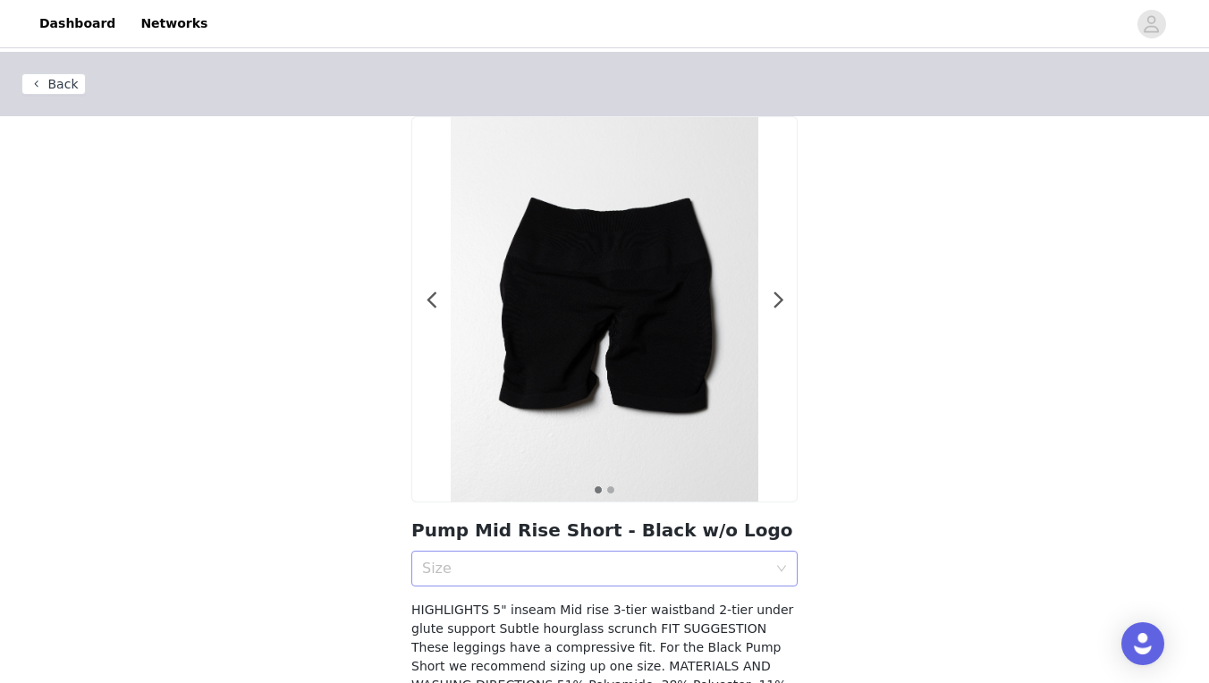
click at [733, 567] on div "Size" at bounding box center [594, 569] width 345 height 18
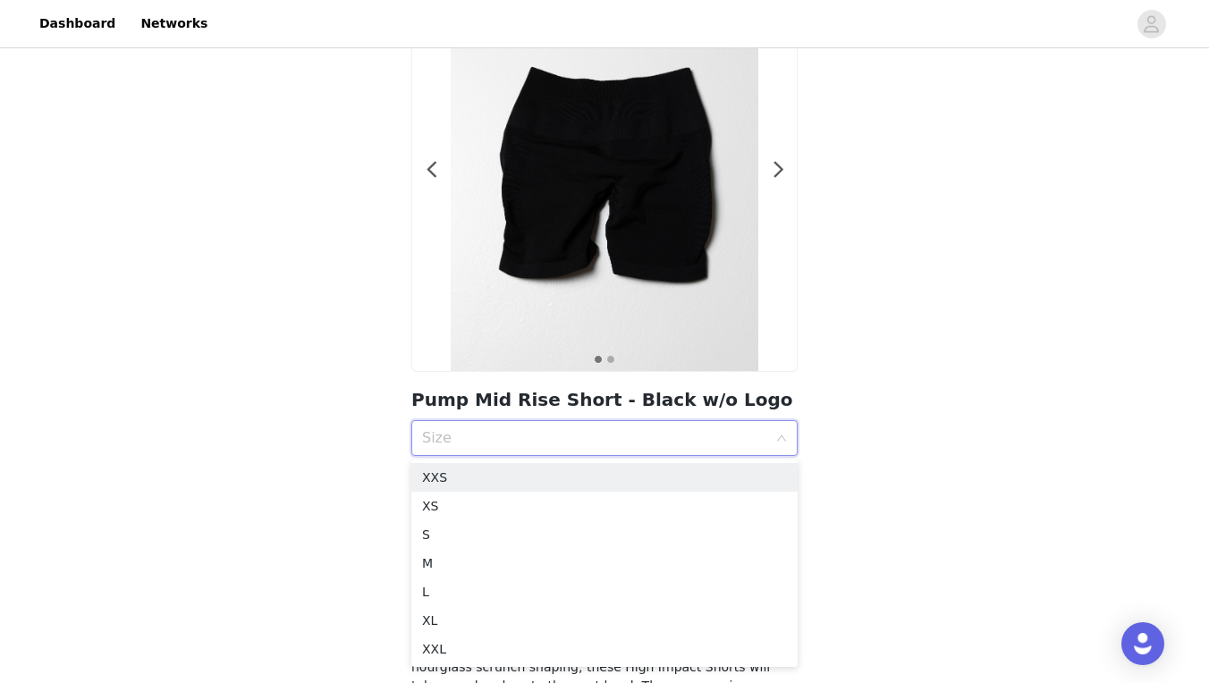
scroll to position [157, 0]
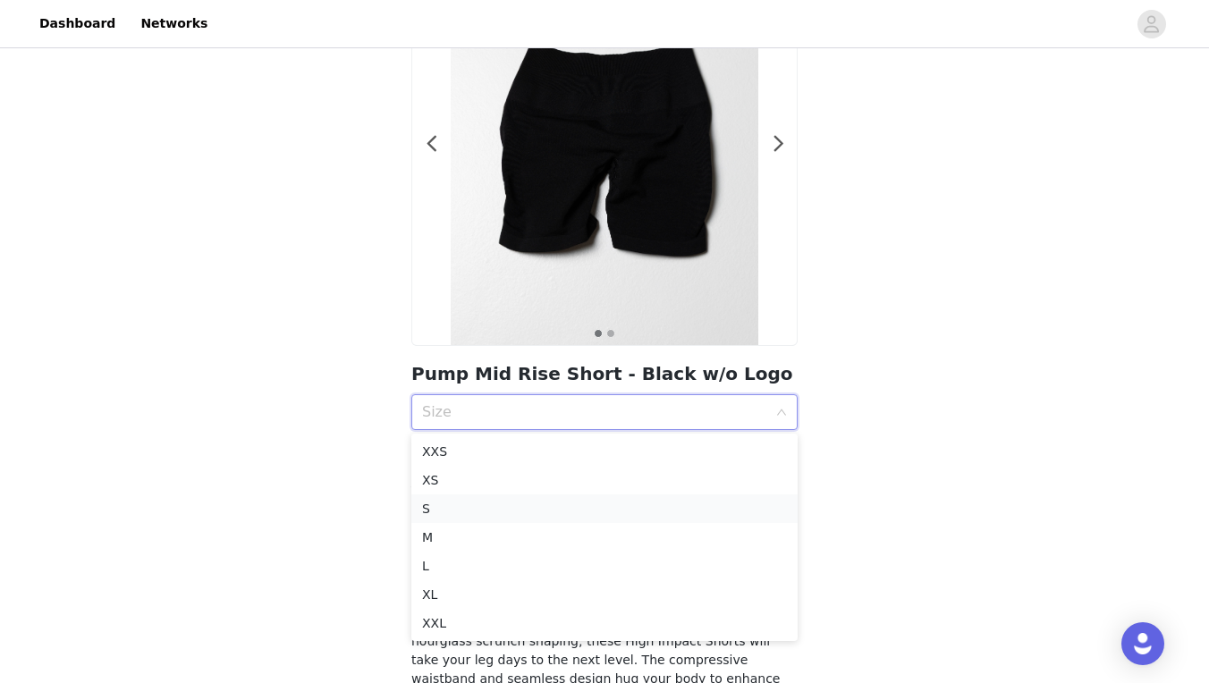
click at [487, 505] on div "S" at bounding box center [604, 509] width 365 height 20
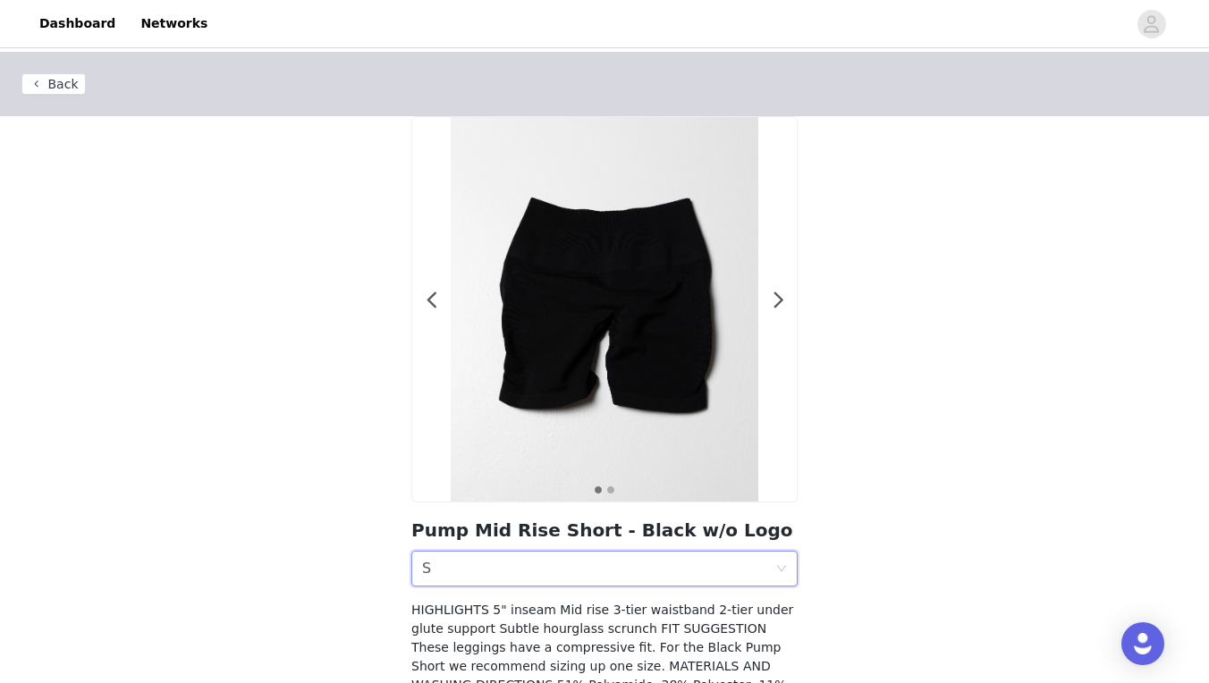
scroll to position [0, 0]
click at [74, 84] on button "Back" at bounding box center [53, 83] width 64 height 21
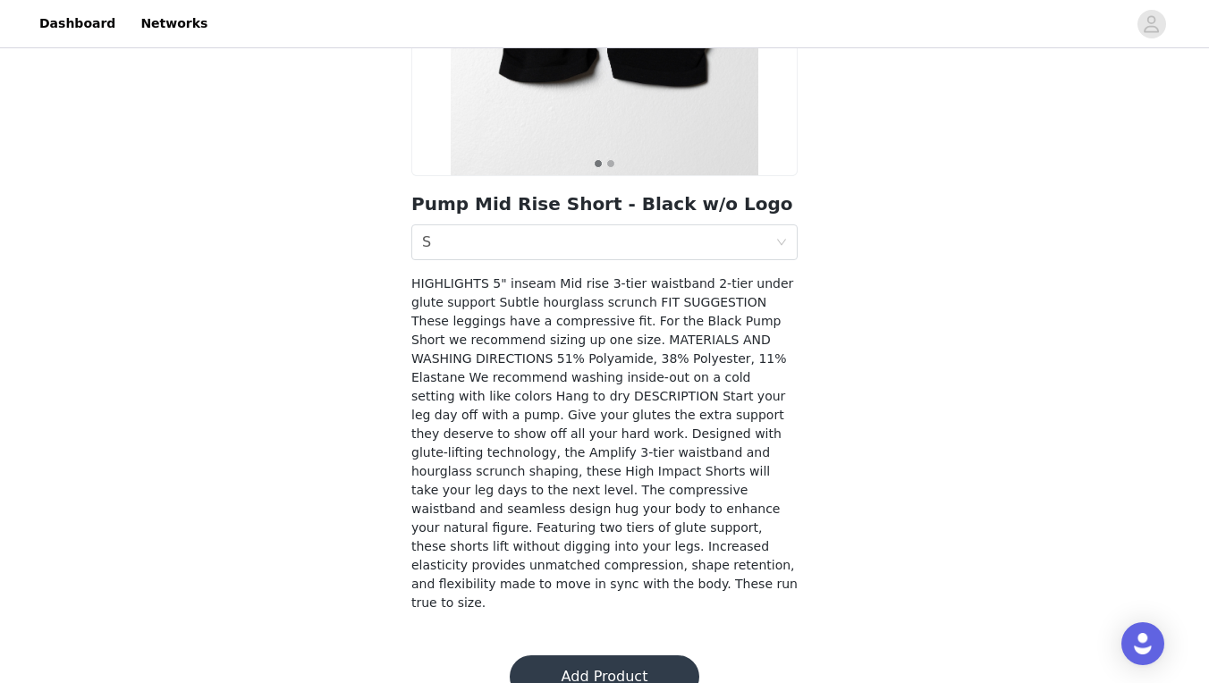
scroll to position [326, 0]
click at [597, 657] on button "Add Product" at bounding box center [605, 678] width 190 height 43
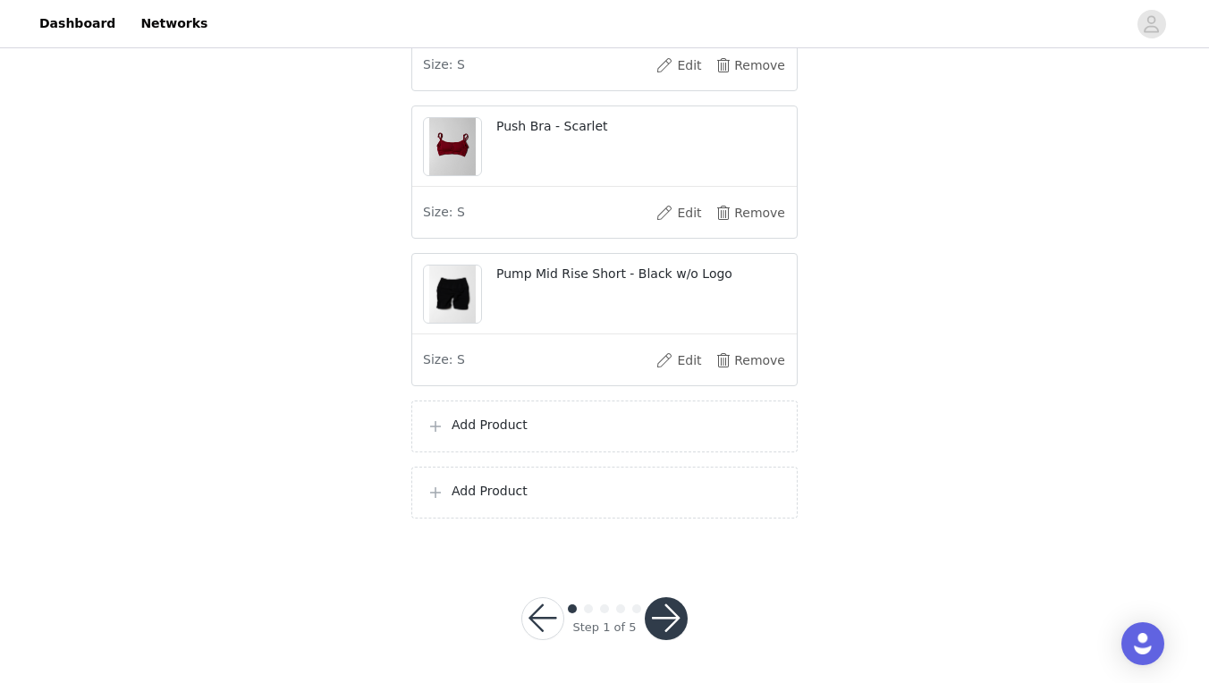
click at [548, 423] on p "Add Product" at bounding box center [617, 425] width 331 height 19
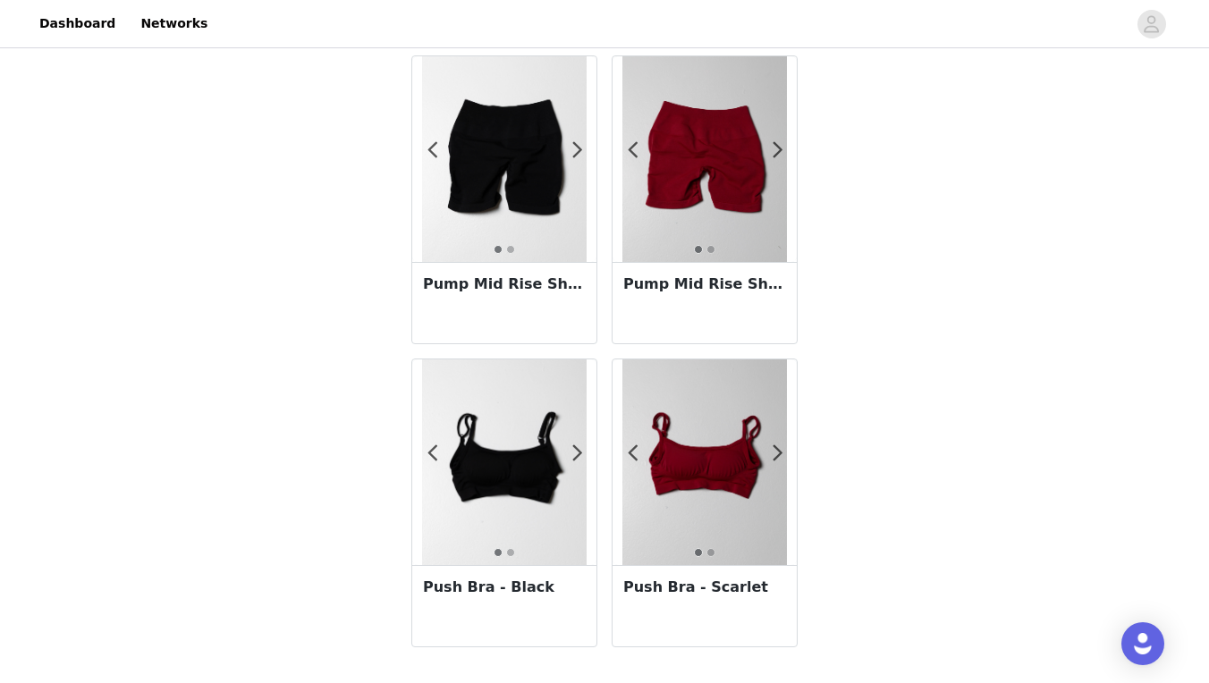
click at [511, 598] on h3 "Push Bra - Black" at bounding box center [504, 587] width 163 height 21
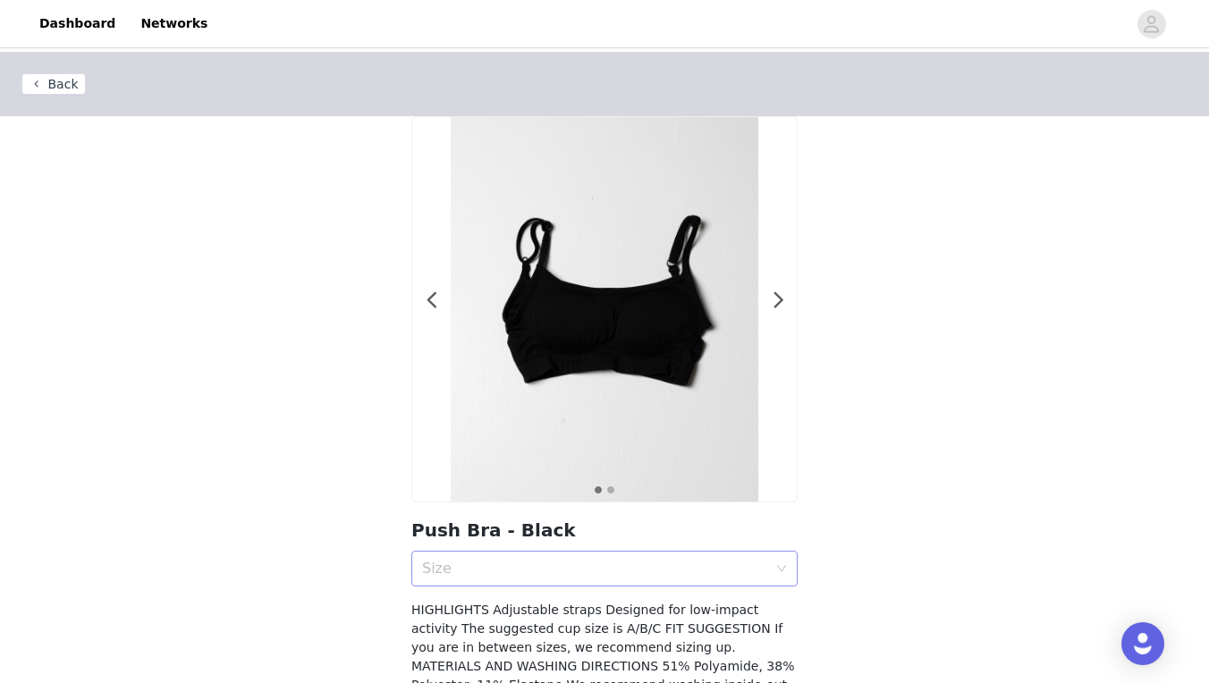
click at [589, 572] on div "Size" at bounding box center [594, 569] width 345 height 18
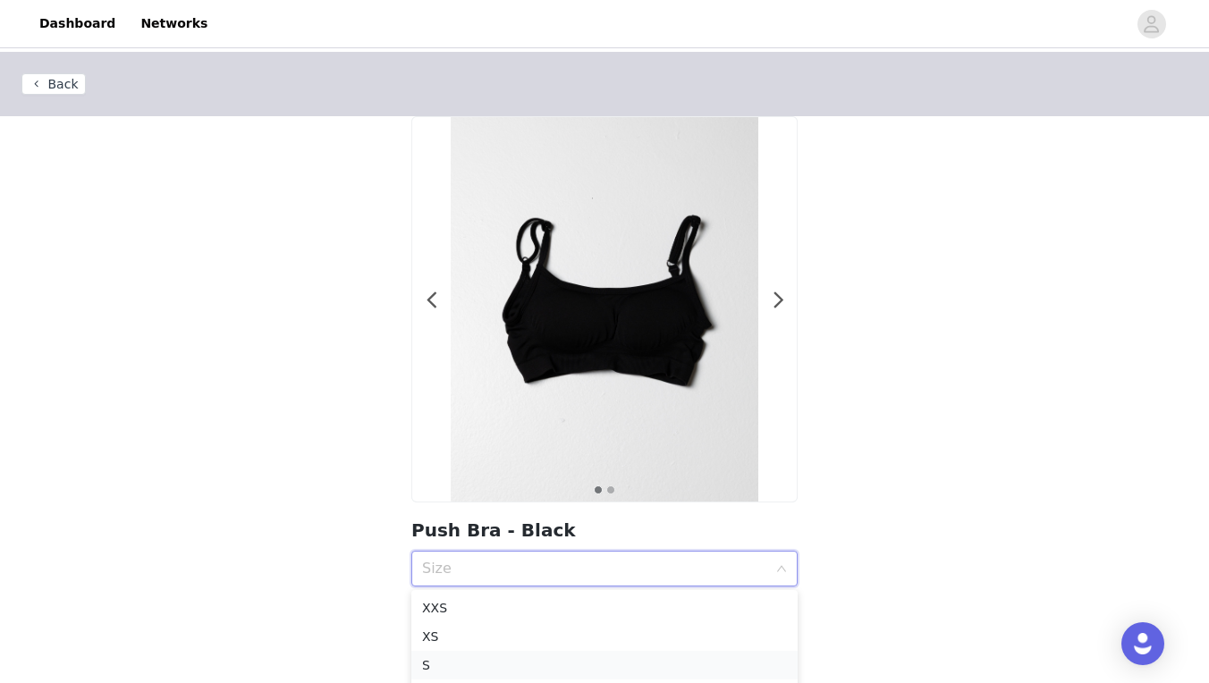
click at [542, 657] on div "S" at bounding box center [604, 666] width 365 height 20
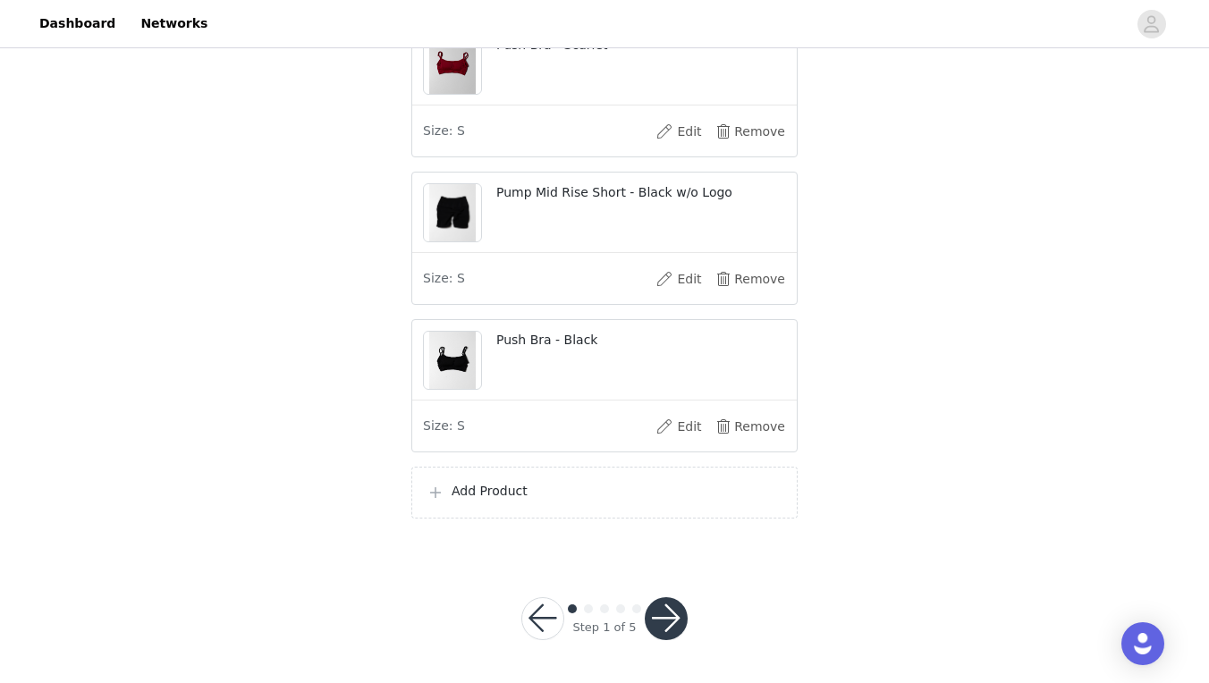
click at [496, 501] on div "Add Product" at bounding box center [605, 492] width 356 height 21
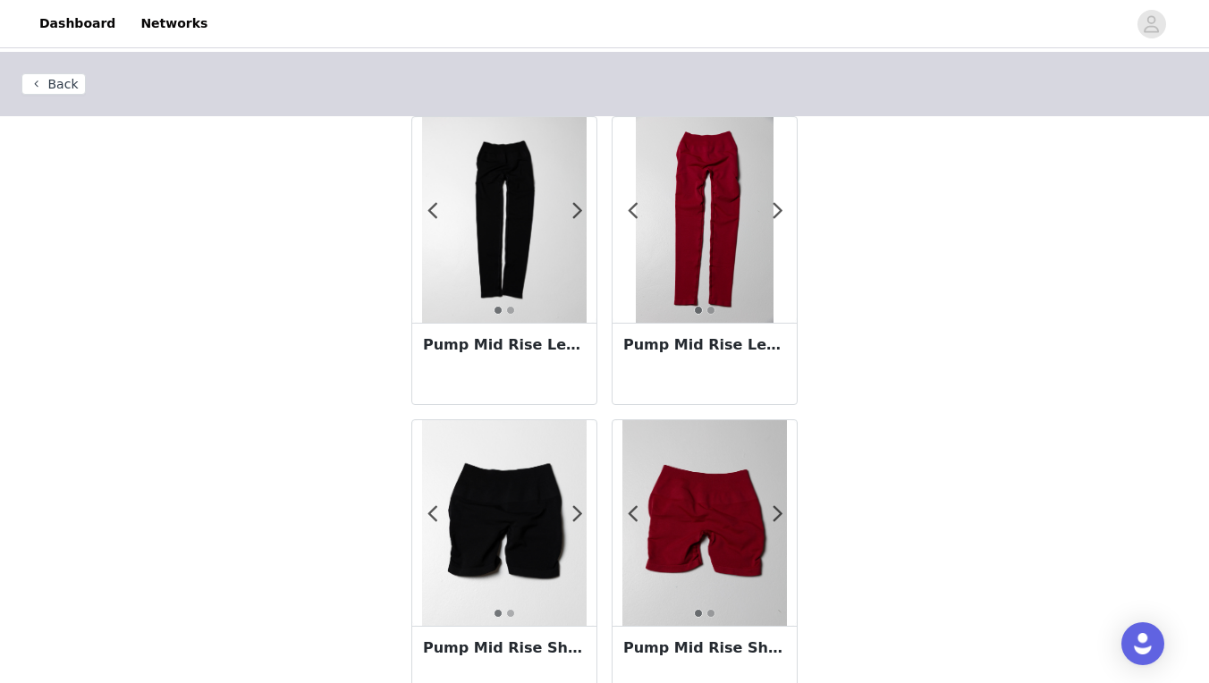
click at [692, 341] on h3 "Pump Mid Rise Legging - Scarlet" at bounding box center [704, 345] width 163 height 21
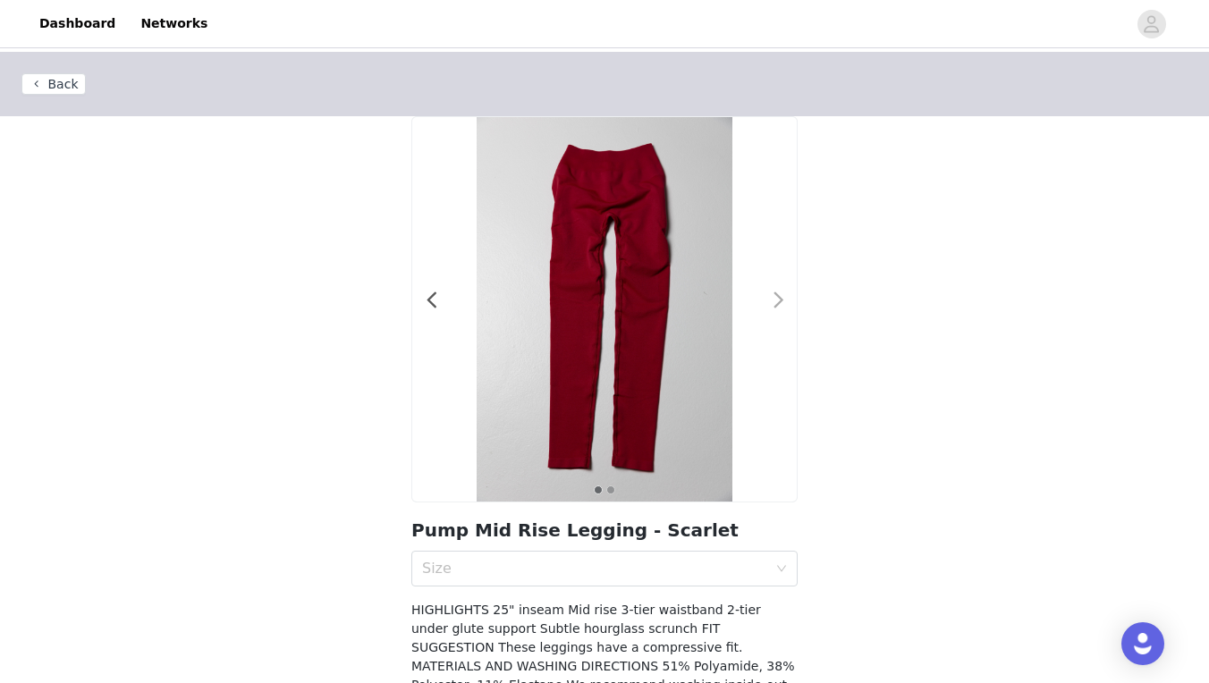
click at [777, 301] on span at bounding box center [779, 301] width 40 height 0
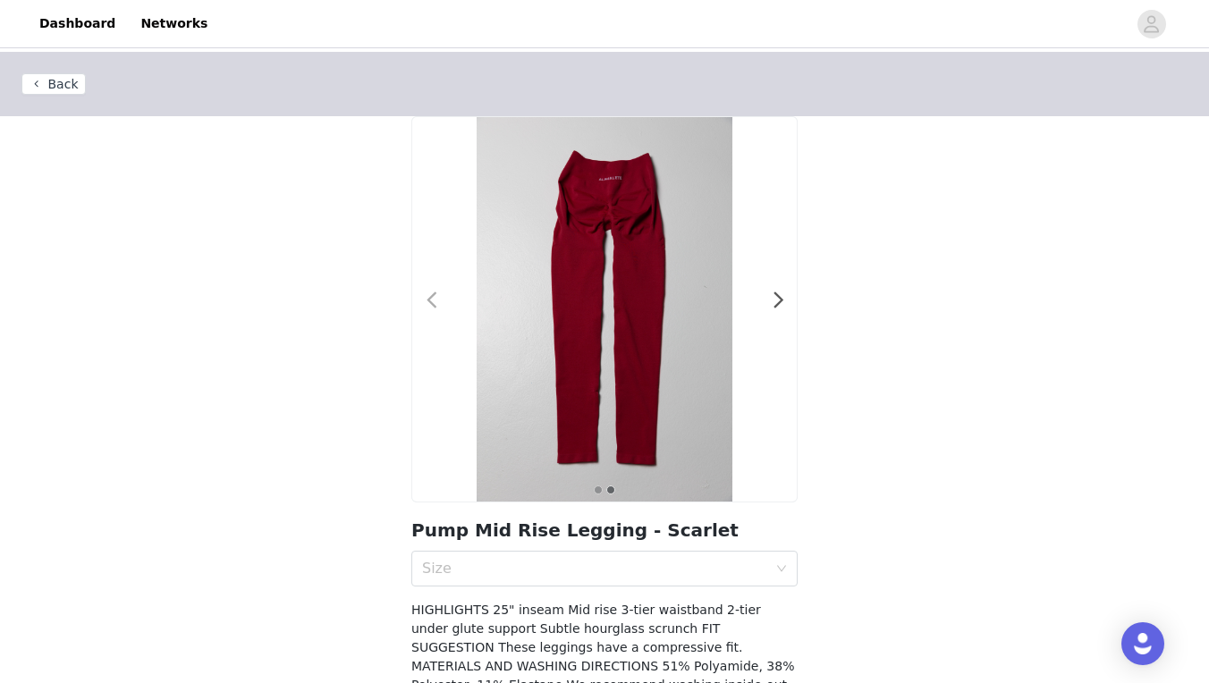
click at [425, 301] on span at bounding box center [431, 301] width 40 height 0
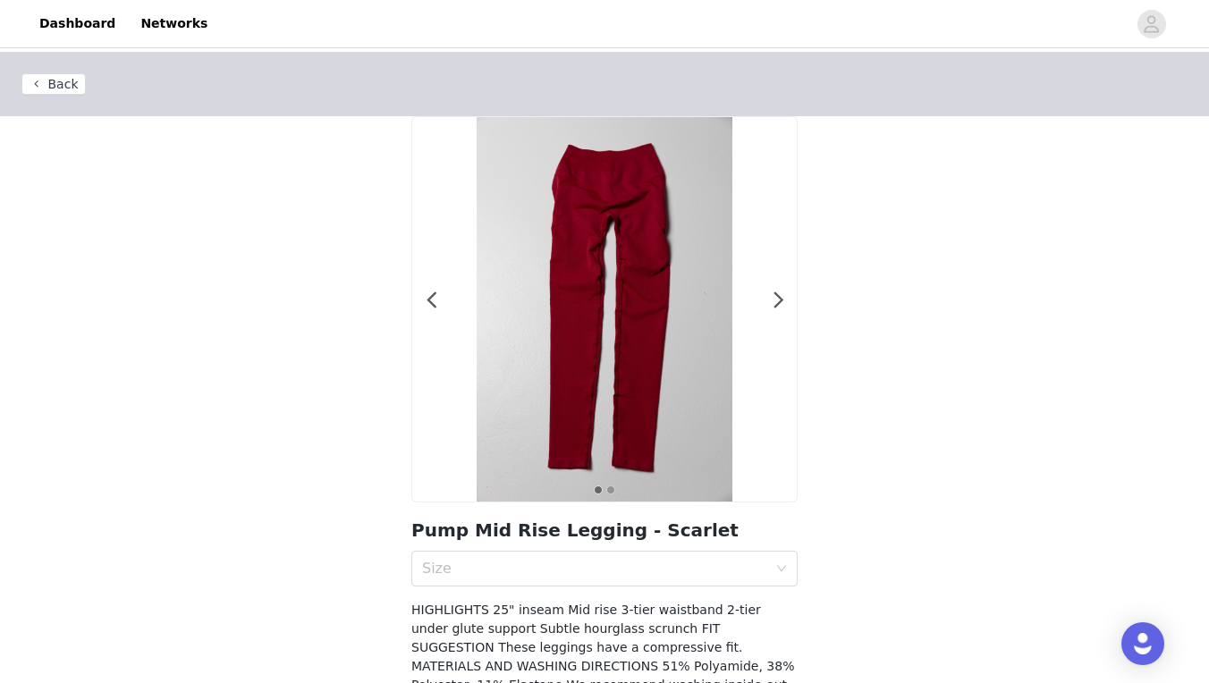
click at [649, 600] on section "1 2 Pump Mid Rise Legging - Scarlet Size HIGHLIGHTS 25" inseam Mid rise 3-tier …" at bounding box center [604, 529] width 429 height 826
click at [649, 577] on div "Size" at bounding box center [594, 569] width 345 height 18
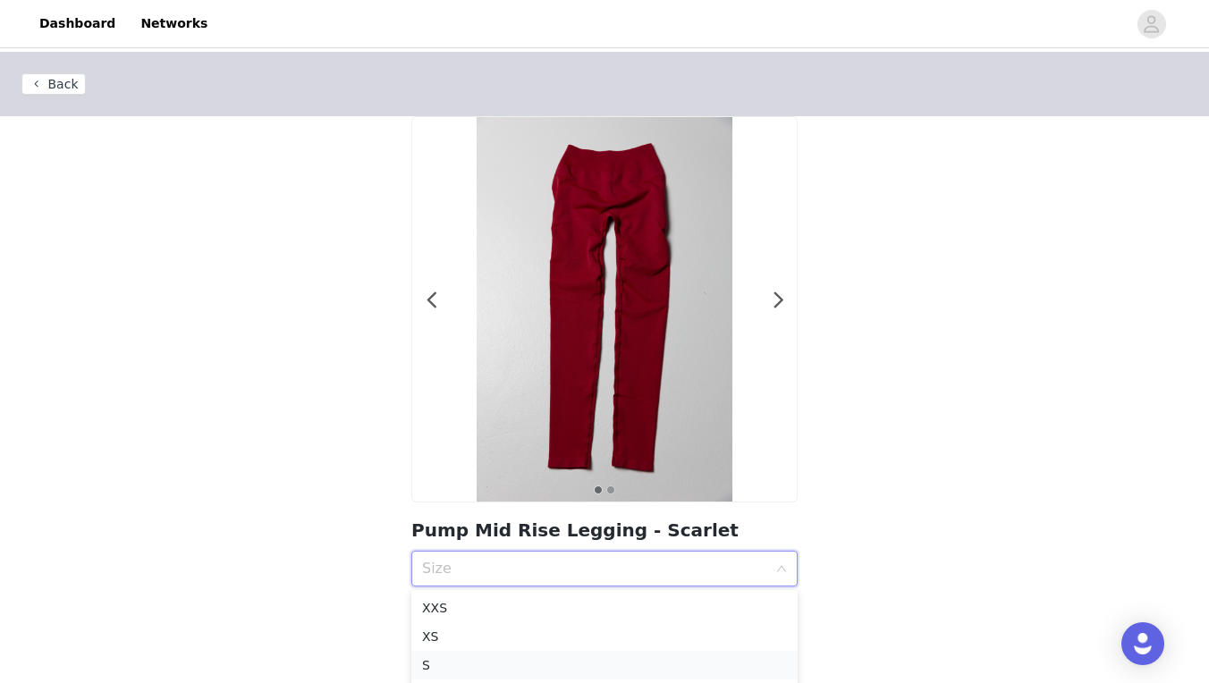
click at [543, 659] on div "S" at bounding box center [604, 666] width 365 height 20
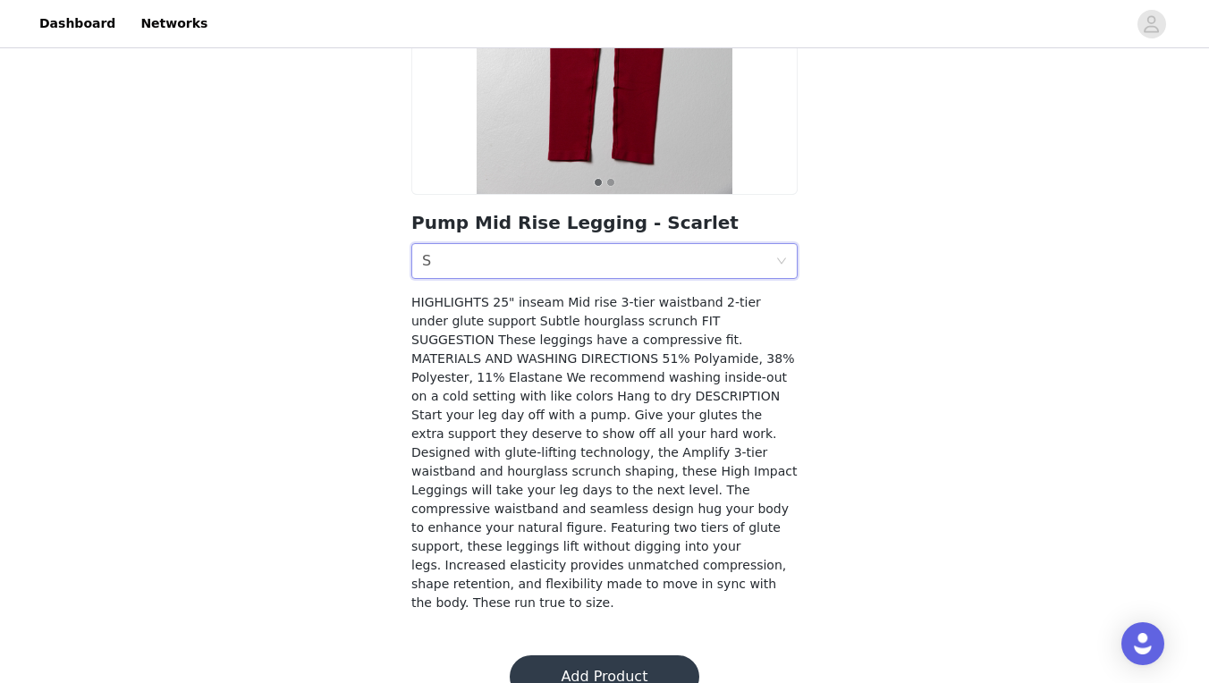
scroll to position [307, 0]
click at [593, 657] on button "Add Product" at bounding box center [605, 678] width 190 height 43
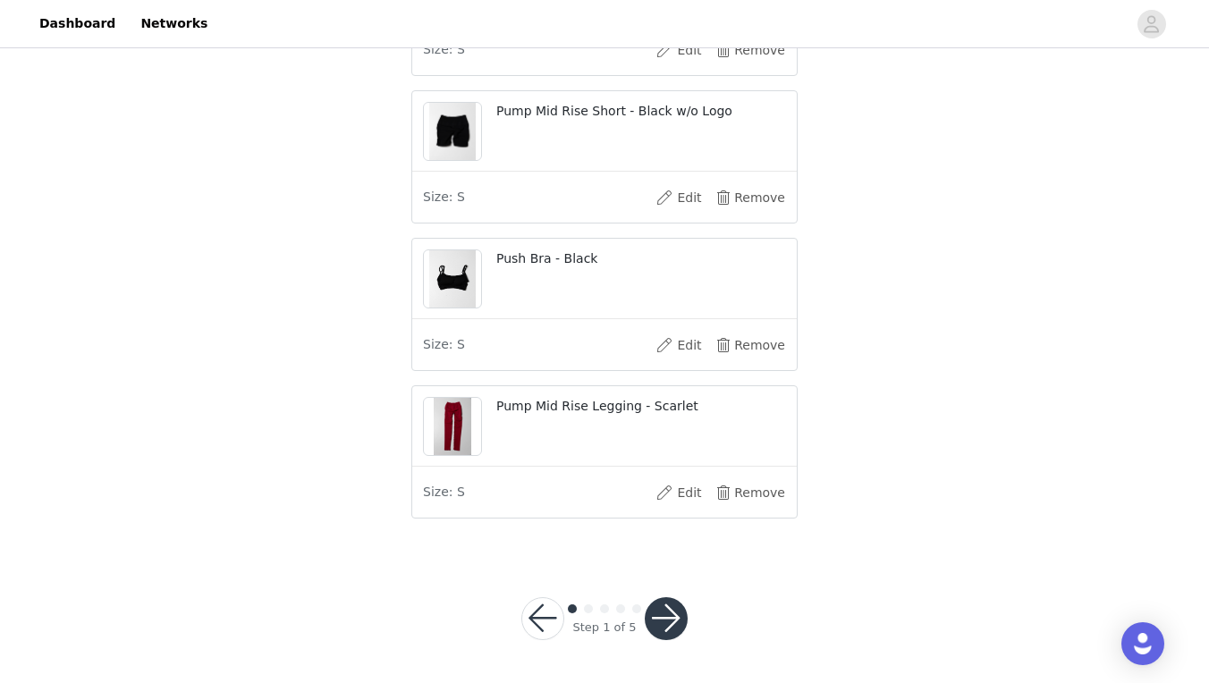
scroll to position [2712, 0]
click at [678, 625] on button "button" at bounding box center [666, 619] width 43 height 43
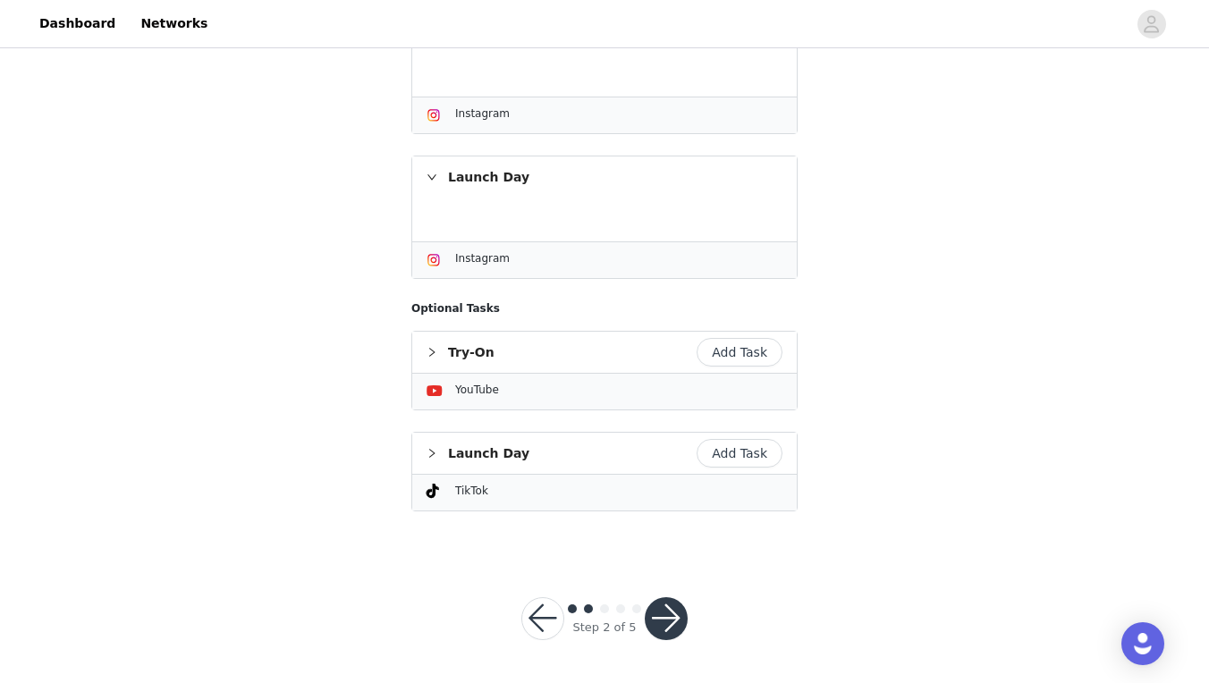
scroll to position [436, 0]
click at [668, 615] on button "button" at bounding box center [666, 619] width 43 height 43
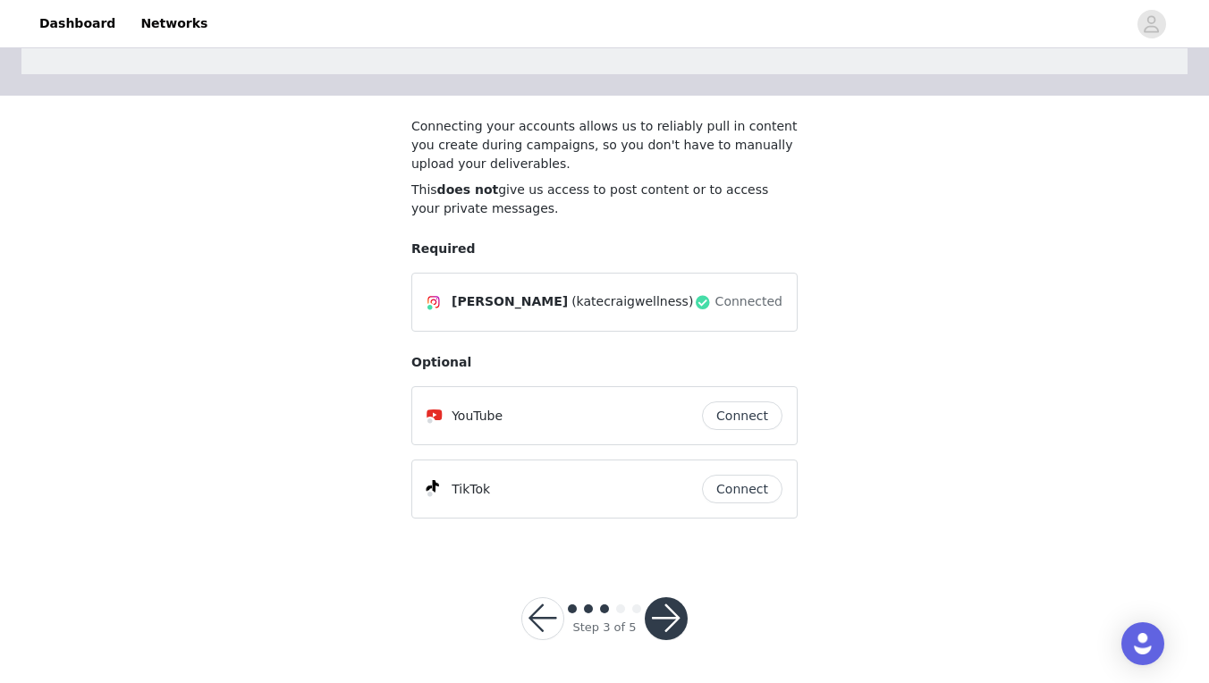
scroll to position [91, 0]
click at [666, 611] on button "button" at bounding box center [666, 619] width 43 height 43
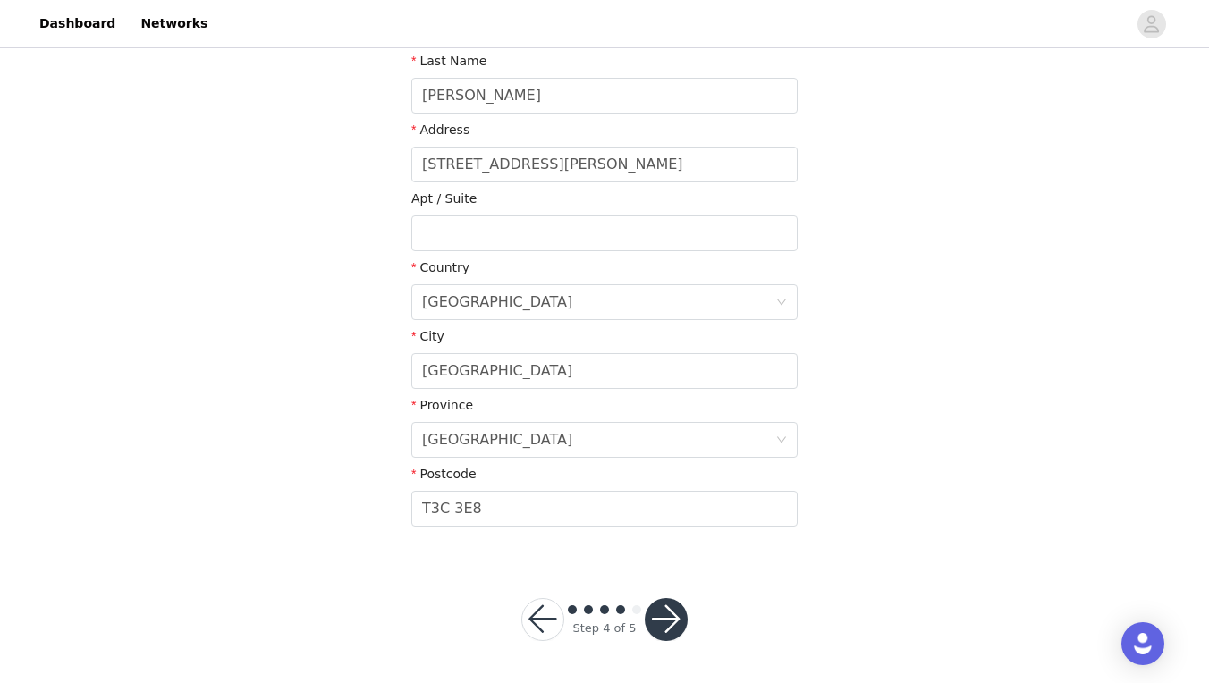
click at [671, 617] on button "button" at bounding box center [666, 619] width 43 height 43
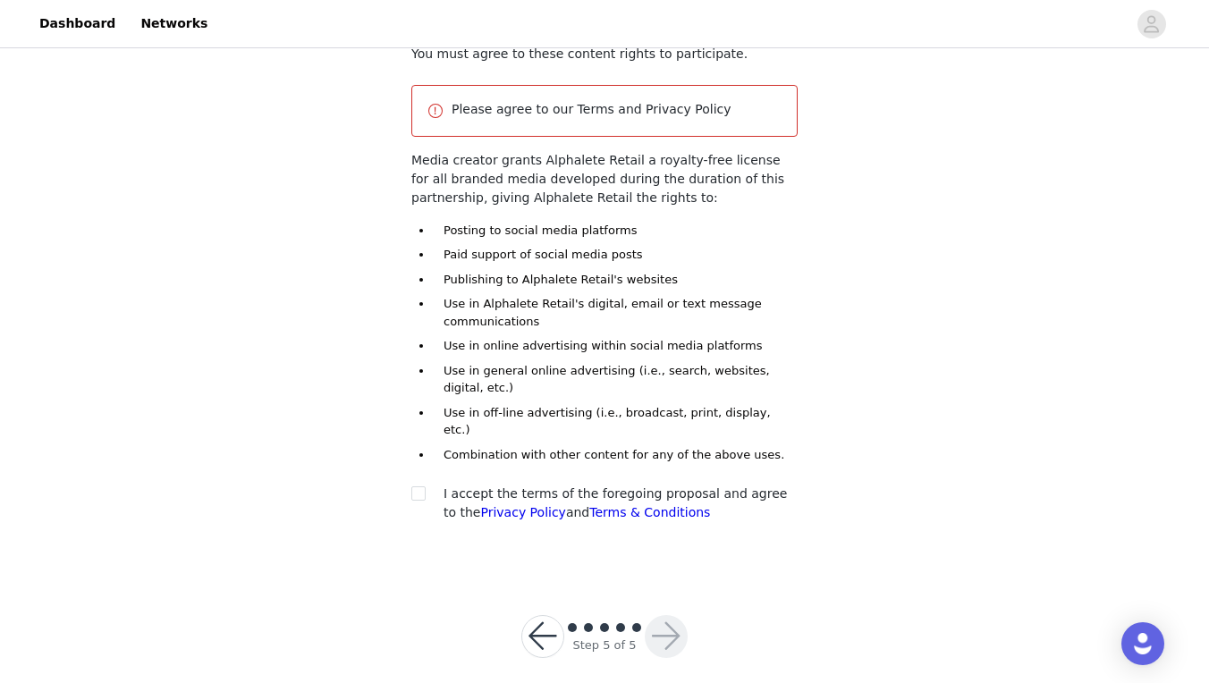
scroll to position [164, 0]
click at [415, 486] on label at bounding box center [418, 495] width 14 height 19
click at [415, 488] on input "checkbox" at bounding box center [417, 494] width 13 height 13
checkbox input "true"
click at [666, 624] on button "button" at bounding box center [666, 637] width 43 height 43
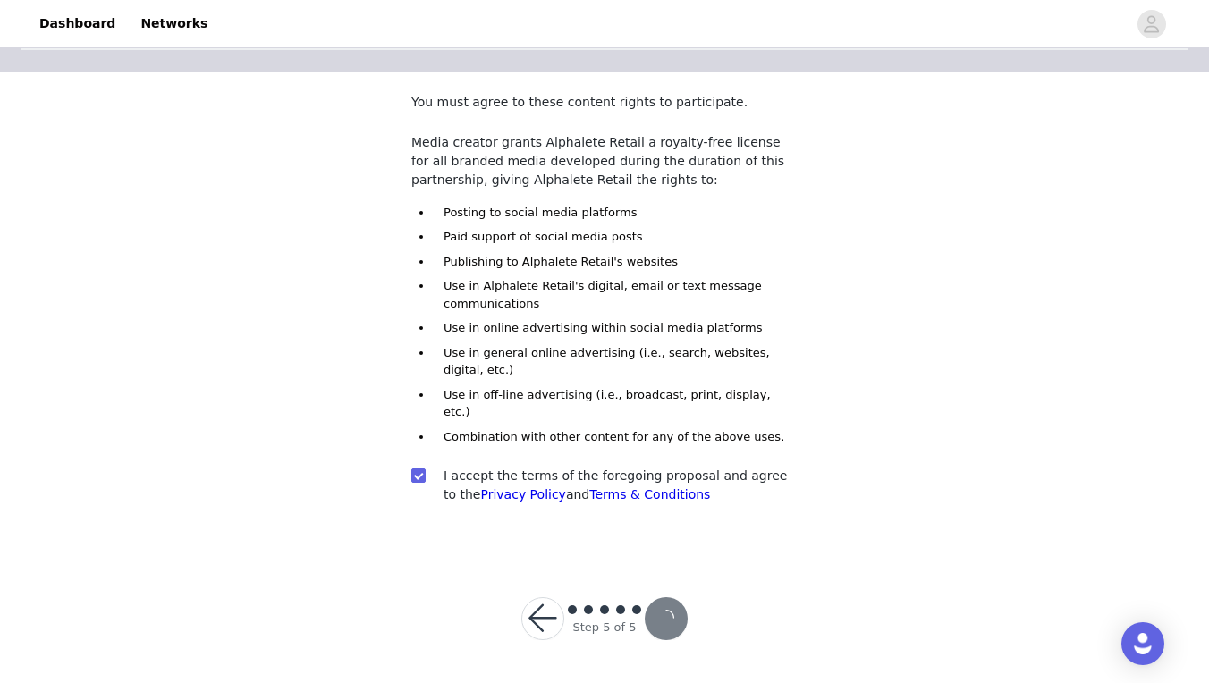
scroll to position [98, 0]
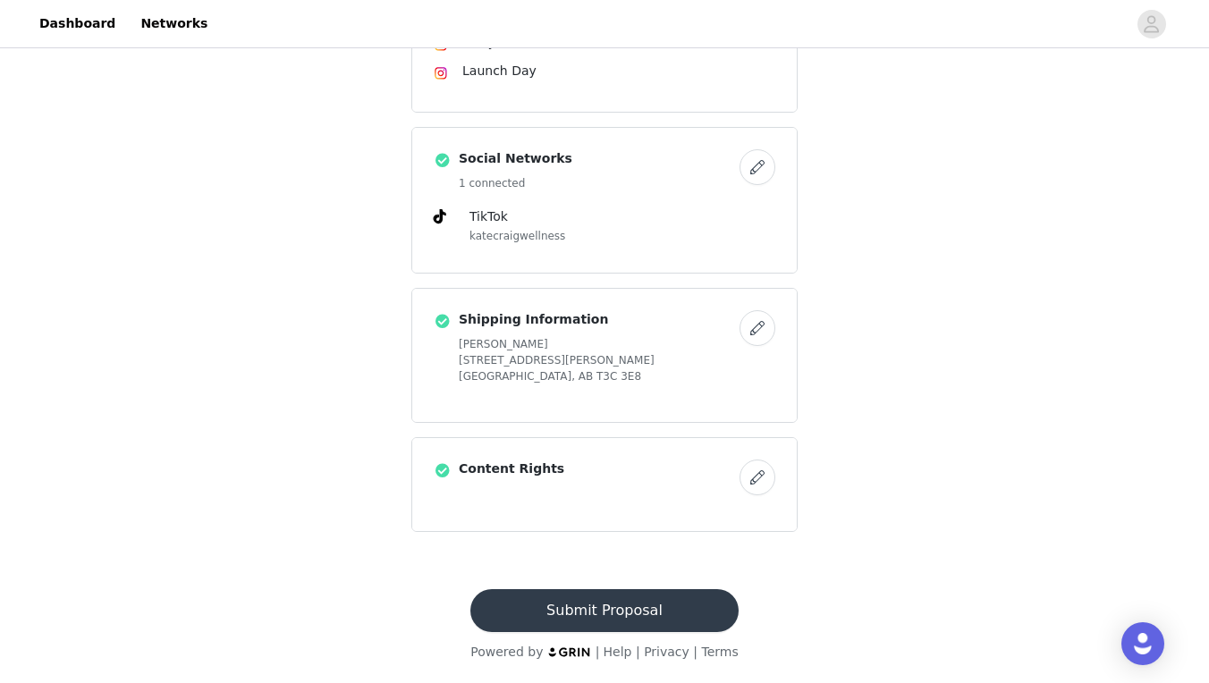
scroll to position [1830, 0]
click at [585, 610] on button "Submit Proposal" at bounding box center [604, 610] width 267 height 43
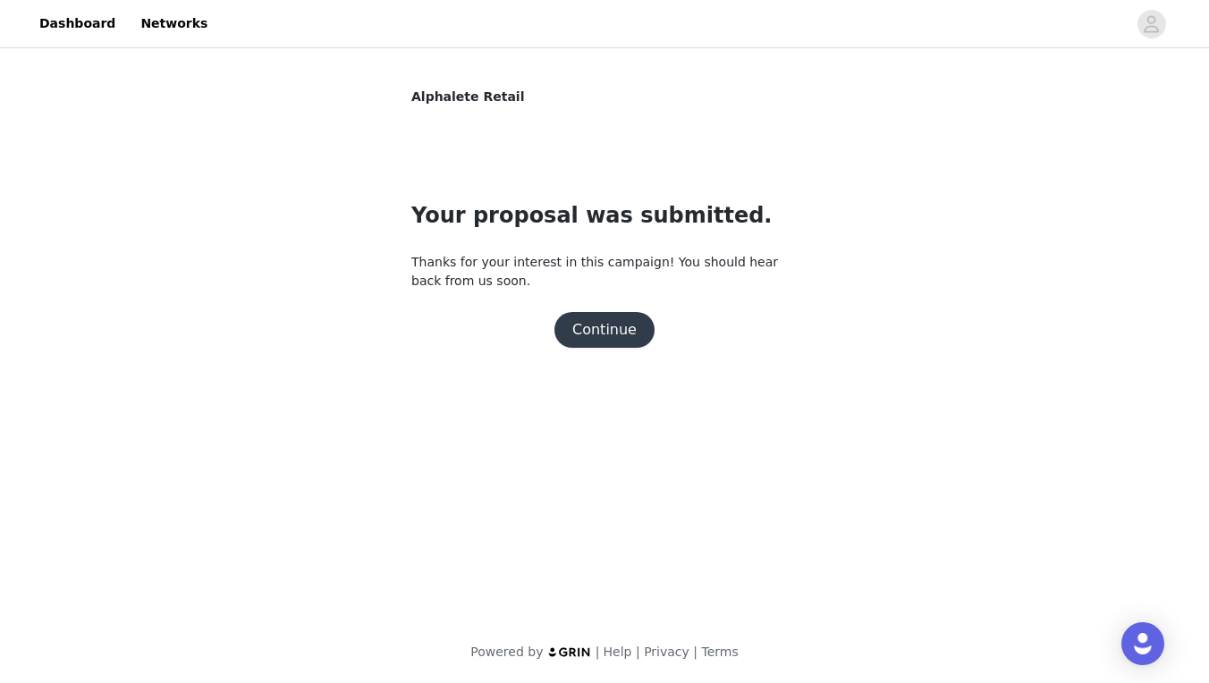
scroll to position [0, 0]
